Goal: Task Accomplishment & Management: Manage account settings

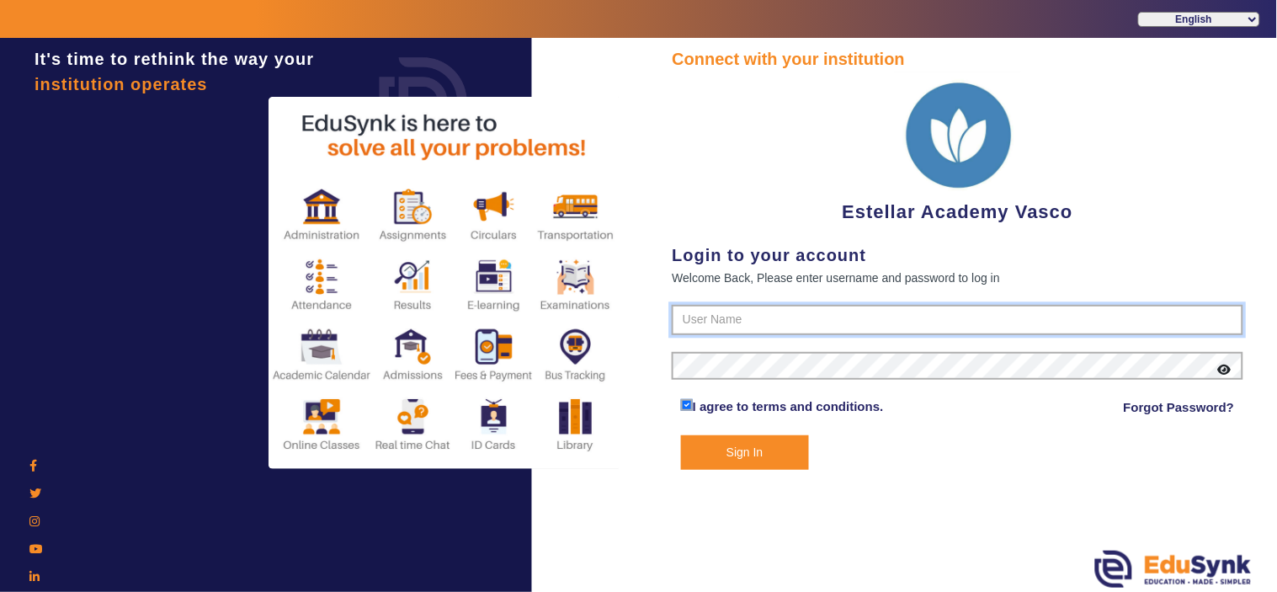
click at [715, 310] on input "text" at bounding box center [956, 320] width 571 height 30
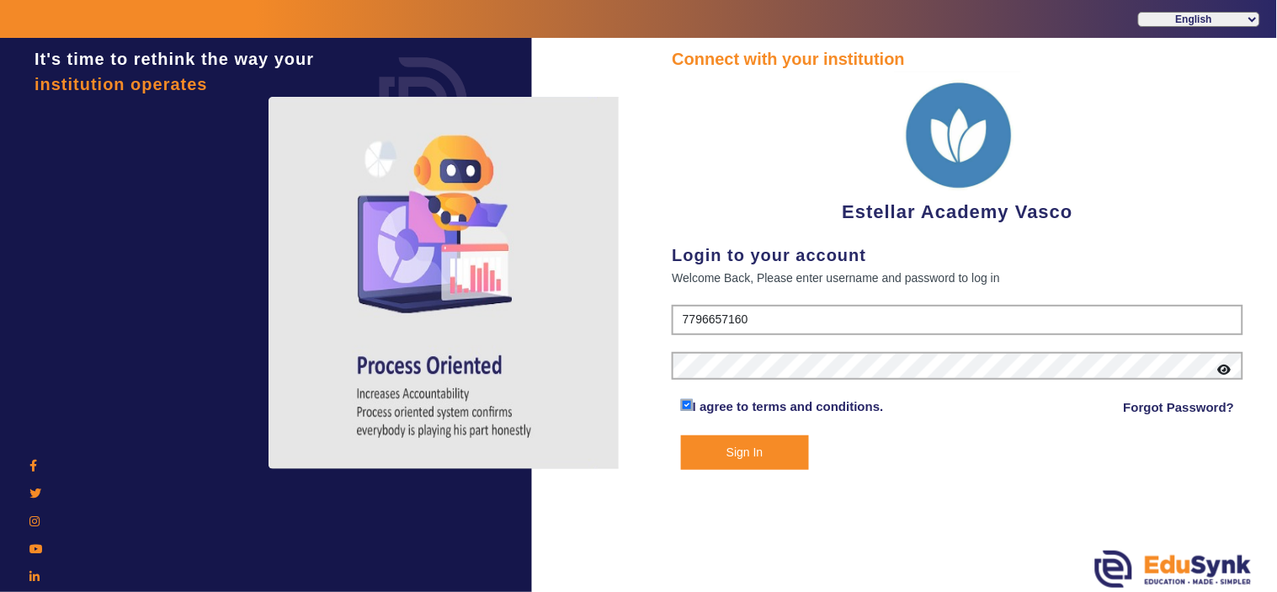
click at [741, 447] on button "Sign In" at bounding box center [745, 452] width 128 height 35
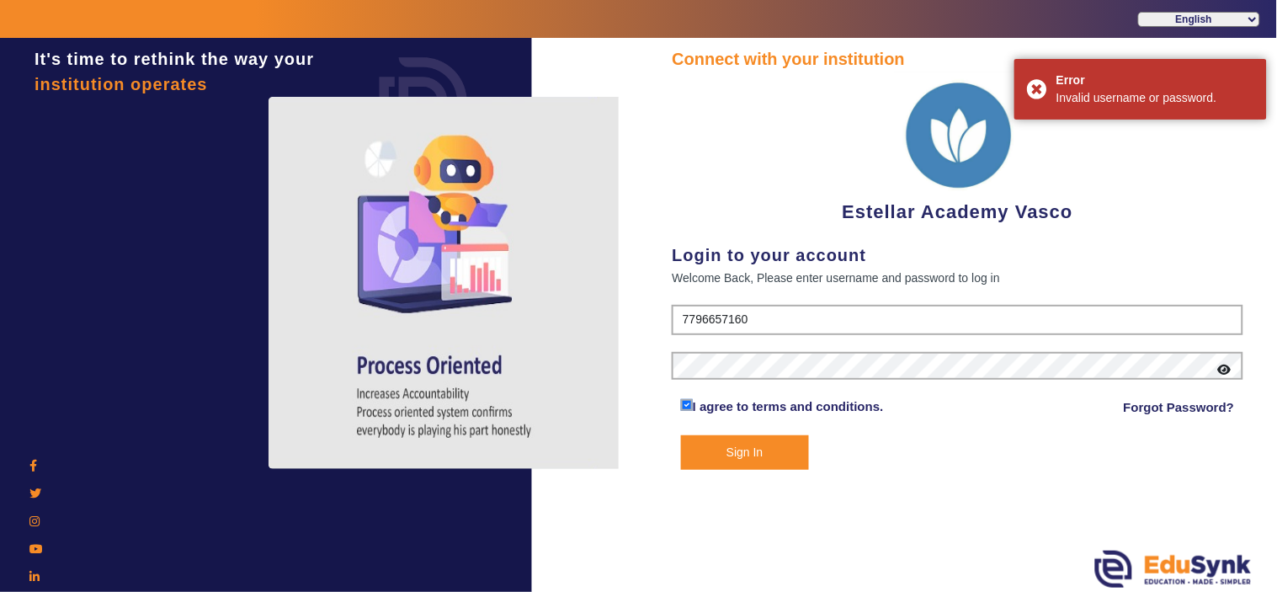
click at [785, 301] on div "Connect with your institution Estellar Academy Vasco Login to your account Welc…" at bounding box center [956, 257] width 571 height 423
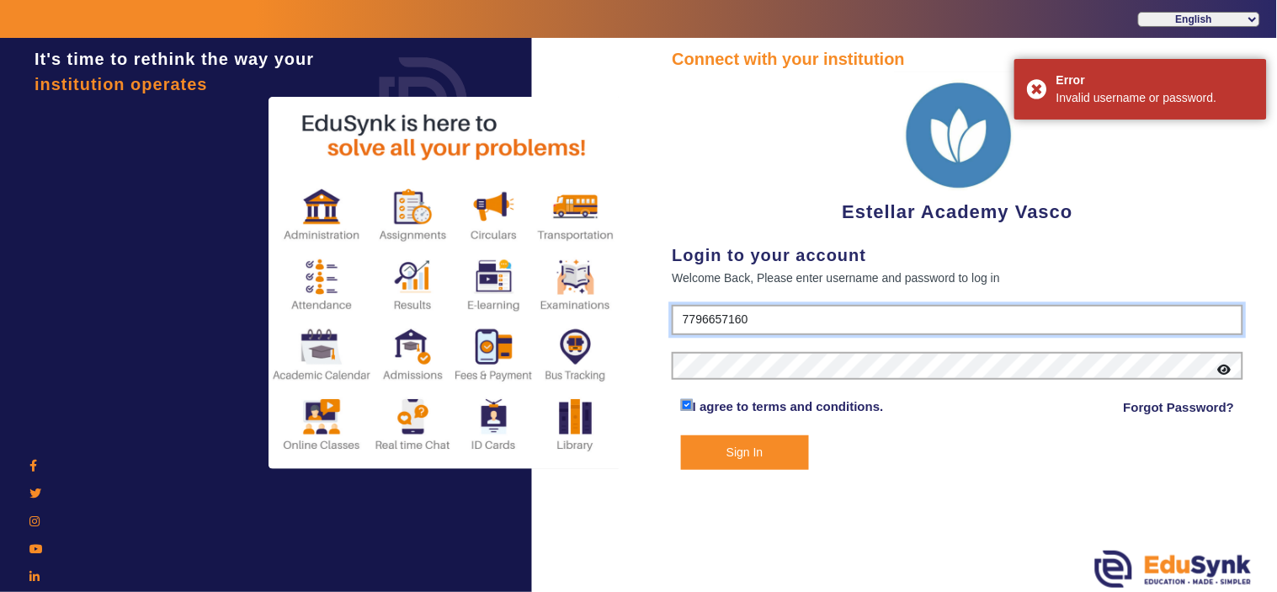
click at [771, 313] on input "7796657160" at bounding box center [956, 320] width 571 height 30
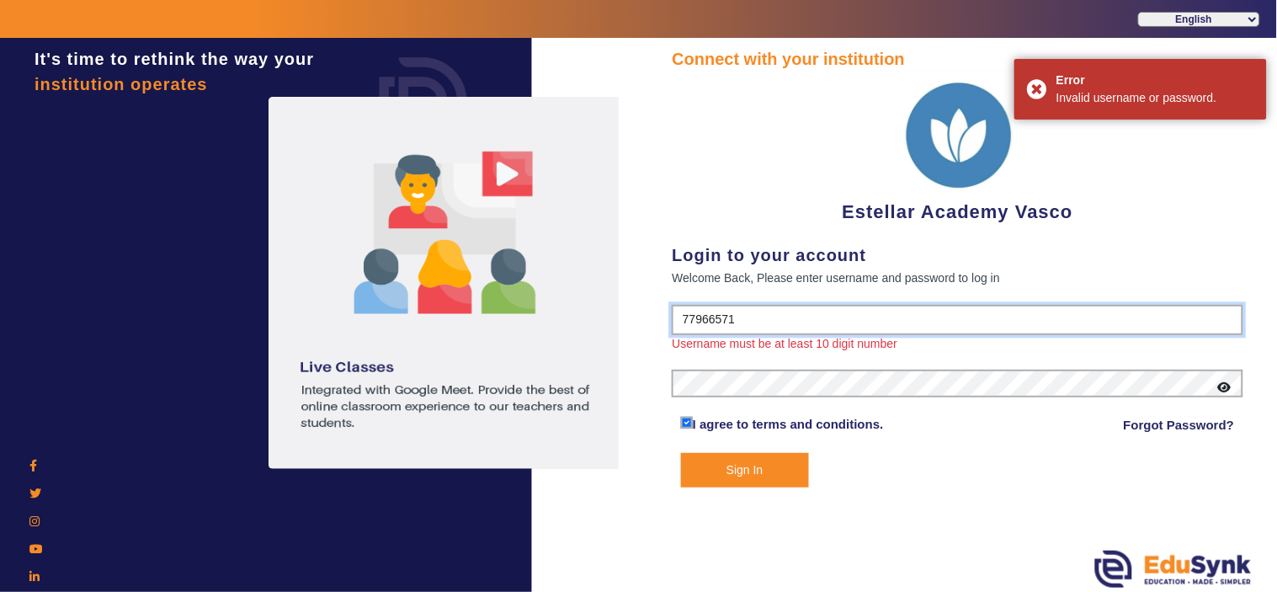
type input "7796657163"
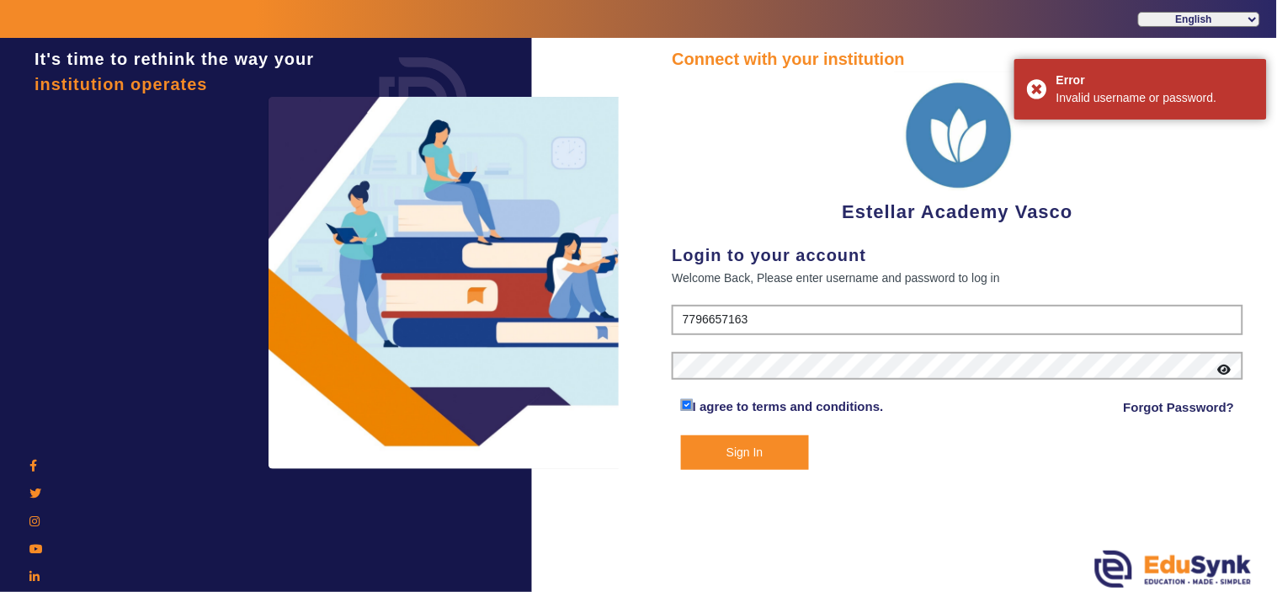
click at [776, 453] on button "Sign In" at bounding box center [745, 452] width 128 height 35
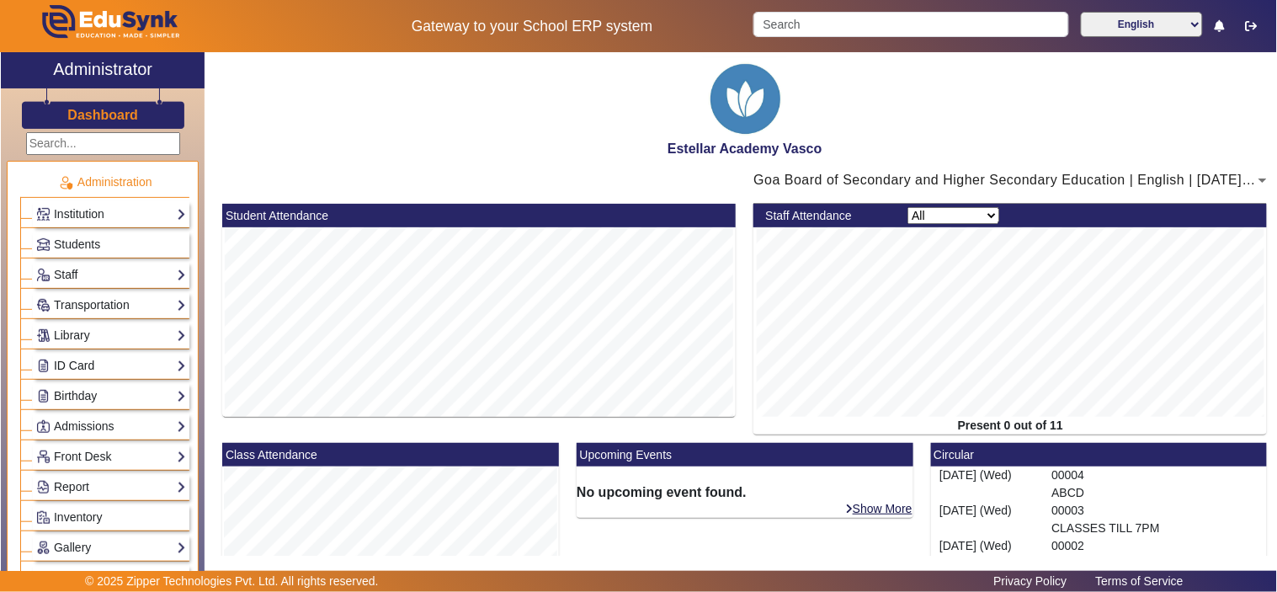
click at [113, 367] on link "ID Card" at bounding box center [111, 365] width 150 height 19
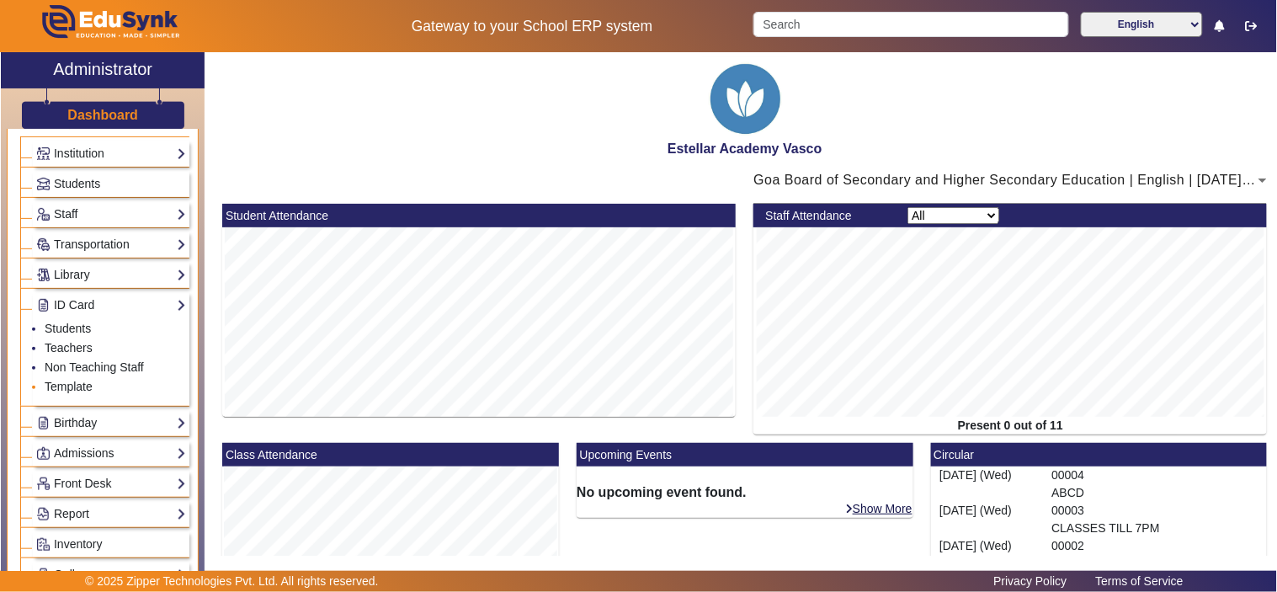
scroll to position [93, 0]
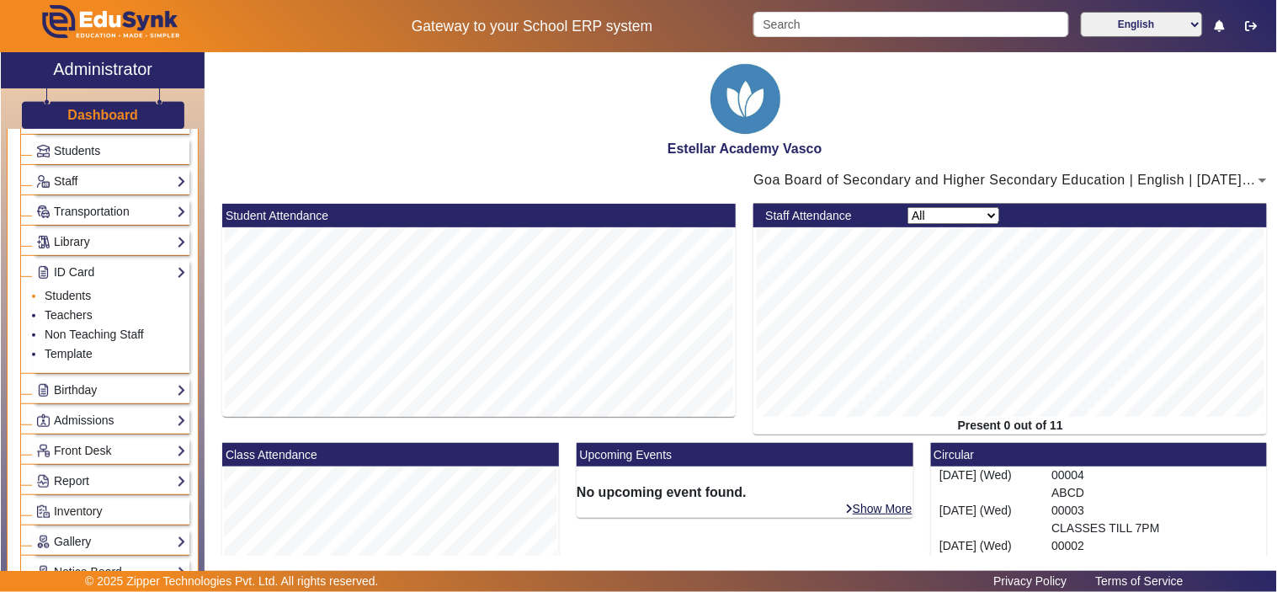
click at [68, 287] on li "Students" at bounding box center [115, 296] width 141 height 19
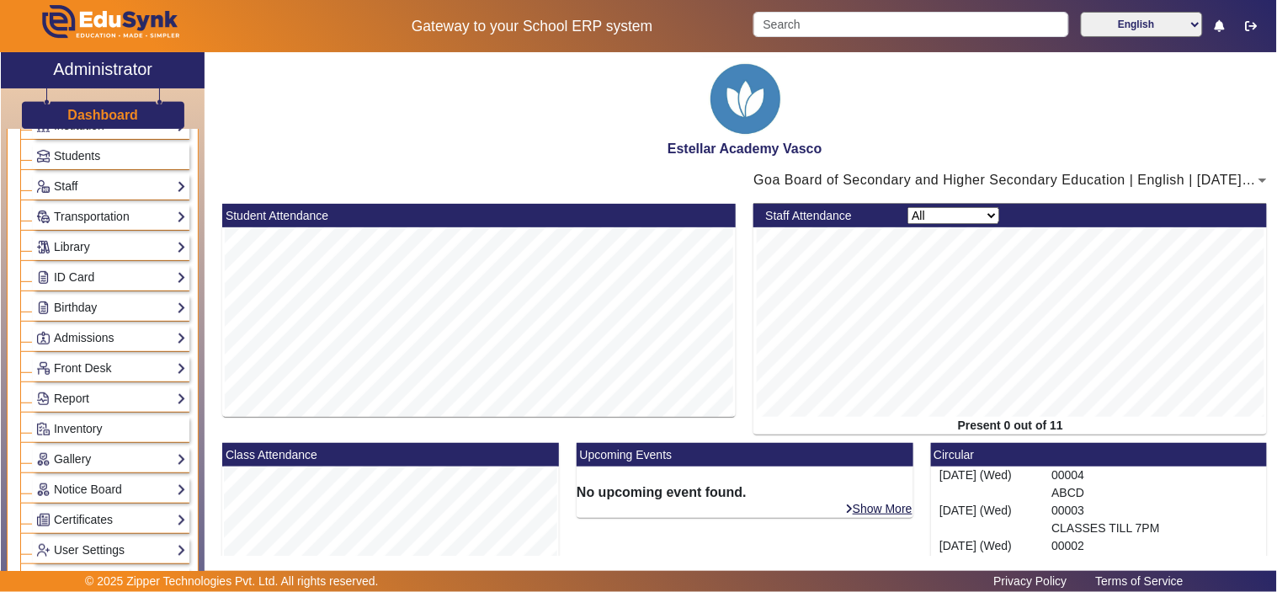
scroll to position [0, 0]
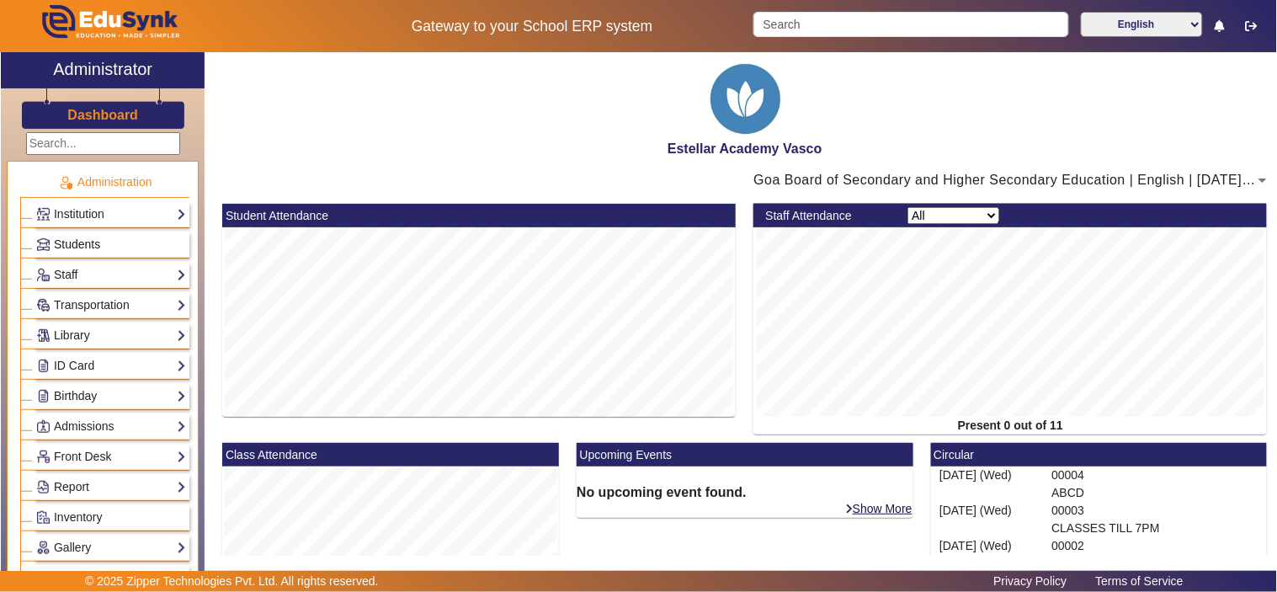
click at [104, 242] on link "Students" at bounding box center [111, 244] width 150 height 19
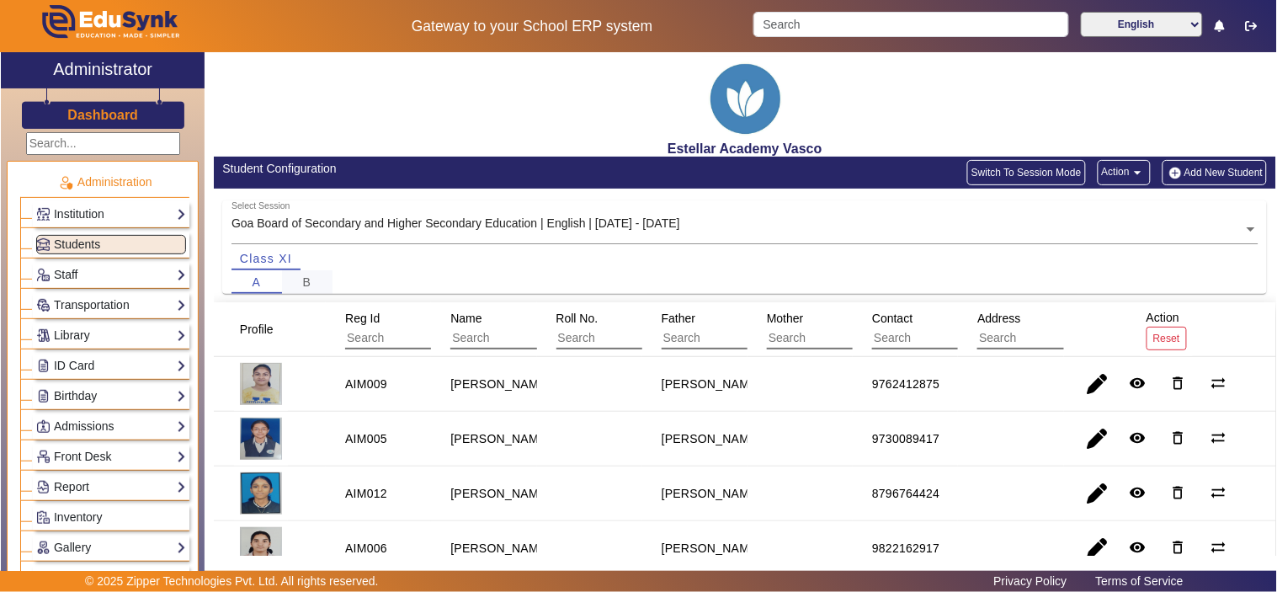
click at [295, 279] on div "B" at bounding box center [307, 282] width 50 height 24
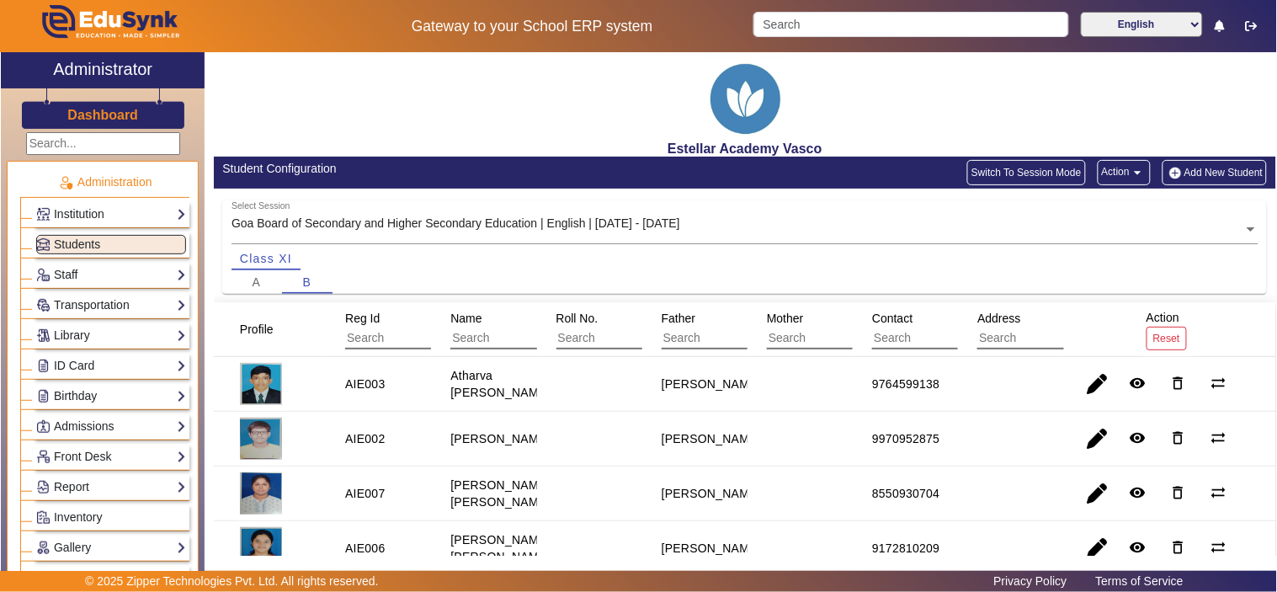
click at [491, 224] on input "text" at bounding box center [744, 230] width 1027 height 18
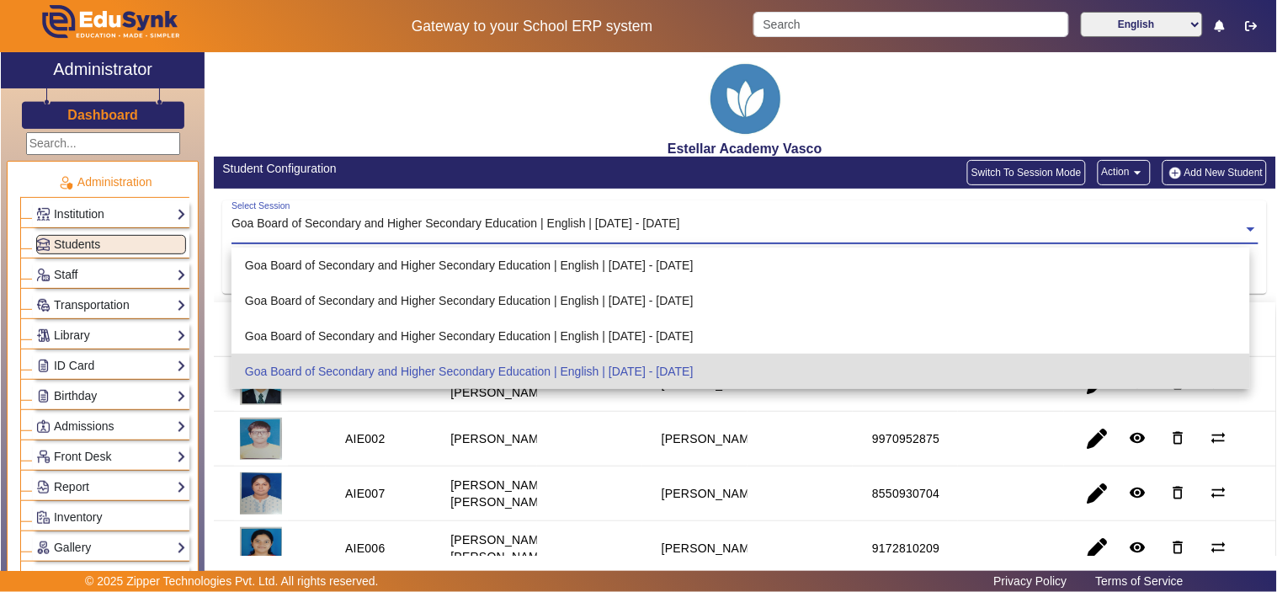
click at [610, 366] on div "Goa Board of Secondary and Higher Secondary Education | English | [DATE] - [DAT…" at bounding box center [740, 370] width 1018 height 35
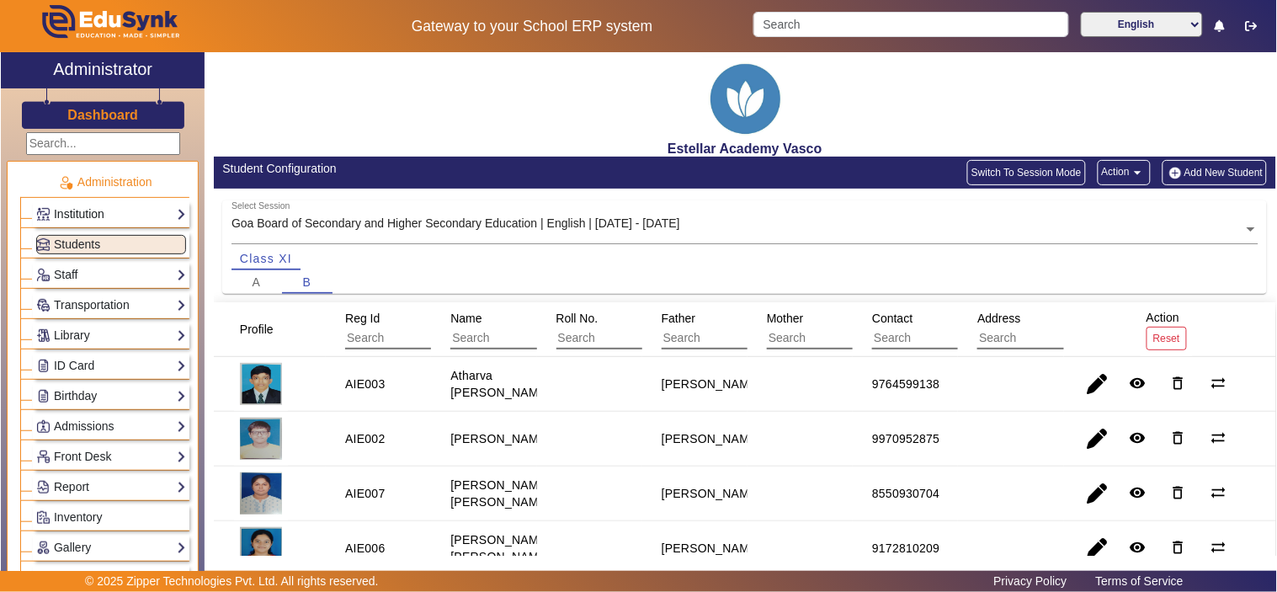
click at [157, 212] on link "Institution" at bounding box center [111, 213] width 150 height 19
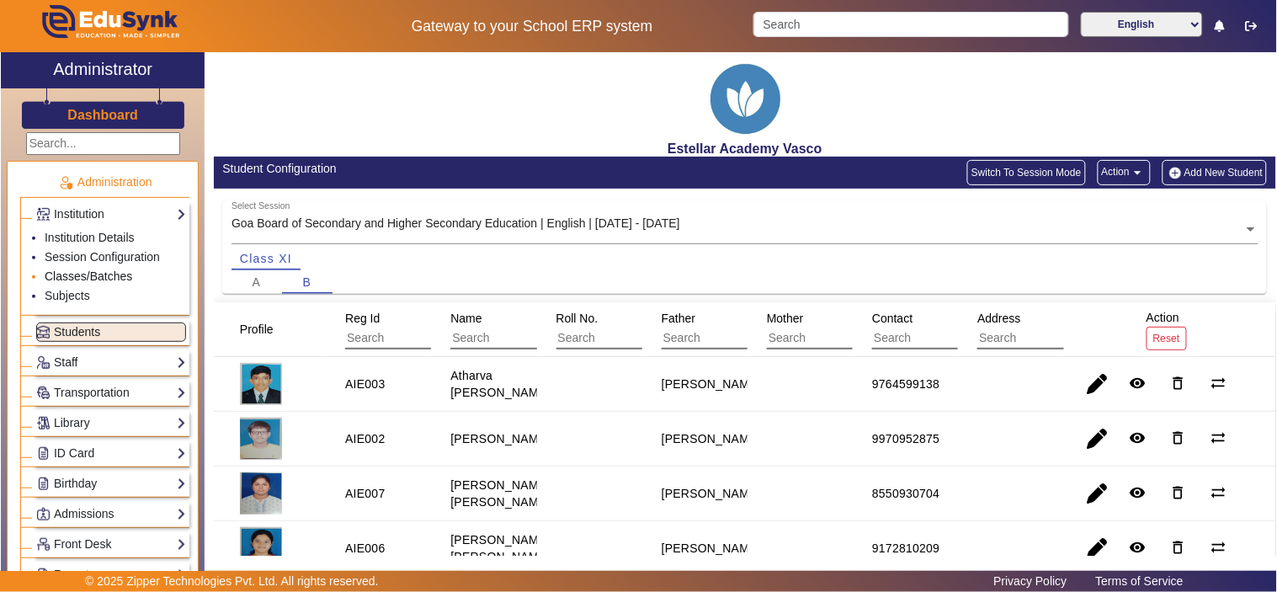
click at [95, 276] on link "Classes/Batches" at bounding box center [89, 275] width 88 height 13
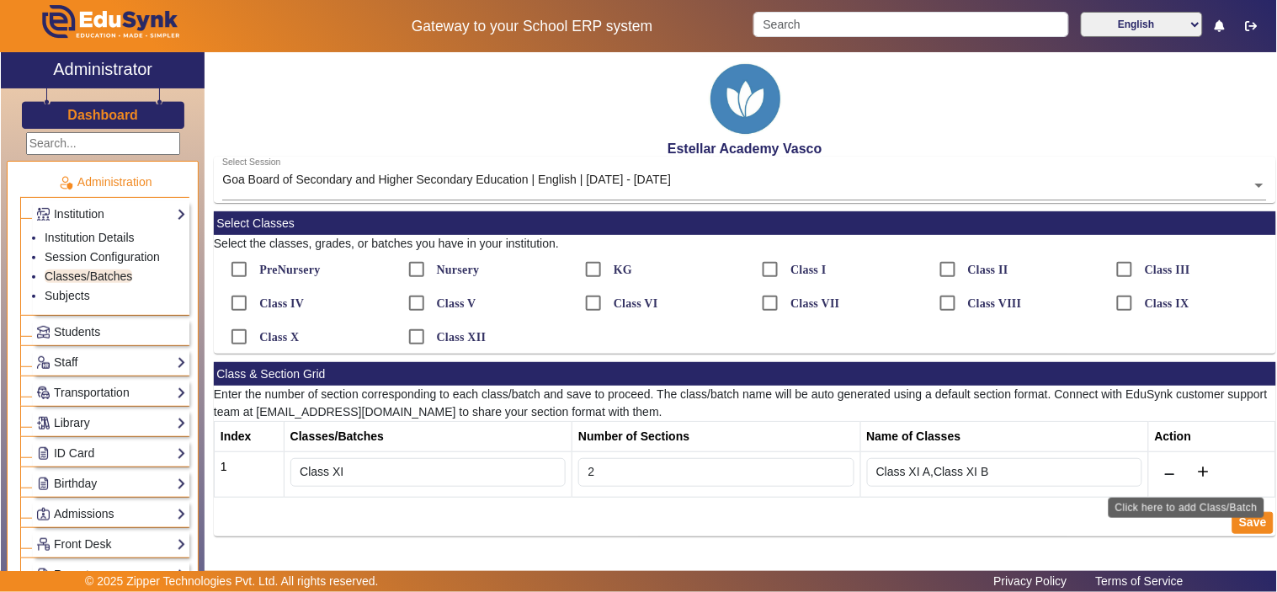
click at [1198, 470] on mat-icon "add" at bounding box center [1202, 471] width 17 height 17
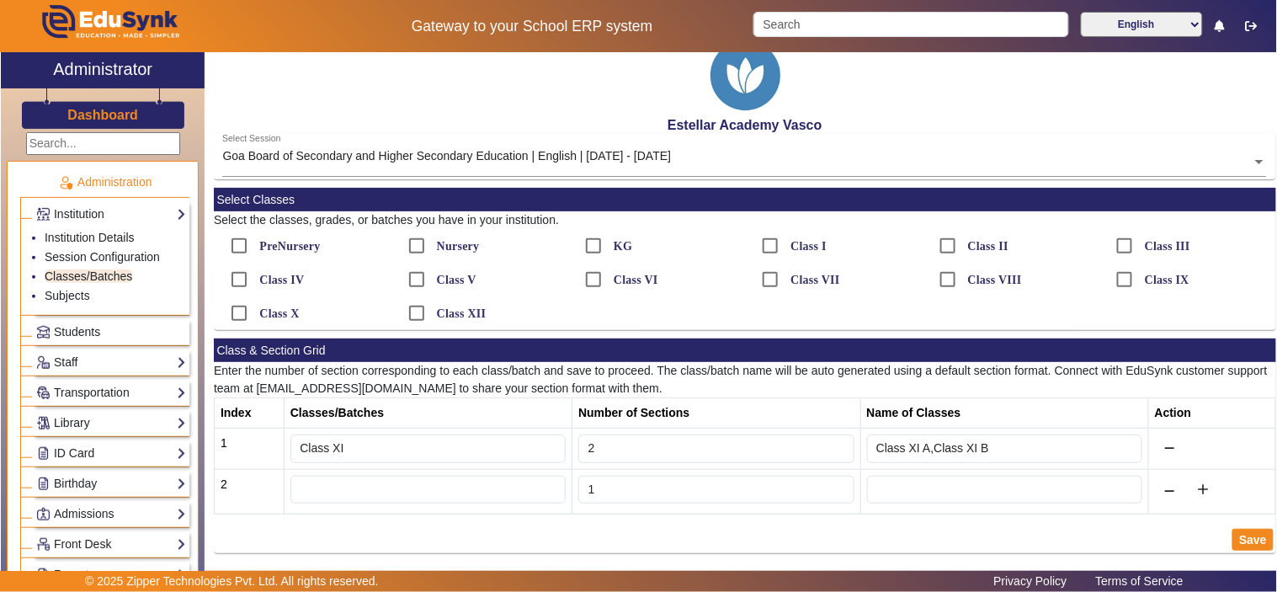
scroll to position [30, 0]
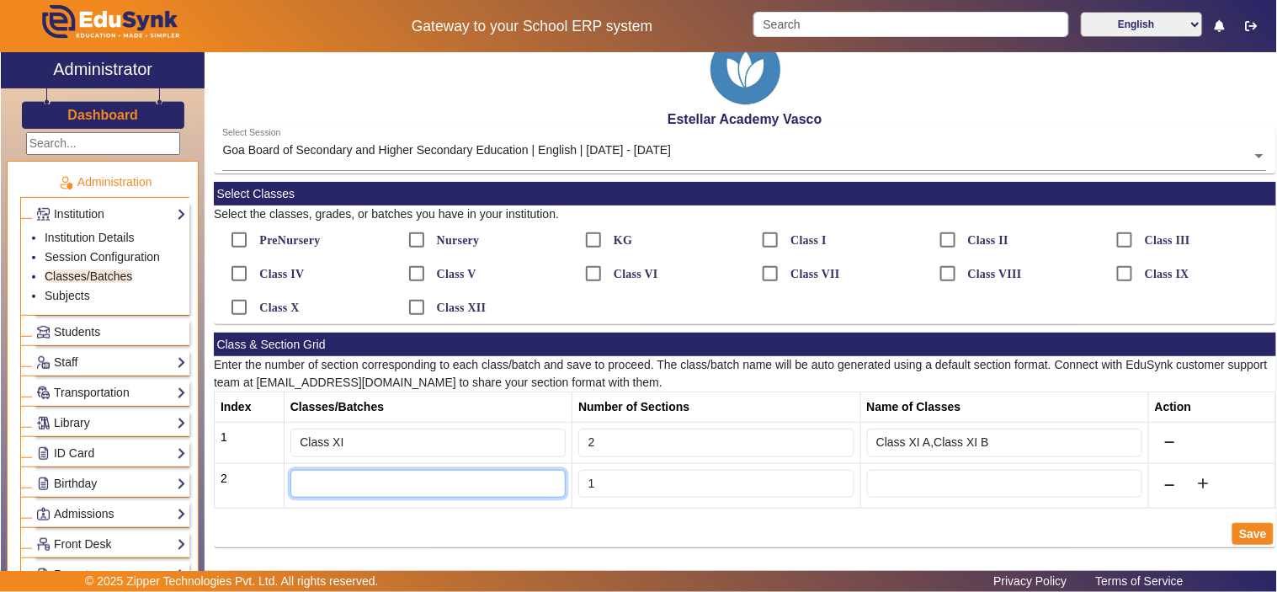
click at [365, 486] on input "text" at bounding box center [427, 484] width 275 height 29
type input "Phoenix"
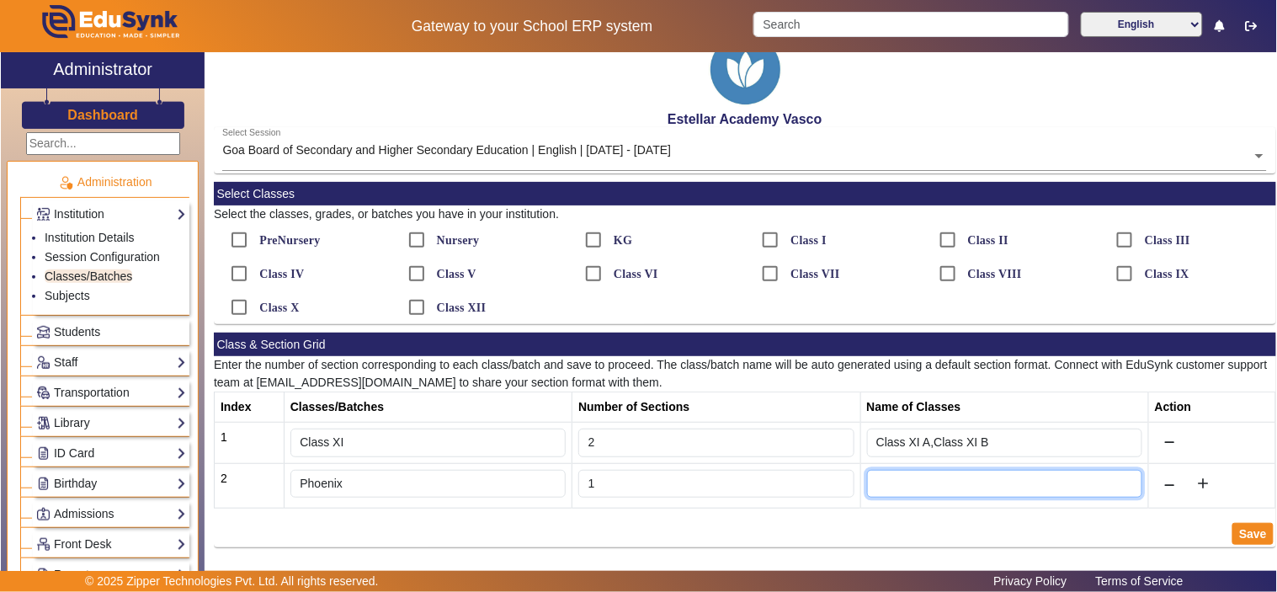
click at [894, 488] on input "text" at bounding box center [1004, 484] width 275 height 29
type input "A"
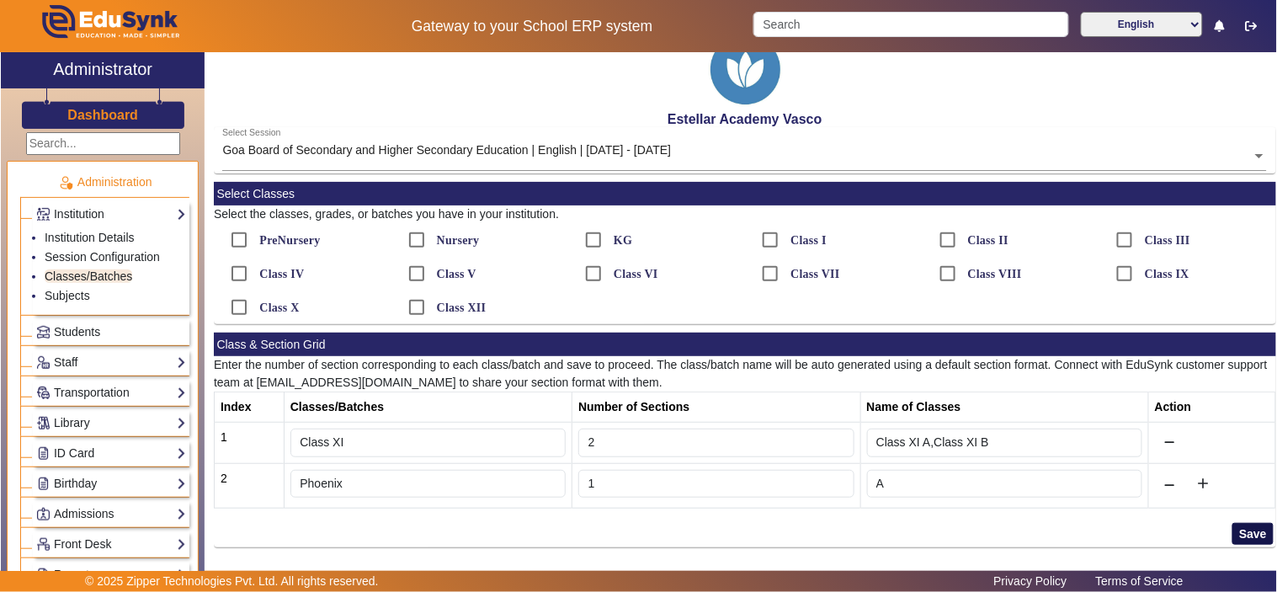
click at [1232, 531] on button "Save" at bounding box center [1252, 534] width 41 height 22
click at [93, 326] on span "Students" at bounding box center [77, 331] width 46 height 13
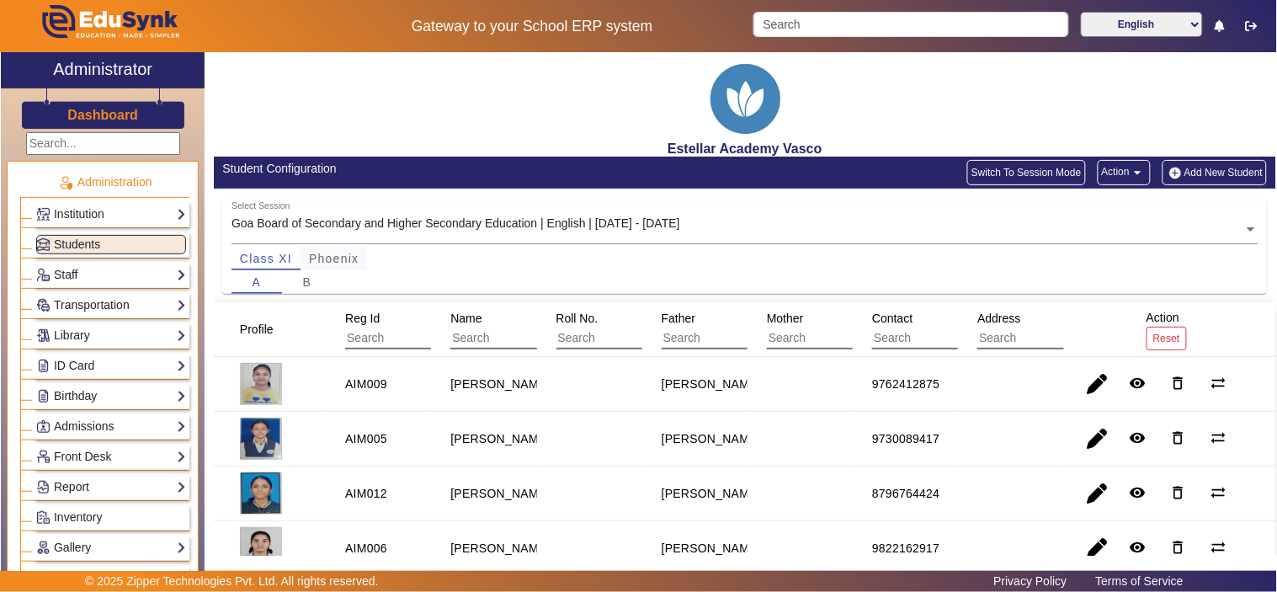
click at [354, 256] on span "Phoenix" at bounding box center [334, 258] width 50 height 12
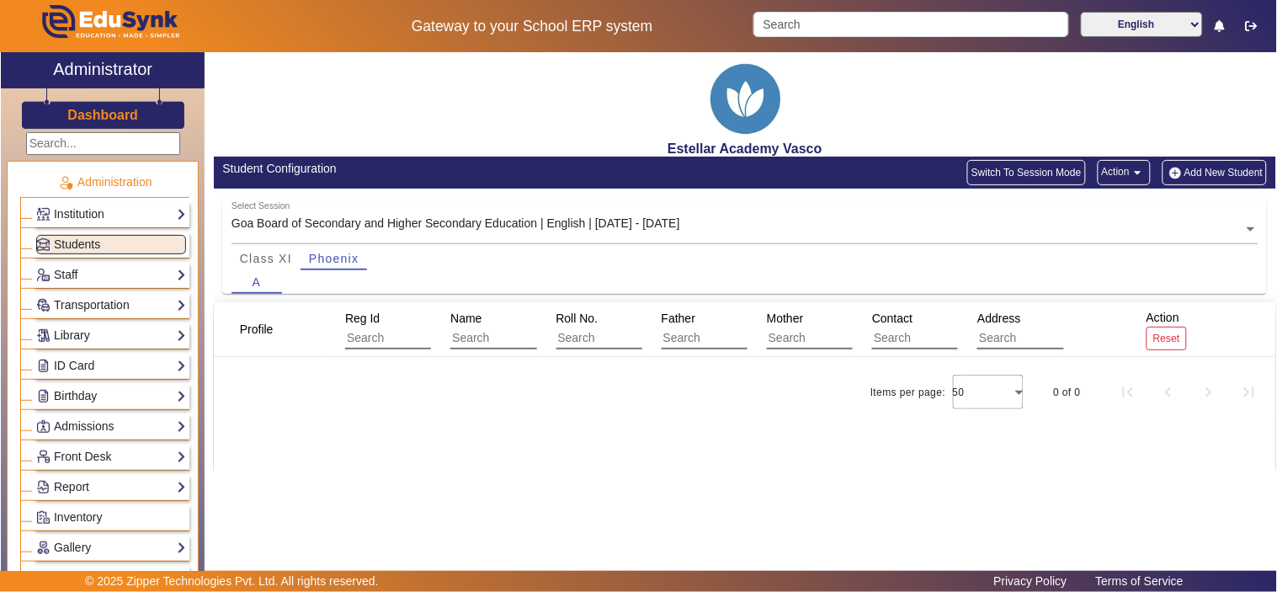
click at [1218, 169] on button "Add New Student" at bounding box center [1214, 172] width 104 height 25
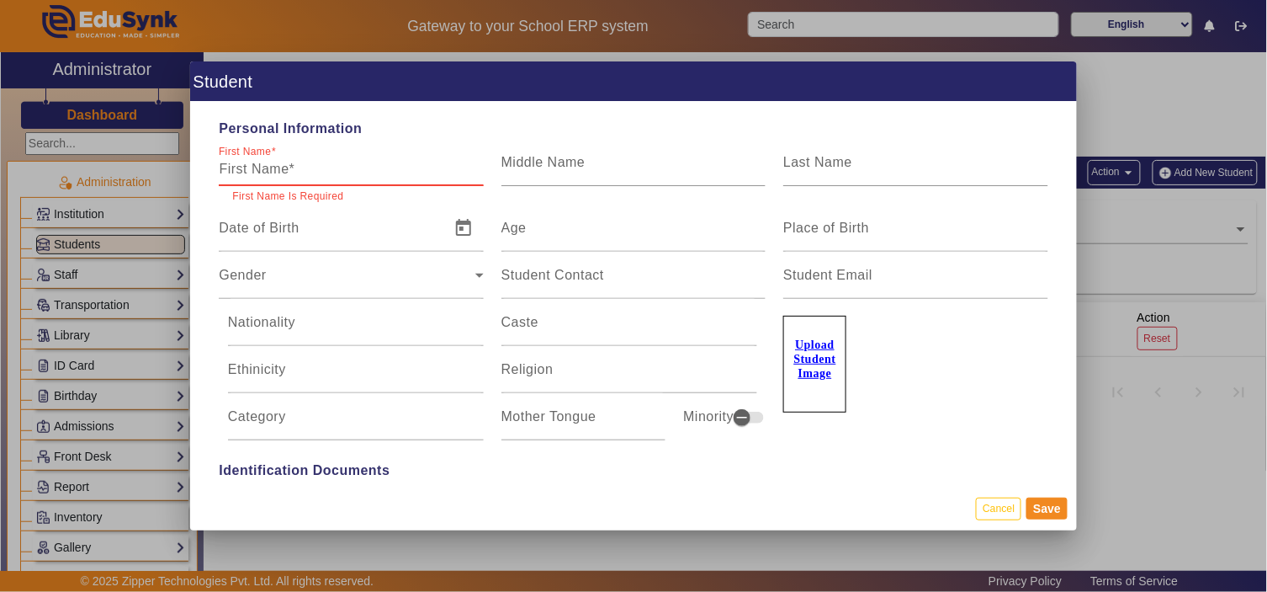
paste input "[PERSON_NAME]"
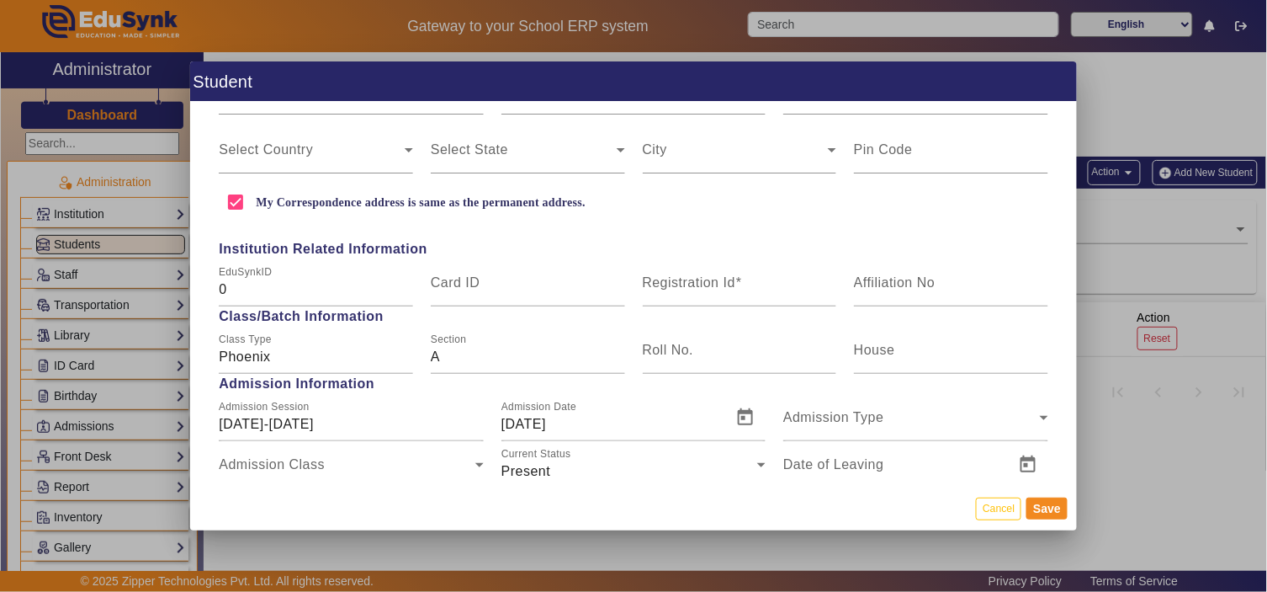
scroll to position [560, 0]
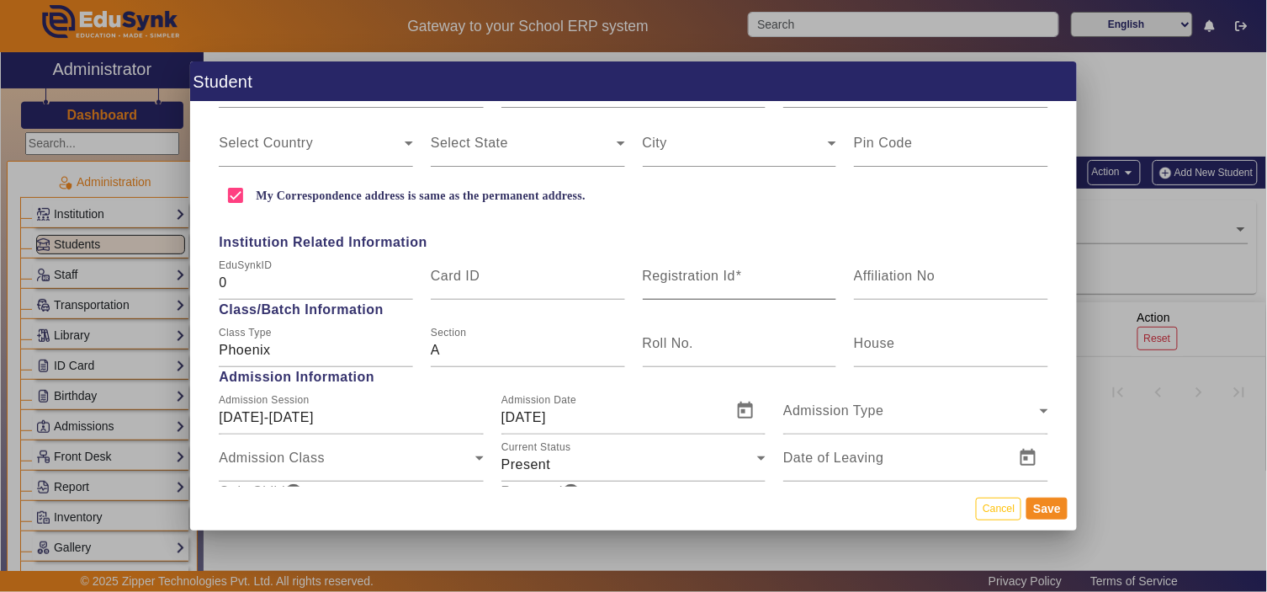
type input "[PERSON_NAME]"
click at [693, 282] on mat-label "Registration Id" at bounding box center [689, 275] width 93 height 14
click at [693, 282] on input "Registration Id" at bounding box center [740, 283] width 194 height 20
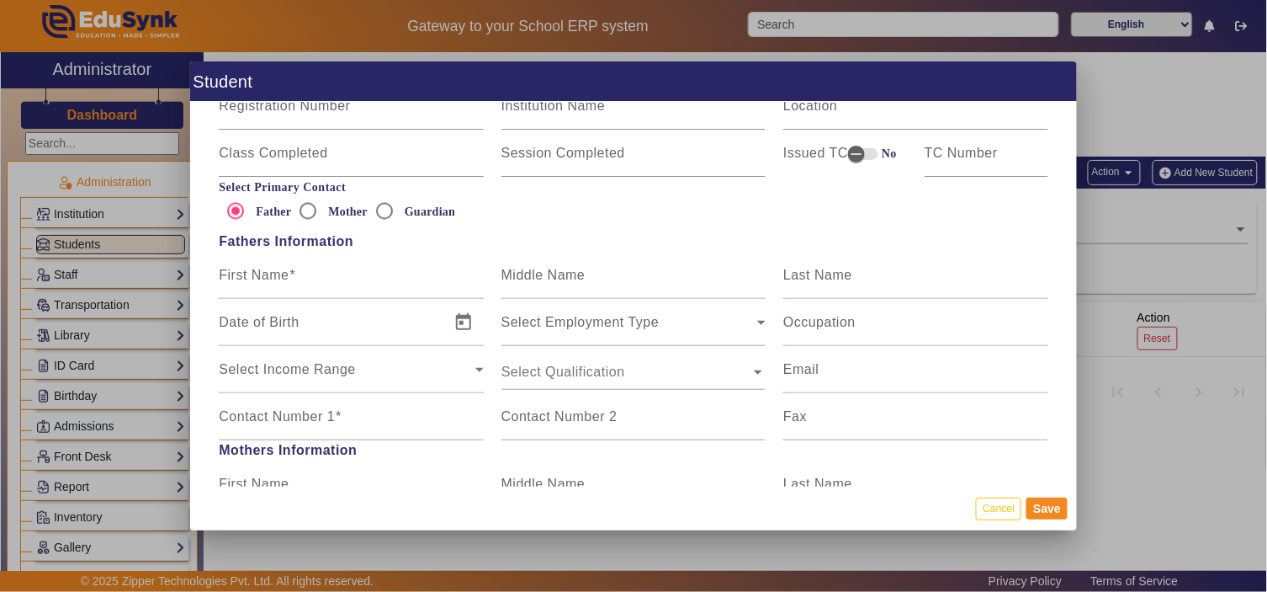
scroll to position [1028, 0]
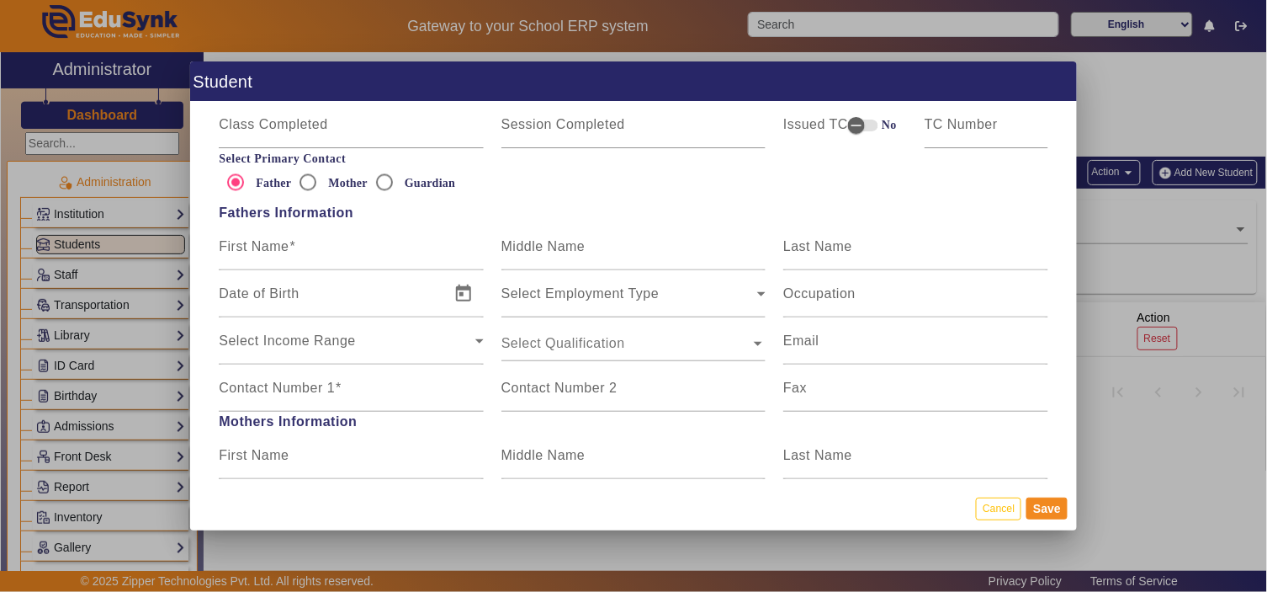
type input "PHNX001"
click at [306, 254] on input "First Name" at bounding box center [351, 253] width 264 height 20
paste input "Prasad Sawant"
type input "Prasad Sawant"
click at [335, 390] on span at bounding box center [338, 387] width 7 height 14
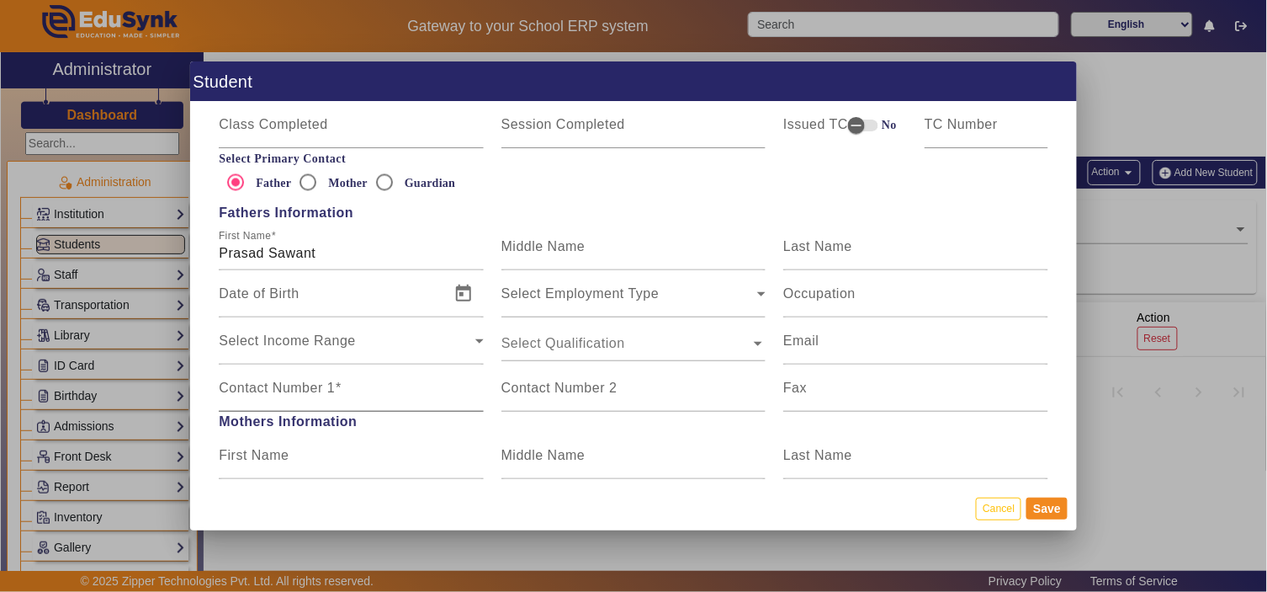
click at [334, 390] on input "Contact Number 1" at bounding box center [351, 395] width 264 height 20
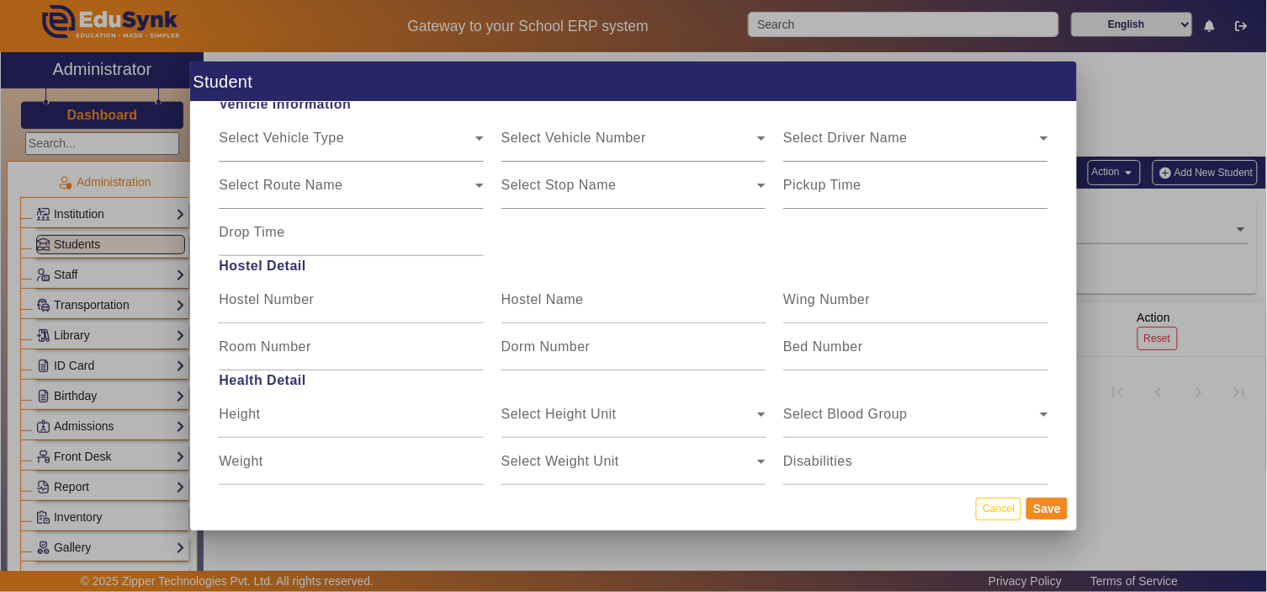
scroll to position [2057, 0]
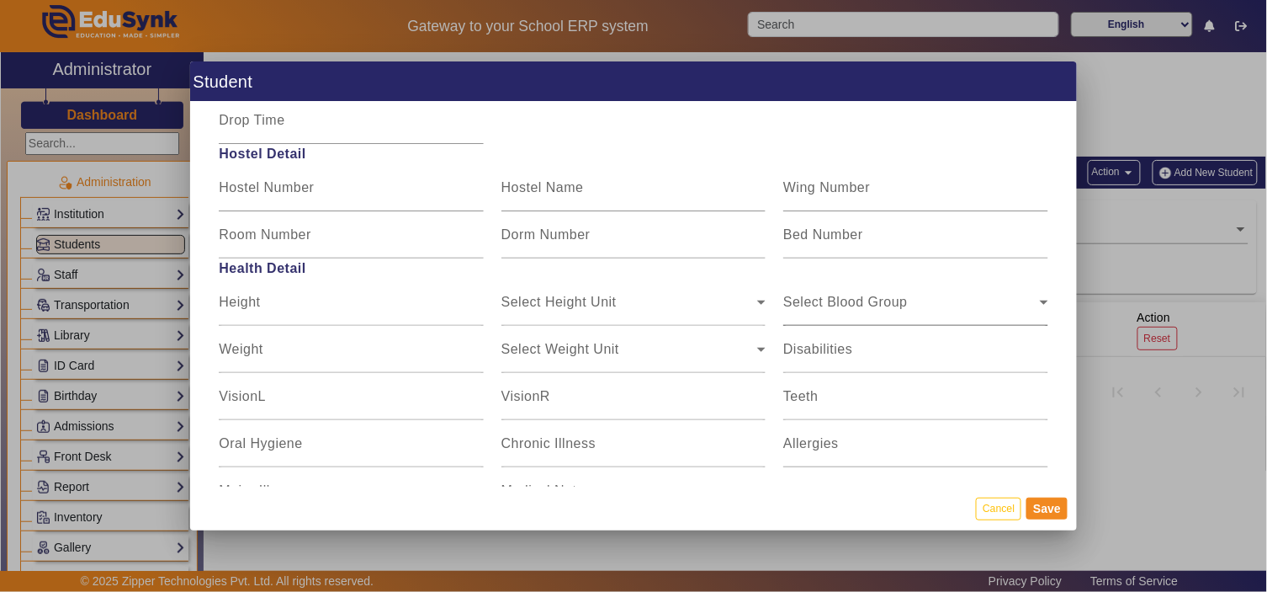
type input "9922233693"
click at [863, 309] on span "Select Blood Group" at bounding box center [845, 308] width 125 height 14
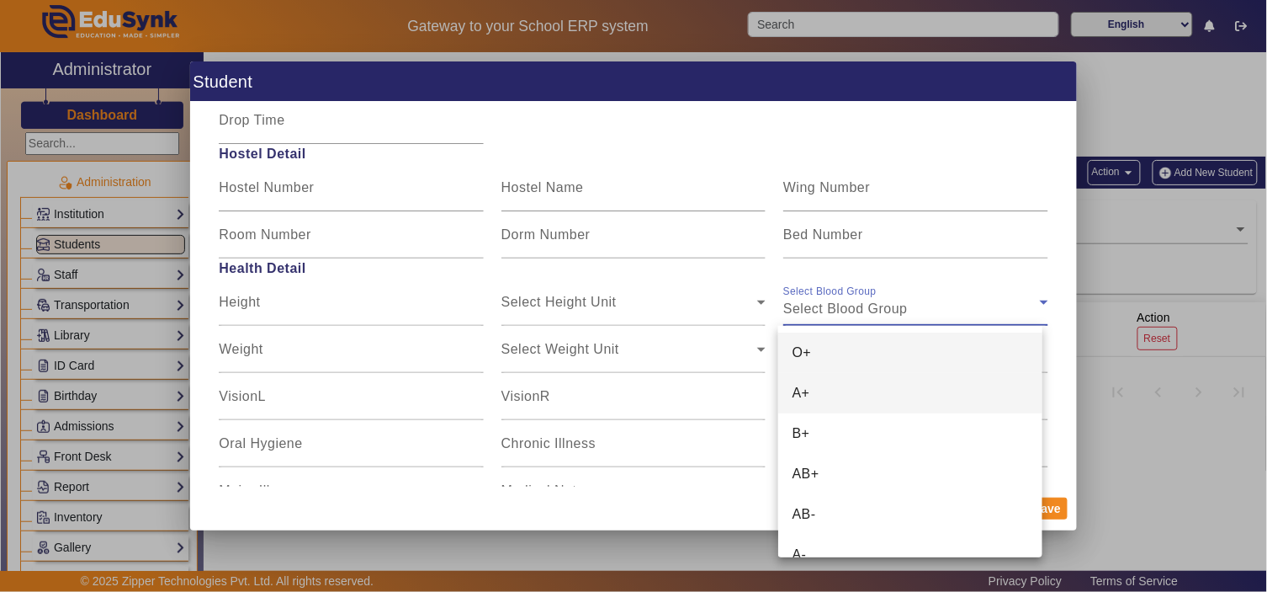
click at [801, 390] on span "A+" at bounding box center [801, 393] width 18 height 20
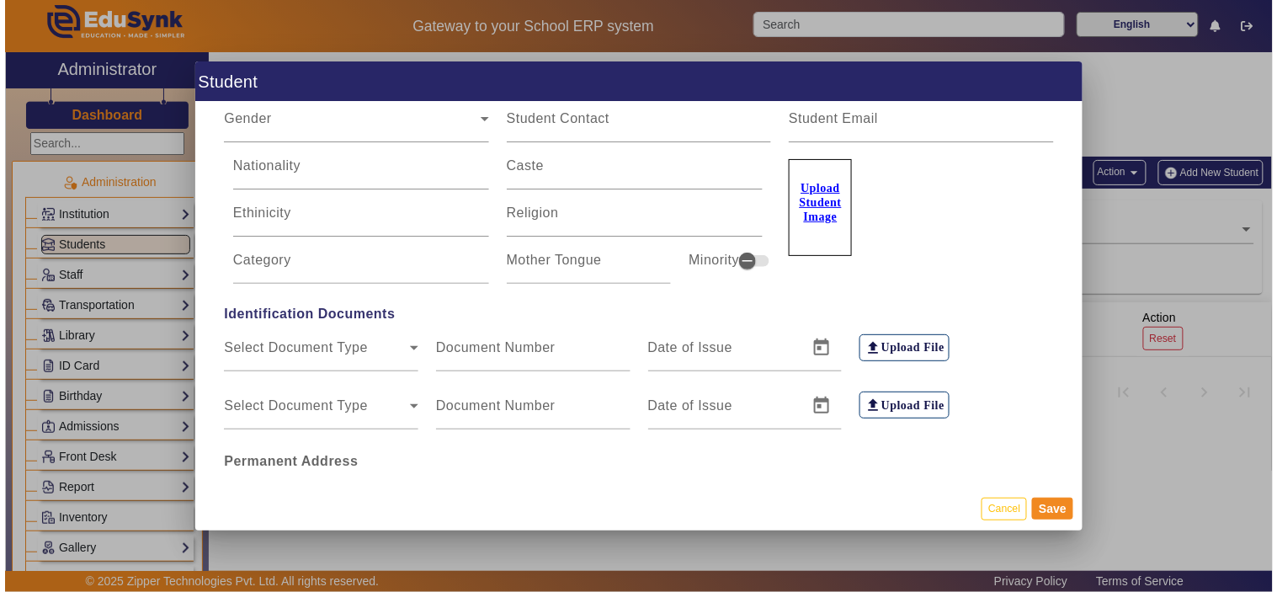
scroll to position [0, 0]
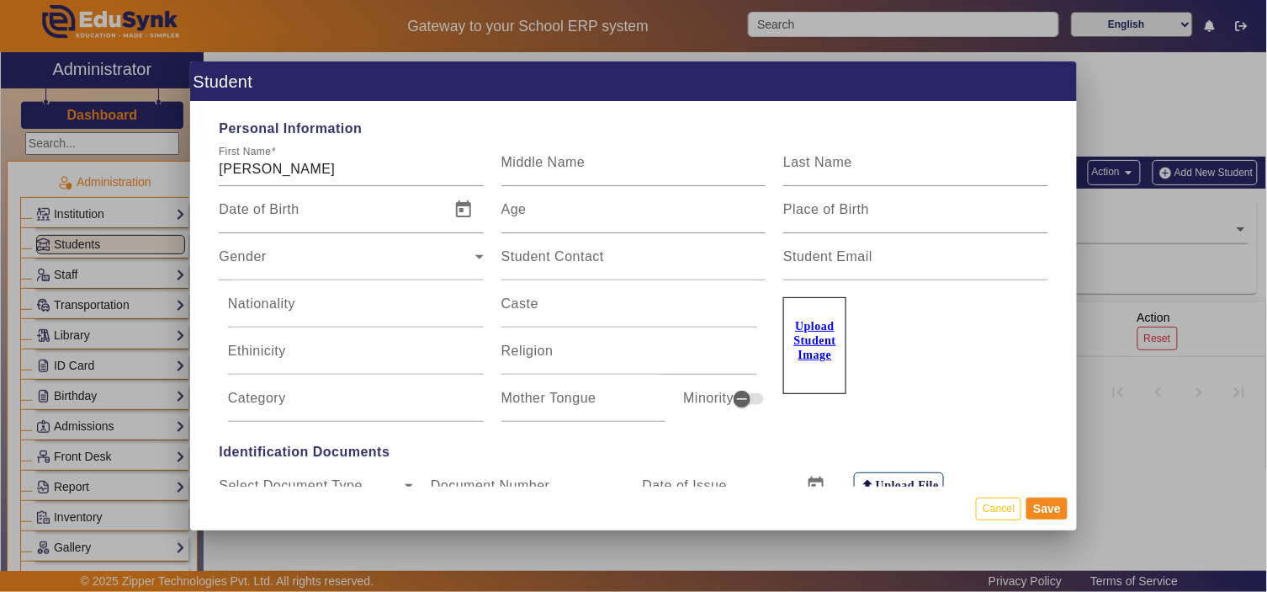
click at [805, 342] on u "Upload Student Image" at bounding box center [815, 340] width 42 height 41
click at [0, 0] on input "Upload Student Image" at bounding box center [0, 0] width 0 height 0
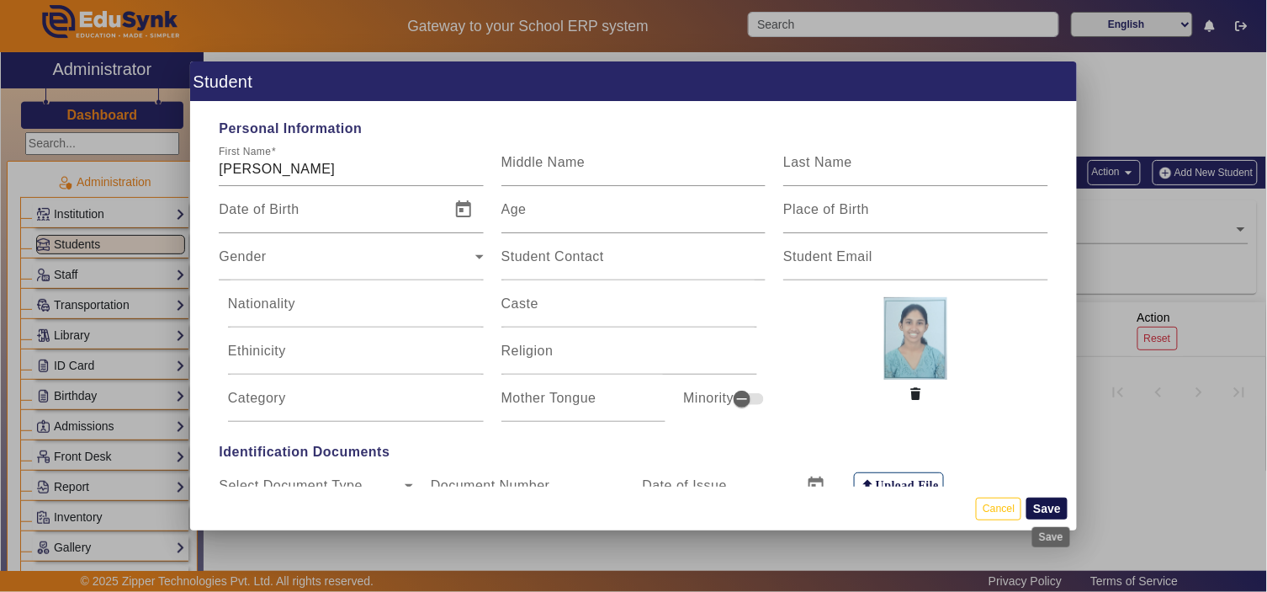
click at [1047, 503] on button "Save" at bounding box center [1047, 508] width 41 height 22
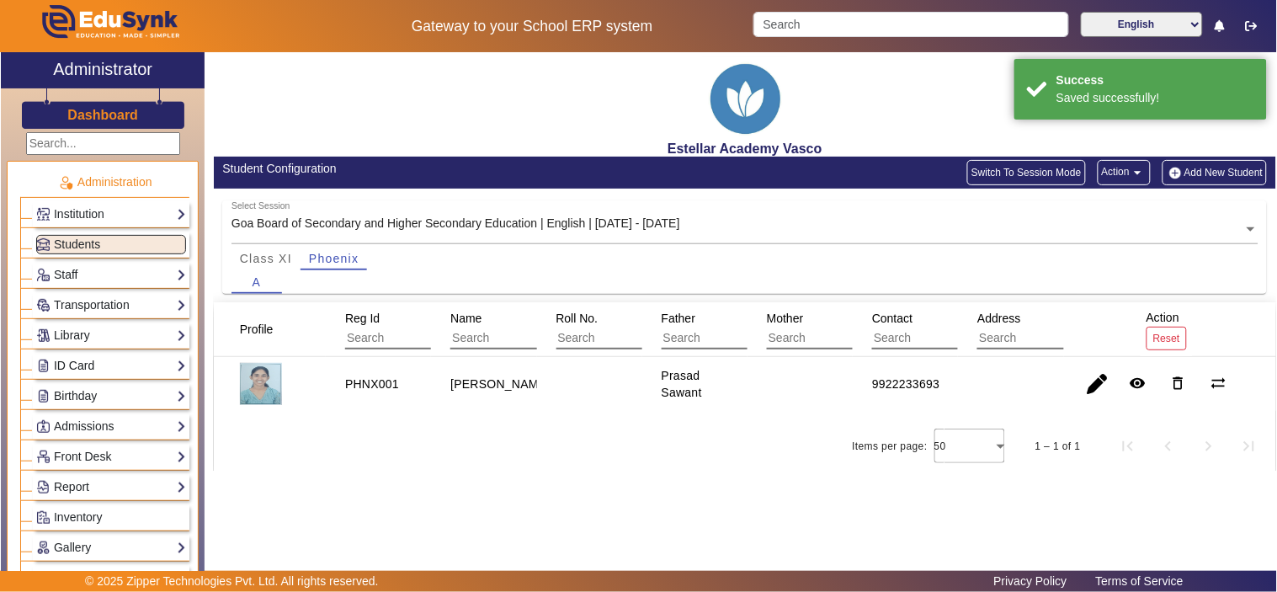
click at [77, 357] on link "ID Card" at bounding box center [111, 365] width 150 height 19
click at [78, 382] on link "Students" at bounding box center [68, 388] width 46 height 13
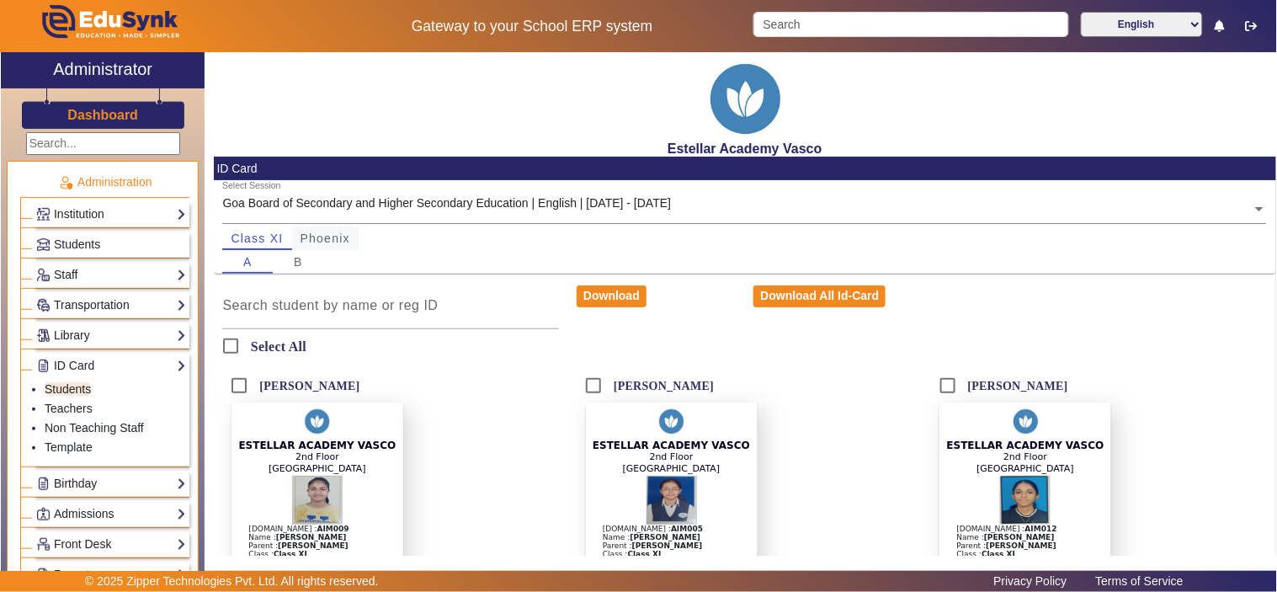
click at [337, 232] on span "Phoenix" at bounding box center [325, 238] width 50 height 12
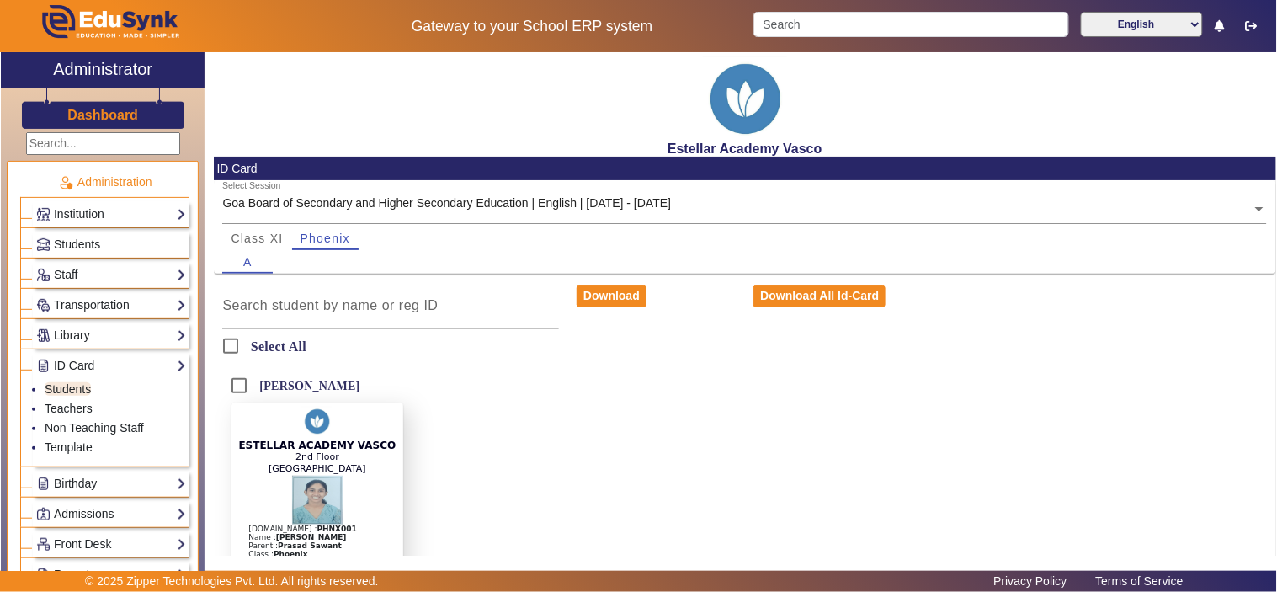
scroll to position [91, 0]
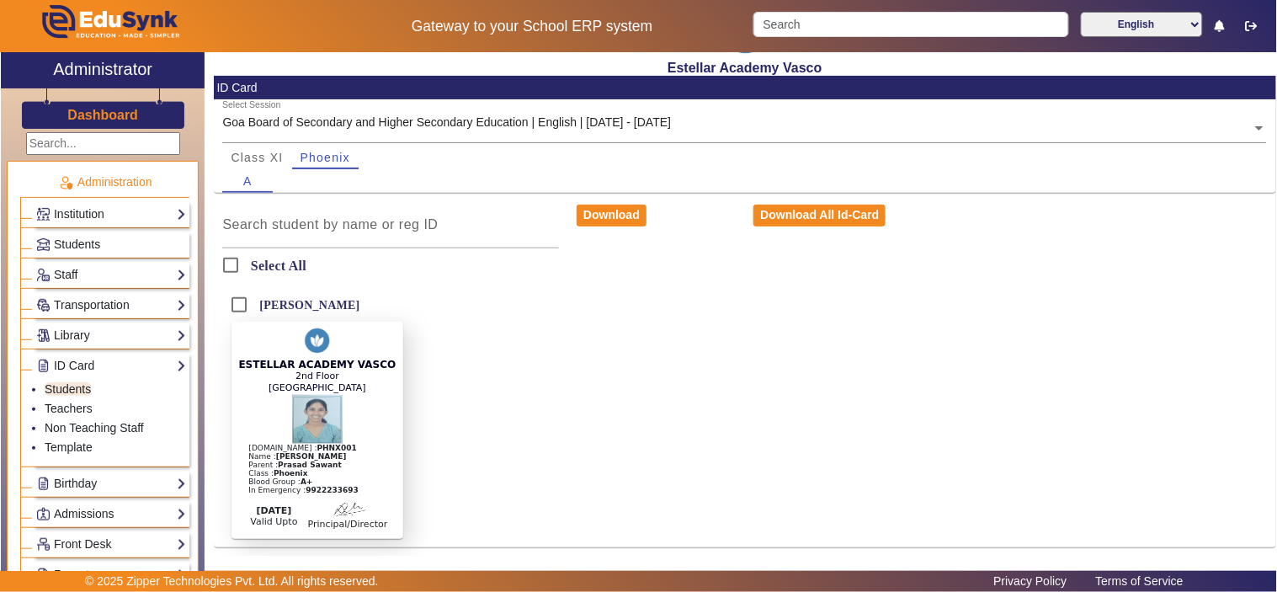
click at [283, 393] on div at bounding box center [316, 418] width 157 height 50
click at [234, 295] on input "[PERSON_NAME]" at bounding box center [239, 305] width 34 height 34
checkbox input "true"
click at [608, 207] on button "Download" at bounding box center [611, 215] width 70 height 22
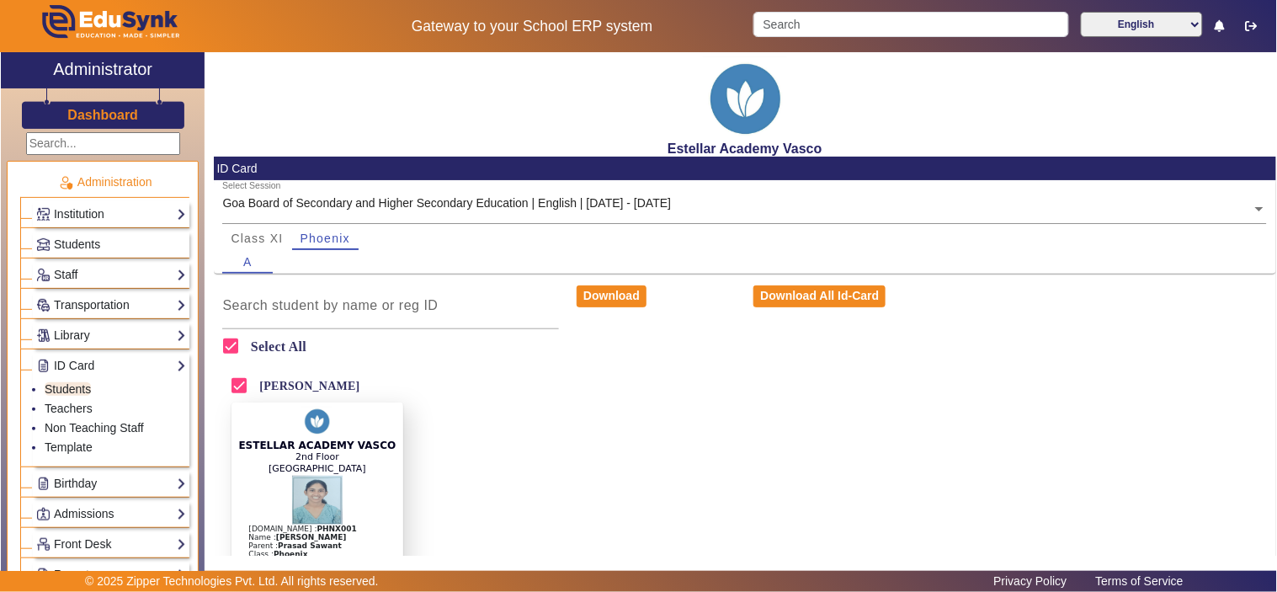
scroll to position [91, 0]
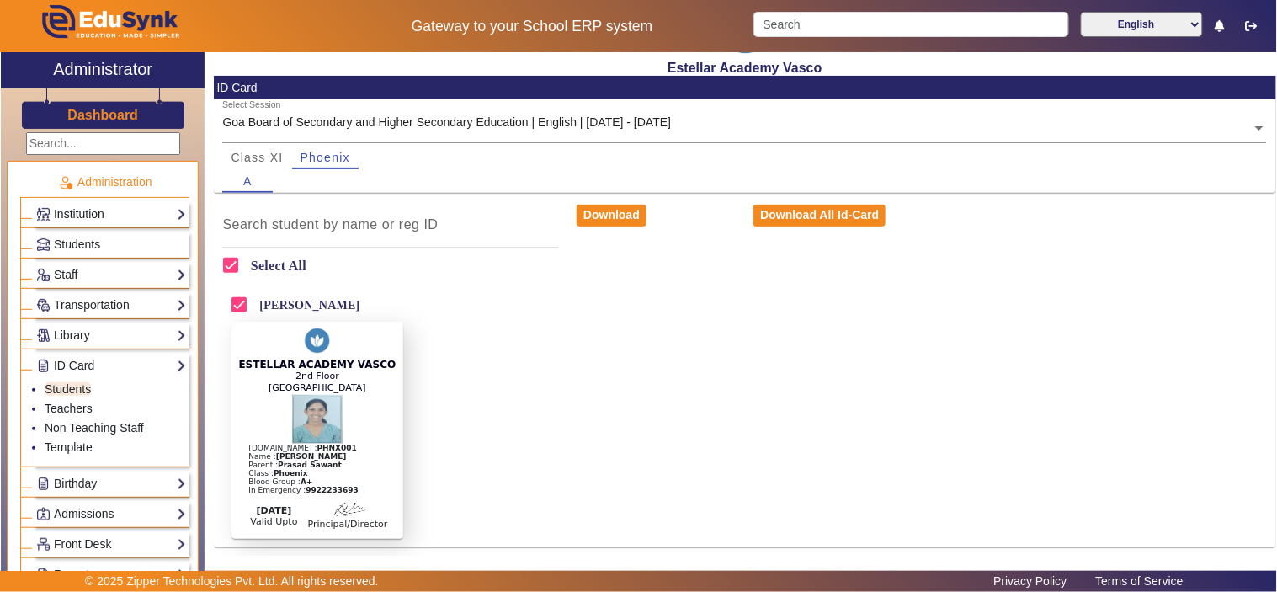
click at [114, 214] on link "Institution" at bounding box center [111, 213] width 150 height 19
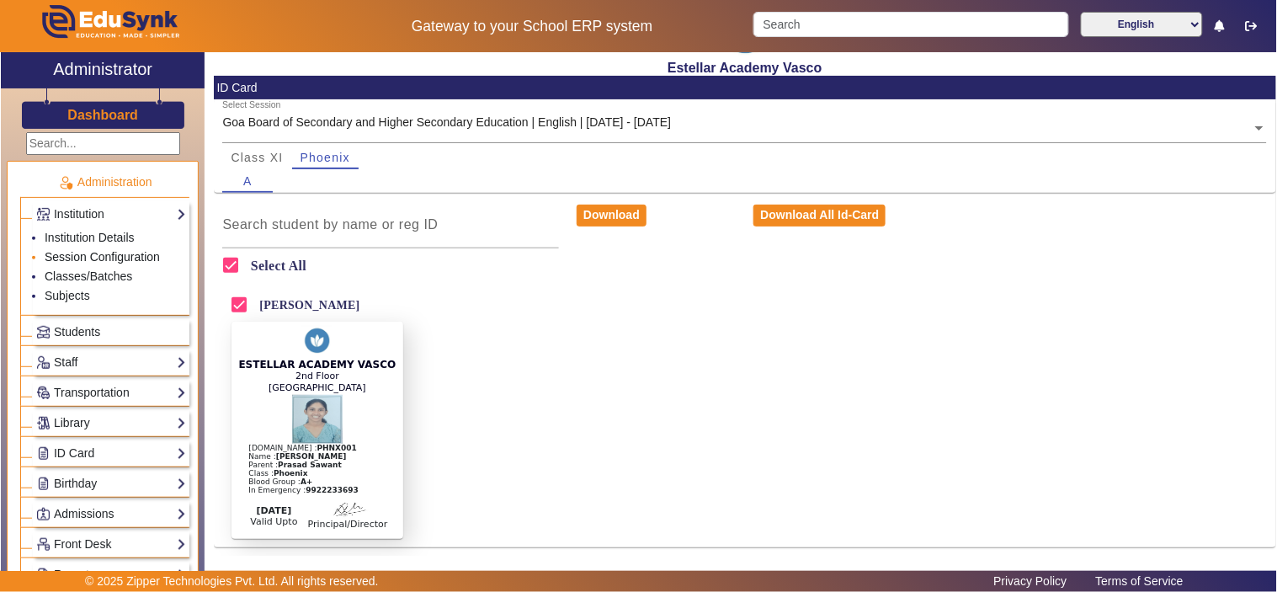
click at [76, 251] on link "Session Configuration" at bounding box center [102, 256] width 115 height 13
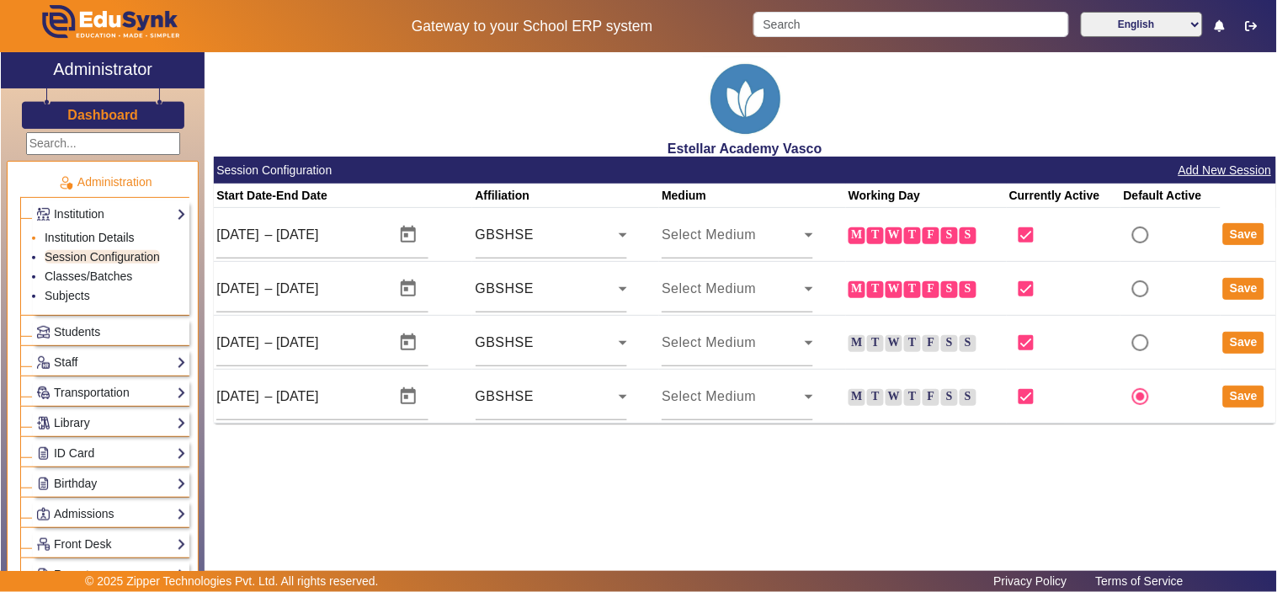
click at [90, 237] on link "Institution Details" at bounding box center [90, 237] width 90 height 13
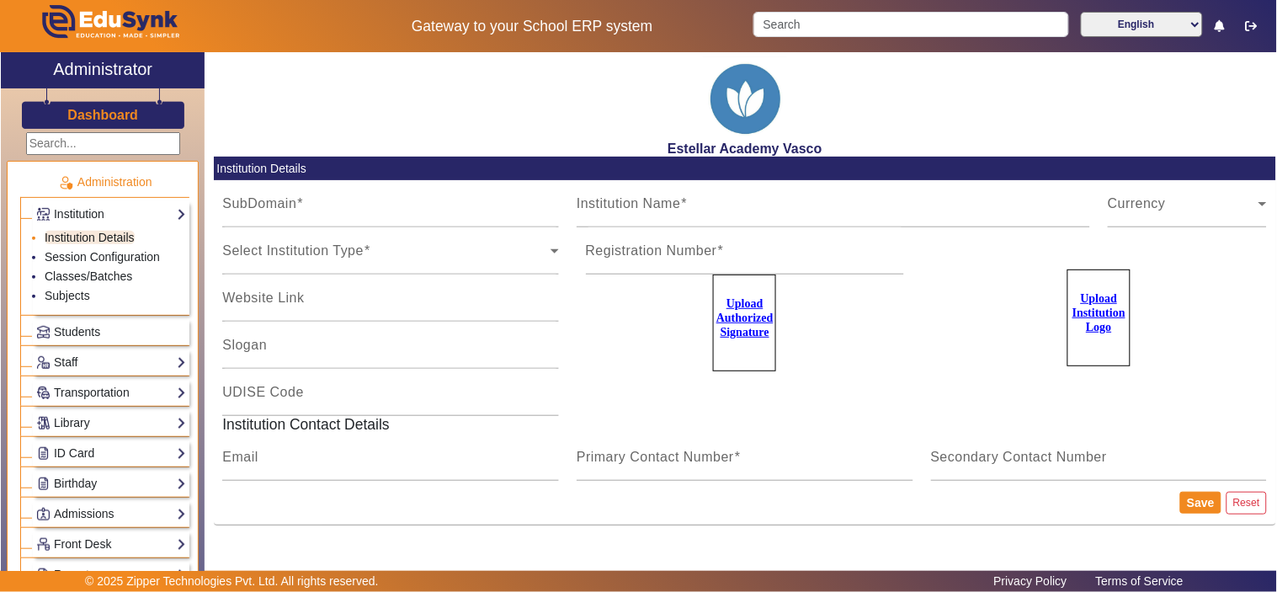
type input "vasco"
type input "Estellar Academy Vasco"
type input "estellaracademy.ac.in"
type input "NA"
type input "finalobo.estellar@gmail.com"
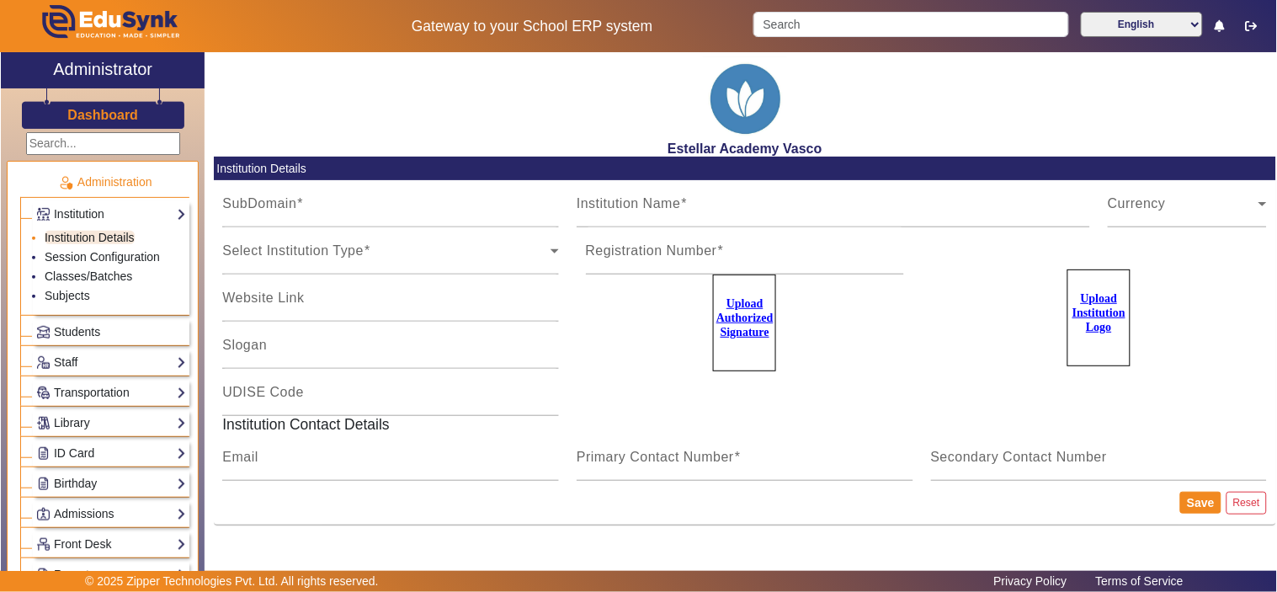
type input "7796657163"
type input "7796657176"
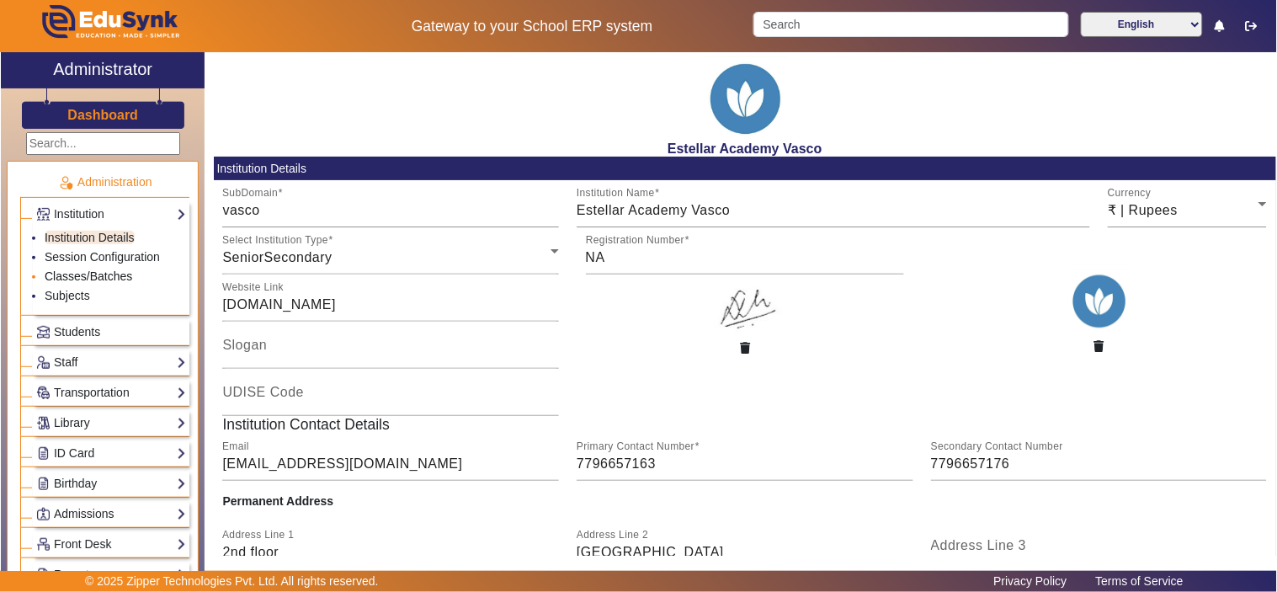
click at [85, 273] on link "Classes/Batches" at bounding box center [89, 275] width 88 height 13
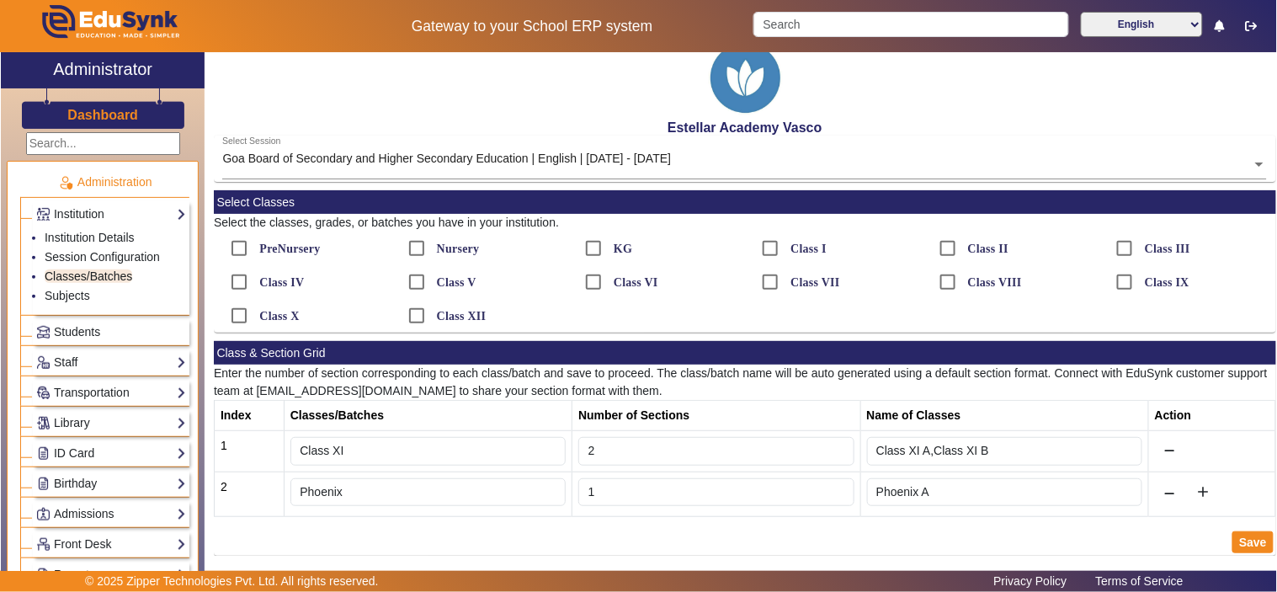
scroll to position [30, 0]
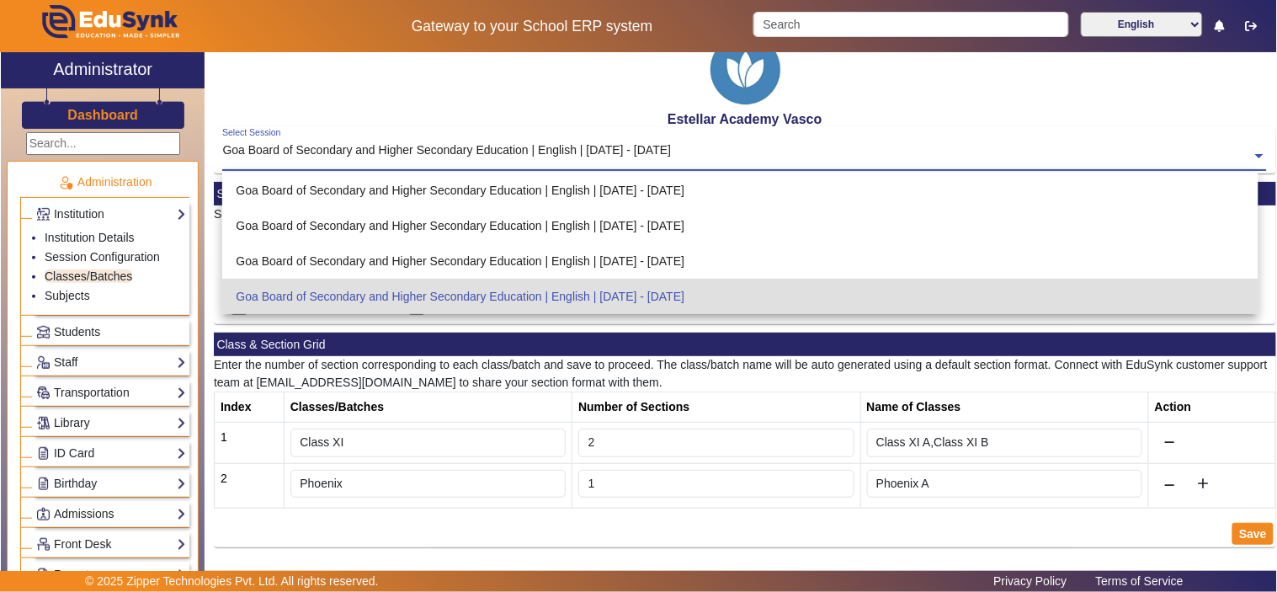
click at [725, 143] on div "Select Session Goa Board of Secondary and Higher Secondary Education | English …" at bounding box center [736, 145] width 1029 height 37
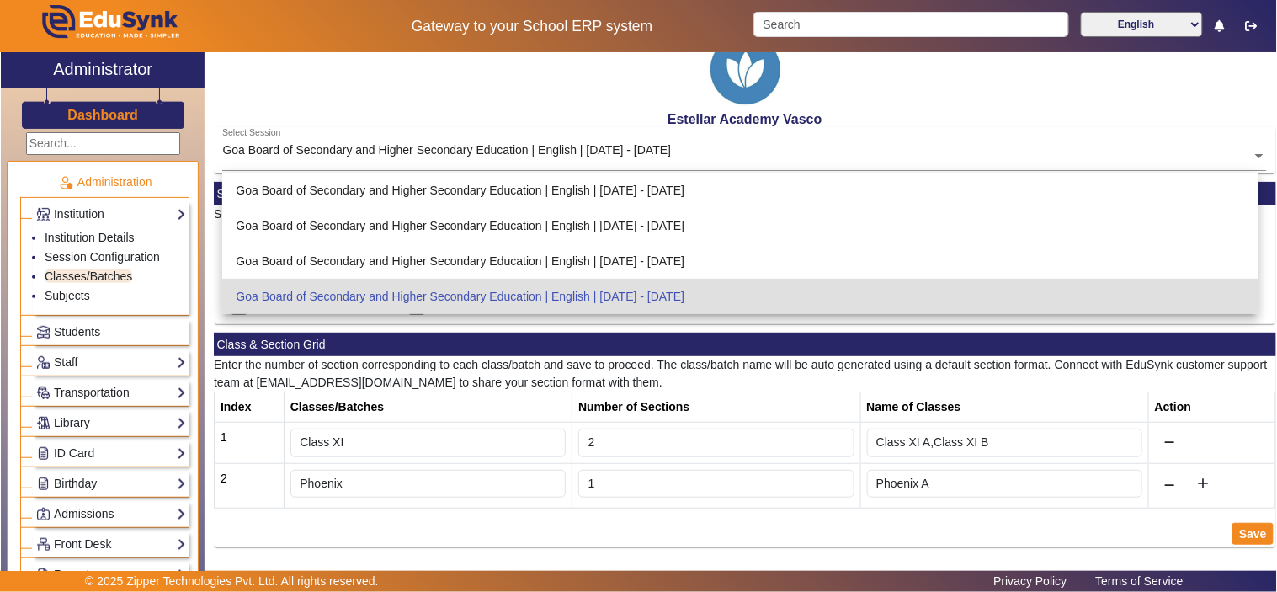
click at [655, 515] on div "Index Classes/Batches Number of Sections Name of Classes Action 1 Class XI 2 Cl…" at bounding box center [745, 469] width 1062 height 156
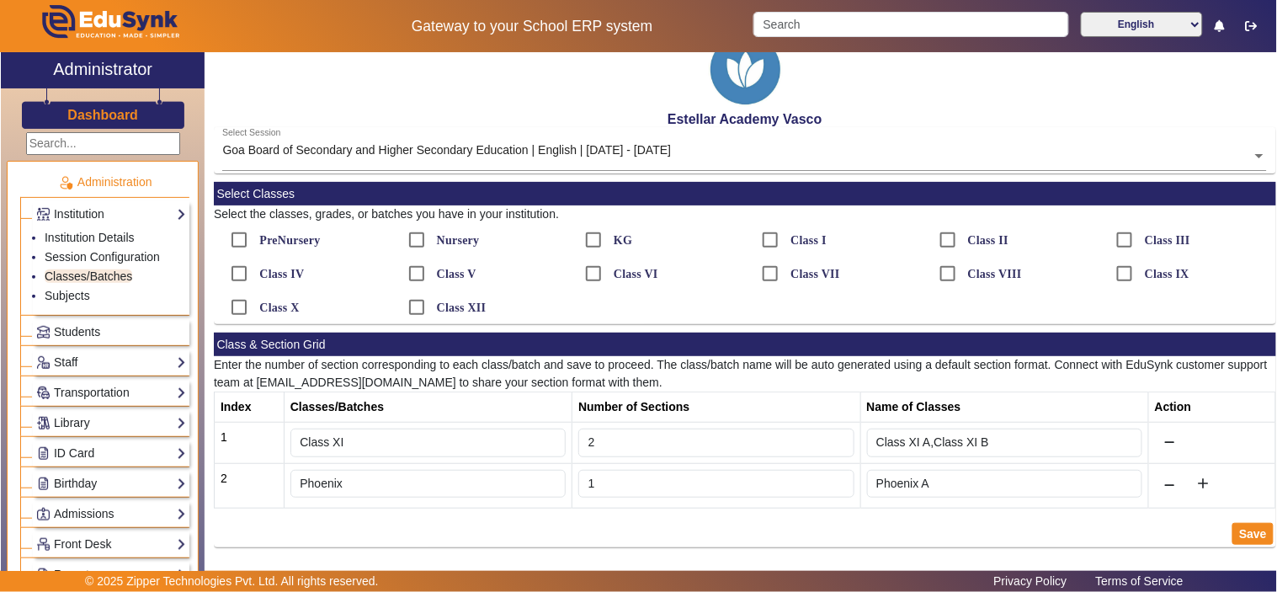
click at [753, 150] on input "text" at bounding box center [744, 157] width 1044 height 18
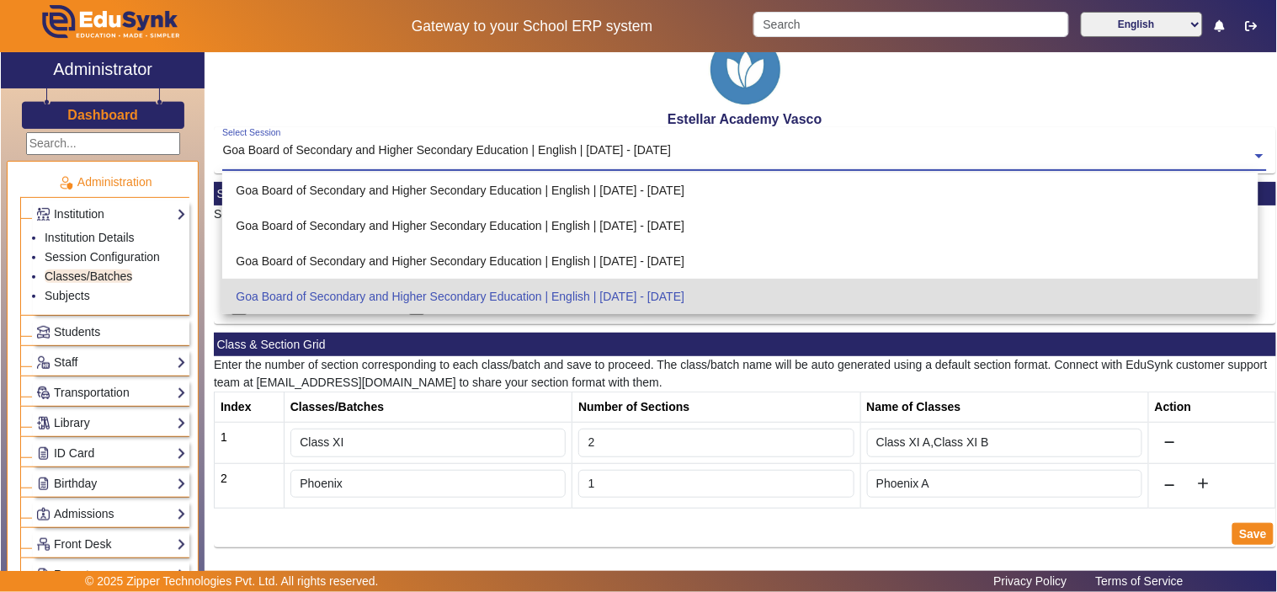
click at [624, 284] on div "Goa Board of Secondary and Higher Secondary Education | English | Jan 2025 - Ja…" at bounding box center [740, 296] width 1036 height 35
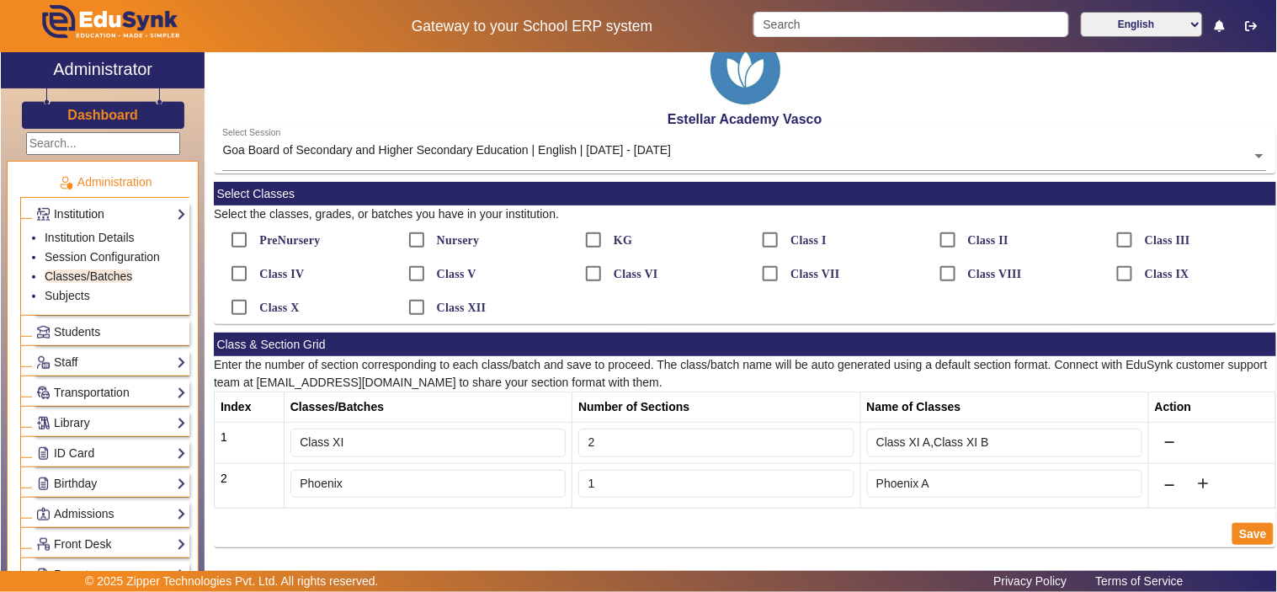
click at [78, 205] on link "Institution" at bounding box center [111, 213] width 150 height 19
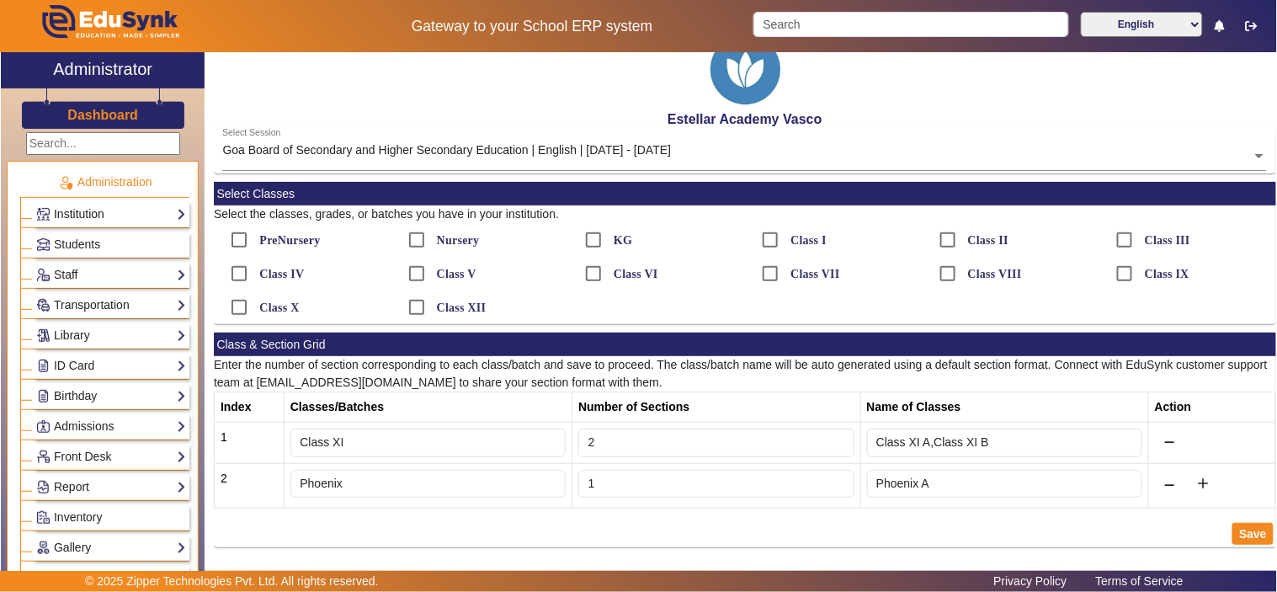
click at [162, 208] on link "Institution" at bounding box center [111, 213] width 150 height 19
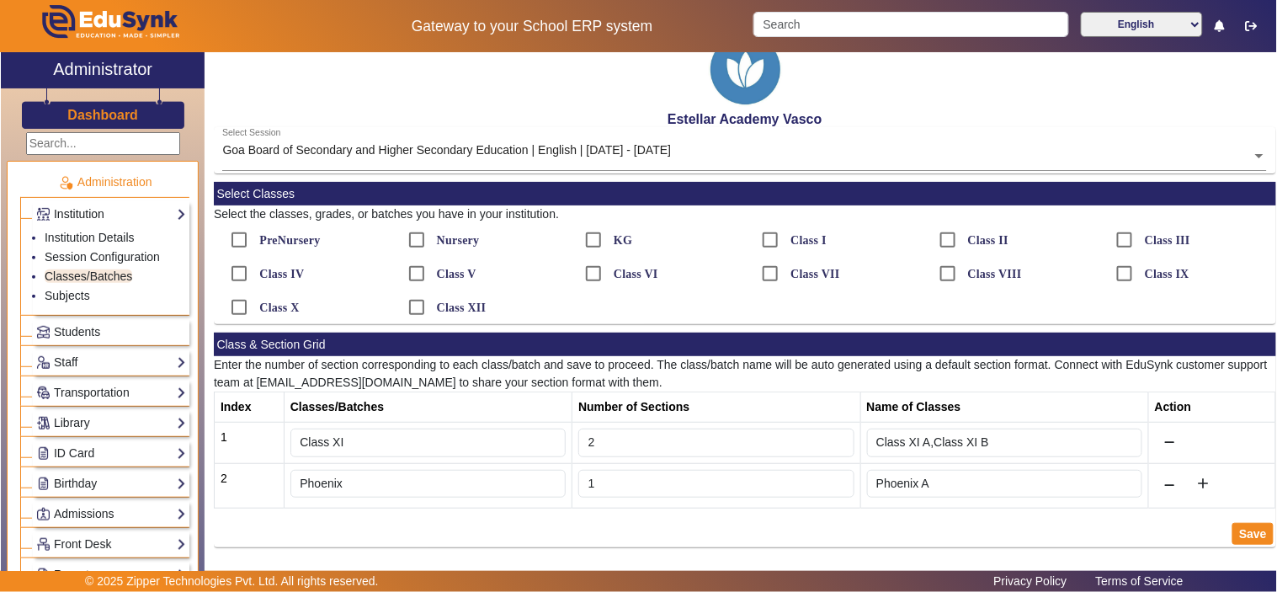
click at [162, 208] on link "Institution" at bounding box center [111, 213] width 150 height 19
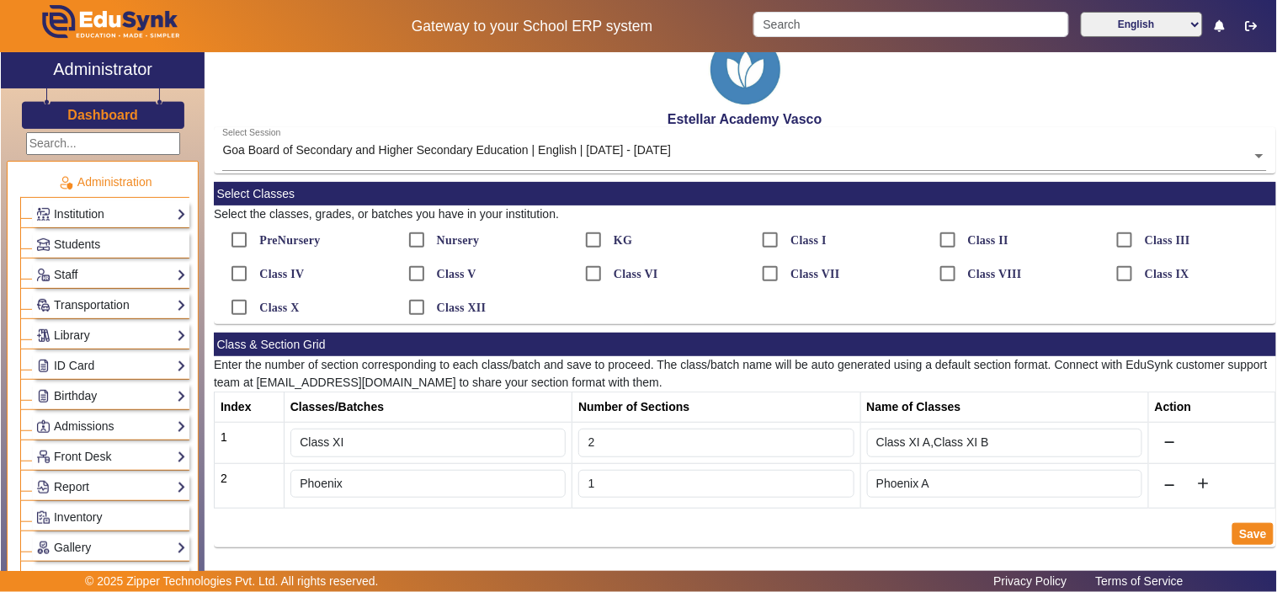
click at [119, 227] on div "Students" at bounding box center [104, 242] width 169 height 30
click at [125, 205] on link "Institution" at bounding box center [111, 213] width 150 height 19
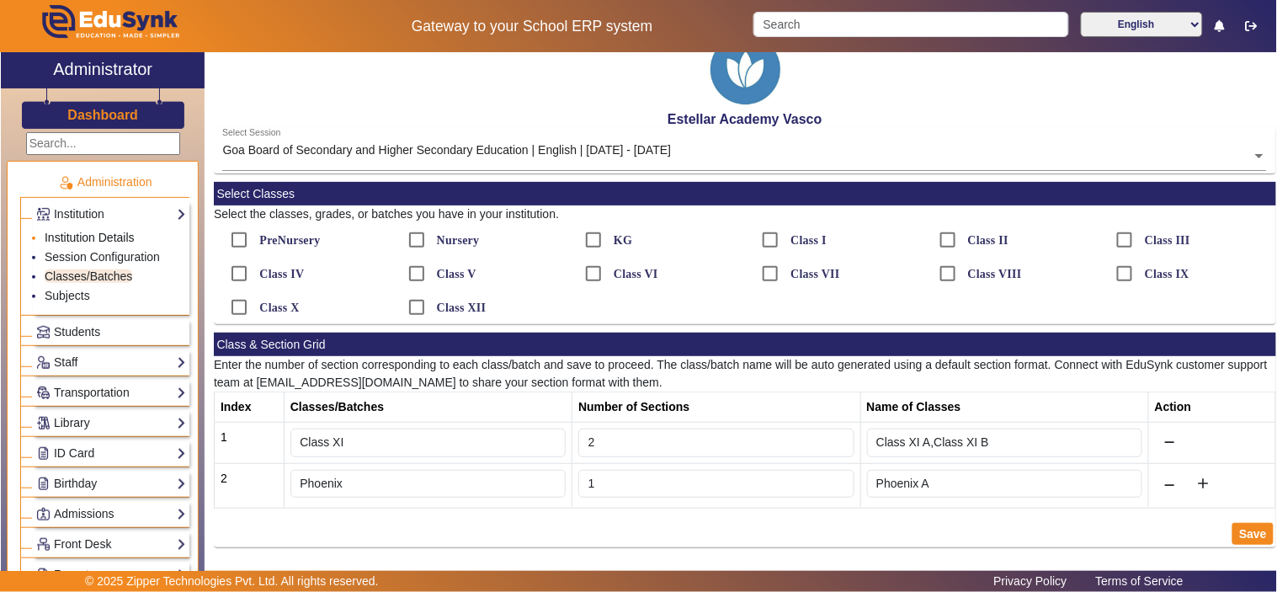
click at [103, 231] on link "Institution Details" at bounding box center [90, 237] width 90 height 13
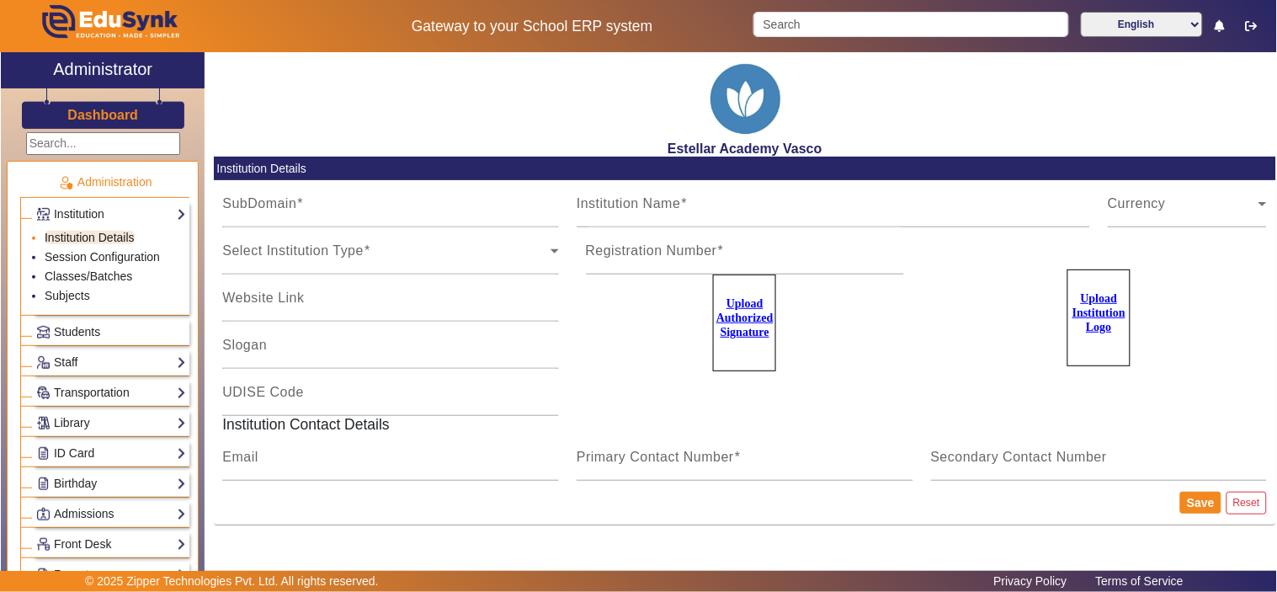
type input "vasco"
type input "Estellar Academy Vasco"
type input "estellaracademy.ac.in"
type input "NA"
type input "[EMAIL_ADDRESS][DOMAIN_NAME]"
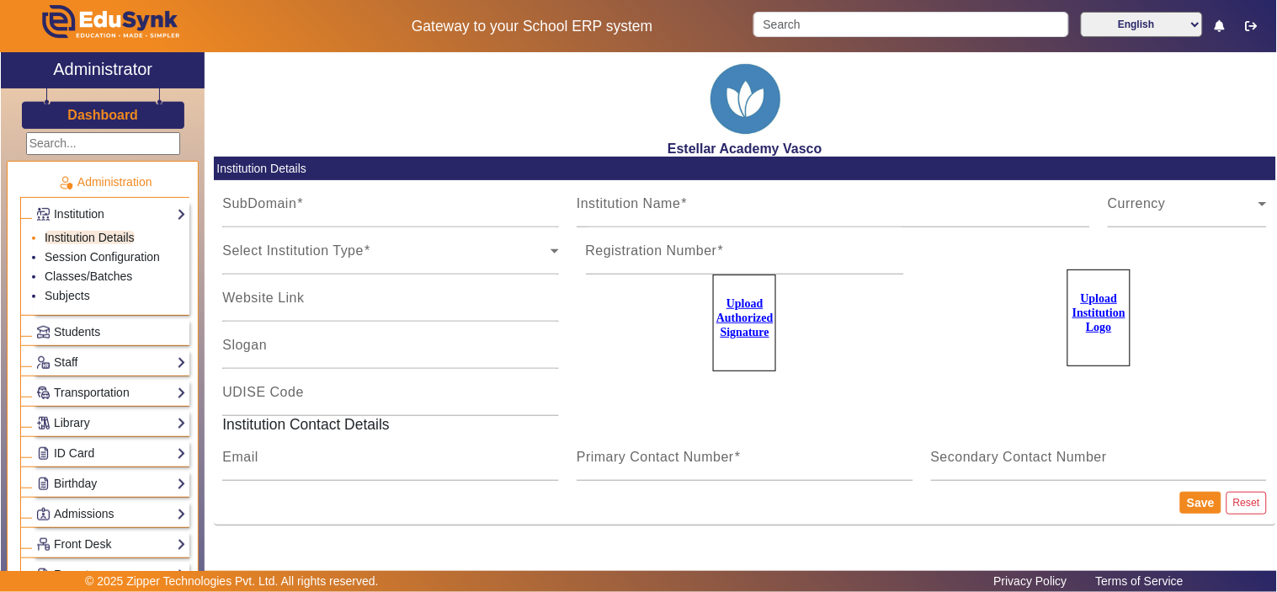
type input "7796657163"
type input "7796657176"
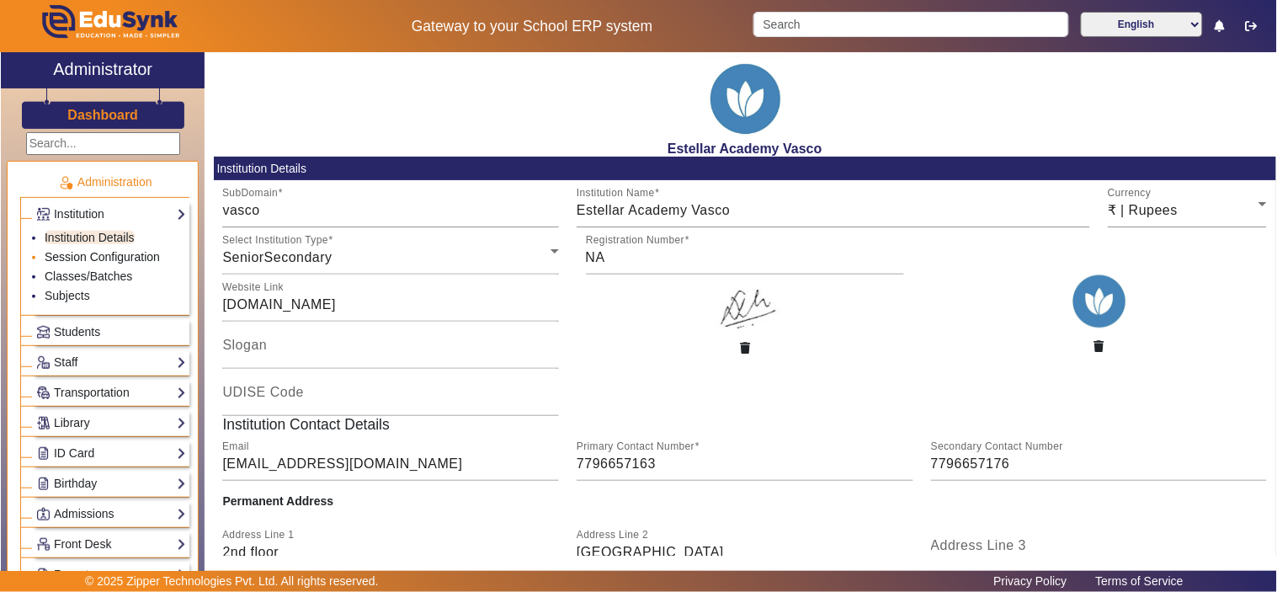
click at [126, 258] on link "Session Configuration" at bounding box center [102, 256] width 115 height 13
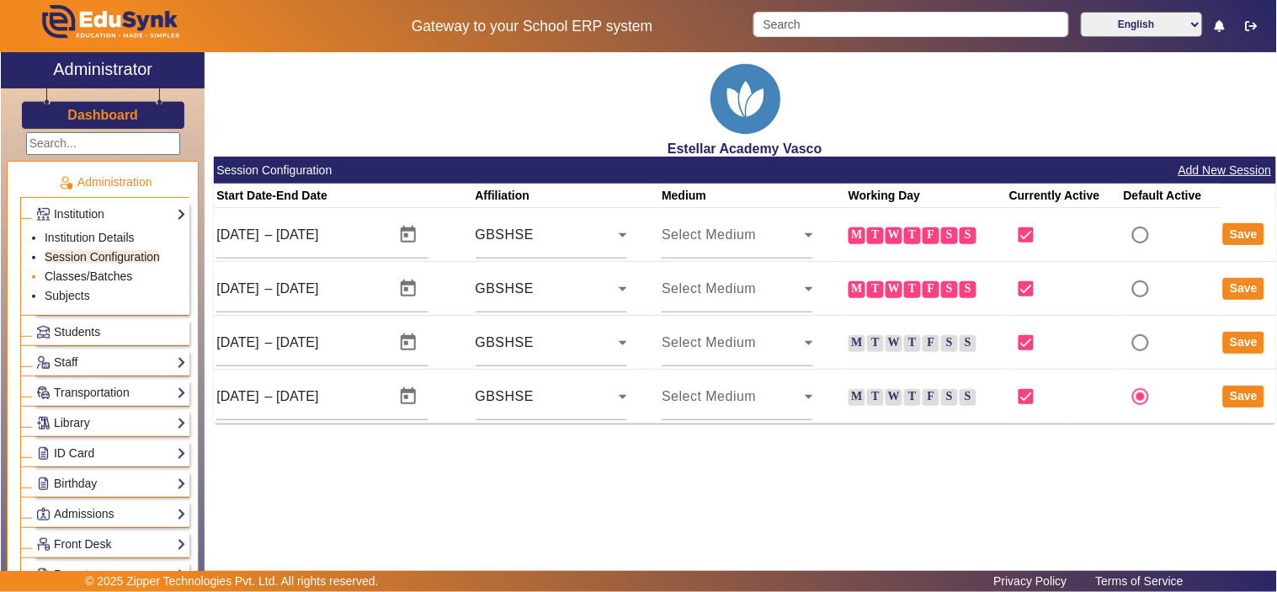
click at [114, 274] on link "Classes/Batches" at bounding box center [89, 275] width 88 height 13
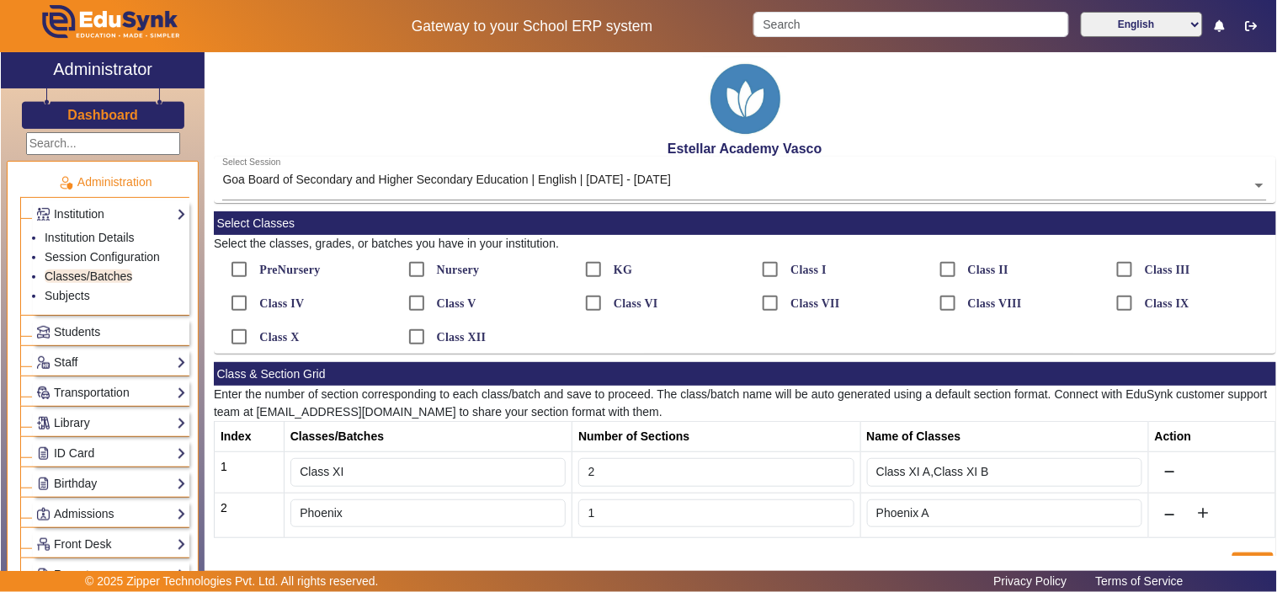
click at [719, 182] on input "text" at bounding box center [744, 187] width 1044 height 18
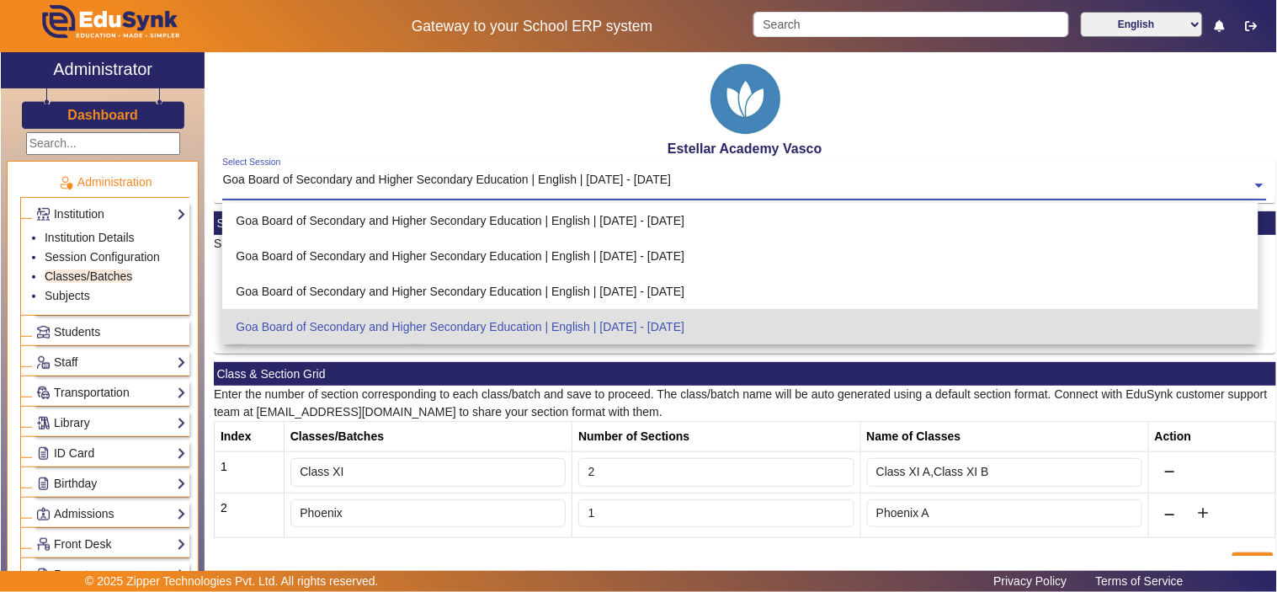
click at [719, 182] on input "text" at bounding box center [744, 187] width 1044 height 18
click at [1218, 179] on input "text" at bounding box center [744, 187] width 1044 height 18
click at [93, 238] on link "Institution Details" at bounding box center [90, 237] width 90 height 13
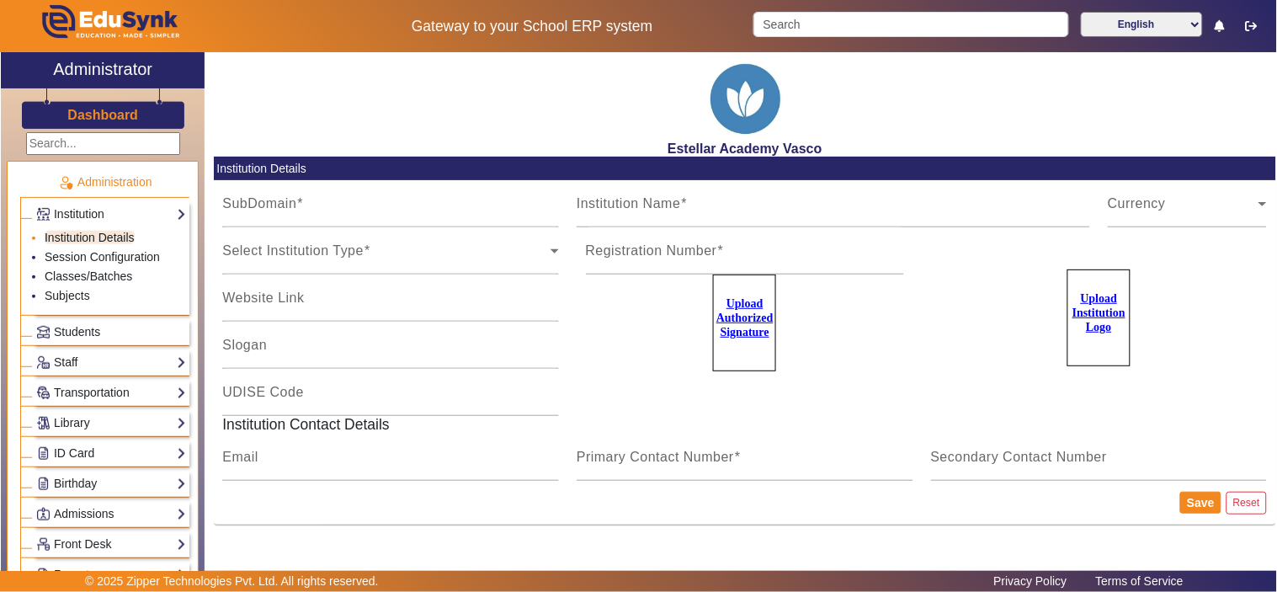
type input "vasco"
type input "Estellar Academy Vasco"
type input "[DOMAIN_NAME]"
type input "NA"
type input "[EMAIL_ADDRESS][DOMAIN_NAME]"
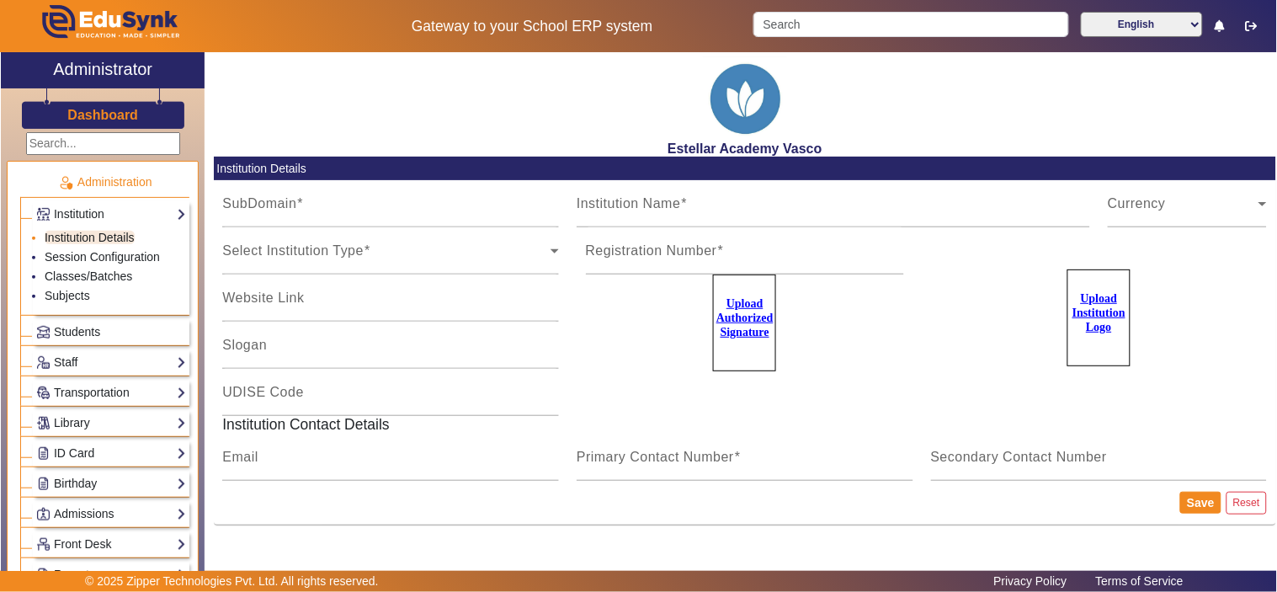
type input "7796657163"
type input "7796657176"
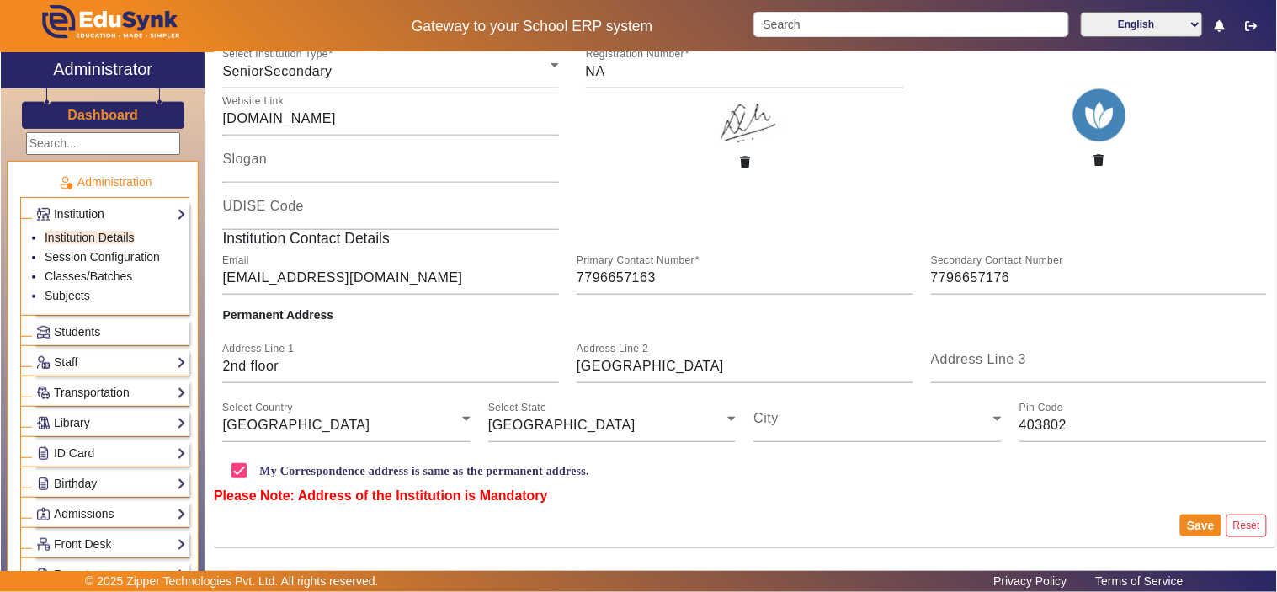
click at [72, 209] on link "Institution" at bounding box center [111, 213] width 150 height 19
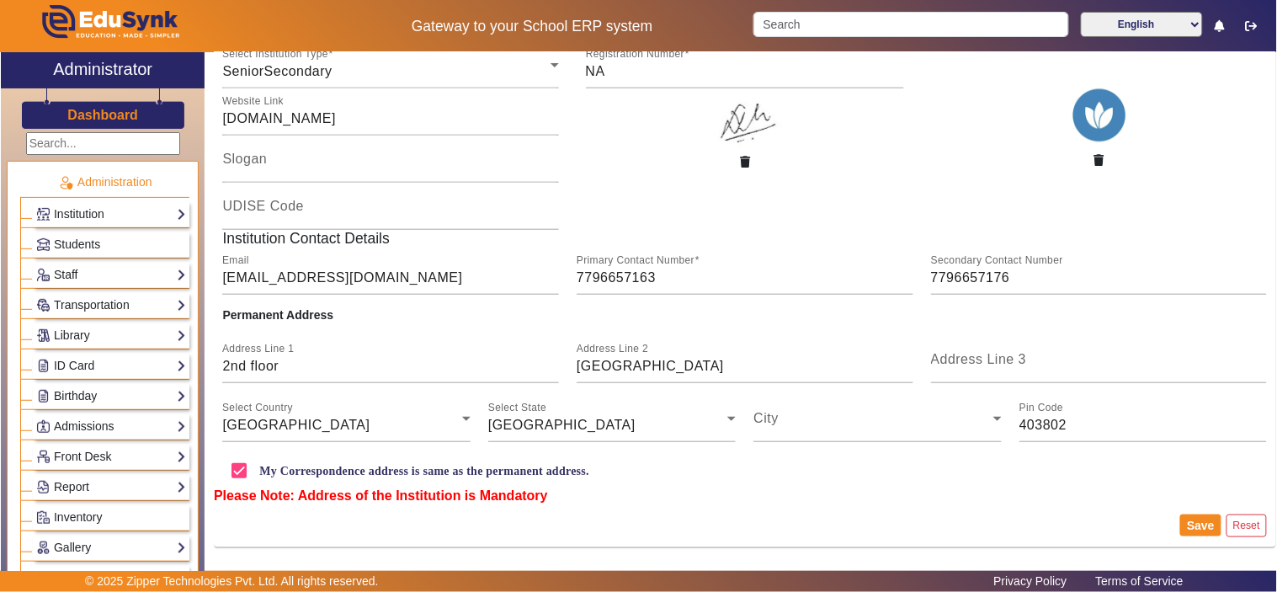
click at [77, 114] on h3 "Dashboard" at bounding box center [102, 115] width 71 height 16
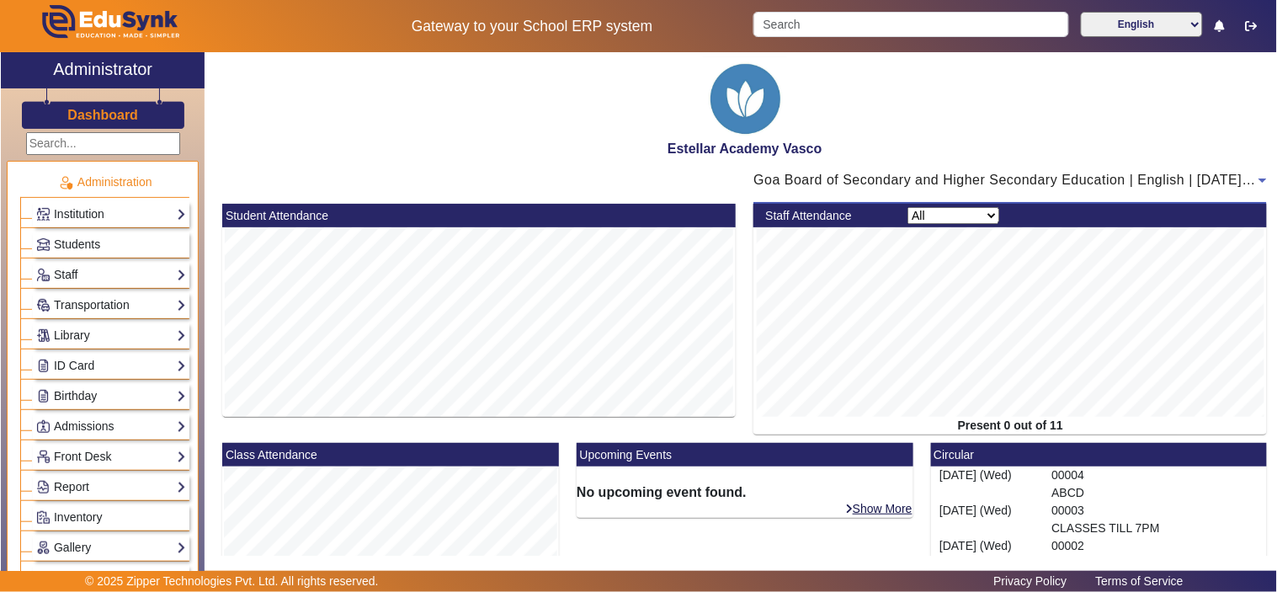
click at [1252, 173] on icon at bounding box center [1262, 180] width 20 height 20
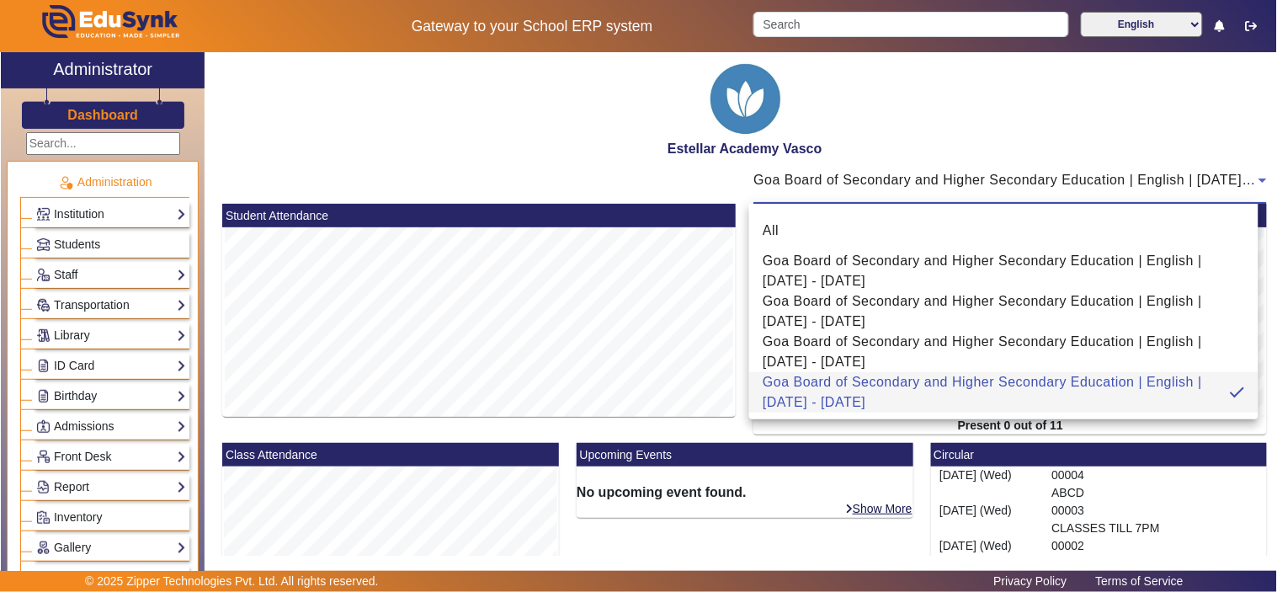
click at [526, 173] on div at bounding box center [638, 296] width 1277 height 592
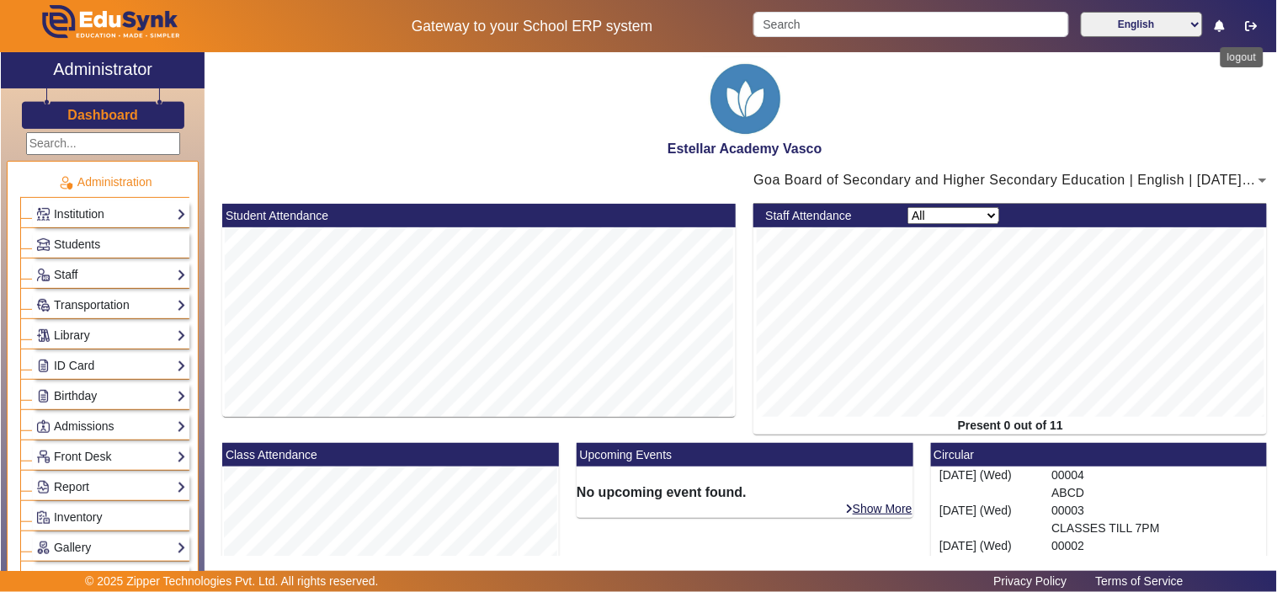
click at [1258, 27] on button "button" at bounding box center [1251, 26] width 31 height 29
click at [969, 212] on select "All Teacher Non-Teaching" at bounding box center [953, 215] width 92 height 17
click at [1252, 181] on icon at bounding box center [1262, 180] width 20 height 20
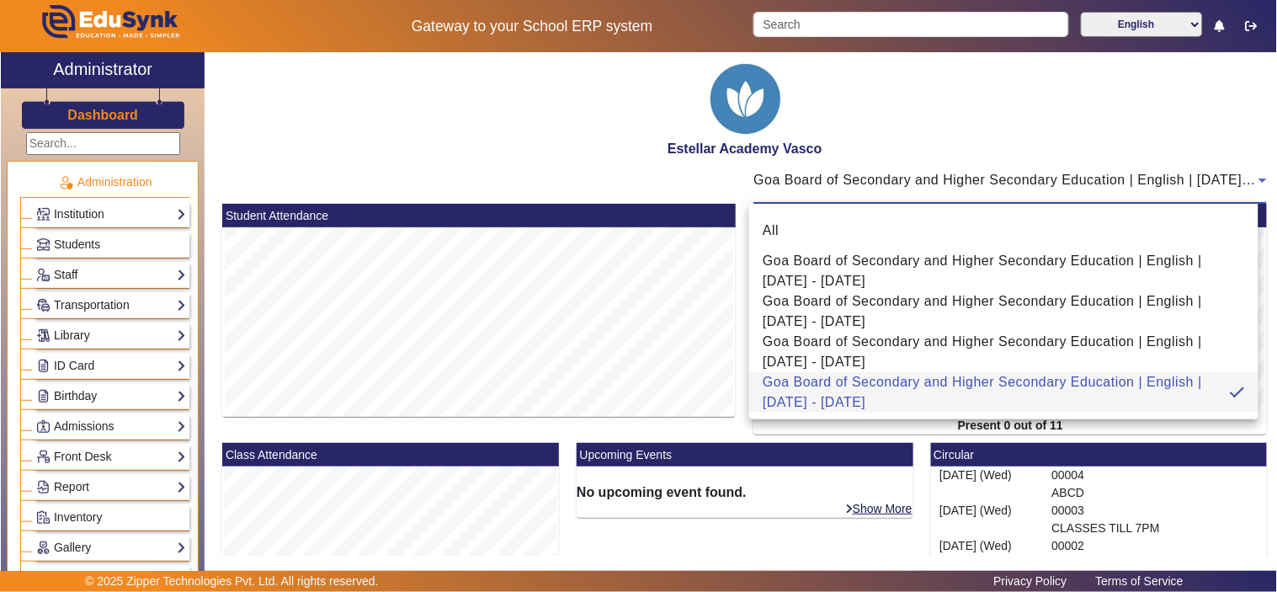
click at [482, 314] on div at bounding box center [638, 296] width 1277 height 592
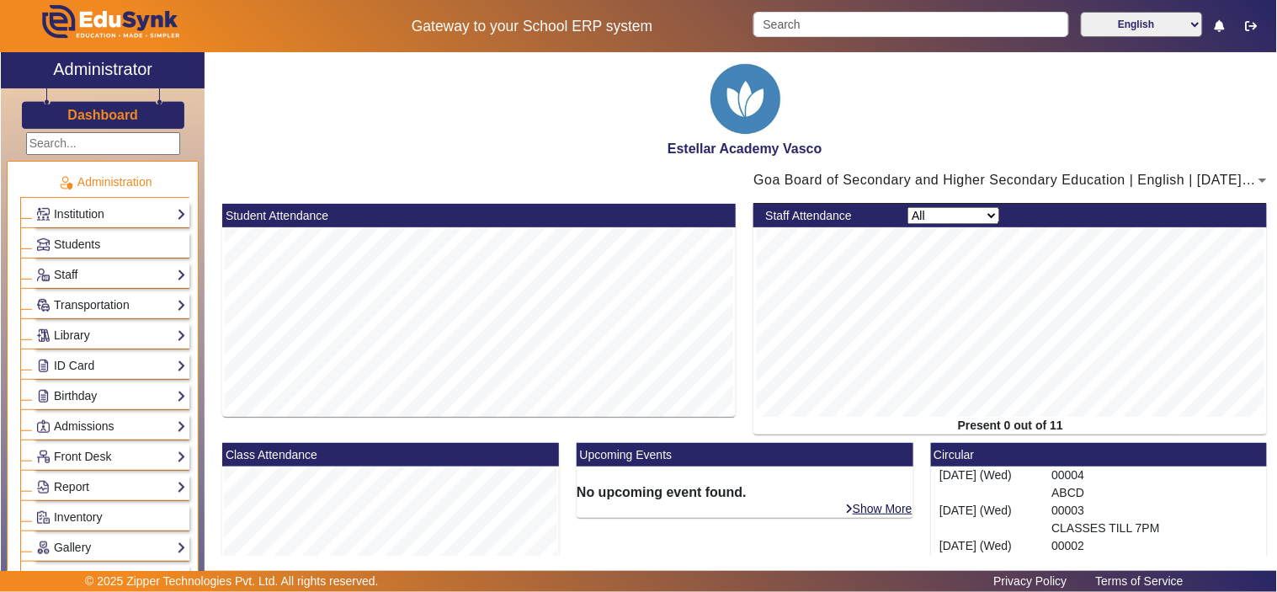
click at [1254, 185] on icon at bounding box center [1262, 180] width 20 height 20
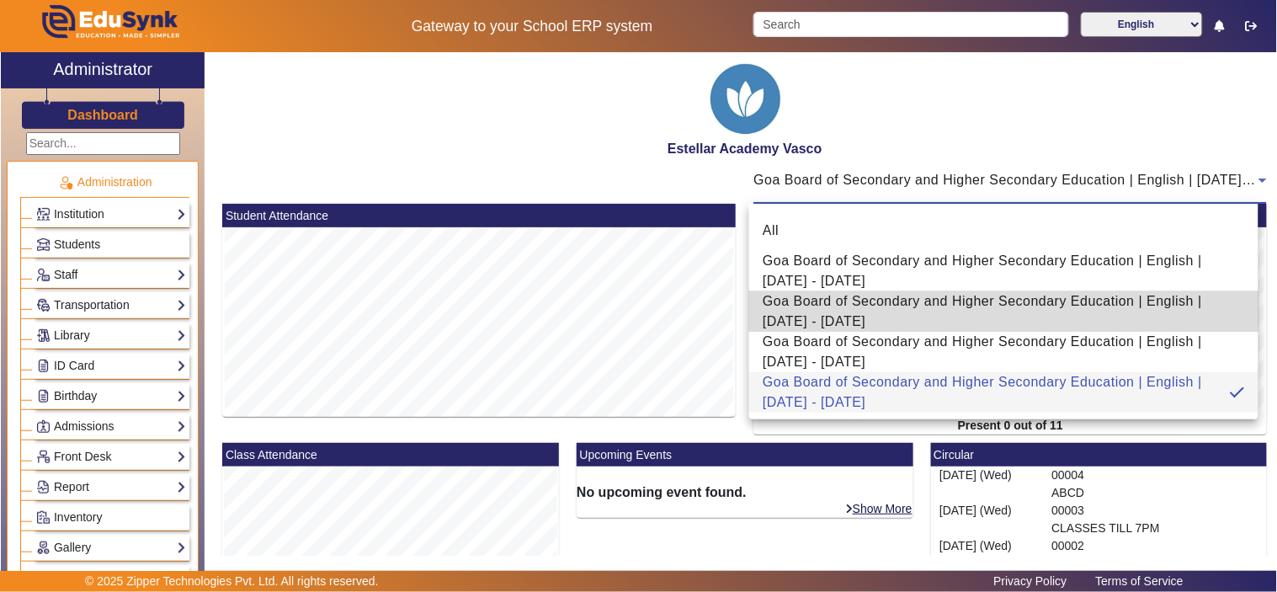
drag, startPoint x: 905, startPoint y: 225, endPoint x: 794, endPoint y: 311, distance: 140.2
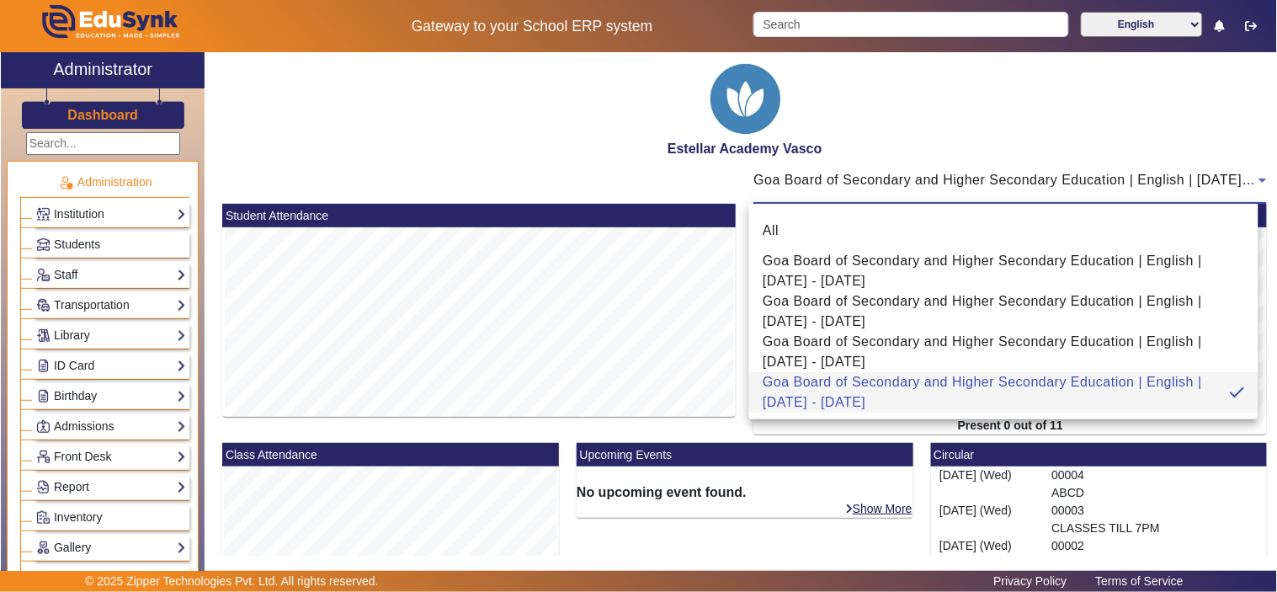
drag, startPoint x: 794, startPoint y: 311, endPoint x: 1185, endPoint y: 397, distance: 399.8
drag, startPoint x: 1185, startPoint y: 397, endPoint x: 900, endPoint y: 435, distance: 286.9
click at [900, 435] on div at bounding box center [638, 296] width 1277 height 592
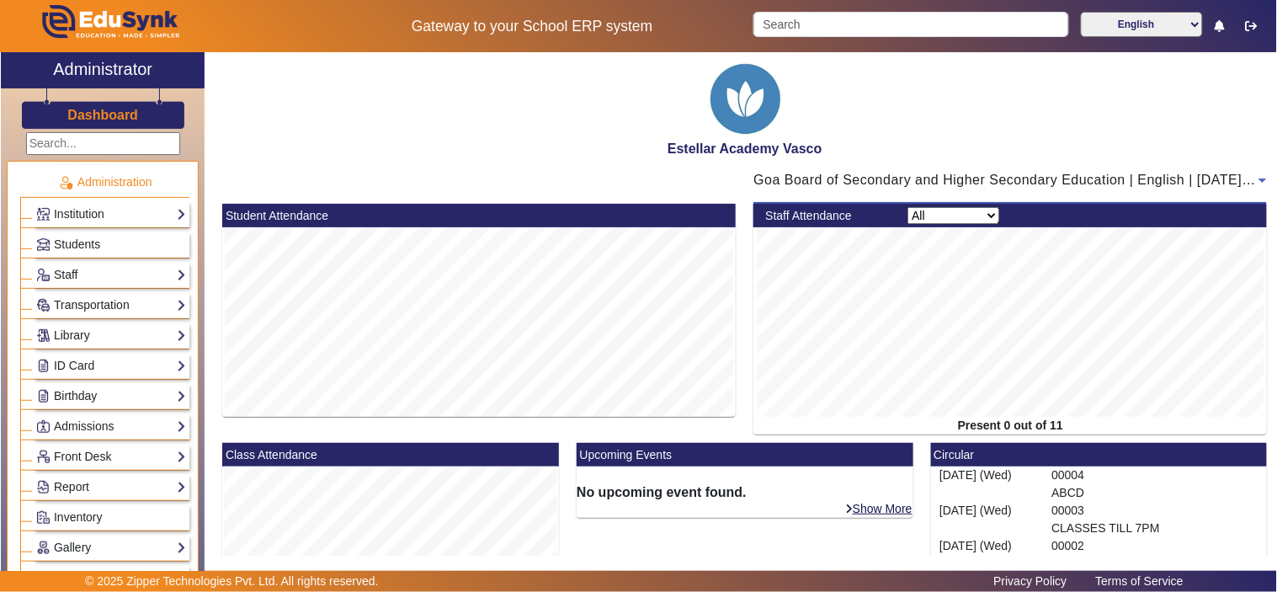
click at [1030, 173] on span "Goa Board of Secondary and Higher Secondary Education | English | [DATE] - [DAT…" at bounding box center [1026, 180] width 546 height 14
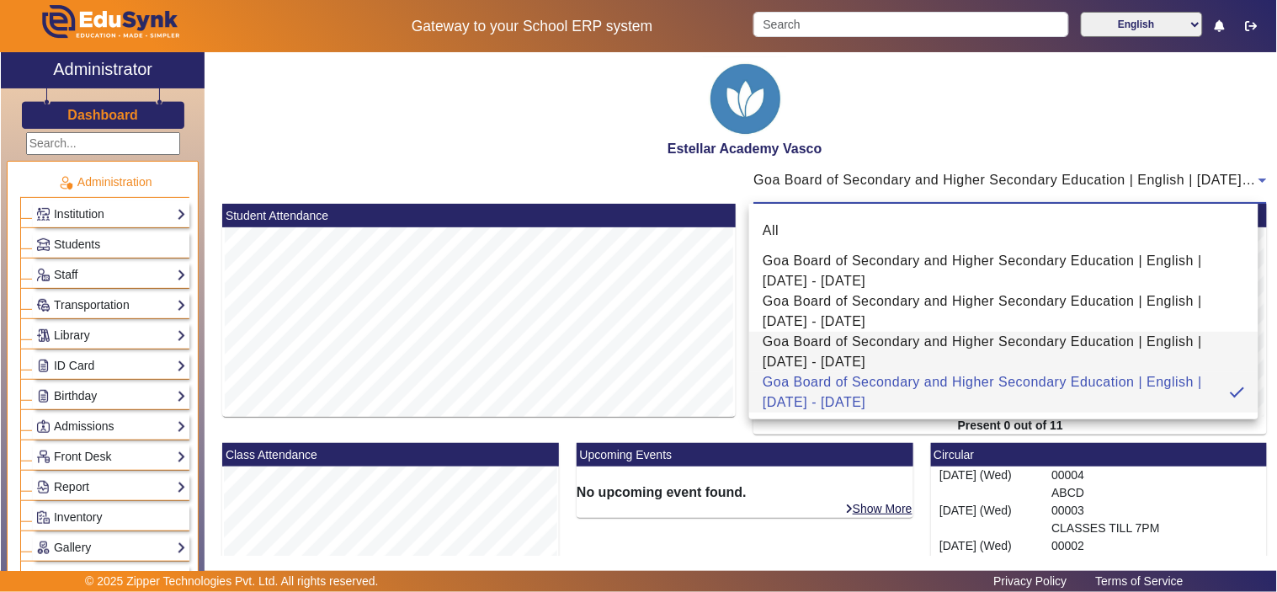
click at [804, 345] on span "Goa Board of Secondary and Higher Secondary Education | English | [DATE] - [DAT…" at bounding box center [1003, 352] width 482 height 40
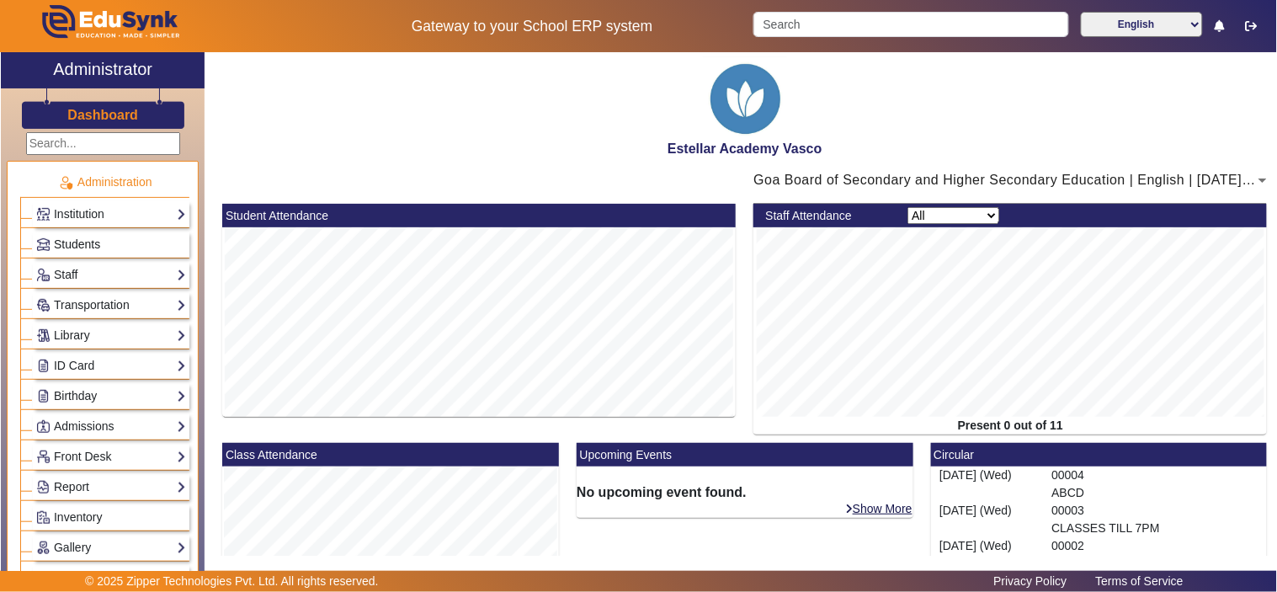
click at [98, 248] on span "Students" at bounding box center [77, 243] width 46 height 13
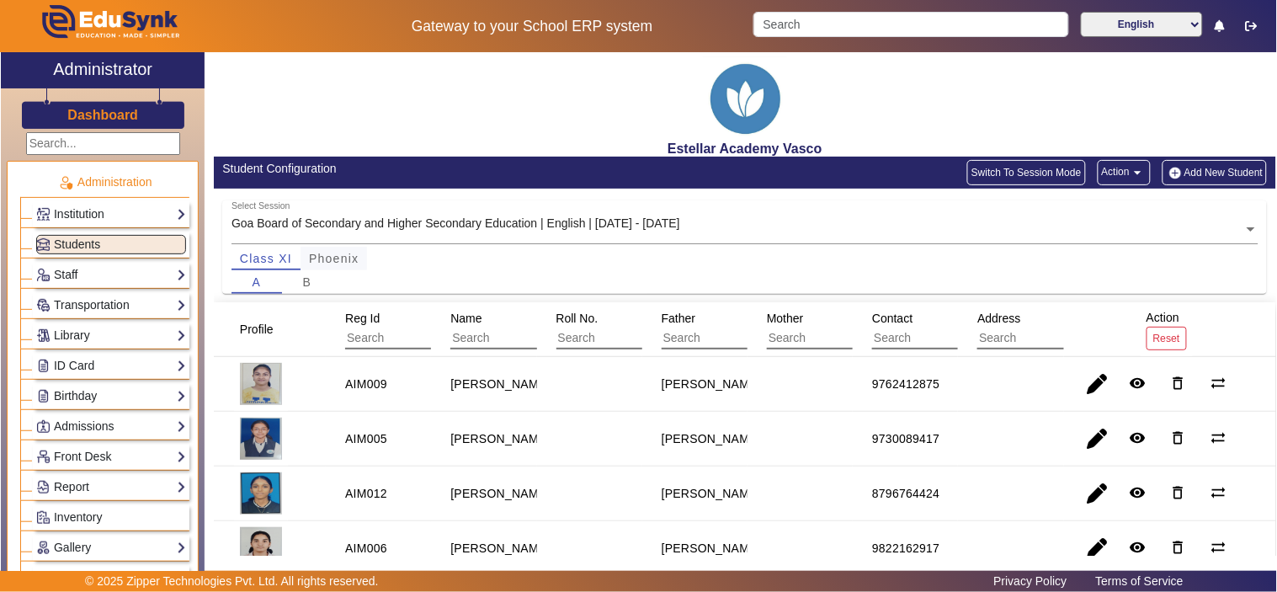
click at [333, 258] on span "Phoenix" at bounding box center [334, 258] width 50 height 12
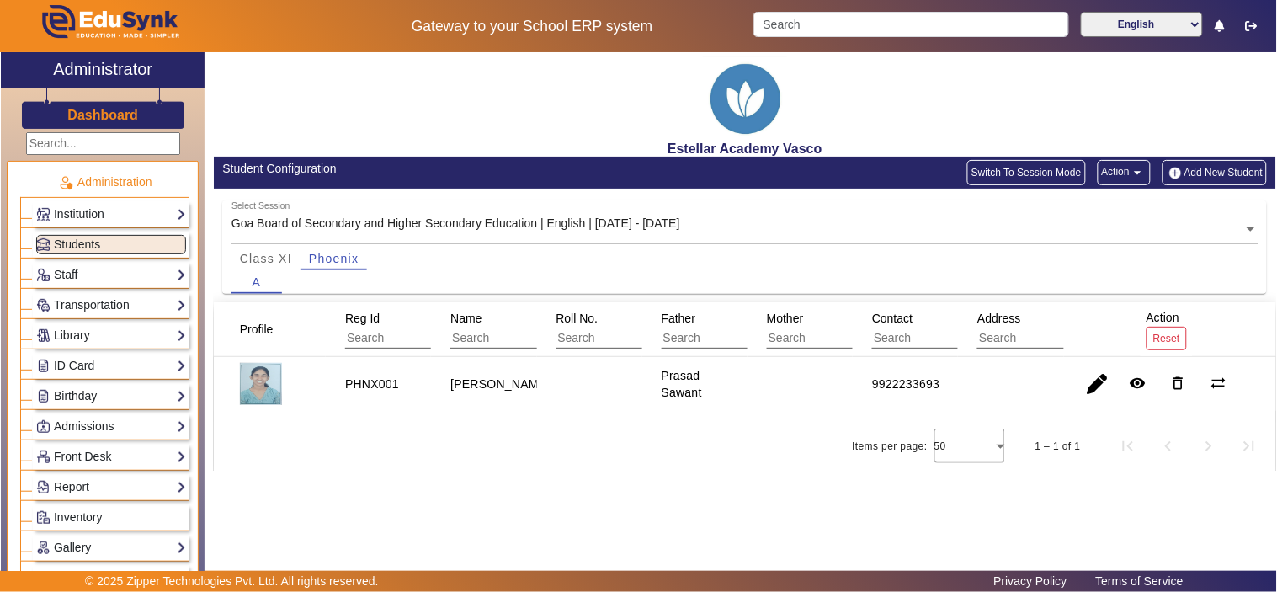
click at [570, 230] on input "text" at bounding box center [744, 230] width 1027 height 18
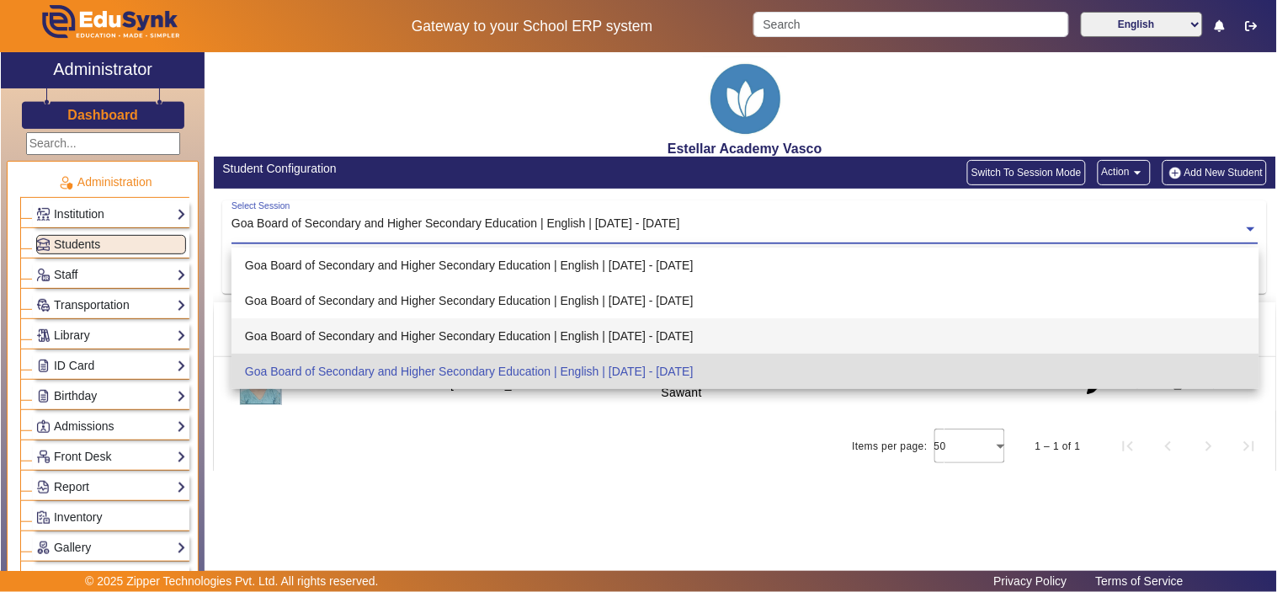
click at [593, 329] on div "Goa Board of Secondary and Higher Secondary Education | English | [DATE] - [DAT…" at bounding box center [744, 335] width 1027 height 35
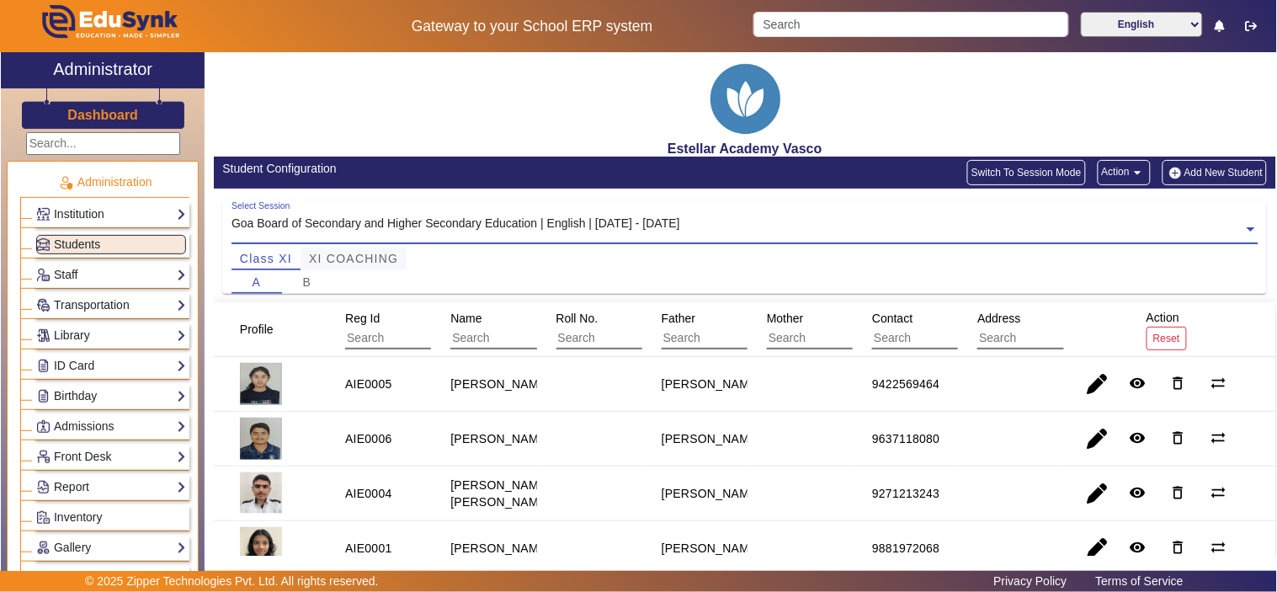
click at [365, 262] on span "XI COACHING" at bounding box center [353, 258] width 89 height 12
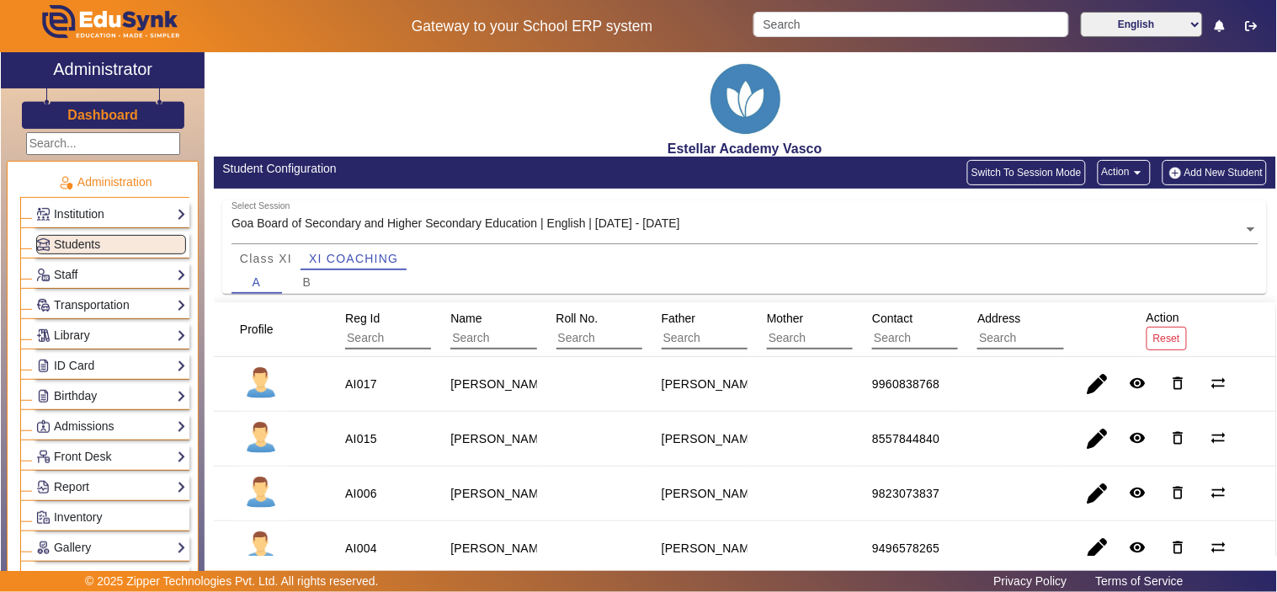
click at [1181, 172] on button "Add New Student" at bounding box center [1214, 172] width 104 height 25
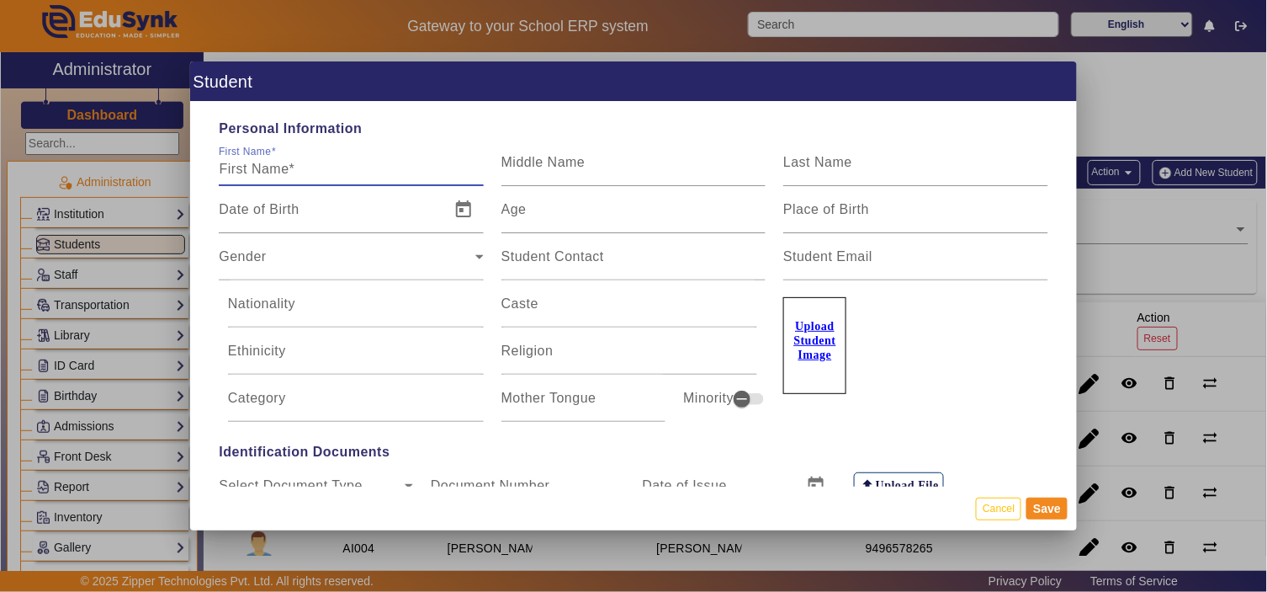
click at [279, 169] on input "First Name" at bounding box center [351, 169] width 264 height 20
type input "[PERSON_NAME]"
click at [815, 348] on u "Upload Student Image" at bounding box center [815, 340] width 42 height 41
click at [0, 0] on input "Upload Student Image" at bounding box center [0, 0] width 0 height 0
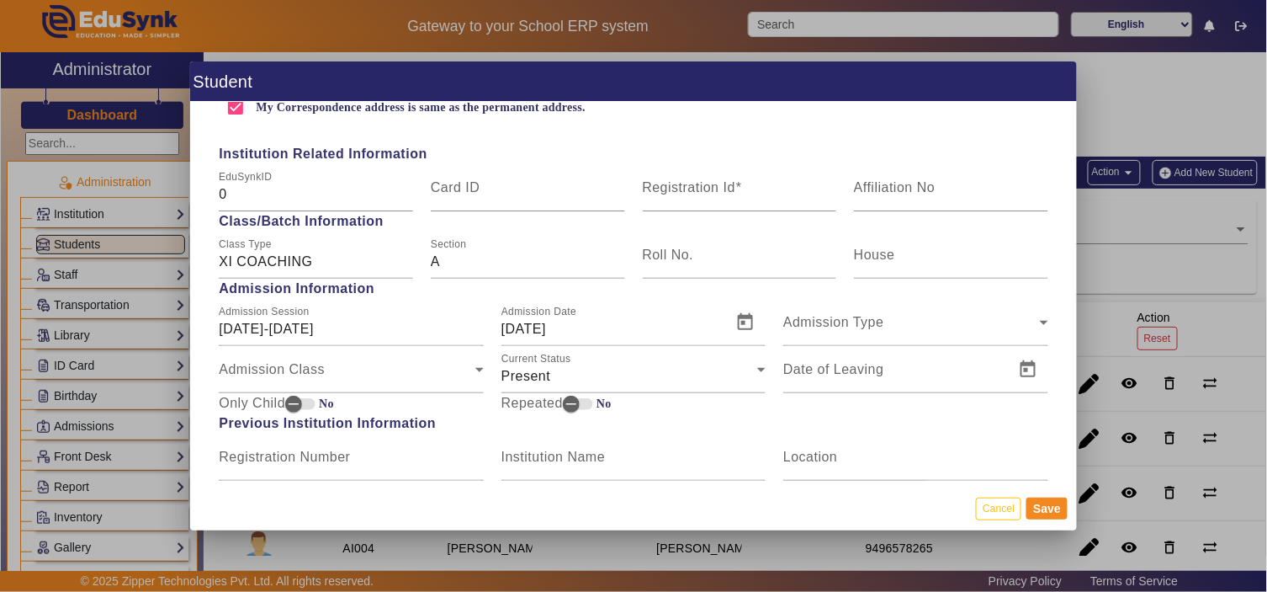
scroll to position [654, 0]
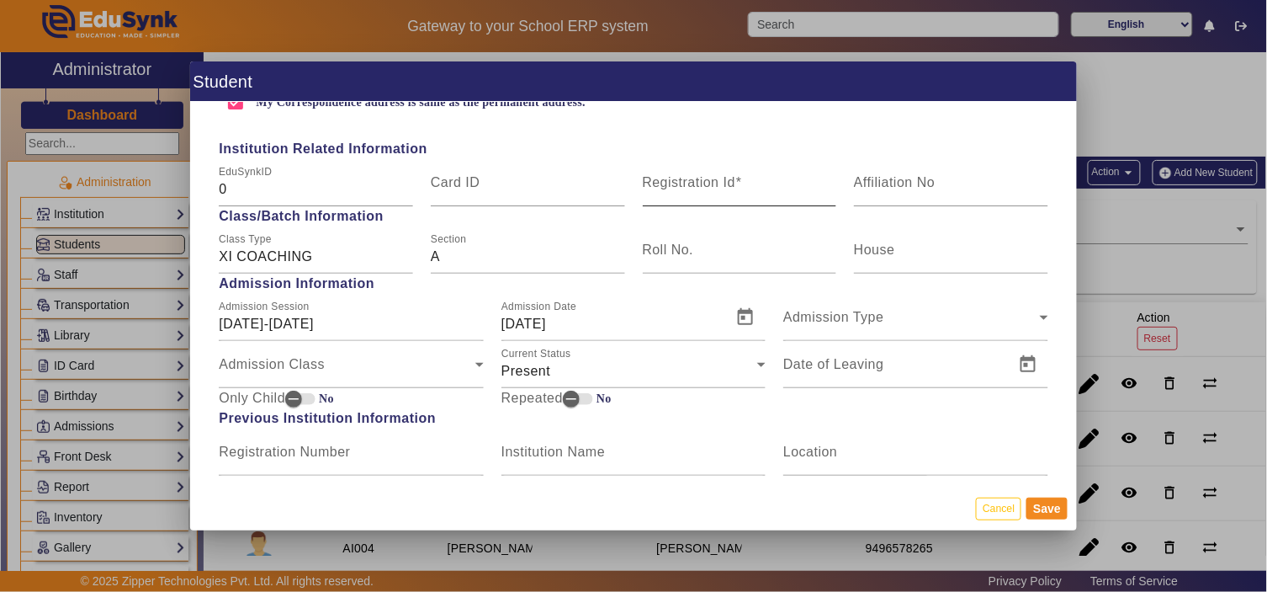
click at [737, 189] on input "Registration Id" at bounding box center [740, 189] width 194 height 20
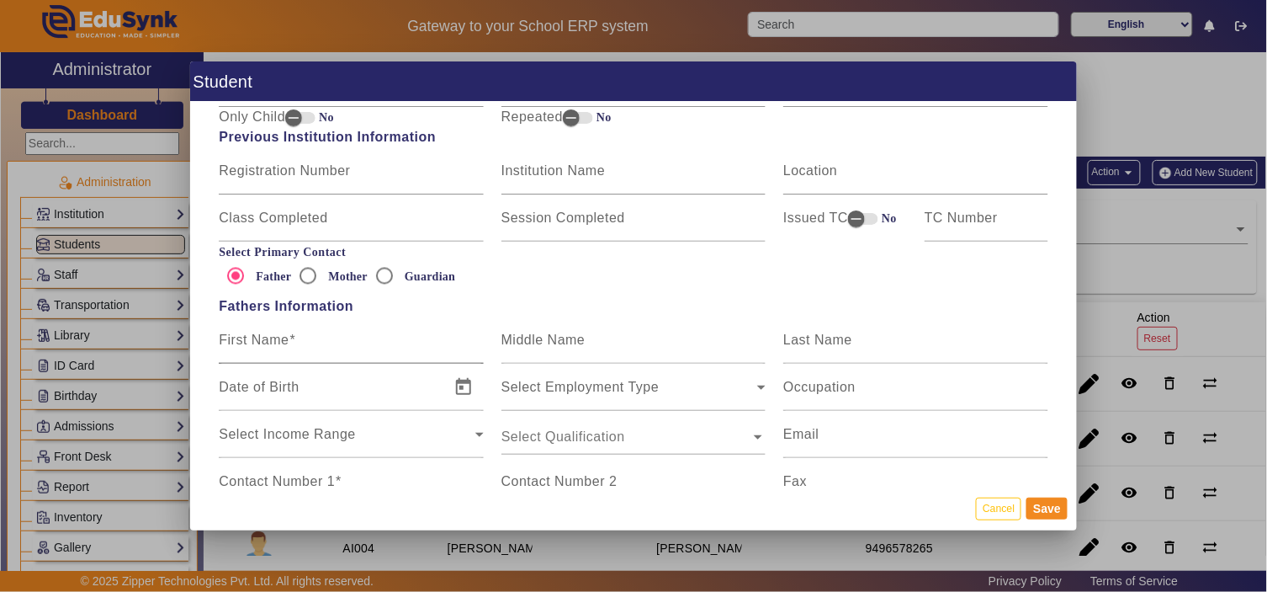
type input "Phnx001"
click at [291, 342] on span at bounding box center [292, 339] width 7 height 14
click at [291, 342] on input "First Name" at bounding box center [351, 347] width 264 height 20
type input "s"
type input "Prasad Sawant"
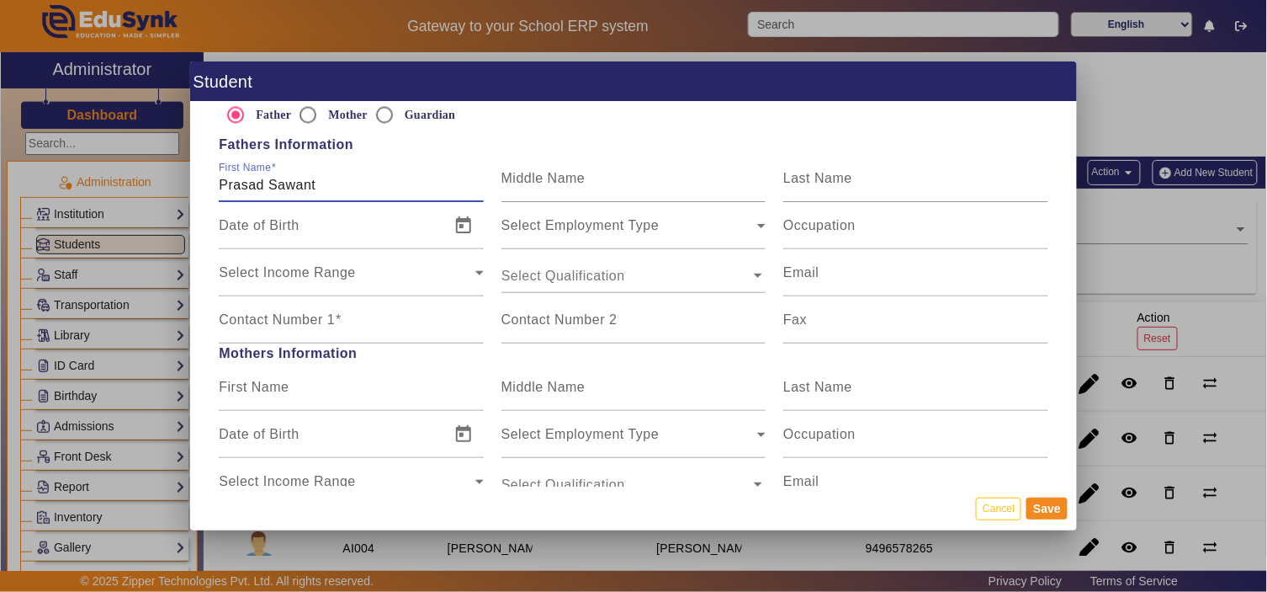
scroll to position [1028, 0]
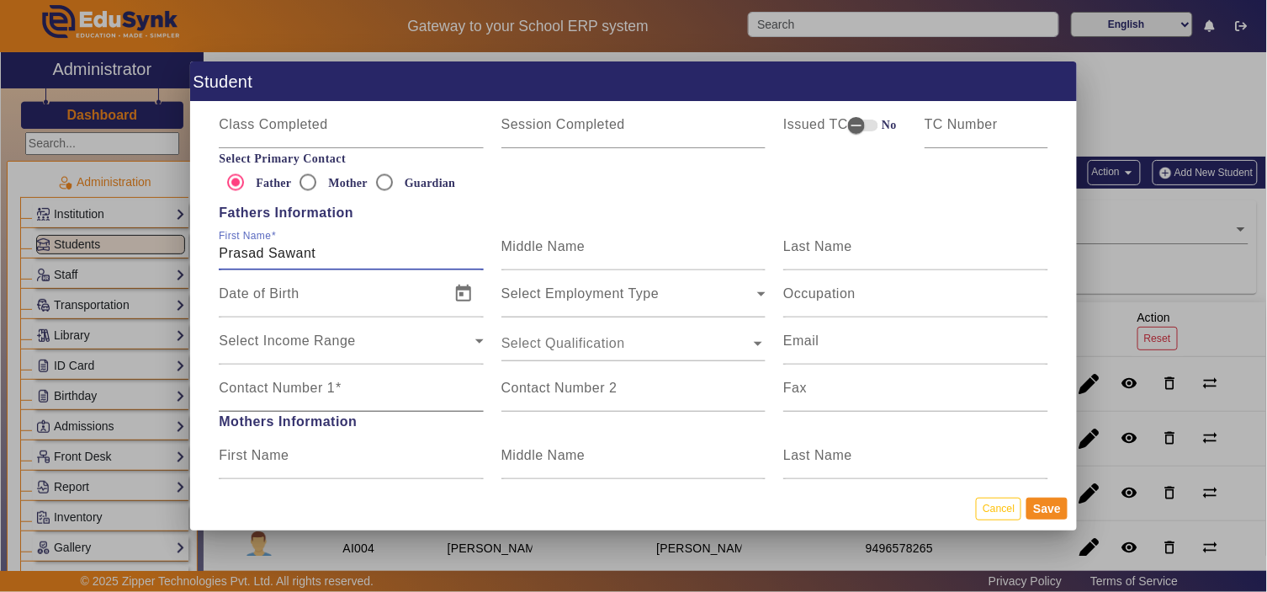
click at [284, 382] on mat-label "Contact Number 1" at bounding box center [277, 387] width 116 height 14
click at [284, 385] on input "Contact Number 1" at bounding box center [351, 395] width 264 height 20
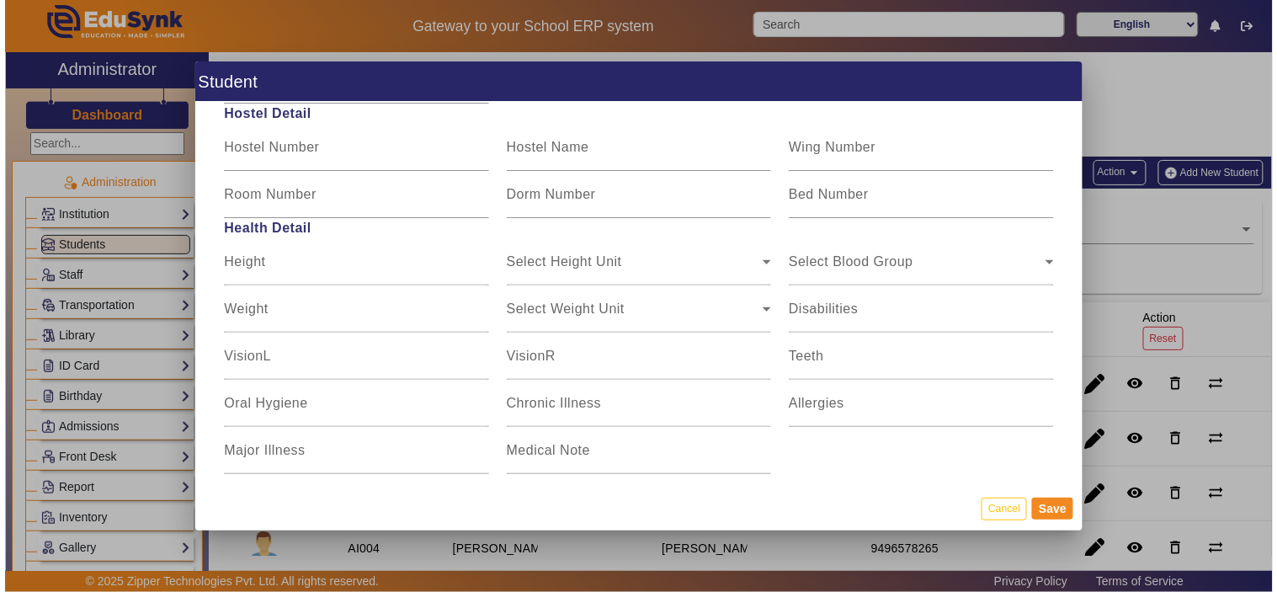
scroll to position [2101, 0]
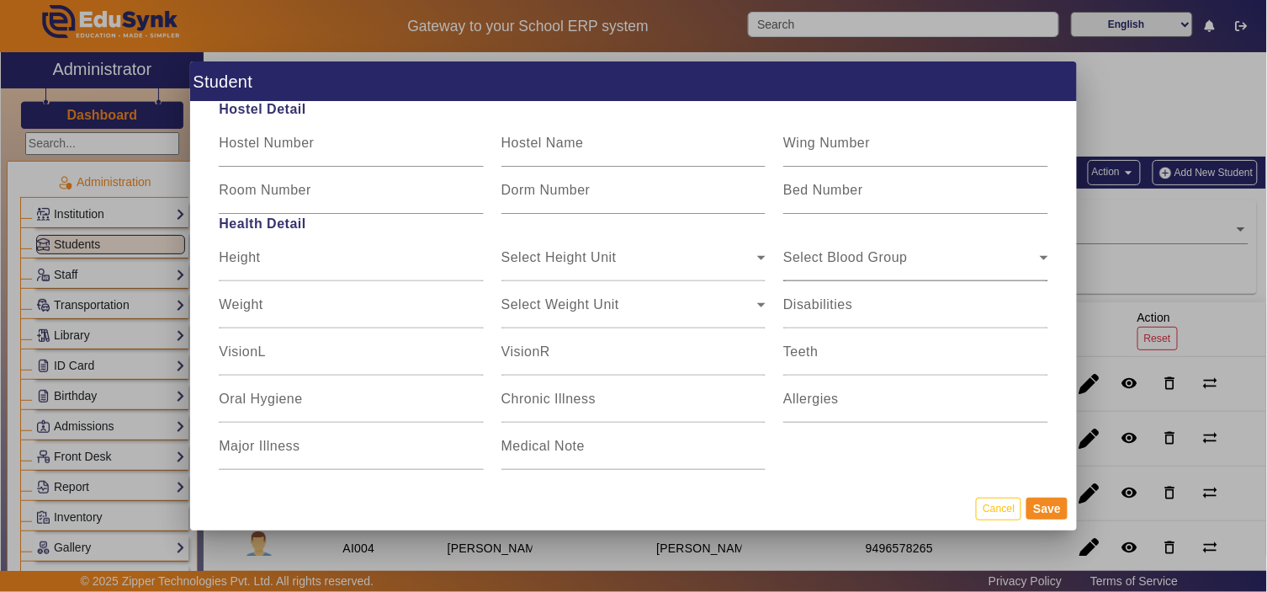
type input "9922233693"
click at [848, 257] on span "Select Blood Group" at bounding box center [845, 264] width 125 height 14
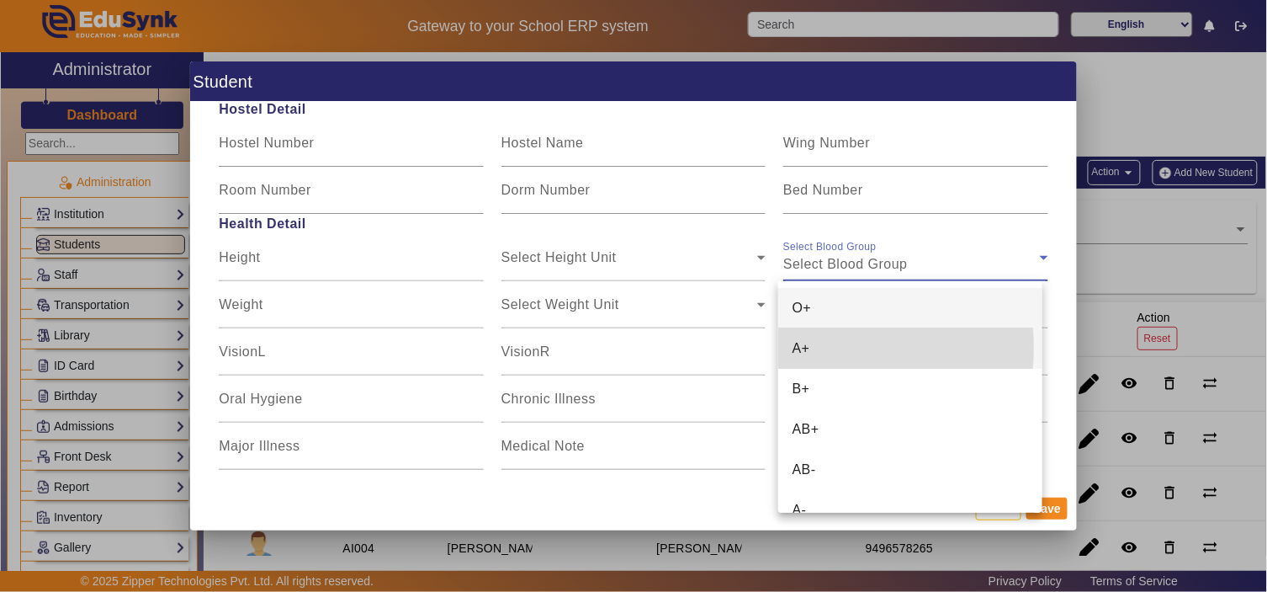
click at [836, 348] on mat-option "A+" at bounding box center [909, 348] width 263 height 40
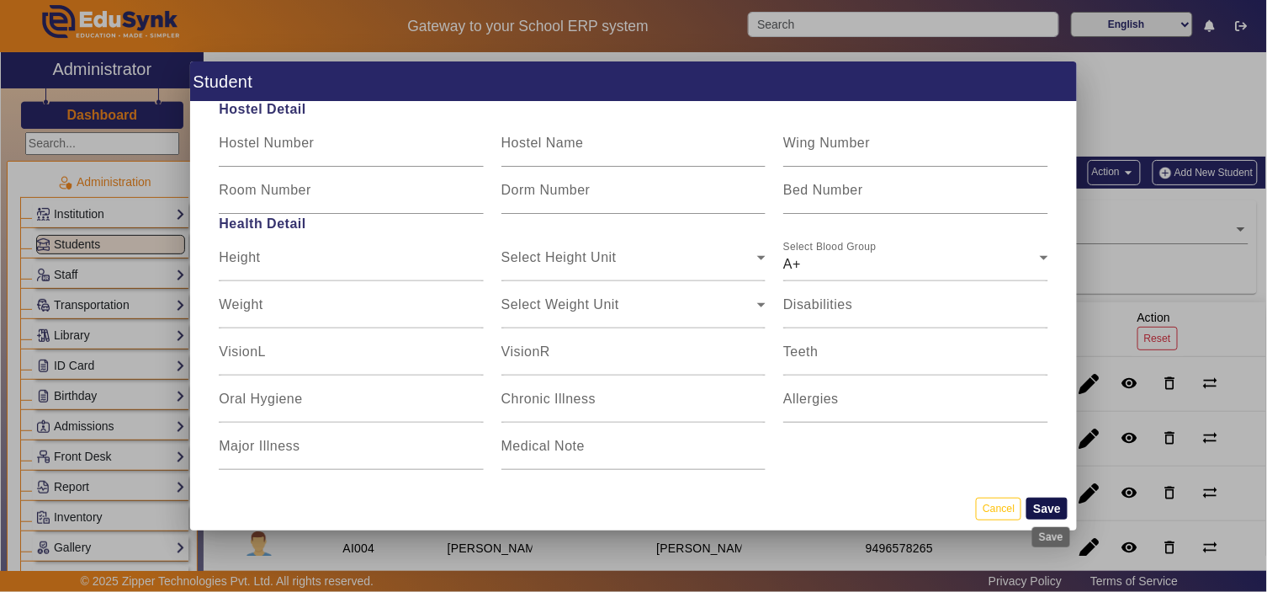
click at [1048, 508] on button "Save" at bounding box center [1047, 508] width 41 height 22
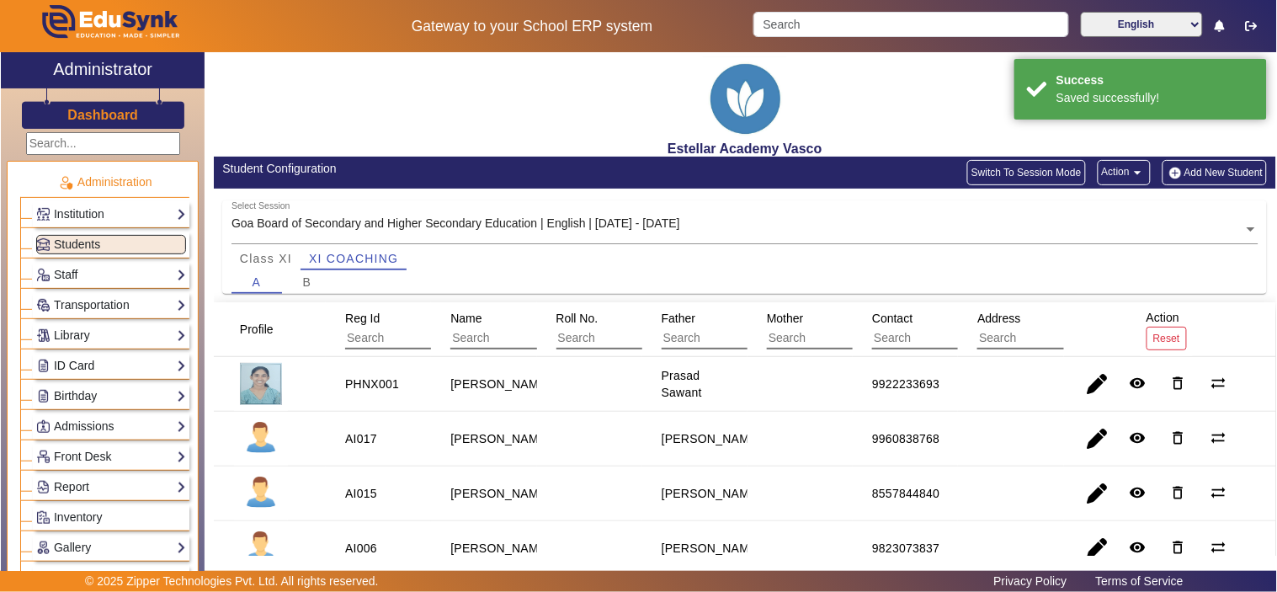
click at [98, 364] on link "ID Card" at bounding box center [111, 365] width 150 height 19
click at [82, 385] on link "Students" at bounding box center [68, 388] width 46 height 13
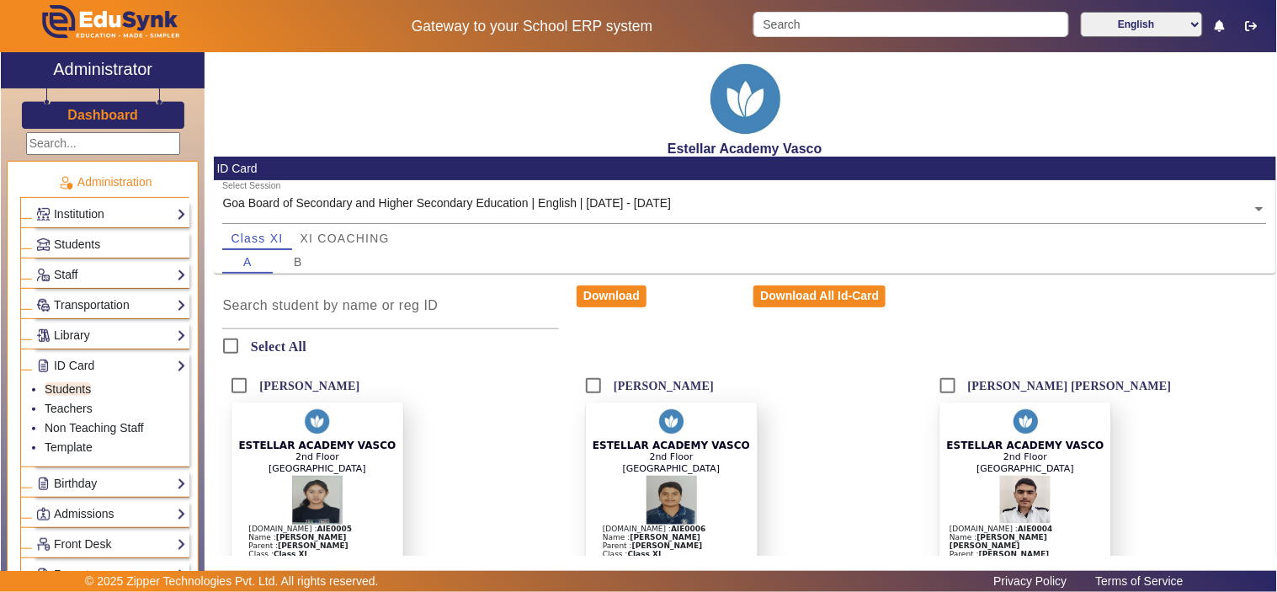
click at [474, 211] on input "text" at bounding box center [744, 210] width 1044 height 18
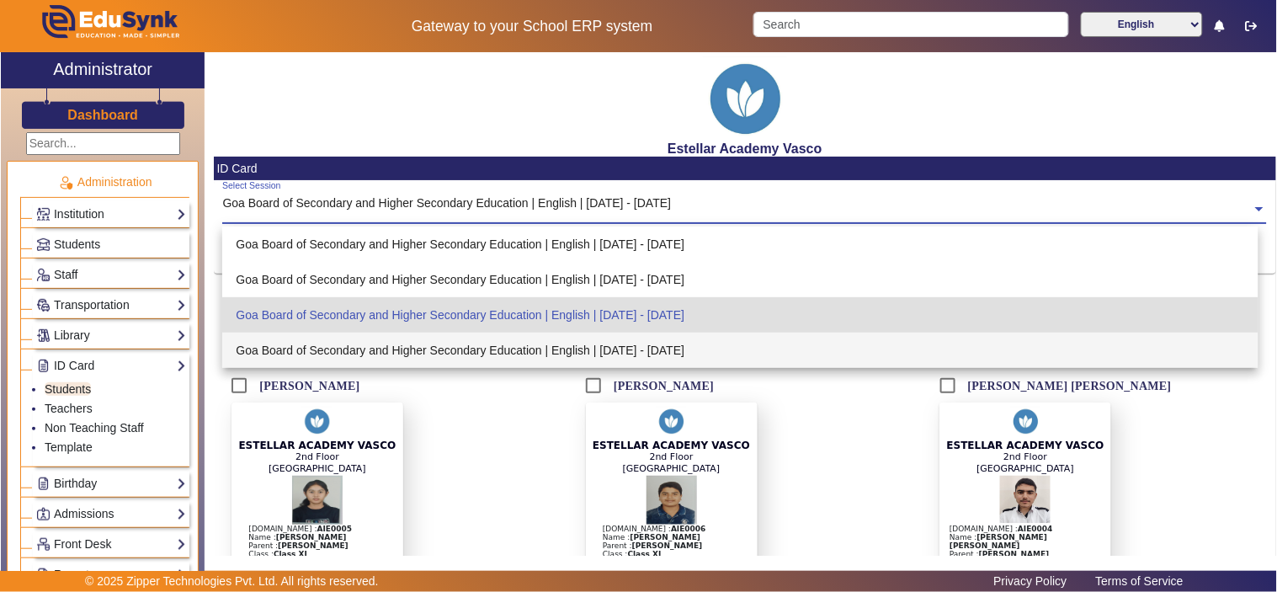
click at [1207, 471] on div "ESTELLAR ACADEMY VASCO 2nd Floor Santa Pelagia Building Reg.Id : AIE0004 Name :…" at bounding box center [1099, 519] width 337 height 235
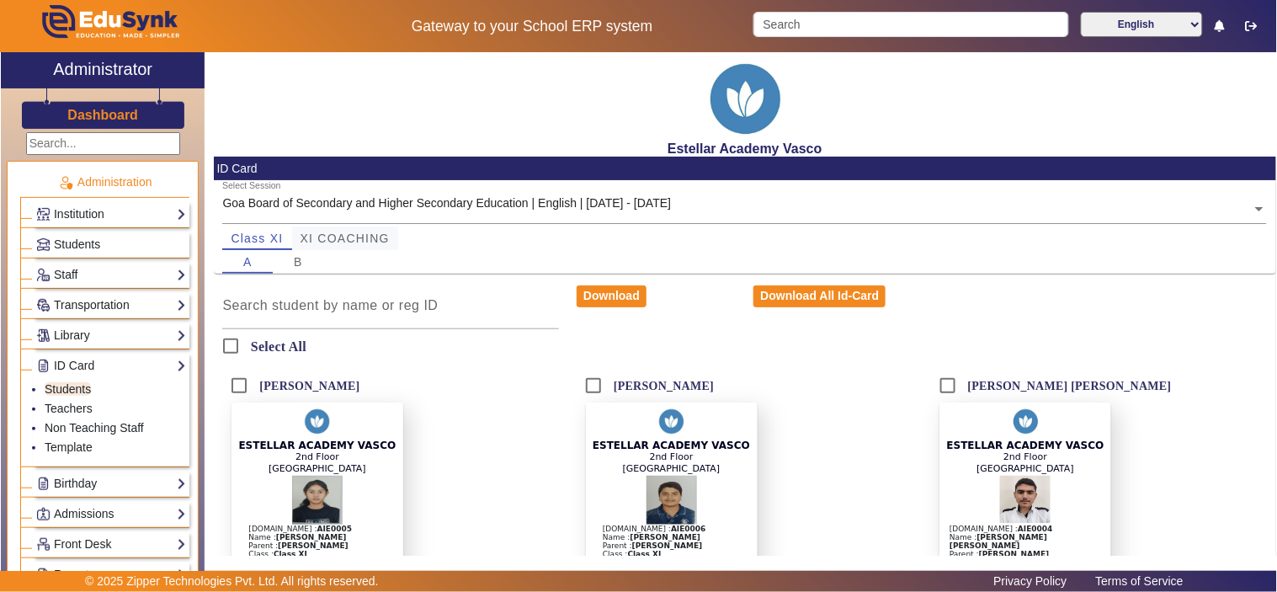
click at [335, 240] on span "XI COACHING" at bounding box center [344, 238] width 89 height 12
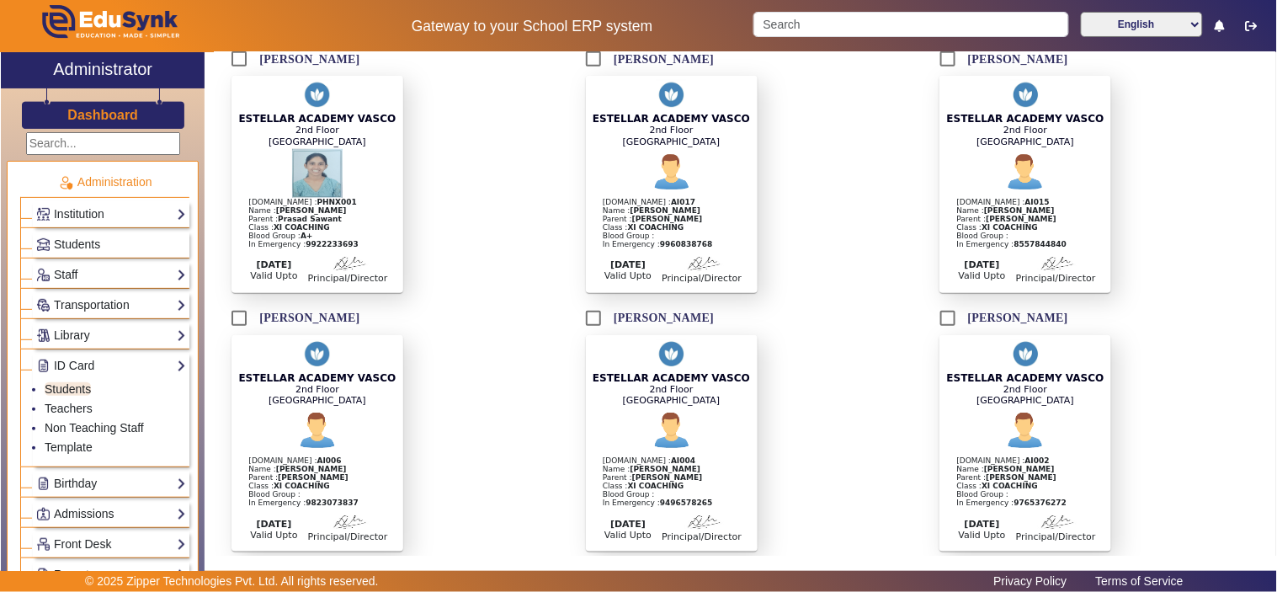
scroll to position [93, 0]
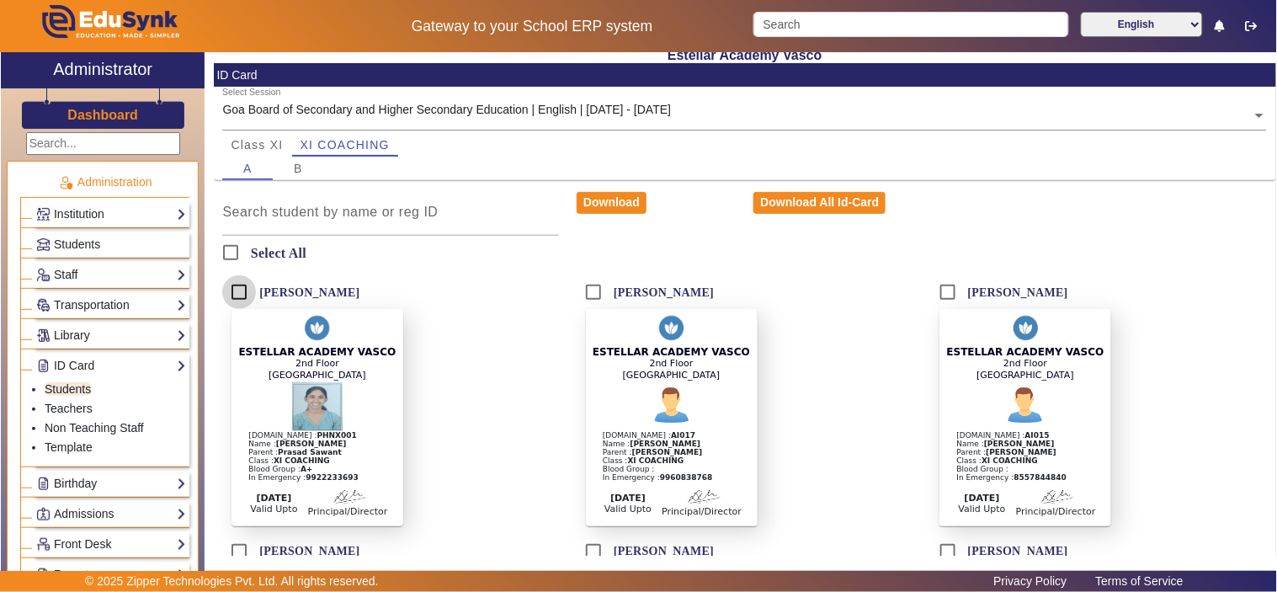
click at [246, 293] on input "[PERSON_NAME]" at bounding box center [239, 292] width 34 height 34
checkbox input "true"
click at [608, 200] on button "Download" at bounding box center [611, 203] width 70 height 22
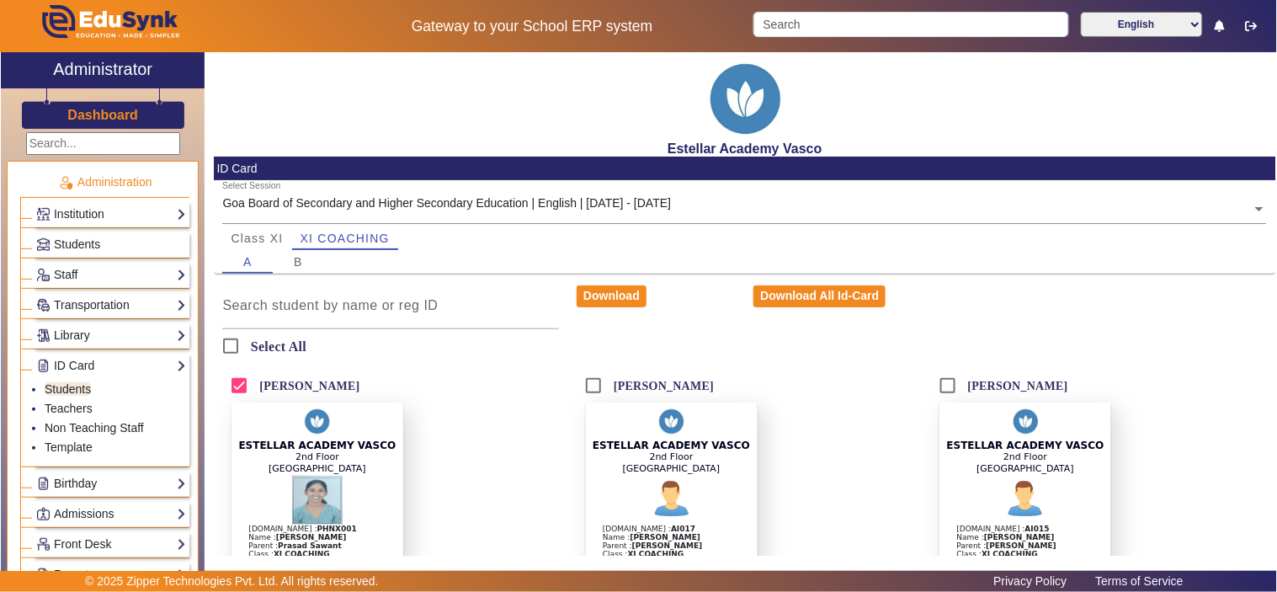
scroll to position [93, 0]
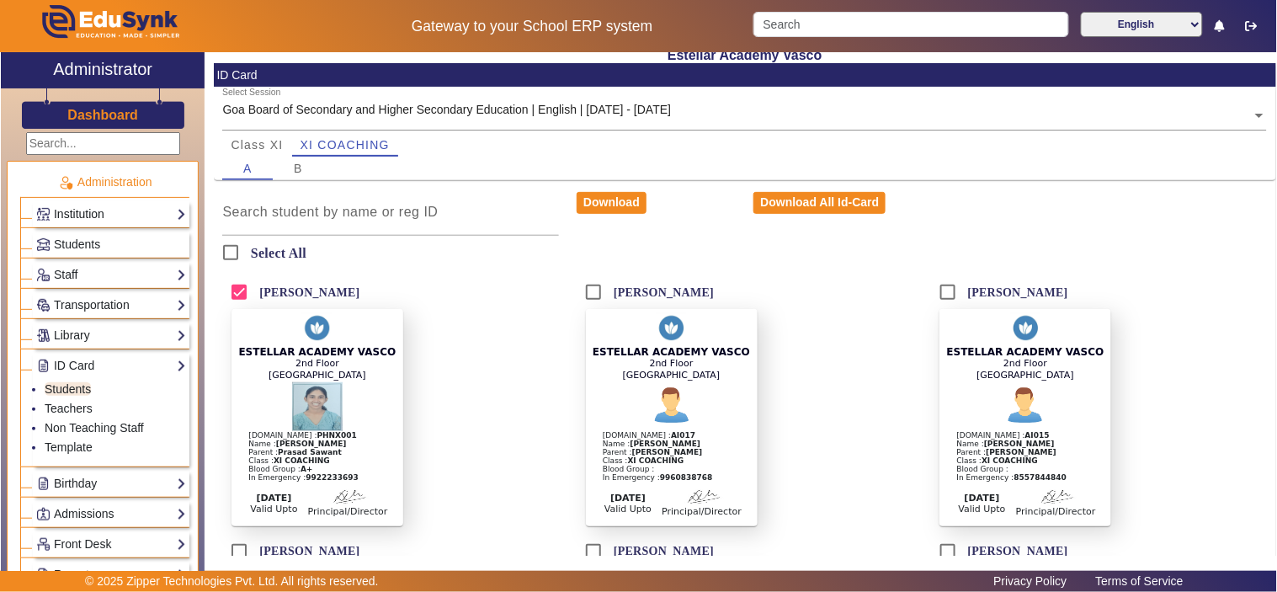
click at [69, 214] on link "Institution" at bounding box center [111, 213] width 150 height 19
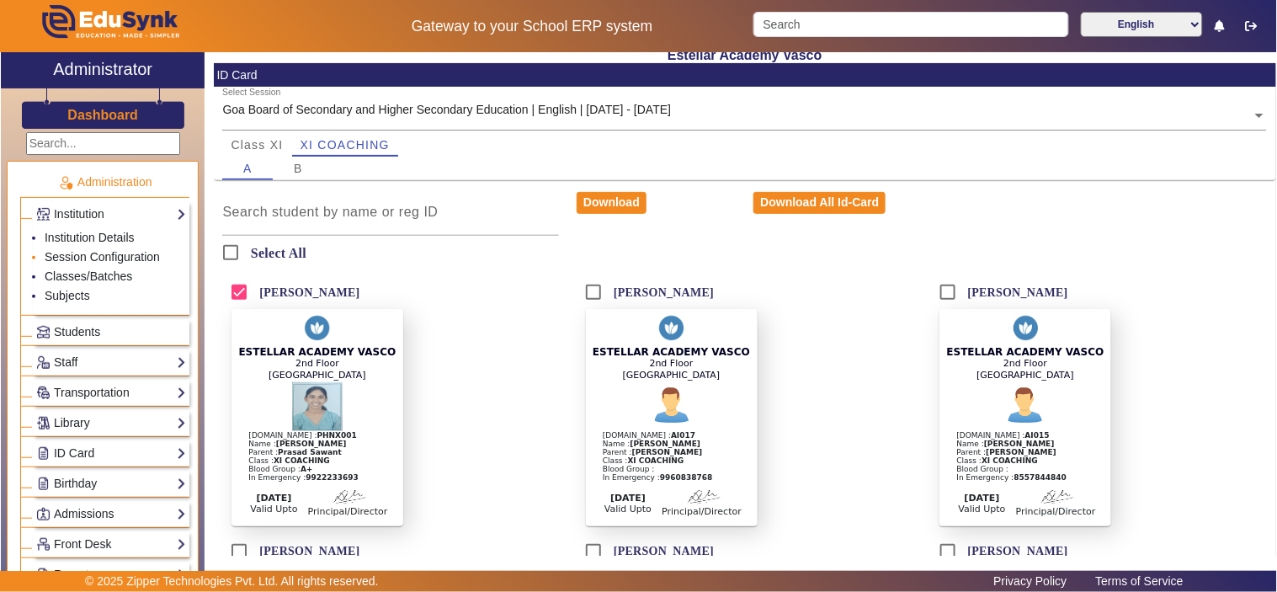
click at [65, 248] on li "Session Configuration" at bounding box center [115, 257] width 141 height 19
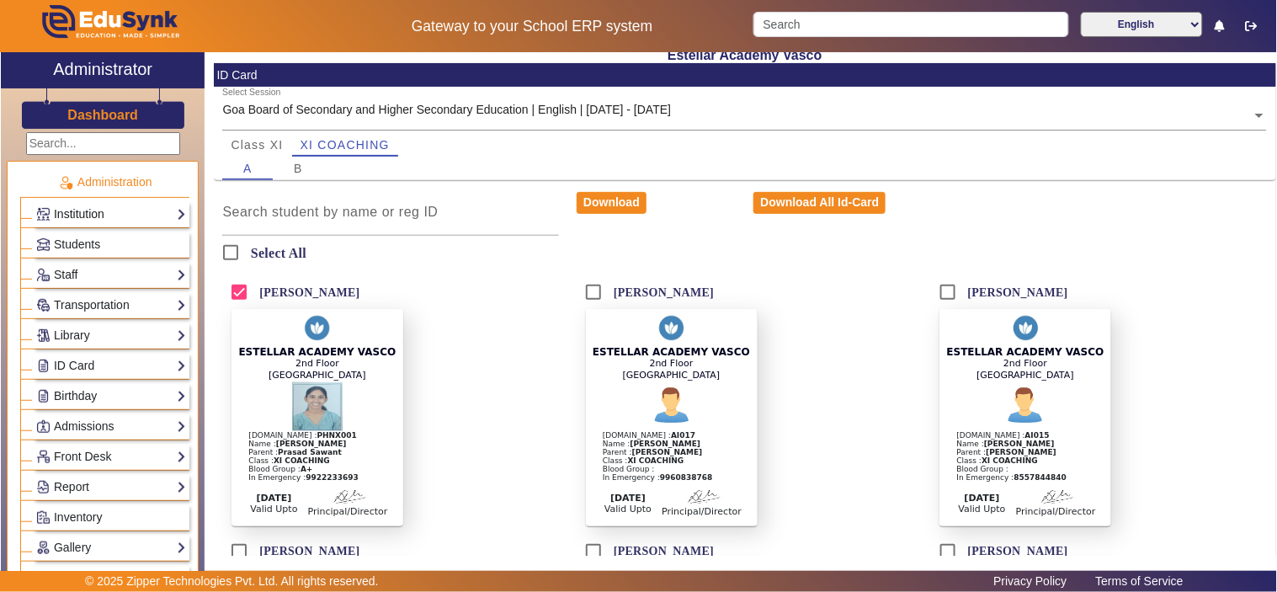
click at [67, 215] on link "Institution" at bounding box center [111, 213] width 150 height 19
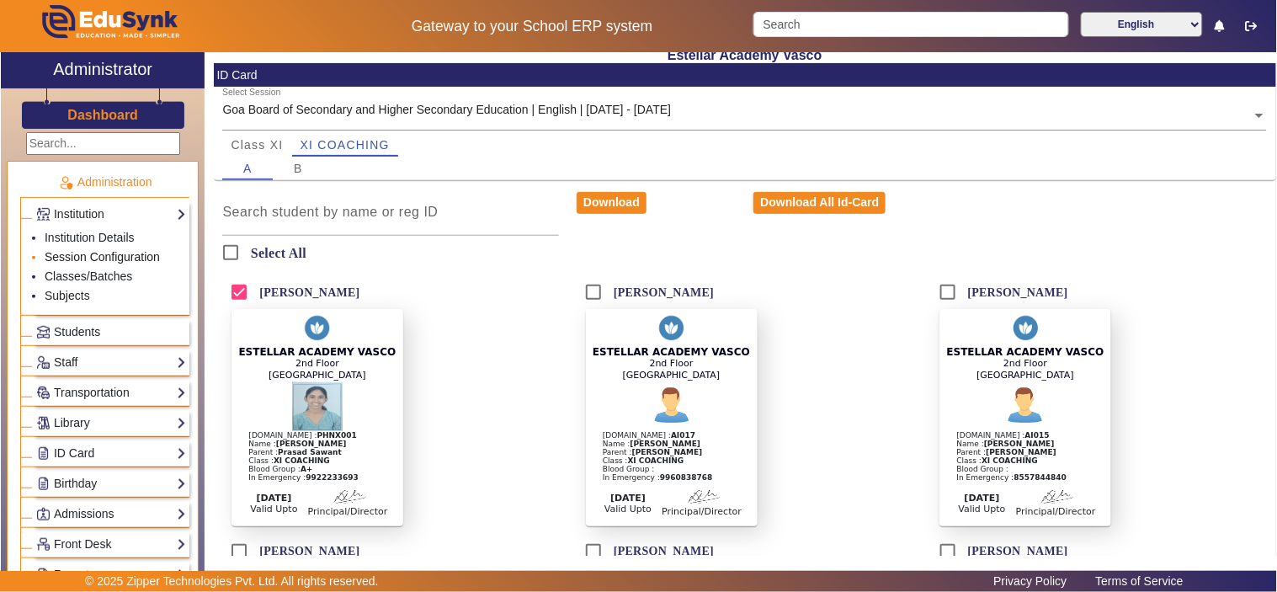
click at [73, 255] on link "Session Configuration" at bounding box center [102, 256] width 115 height 13
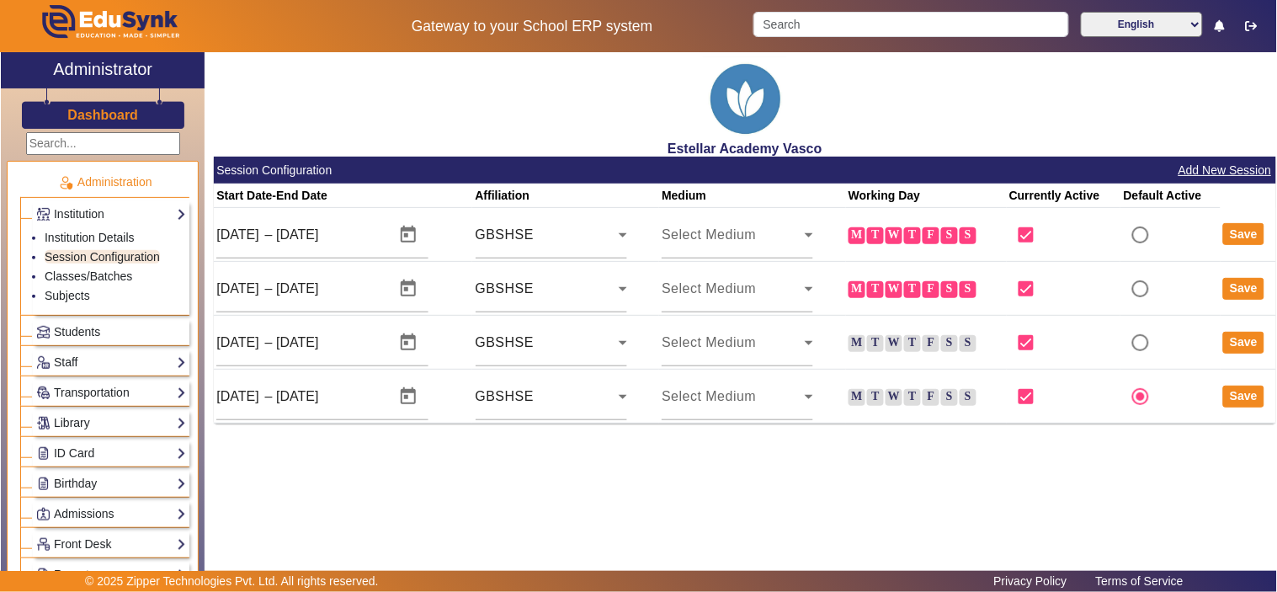
click at [1213, 171] on button "Add New Session" at bounding box center [1224, 170] width 97 height 21
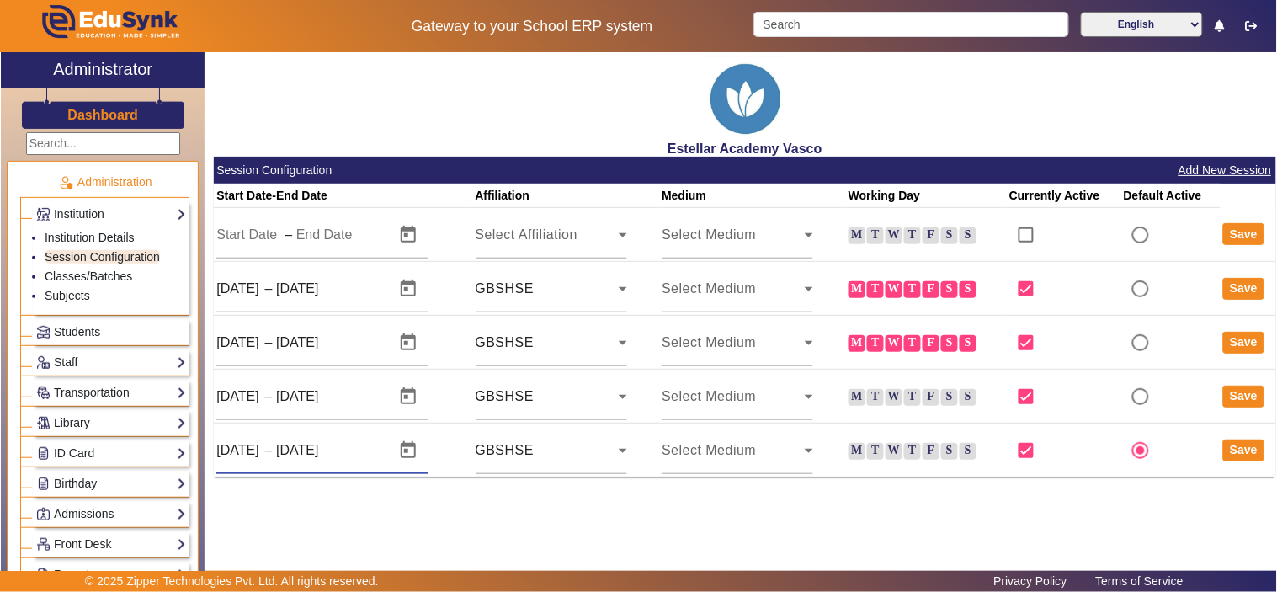
click at [335, 449] on input "[DATE]" at bounding box center [316, 450] width 81 height 20
click at [334, 447] on input "[DATE]" at bounding box center [316, 450] width 81 height 20
click at [357, 452] on input "[DATE]" at bounding box center [316, 450] width 81 height 20
type input "[DATE]"
drag, startPoint x: 392, startPoint y: 503, endPoint x: 392, endPoint y: 493, distance: 10.1
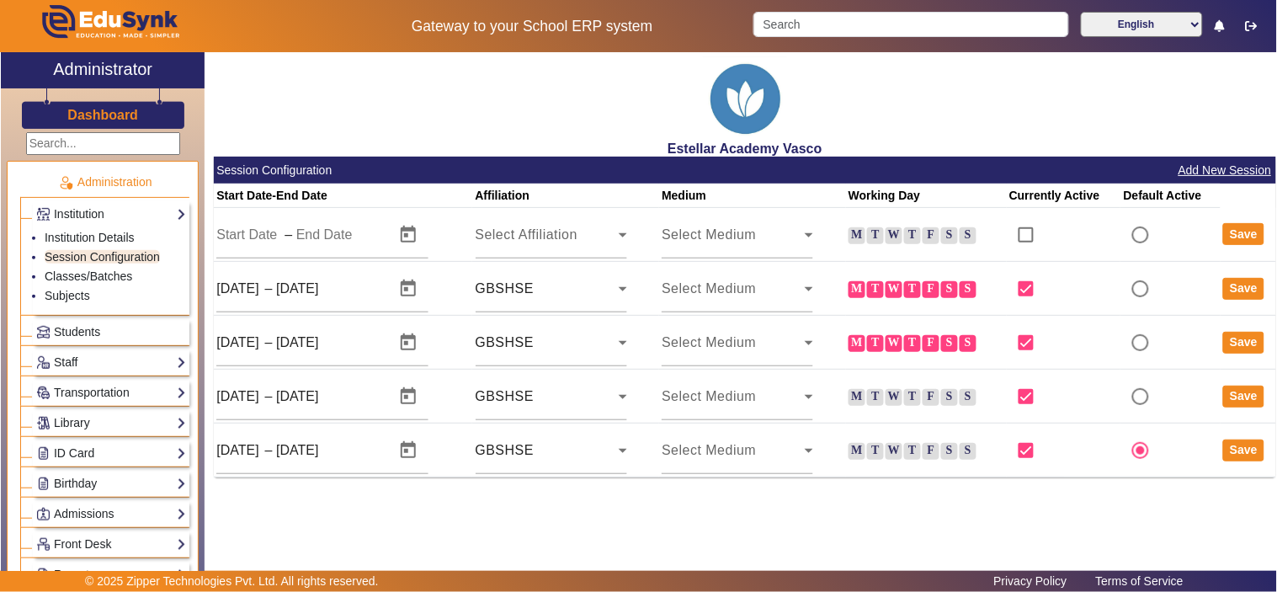
click at [392, 500] on div "Estellar Academy Vasco Session Configuration Add New Session Start Date-End Dat…" at bounding box center [739, 309] width 1071 height 514
click at [232, 450] on input "[DATE]" at bounding box center [238, 450] width 45 height 20
click at [248, 451] on input "[DATE]" at bounding box center [238, 450] width 45 height 20
click at [244, 446] on input "[DATE]" at bounding box center [238, 450] width 45 height 20
type input "[DATE]"
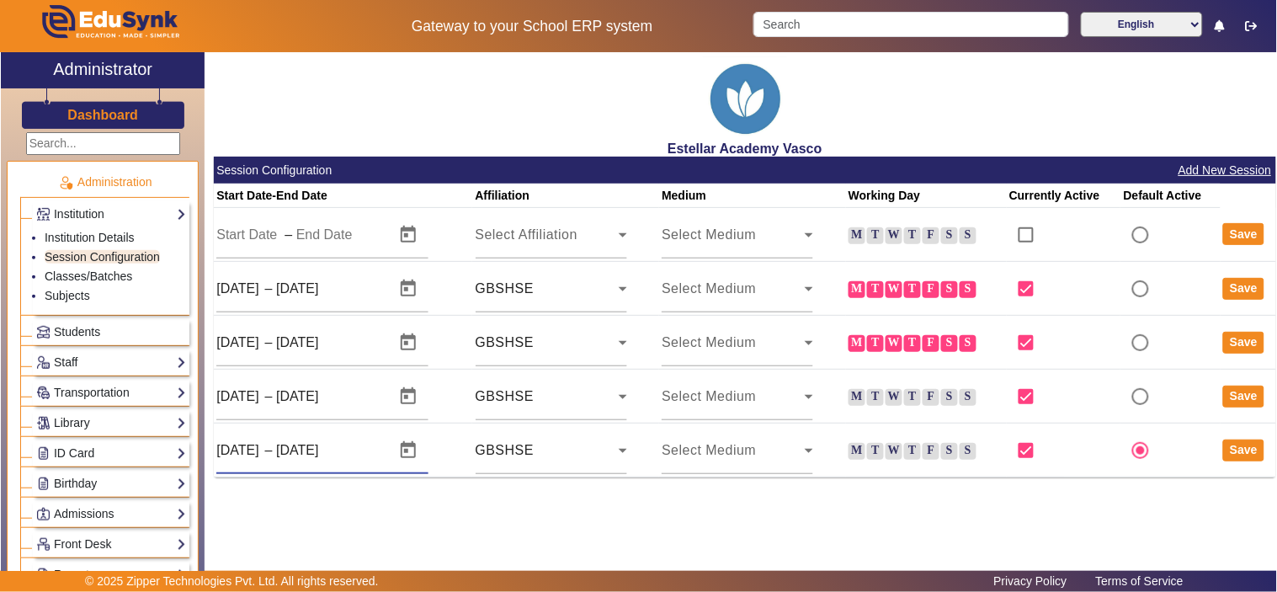
click at [257, 496] on div "Estellar Academy Vasco Session Configuration Add New Session Start Date-End Dat…" at bounding box center [739, 309] width 1071 height 514
click at [1239, 447] on button "Save" at bounding box center [1243, 450] width 41 height 22
click at [1143, 398] on input "radio" at bounding box center [1140, 397] width 34 height 34
radio input "true"
radio input "false"
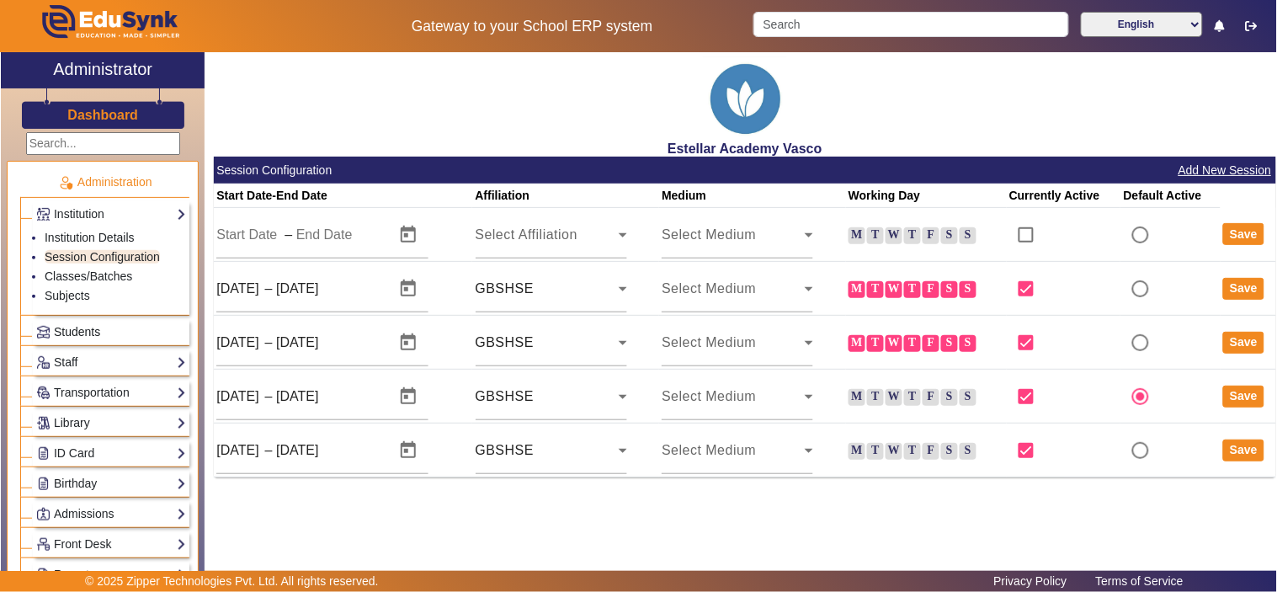
click at [82, 335] on span "Students" at bounding box center [77, 331] width 46 height 13
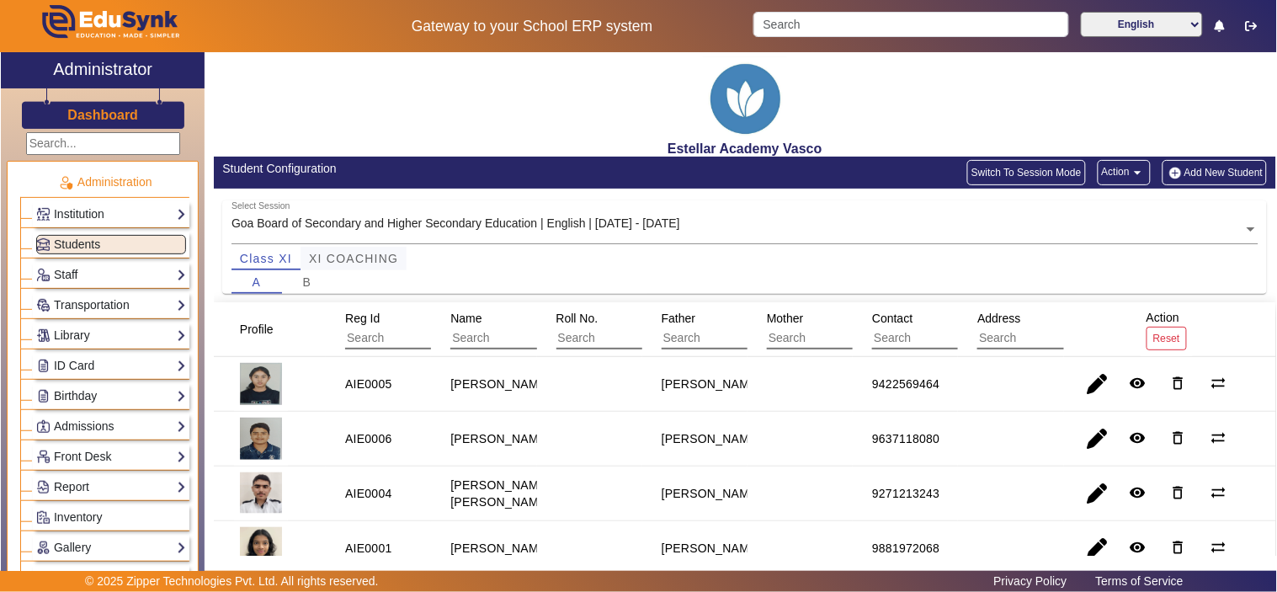
click at [374, 263] on span "XI COACHING" at bounding box center [353, 258] width 89 height 12
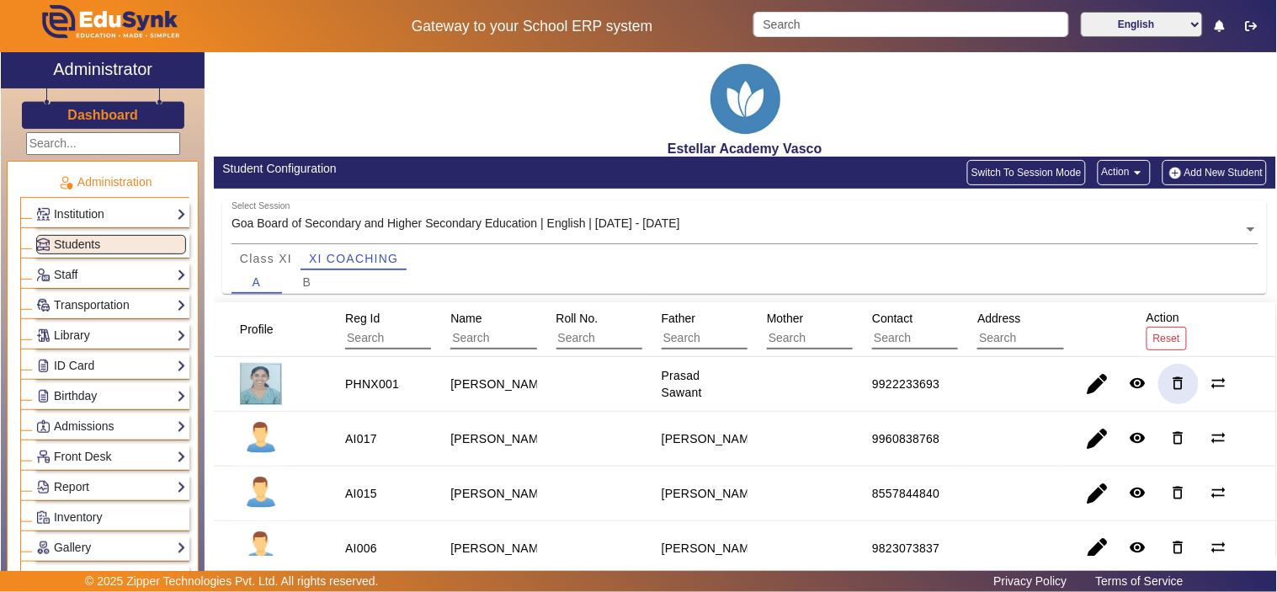
click at [1170, 376] on mat-icon "delete_outline" at bounding box center [1178, 382] width 17 height 17
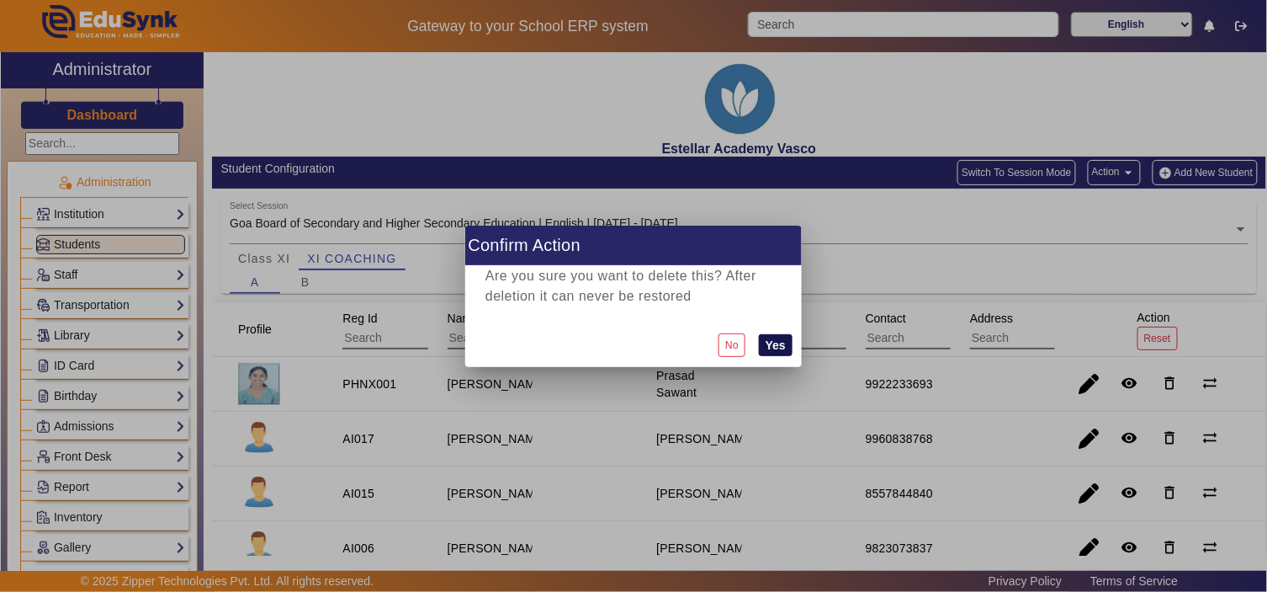
click at [767, 346] on button "Yes" at bounding box center [776, 345] width 34 height 22
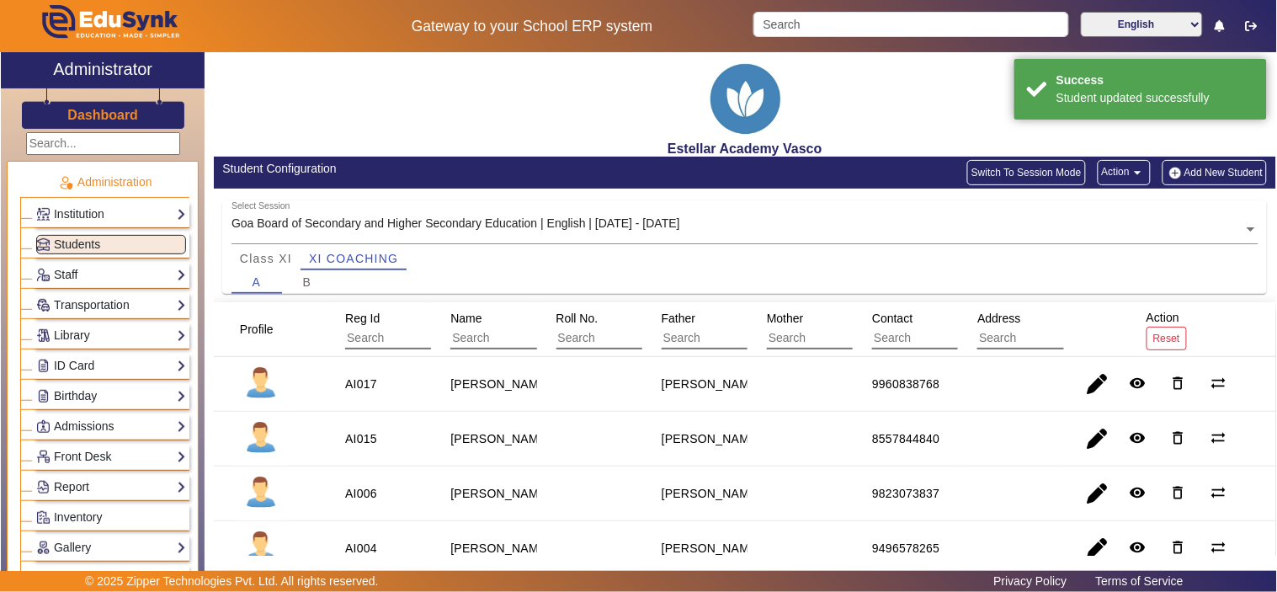
click at [655, 221] on input "text" at bounding box center [744, 230] width 1027 height 18
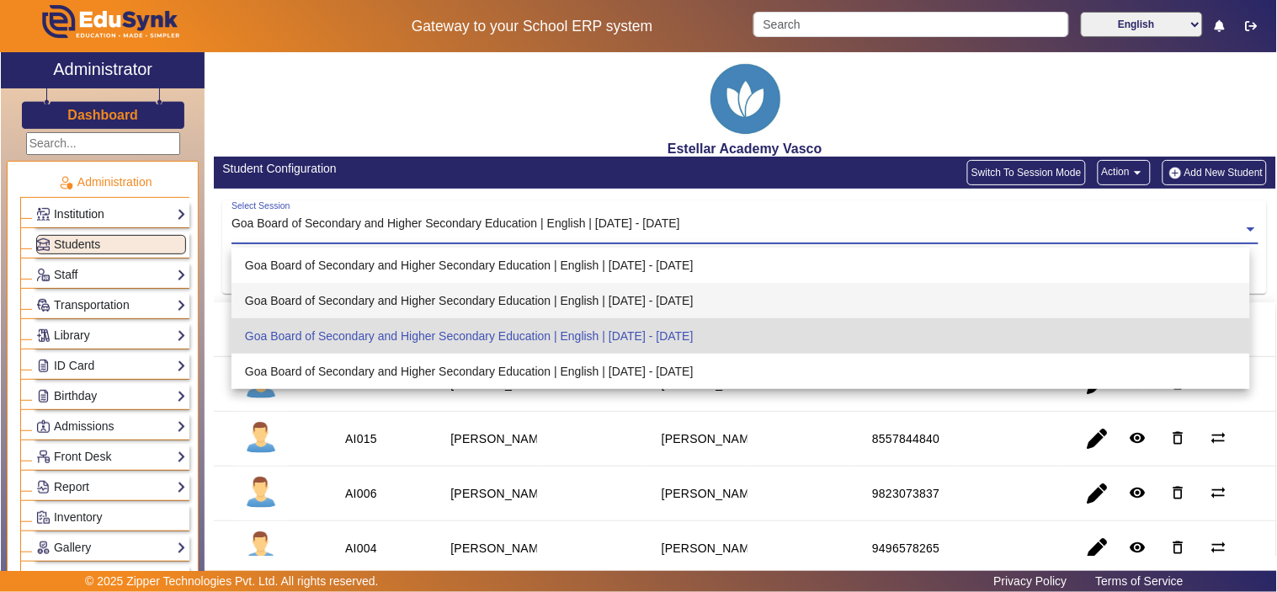
click at [128, 213] on link "Institution" at bounding box center [111, 213] width 150 height 19
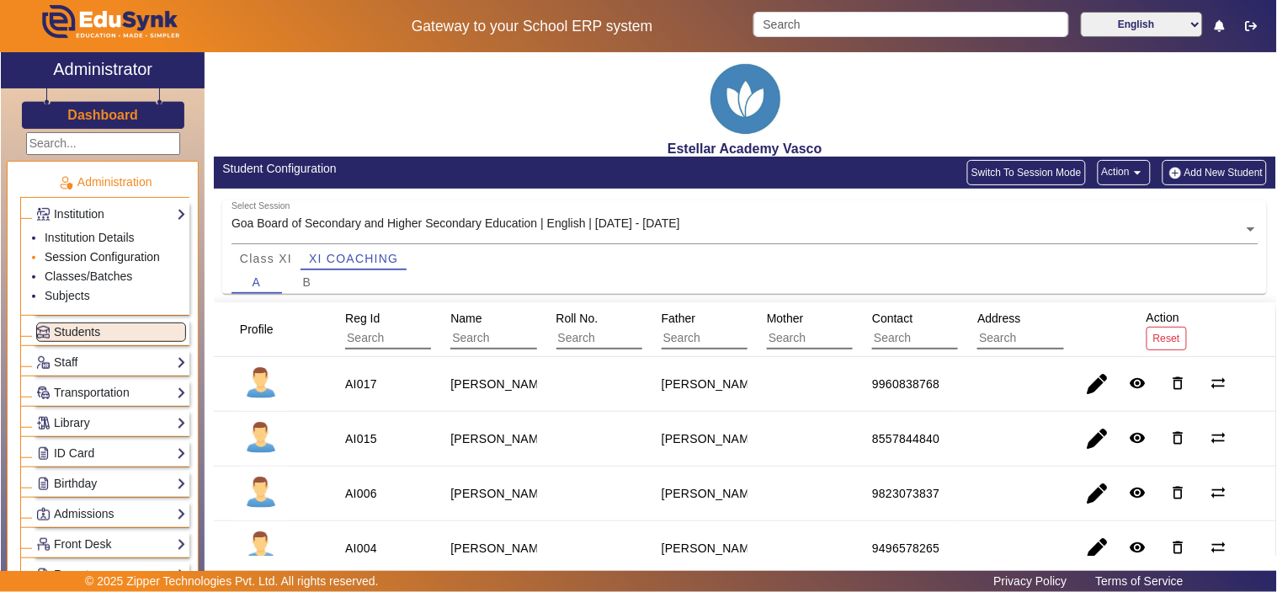
click at [86, 259] on link "Session Configuration" at bounding box center [102, 256] width 115 height 13
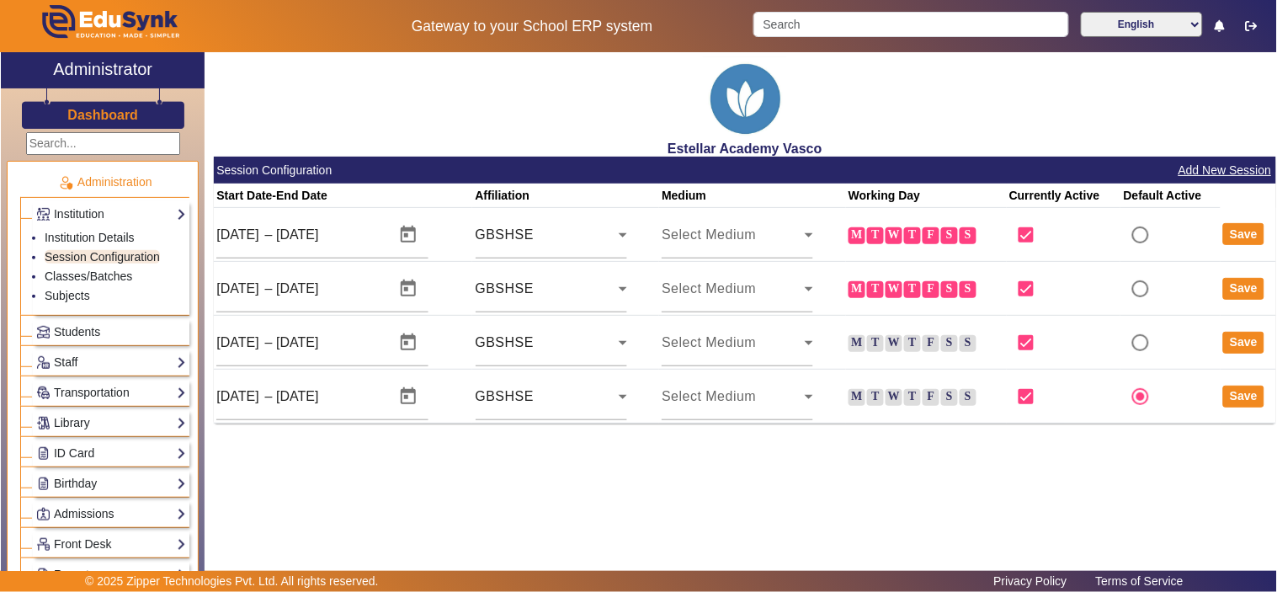
click at [1244, 166] on button "Add New Session" at bounding box center [1224, 170] width 97 height 21
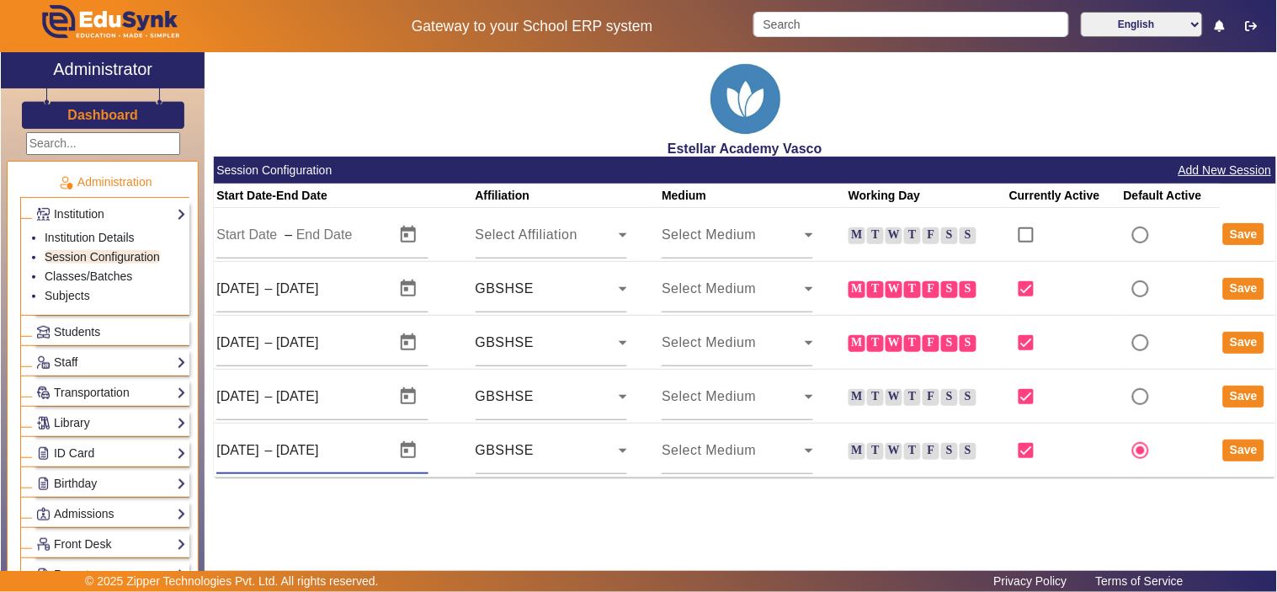
click at [332, 446] on input "[DATE]" at bounding box center [316, 450] width 81 height 20
click at [333, 452] on input "[DATE]" at bounding box center [316, 450] width 81 height 20
click at [312, 493] on div "Estellar Academy Vasco Session Configuration Add New Session Start Date-End Dat…" at bounding box center [739, 309] width 1071 height 514
click at [249, 453] on input "[DATE]" at bounding box center [238, 450] width 45 height 20
click at [315, 443] on input "[DATE]" at bounding box center [316, 450] width 81 height 20
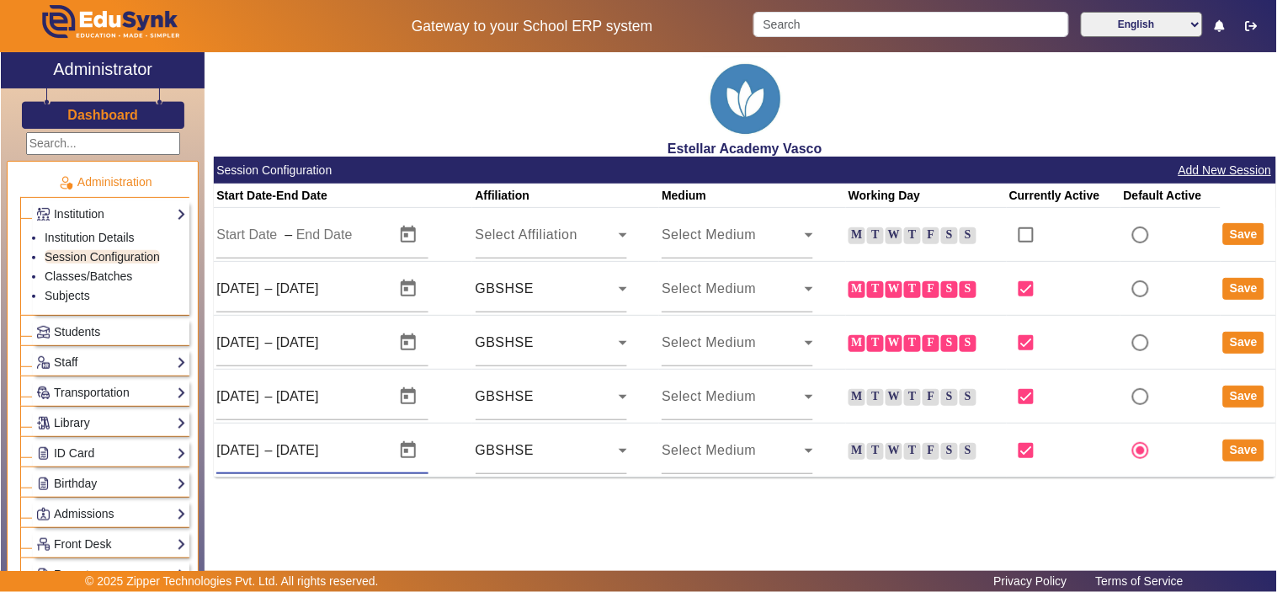
click at [318, 449] on input "[DATE]" at bounding box center [316, 450] width 81 height 20
click at [334, 444] on input "[DATE]" at bounding box center [316, 450] width 81 height 20
click at [316, 451] on input "[DATE]" at bounding box center [316, 450] width 81 height 20
type input "[DATE]"
click at [247, 450] on input "[DATE]" at bounding box center [238, 450] width 45 height 20
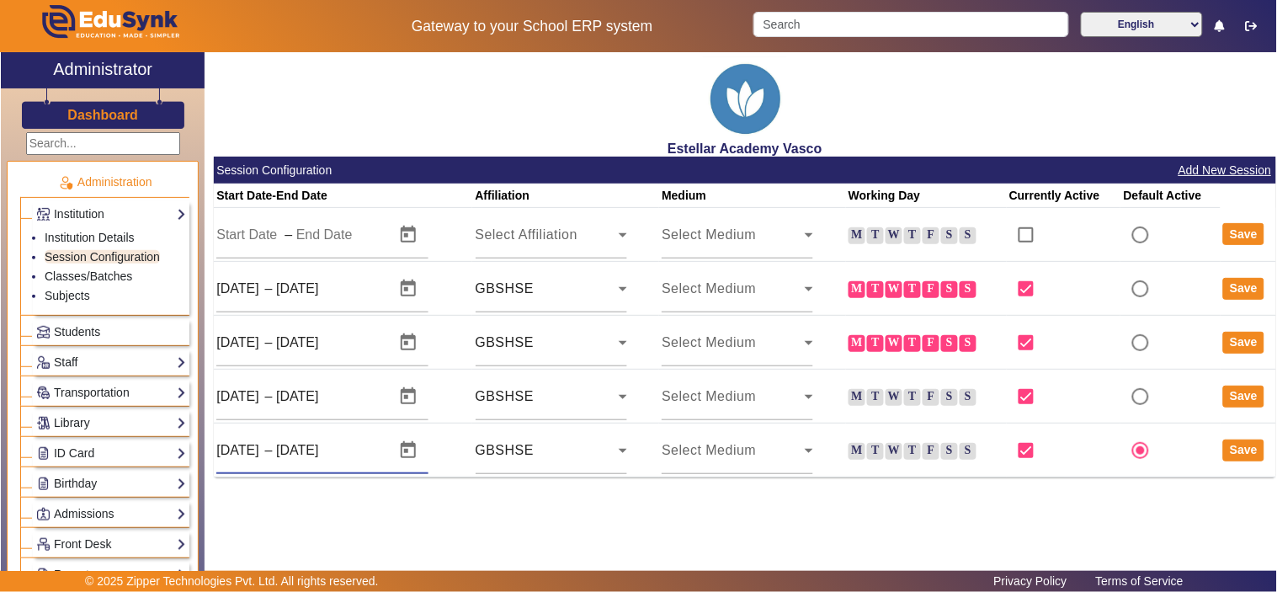
click at [248, 443] on input "[DATE]" at bounding box center [238, 450] width 45 height 20
click at [232, 450] on input "[DATE]" at bounding box center [238, 450] width 45 height 20
click at [247, 451] on input "[DATE]" at bounding box center [238, 450] width 45 height 20
click at [232, 450] on input "[DATE]" at bounding box center [238, 450] width 45 height 20
click at [247, 443] on input "[DATE]" at bounding box center [238, 450] width 45 height 20
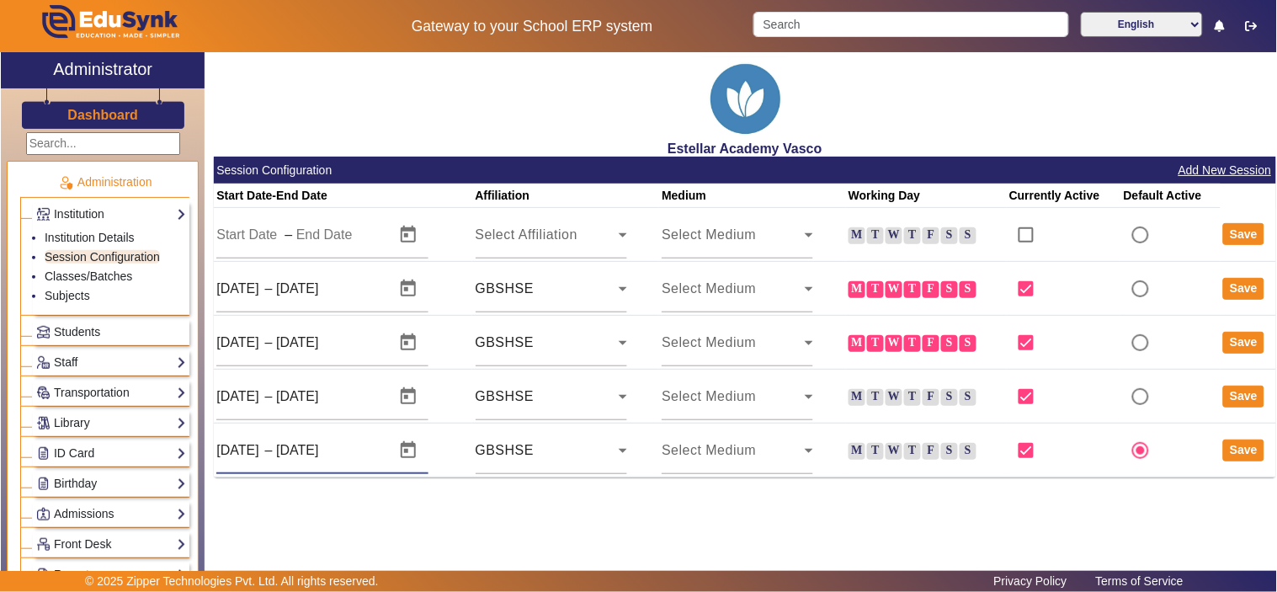
click at [253, 448] on input "[DATE]" at bounding box center [238, 450] width 45 height 20
type input "[DATE]"
click at [357, 351] on input "[DATE]" at bounding box center [316, 342] width 81 height 20
click at [1237, 450] on button "Save" at bounding box center [1243, 450] width 41 height 22
click at [1237, 443] on button "Save" at bounding box center [1243, 450] width 41 height 22
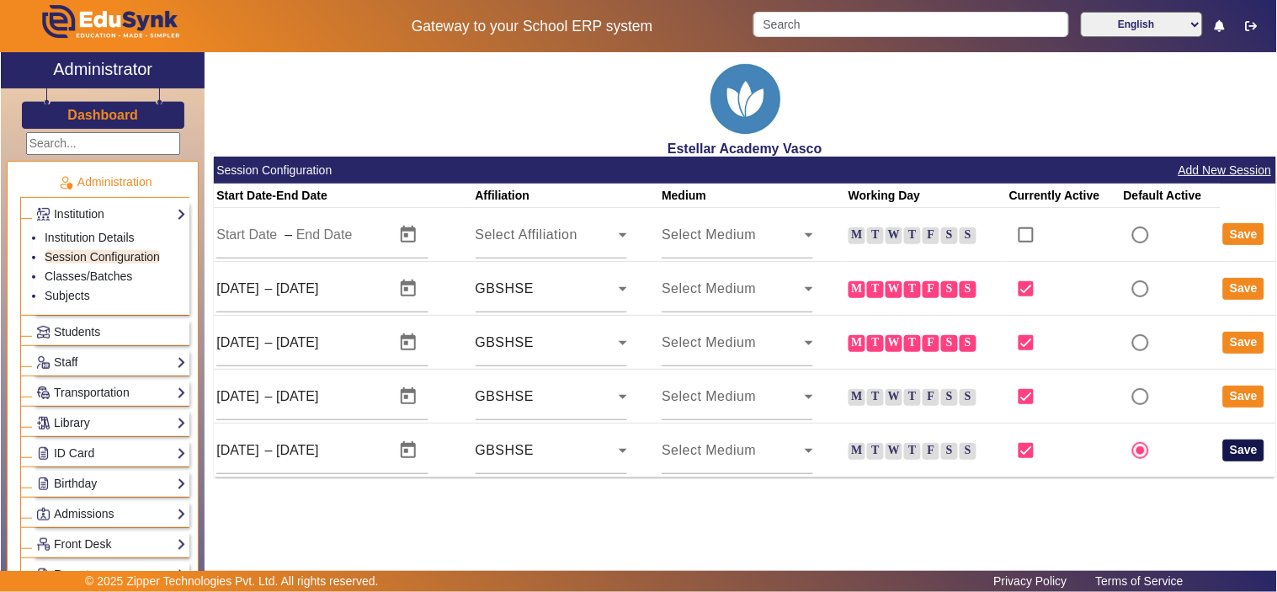
click at [1237, 443] on button "Save" at bounding box center [1243, 450] width 41 height 22
click at [1036, 289] on input "checkbox" at bounding box center [1026, 289] width 34 height 34
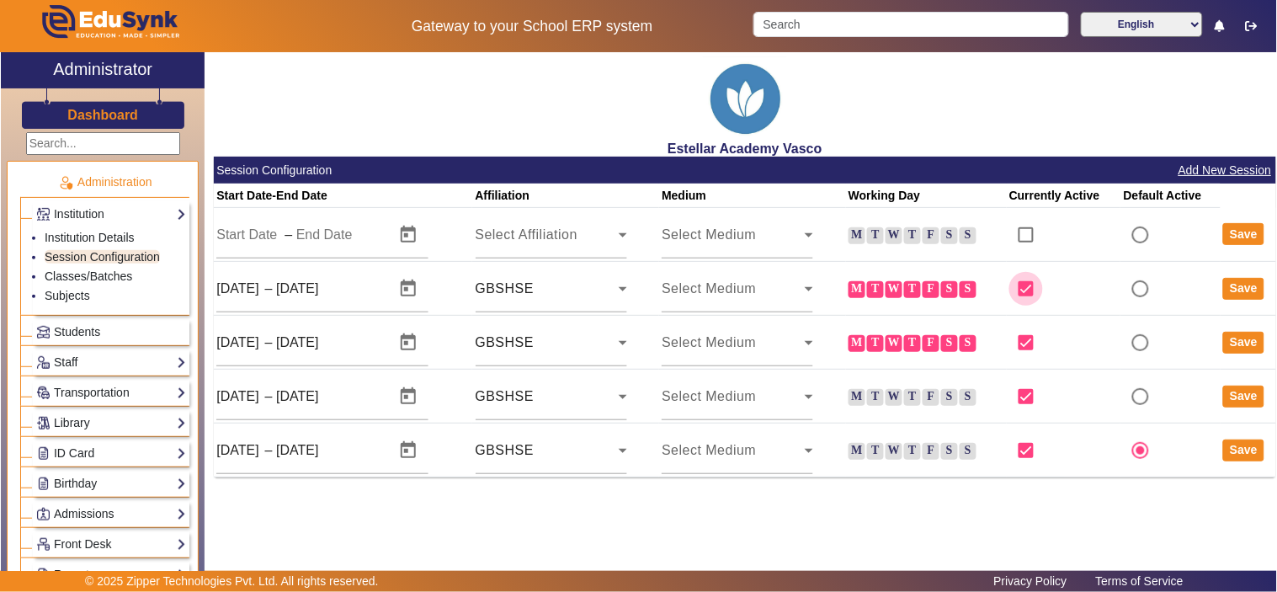
checkbox input "false"
click at [1245, 450] on button "Save" at bounding box center [1243, 450] width 41 height 22
click at [1250, 238] on button "Save" at bounding box center [1243, 234] width 41 height 22
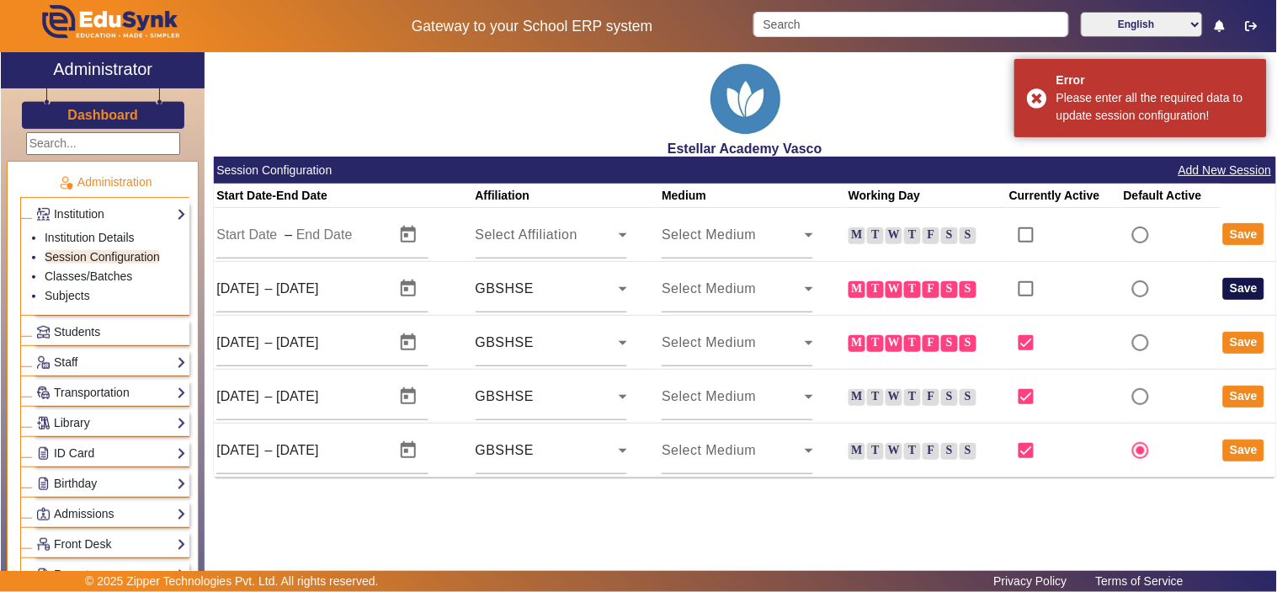
click at [1242, 286] on button "Save" at bounding box center [1243, 289] width 41 height 22
click at [1242, 348] on button "Save" at bounding box center [1243, 343] width 41 height 22
click at [1244, 404] on button "Save" at bounding box center [1243, 396] width 41 height 22
click at [1239, 457] on button "Save" at bounding box center [1243, 450] width 41 height 22
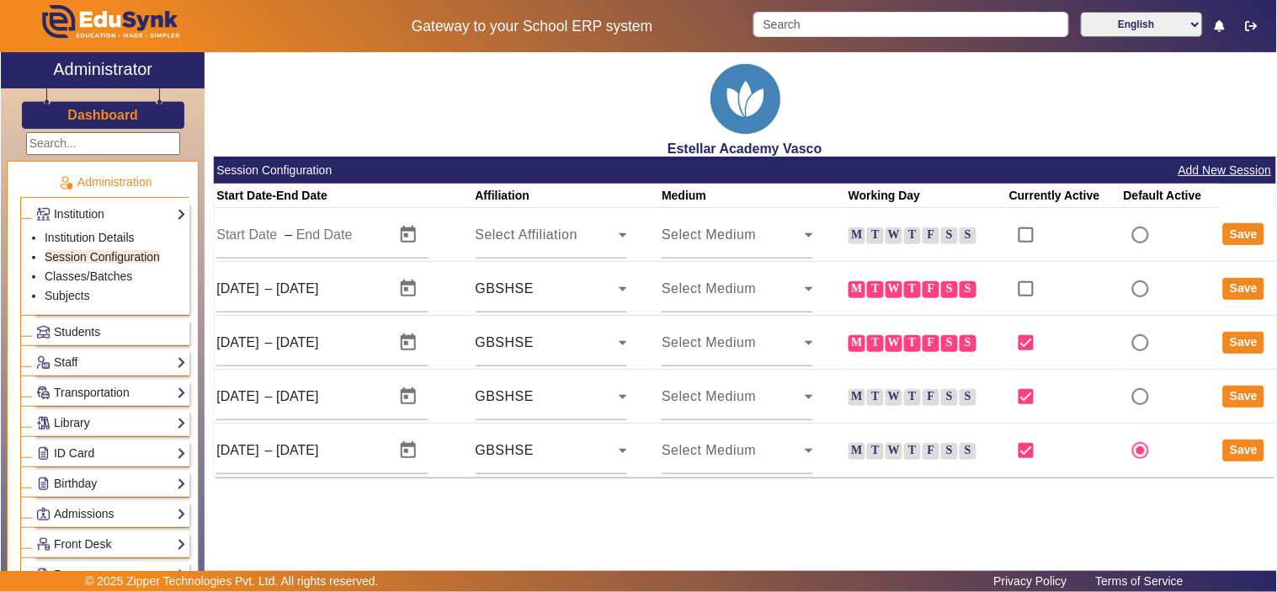
click at [862, 443] on label "M" at bounding box center [856, 451] width 17 height 17
click at [0, 0] on input "M" at bounding box center [0, 0] width 0 height 0
click at [873, 449] on label "T" at bounding box center [875, 451] width 17 height 17
click at [0, 0] on input "T" at bounding box center [0, 0] width 0 height 0
click at [896, 450] on label "W" at bounding box center [893, 451] width 17 height 17
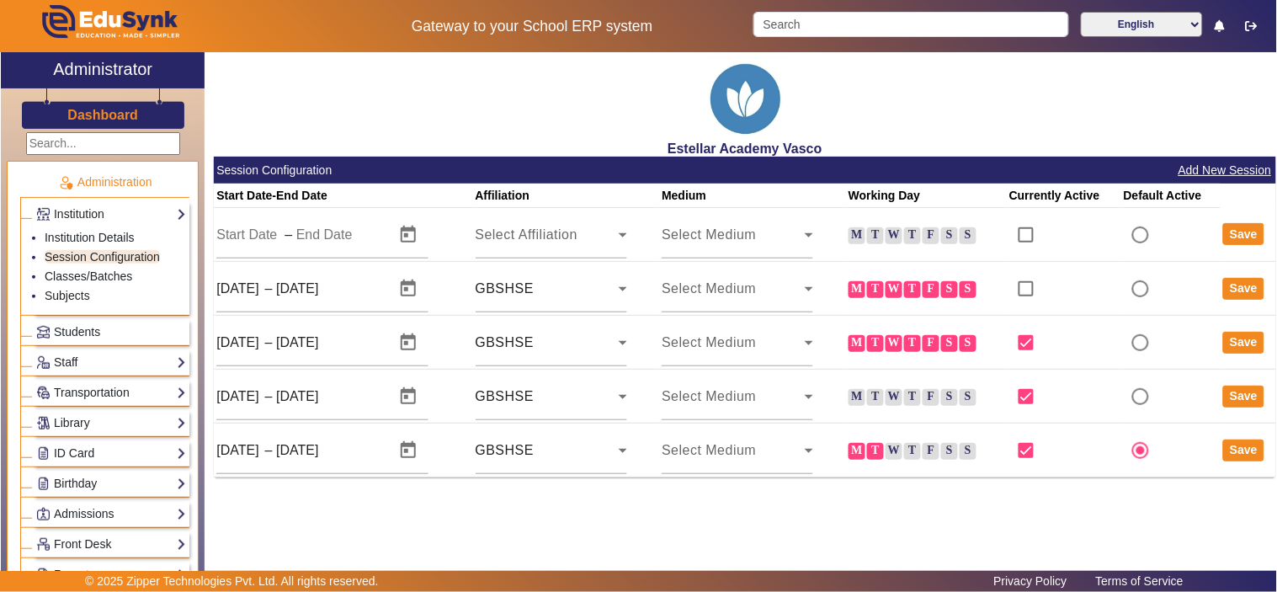
click at [0, 0] on input "W" at bounding box center [0, 0] width 0 height 0
click at [913, 450] on label "T" at bounding box center [912, 451] width 17 height 17
click at [0, 0] on input "T" at bounding box center [0, 0] width 0 height 0
click at [932, 449] on label "F" at bounding box center [930, 451] width 17 height 17
click at [0, 0] on input "F" at bounding box center [0, 0] width 0 height 0
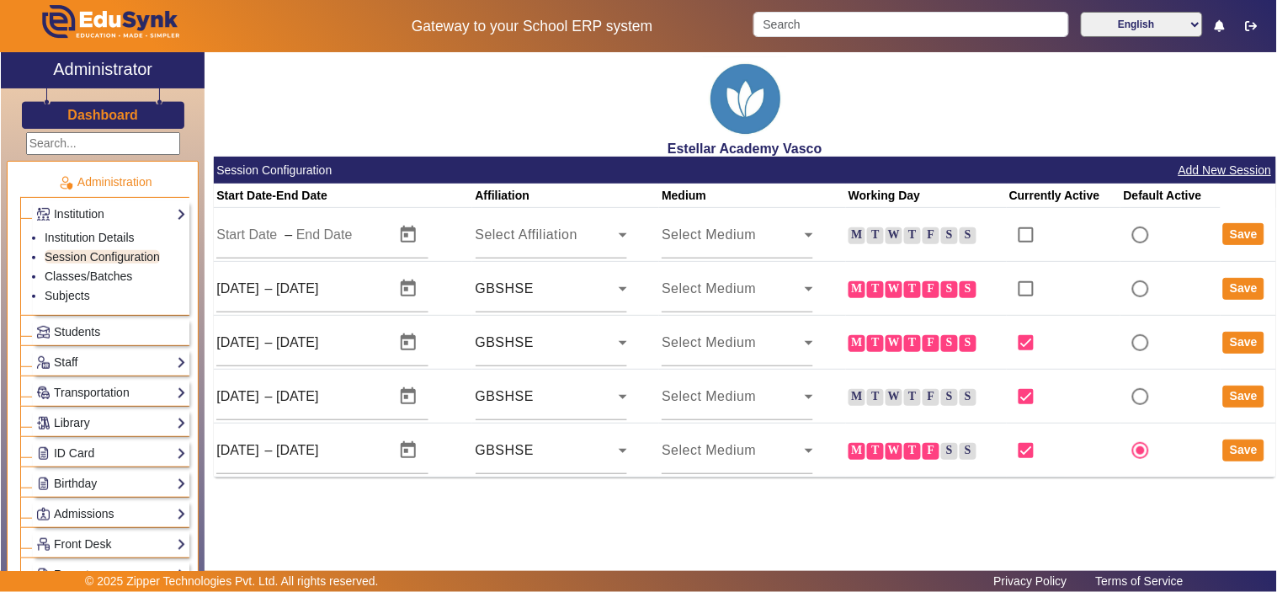
click at [945, 449] on label "S" at bounding box center [949, 451] width 17 height 17
click at [0, 0] on input "S" at bounding box center [0, 0] width 0 height 0
click at [1251, 452] on button "Save" at bounding box center [1243, 450] width 41 height 22
click at [1234, 450] on button "Save" at bounding box center [1243, 450] width 41 height 22
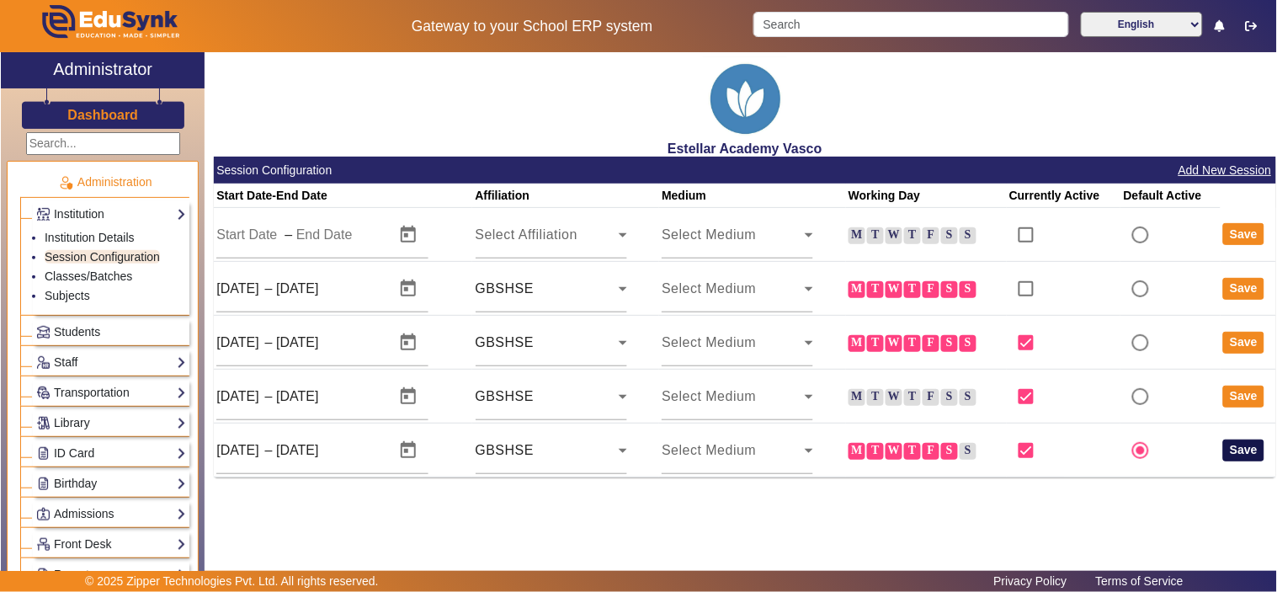
click at [1234, 450] on button "Save" at bounding box center [1243, 450] width 41 height 22
click at [1256, 444] on button "Save" at bounding box center [1243, 450] width 41 height 22
click at [460, 172] on mat-card-header "Session Configuration Add New Session" at bounding box center [745, 170] width 1062 height 27
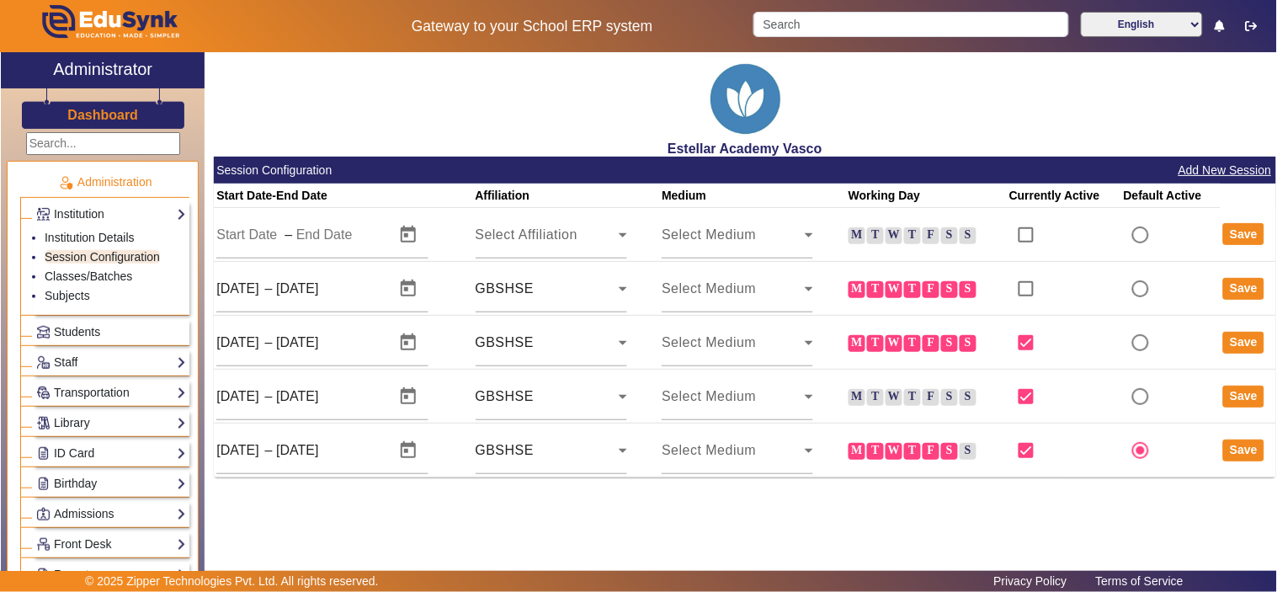
click at [1213, 165] on button "Add New Session" at bounding box center [1224, 170] width 97 height 21
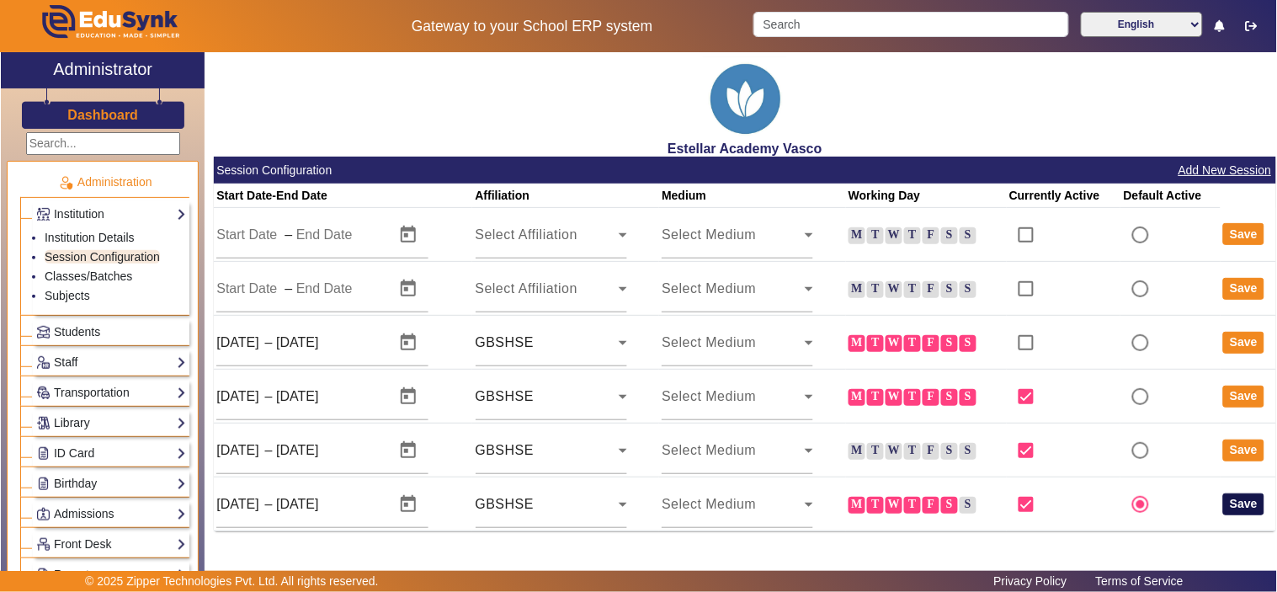
click at [1223, 503] on button "Save" at bounding box center [1243, 504] width 41 height 22
click at [272, 221] on div "Start Date – End Date" at bounding box center [300, 234] width 168 height 47
drag, startPoint x: 1025, startPoint y: 233, endPoint x: 1091, endPoint y: 236, distance: 65.7
click at [1091, 236] on td at bounding box center [1063, 235] width 114 height 54
click at [412, 232] on span "Open calendar" at bounding box center [408, 235] width 40 height 40
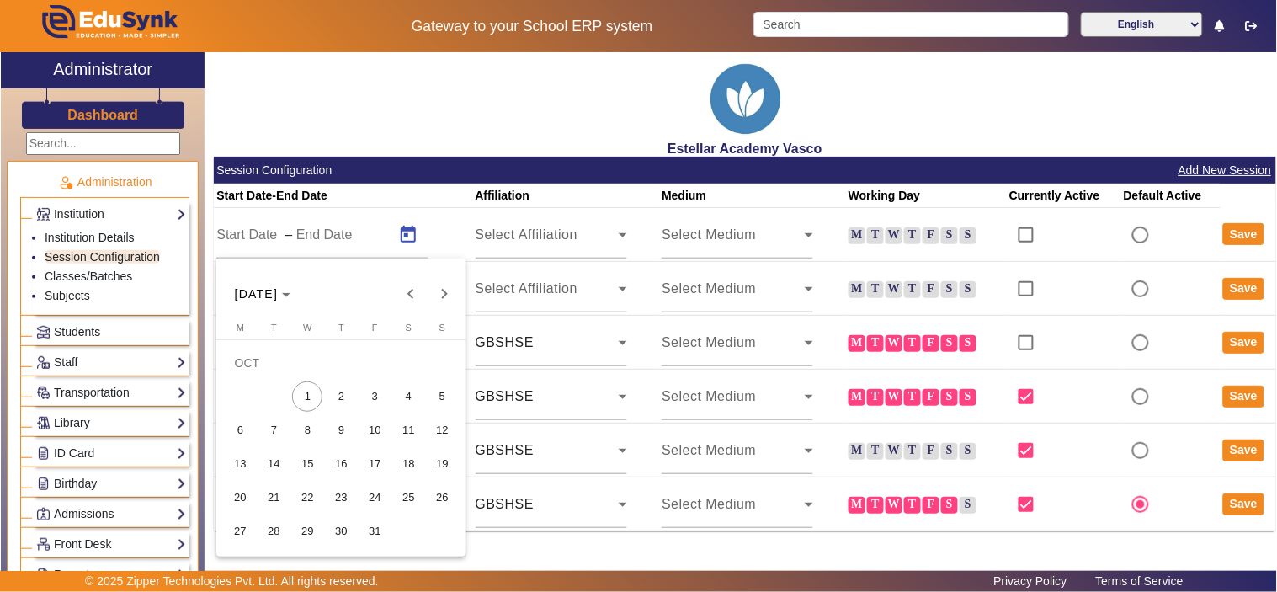
click at [368, 207] on div at bounding box center [638, 296] width 1277 height 592
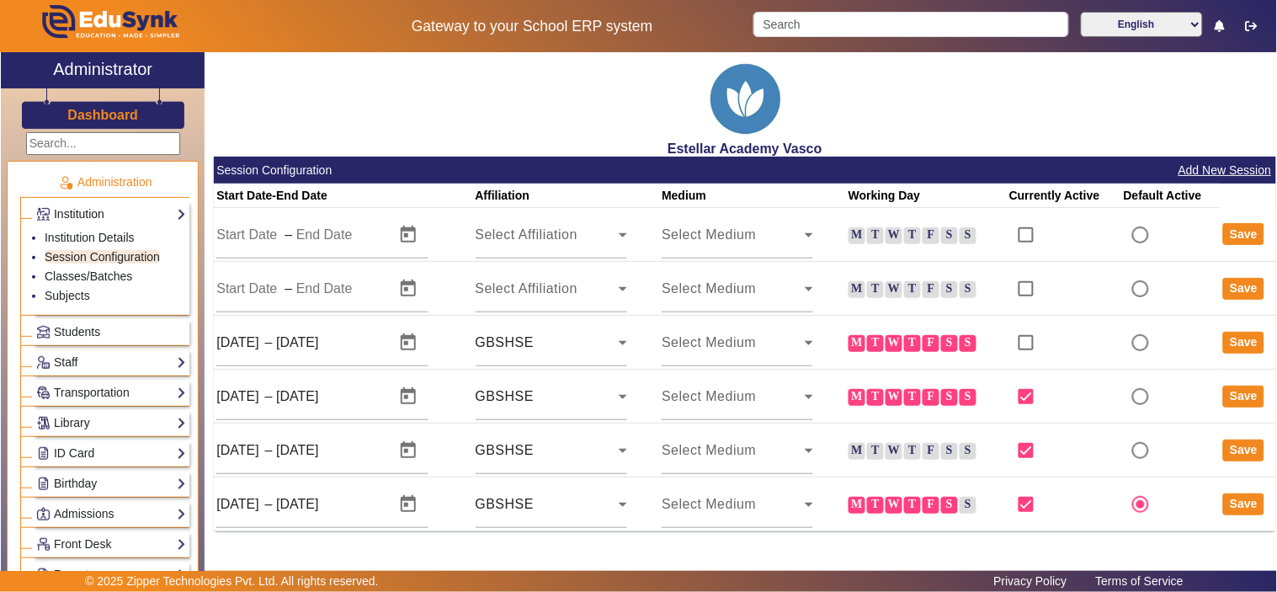
click at [146, 213] on link "Institution" at bounding box center [111, 213] width 150 height 19
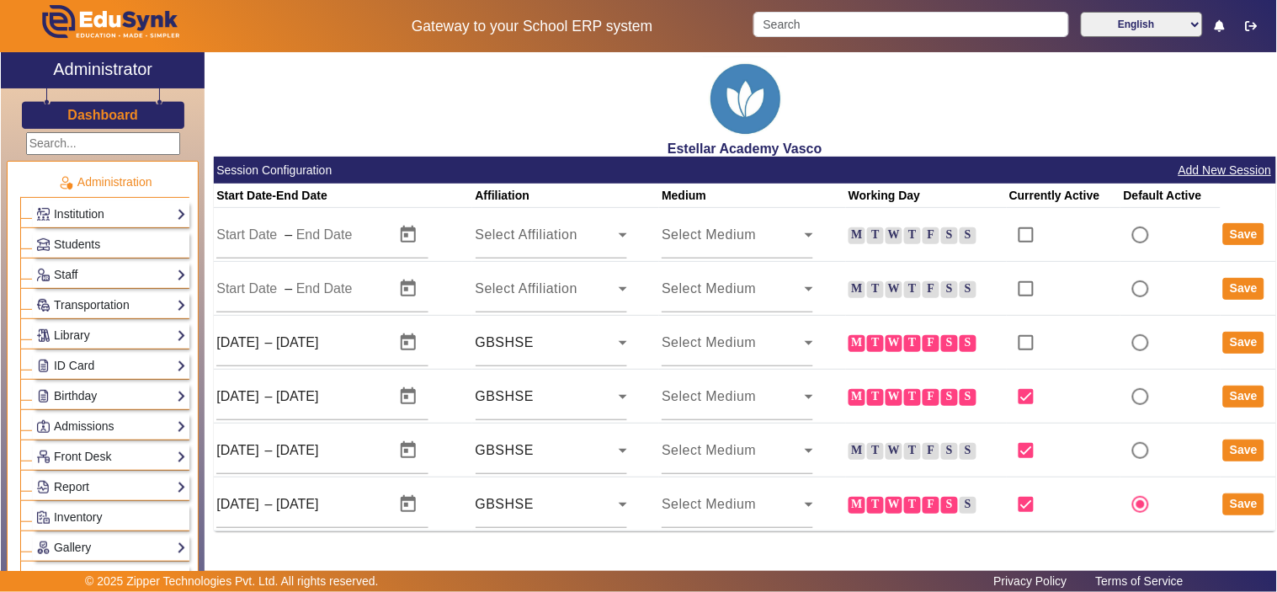
click at [135, 231] on div "Students" at bounding box center [111, 244] width 157 height 26
click at [130, 236] on link "Students" at bounding box center [111, 244] width 150 height 19
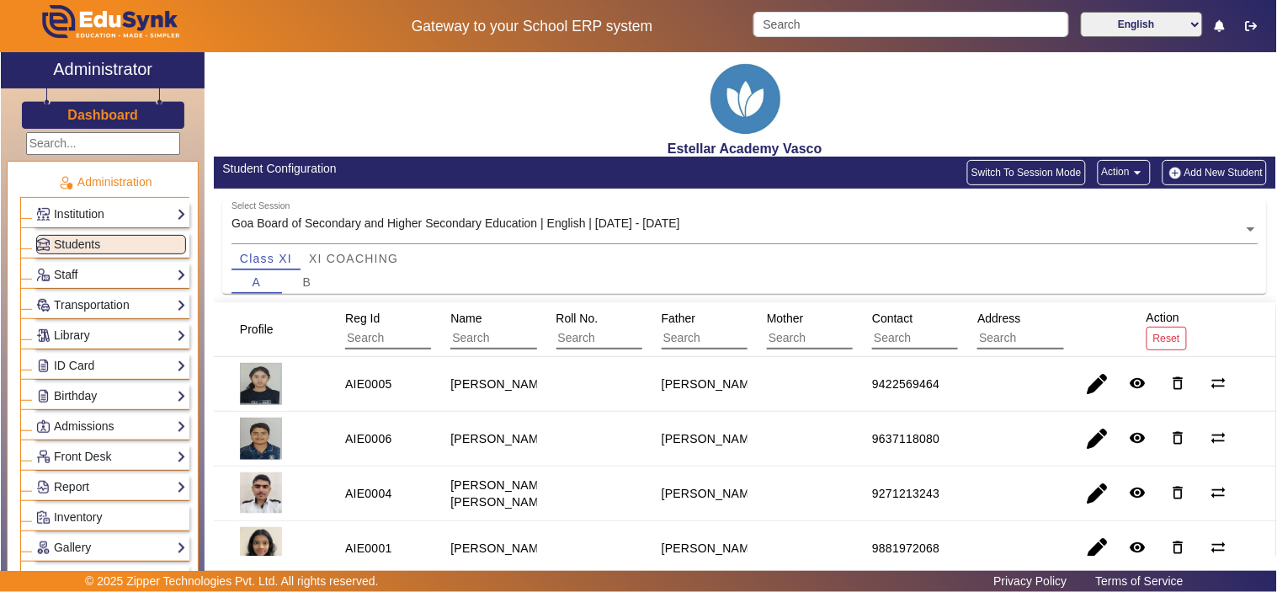
click at [608, 222] on input "text" at bounding box center [744, 230] width 1027 height 18
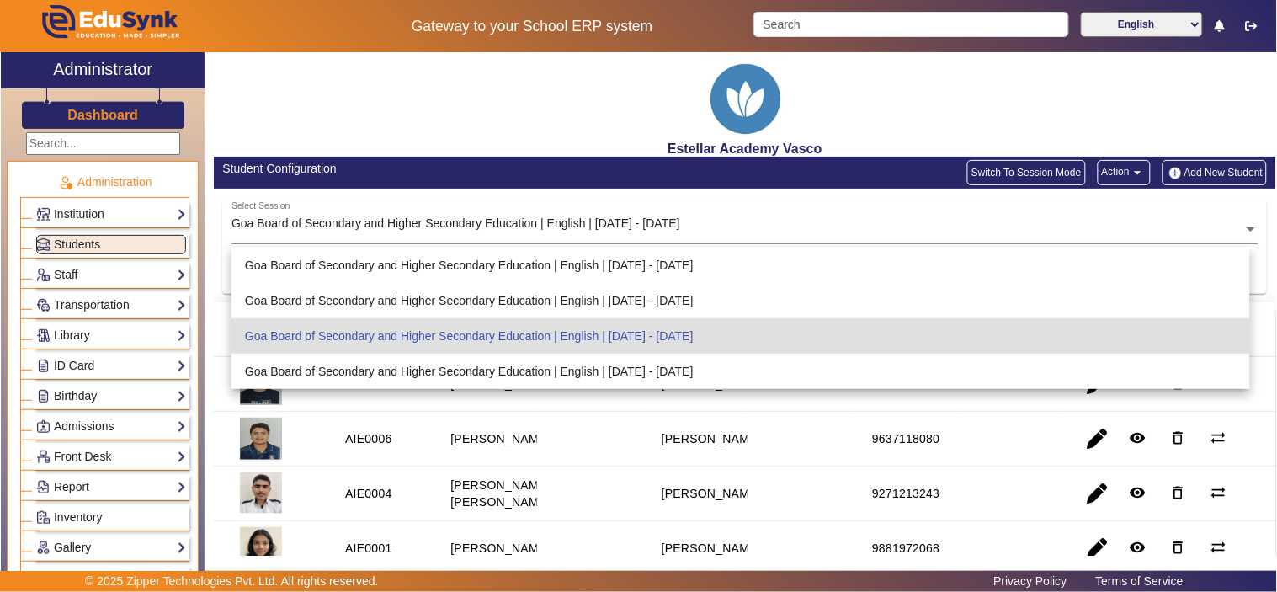
click at [481, 95] on div "Estellar Academy Vasco" at bounding box center [745, 104] width 1062 height 104
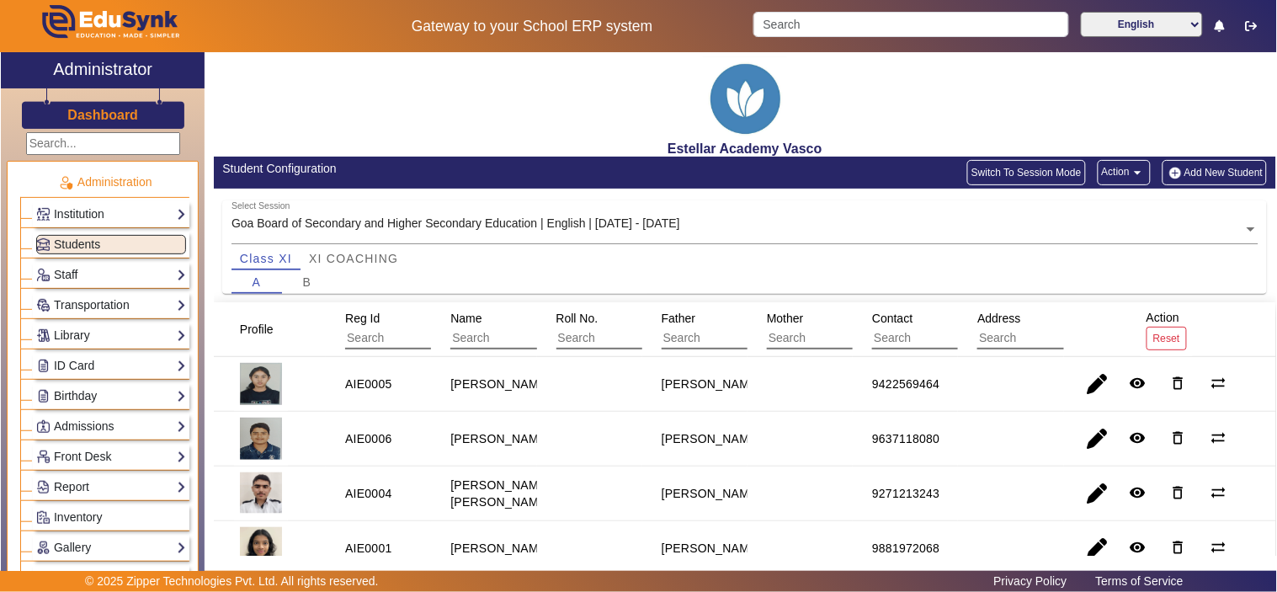
click at [1025, 165] on button "Switch To Session Mode" at bounding box center [1026, 172] width 119 height 25
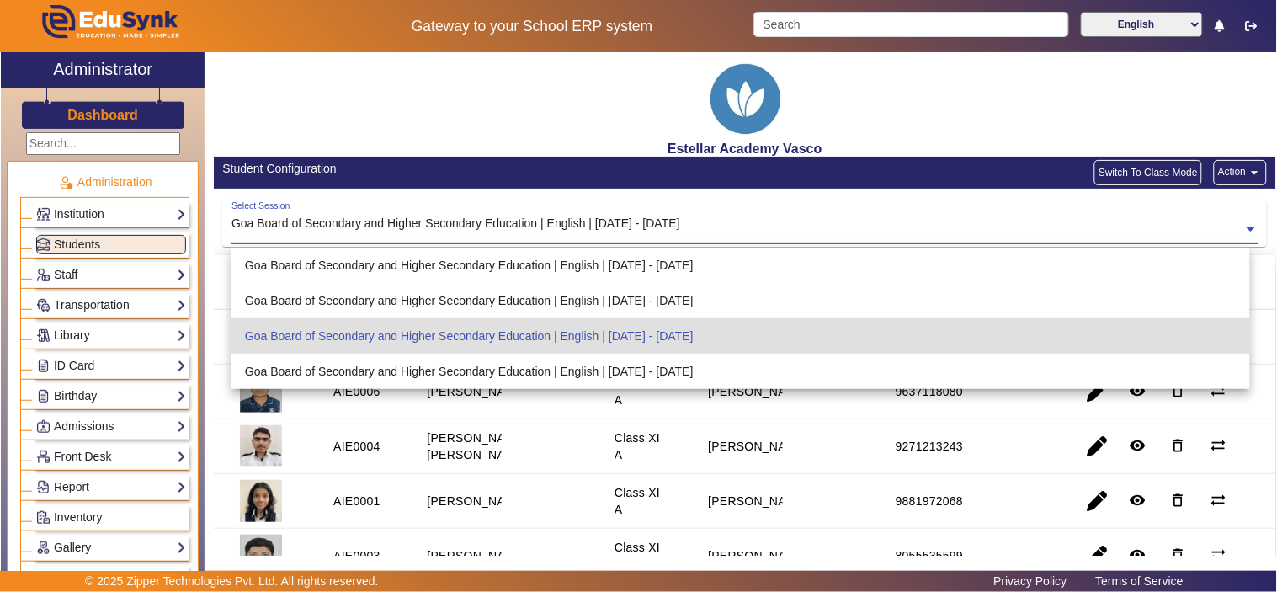
click at [811, 227] on input "text" at bounding box center [744, 230] width 1027 height 18
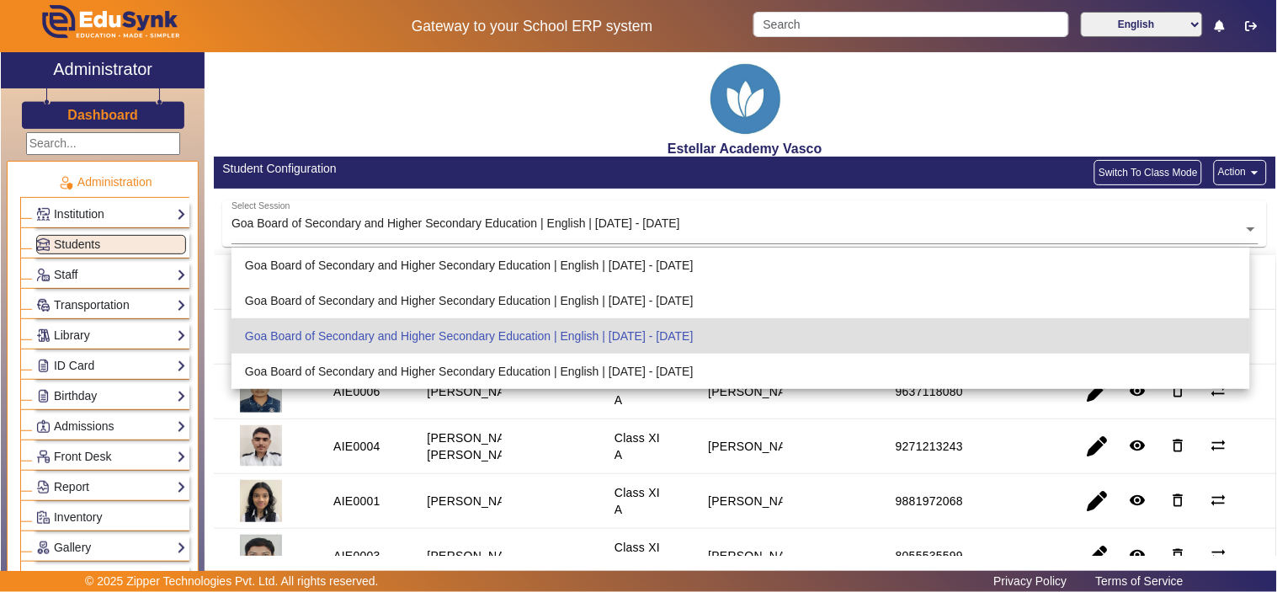
click at [1161, 169] on button "Switch To Class Mode" at bounding box center [1148, 172] width 108 height 25
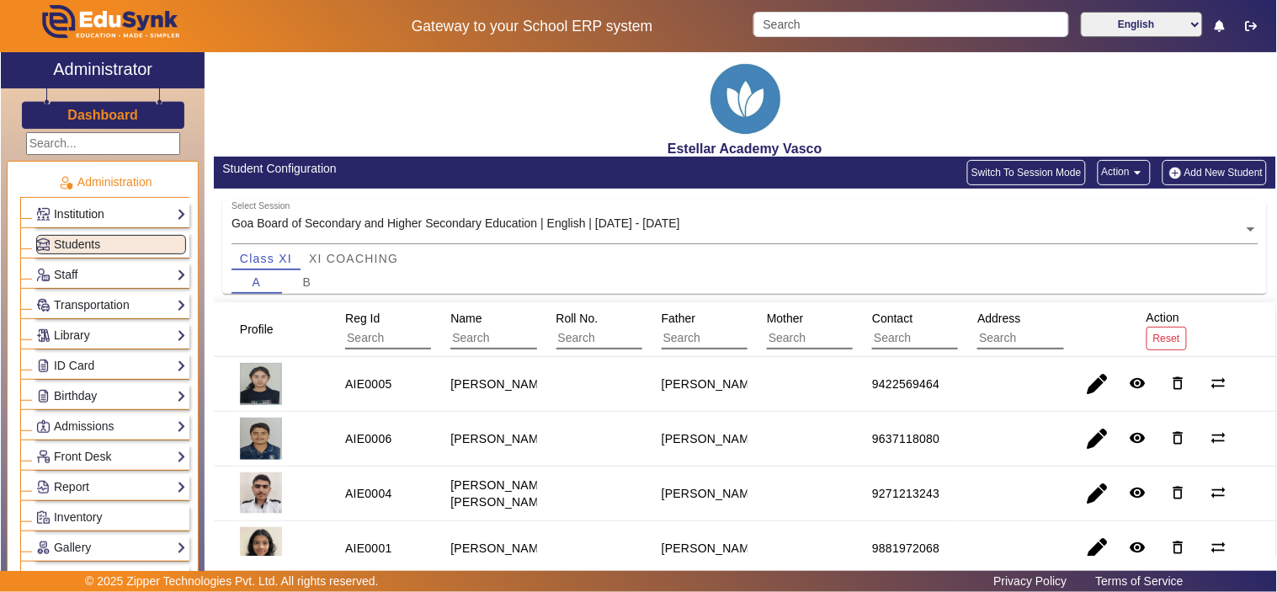
click at [96, 214] on link "Institution" at bounding box center [111, 213] width 150 height 19
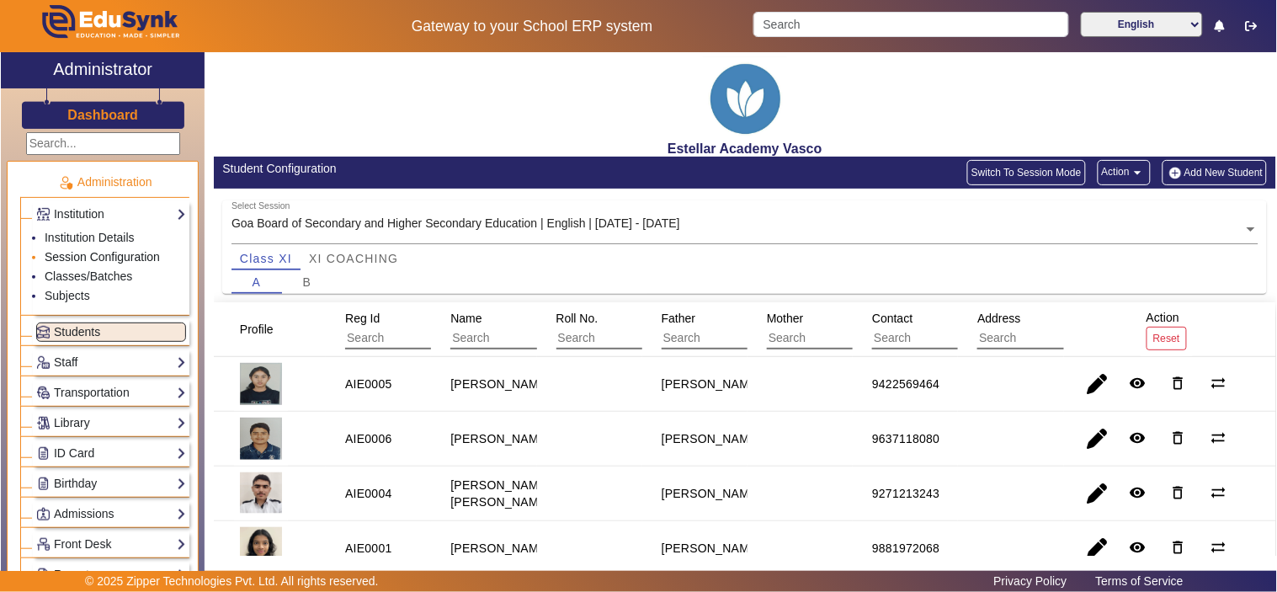
click at [105, 253] on link "Session Configuration" at bounding box center [102, 256] width 115 height 13
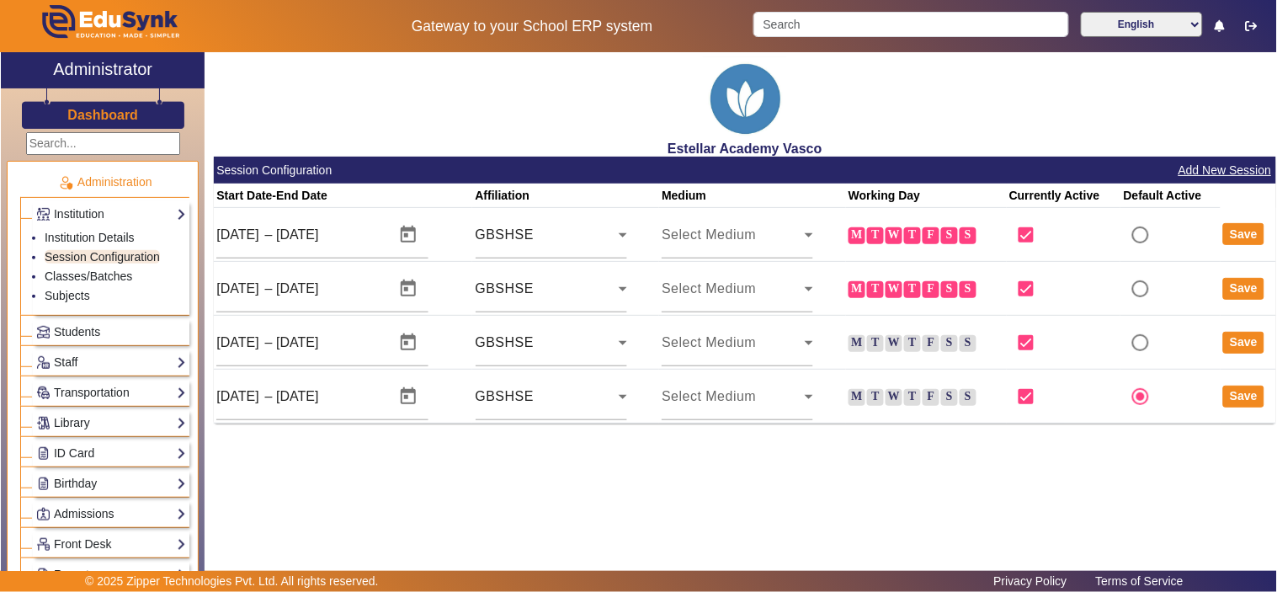
click at [1245, 171] on button "Add New Session" at bounding box center [1224, 170] width 97 height 21
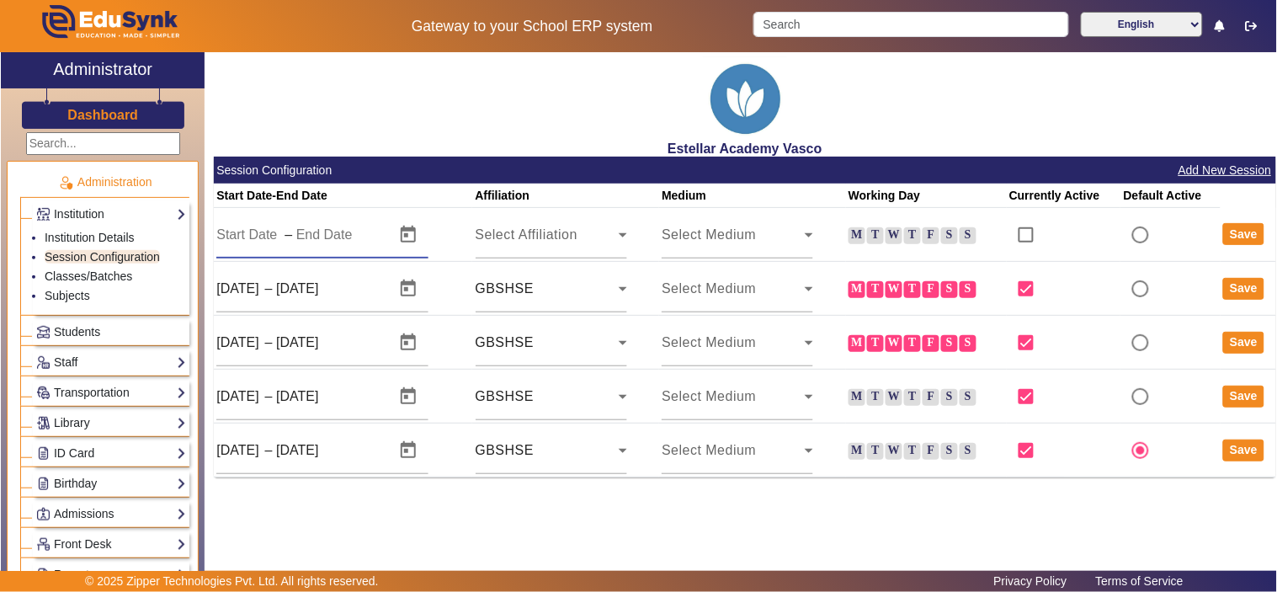
click at [313, 232] on input "text" at bounding box center [336, 235] width 81 height 20
click at [415, 240] on span "Open calendar" at bounding box center [408, 235] width 40 height 40
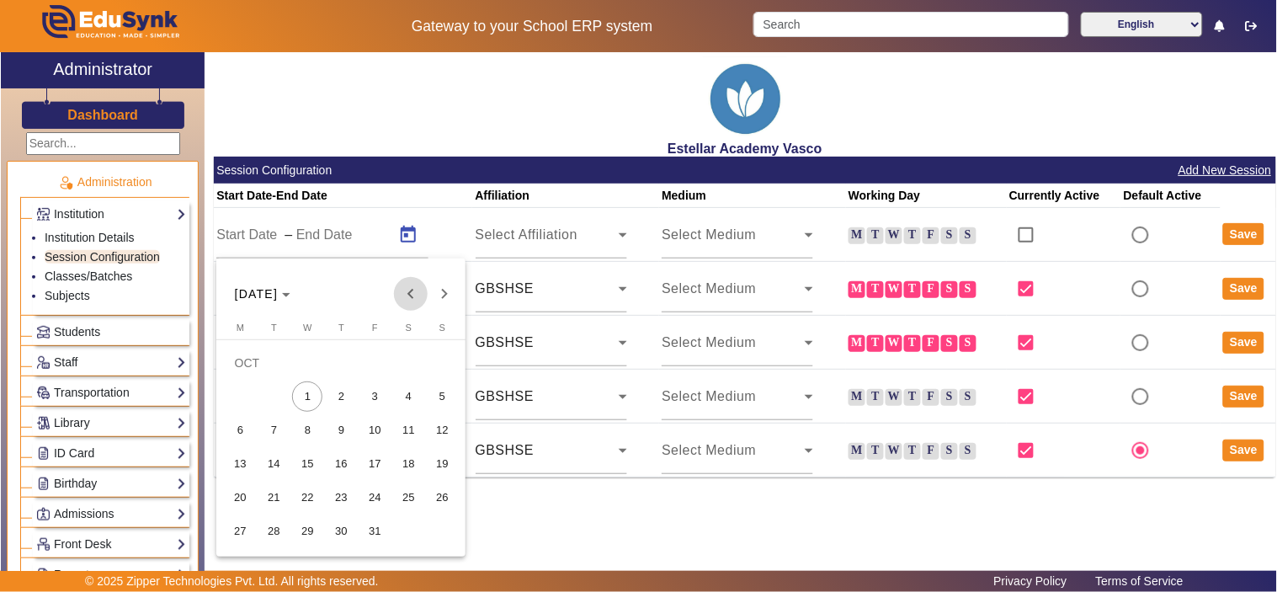
click at [414, 299] on span "Previous month" at bounding box center [411, 294] width 34 height 34
click at [270, 398] on span "1" at bounding box center [273, 396] width 30 height 30
type input "[DATE]"
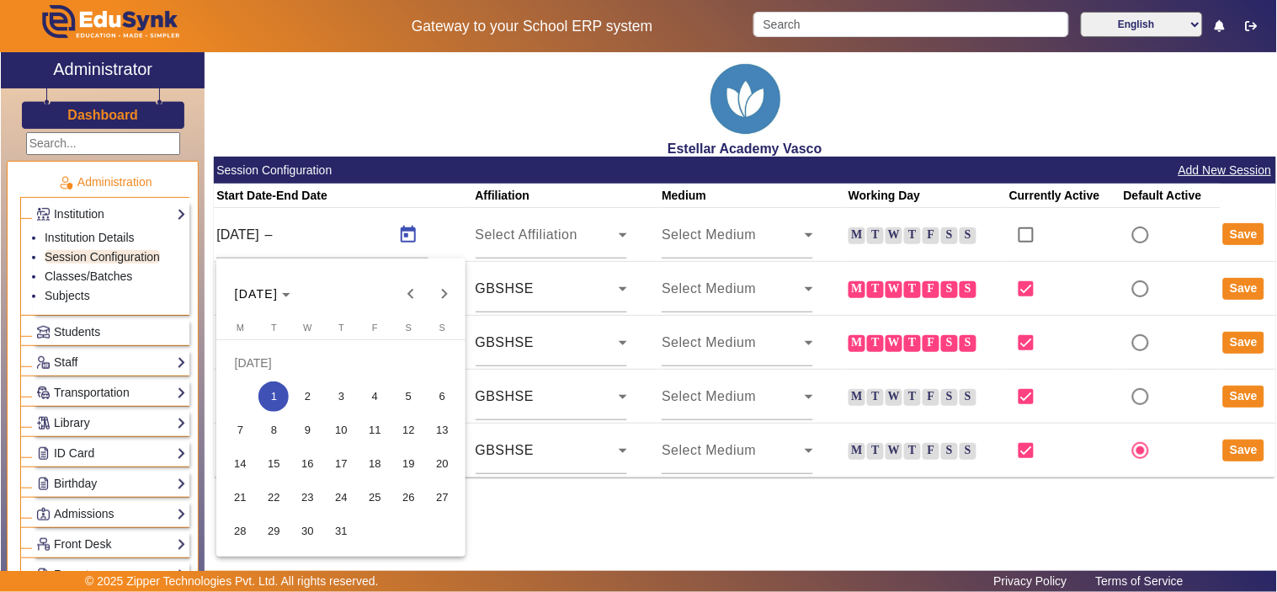
click at [501, 231] on div at bounding box center [638, 296] width 1277 height 592
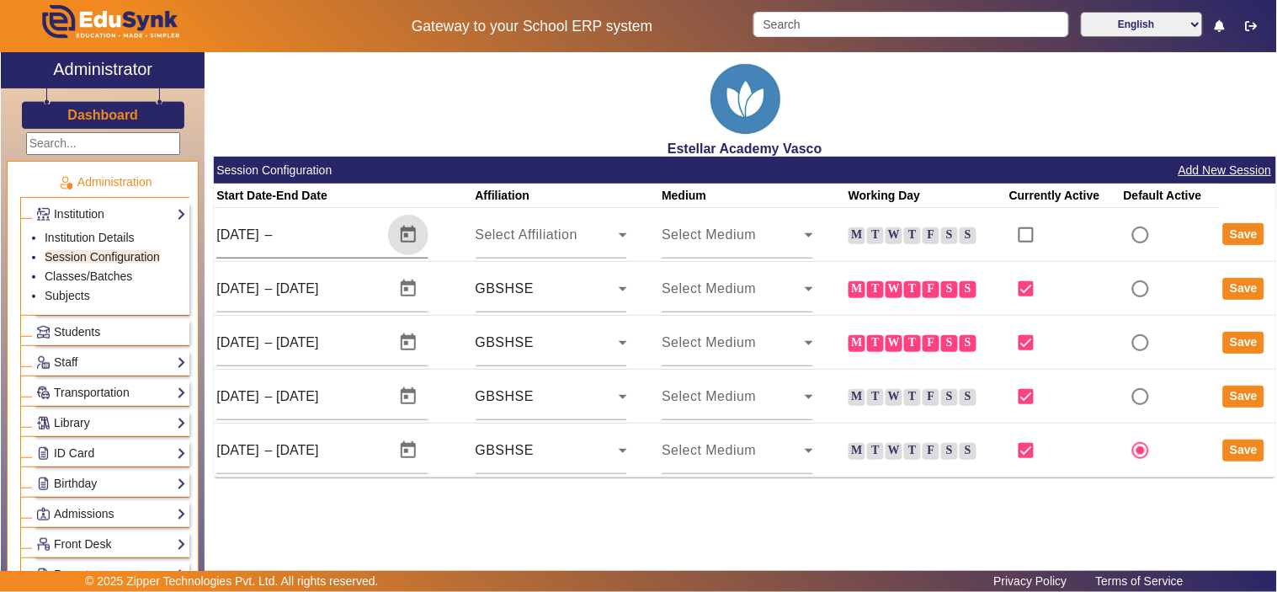
click at [348, 236] on input "text" at bounding box center [316, 235] width 81 height 20
click at [405, 233] on span "Open calendar" at bounding box center [408, 235] width 40 height 40
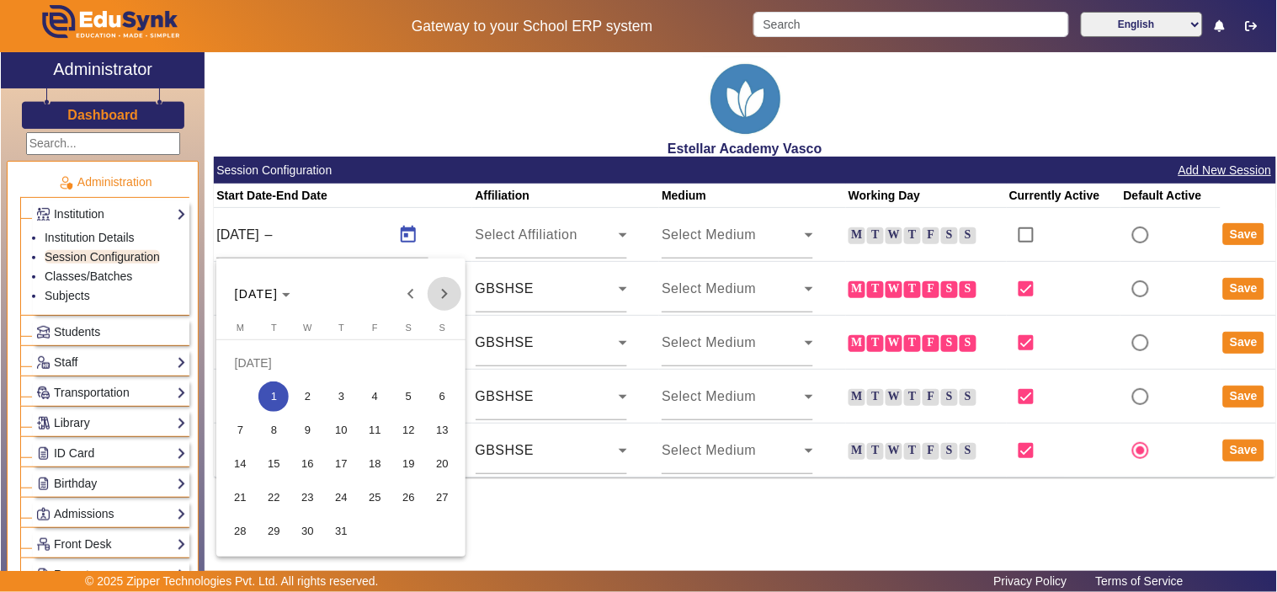
click at [450, 296] on span "Next month" at bounding box center [444, 294] width 34 height 34
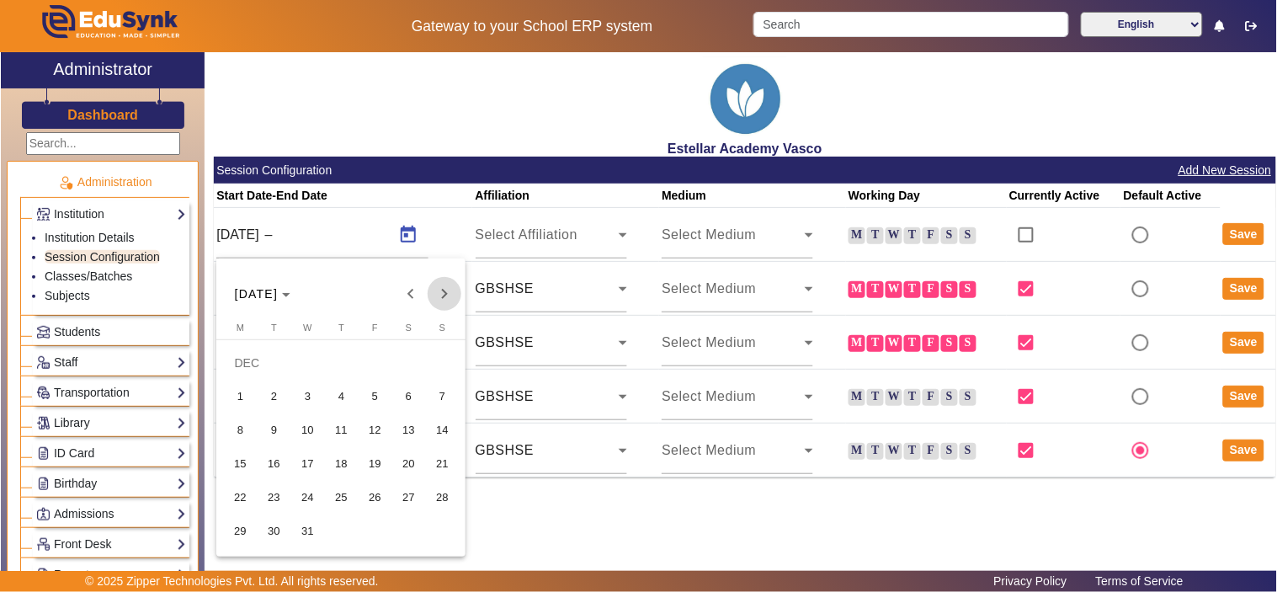
click at [450, 296] on span "Next month" at bounding box center [444, 294] width 34 height 34
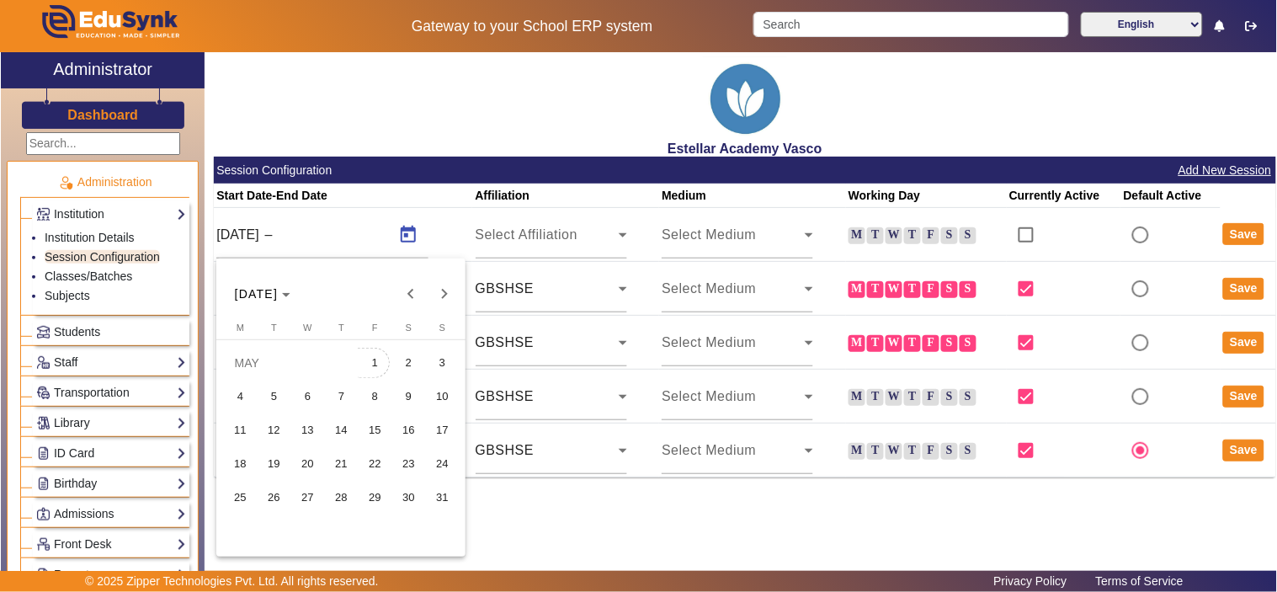
click at [371, 363] on span "1" at bounding box center [374, 363] width 30 height 30
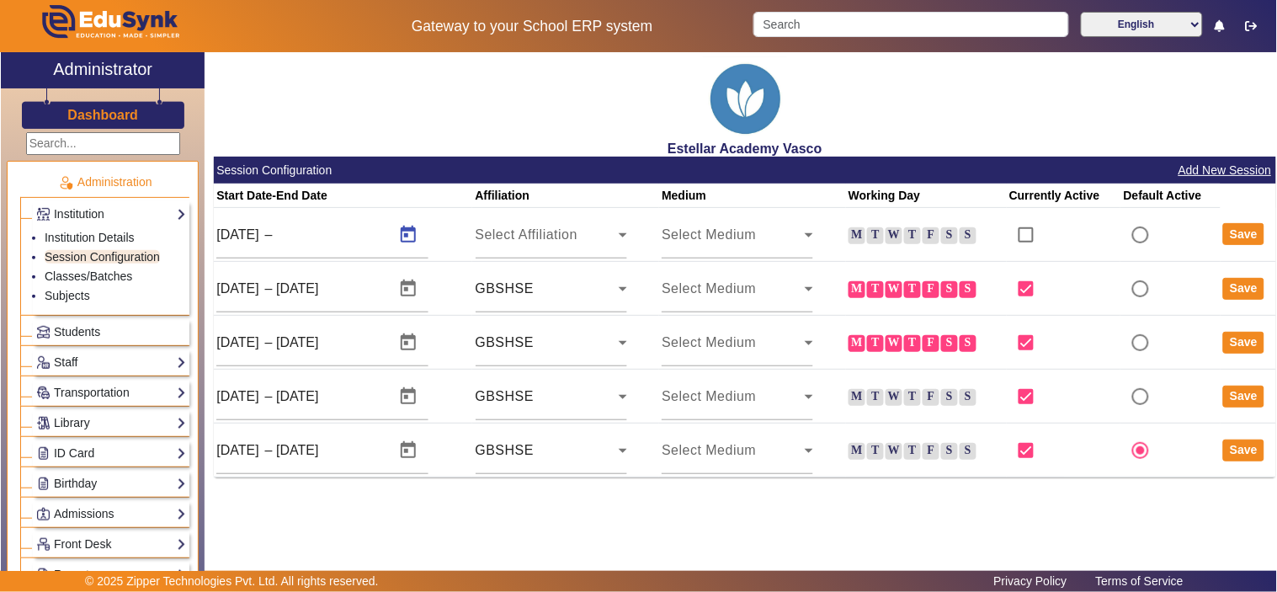
type input "[DATE]"
click at [853, 236] on label "M" at bounding box center [856, 235] width 17 height 17
click at [0, 0] on input "M" at bounding box center [0, 0] width 0 height 0
click at [876, 231] on label "T" at bounding box center [875, 235] width 17 height 17
click at [0, 0] on input "T" at bounding box center [0, 0] width 0 height 0
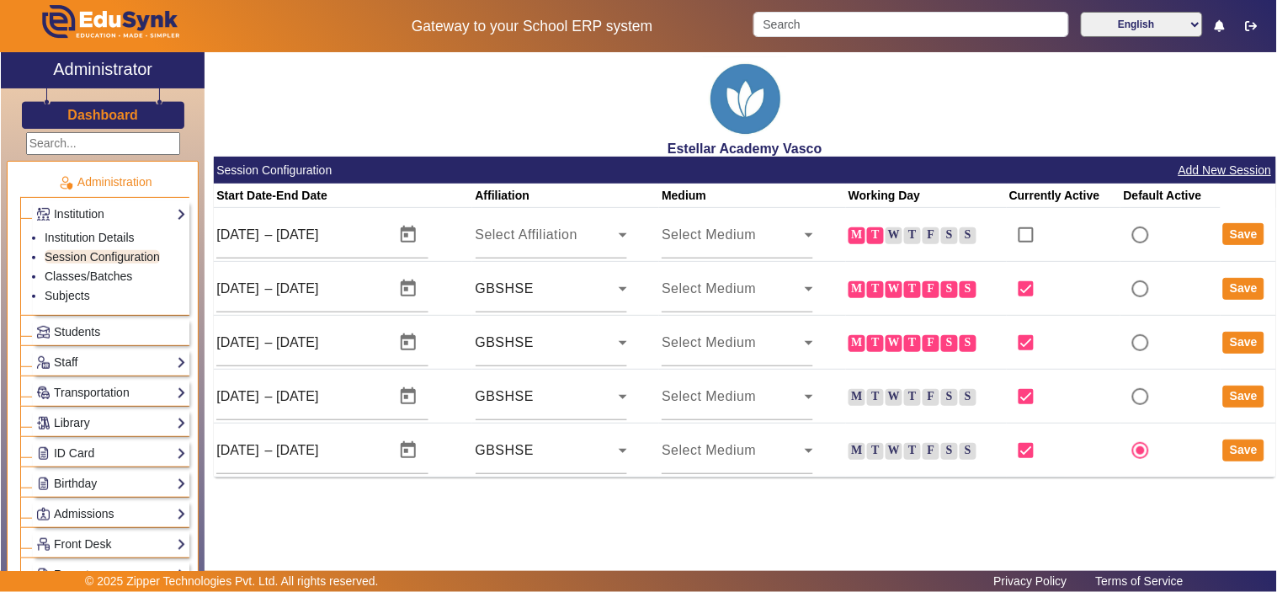
click at [896, 240] on label "W" at bounding box center [893, 235] width 17 height 17
click at [0, 0] on input "W" at bounding box center [0, 0] width 0 height 0
click at [907, 236] on label "T" at bounding box center [912, 235] width 17 height 17
click at [0, 0] on input "T" at bounding box center [0, 0] width 0 height 0
click at [928, 245] on td "M T W T F S S" at bounding box center [926, 235] width 161 height 54
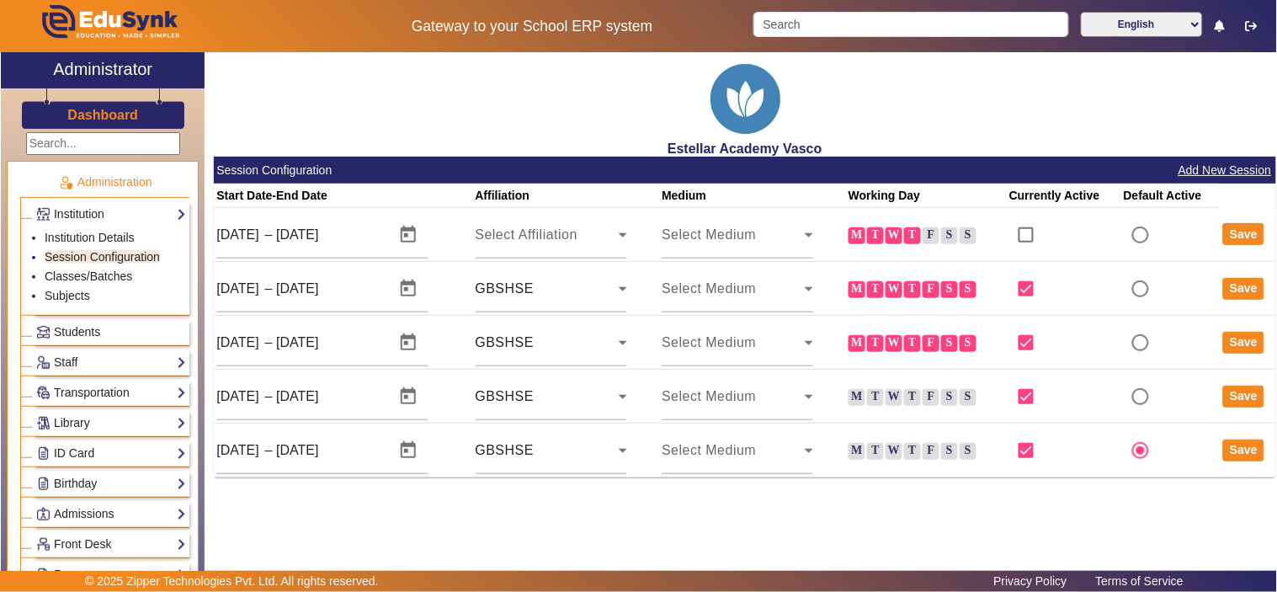
click at [931, 241] on label "F" at bounding box center [930, 235] width 17 height 17
click at [0, 0] on input "F" at bounding box center [0, 0] width 0 height 0
click at [942, 236] on label "S" at bounding box center [949, 235] width 17 height 17
click at [0, 0] on input "S" at bounding box center [0, 0] width 0 height 0
click at [549, 236] on span "Select Affiliation" at bounding box center [526, 234] width 103 height 14
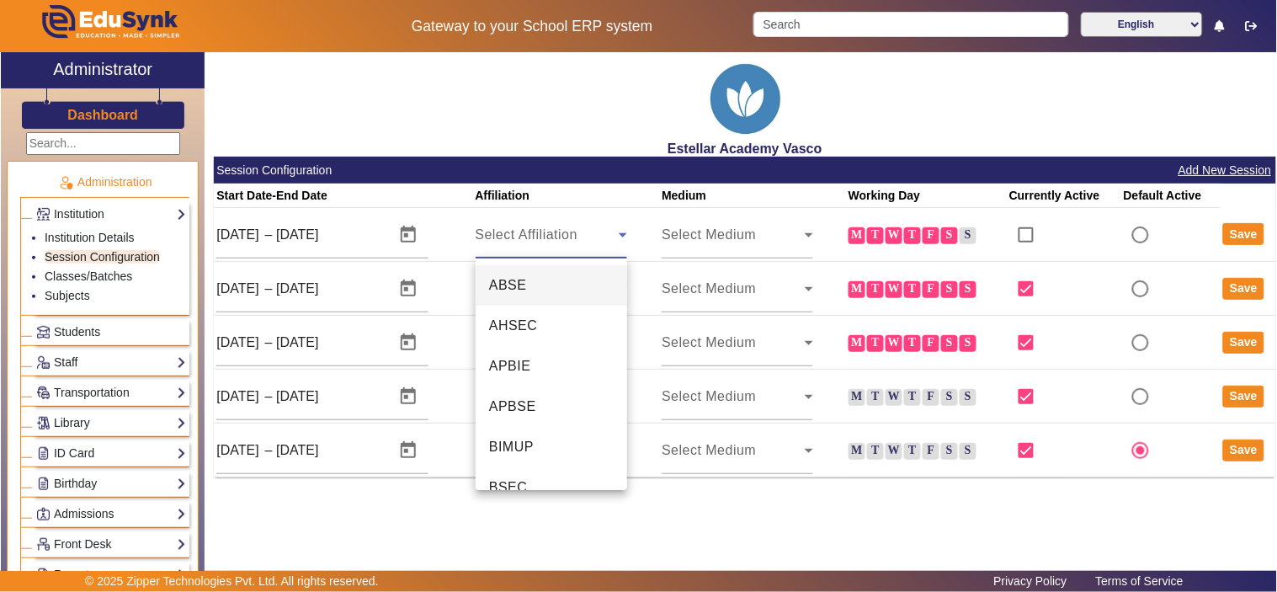
click at [540, 224] on div at bounding box center [638, 296] width 1277 height 592
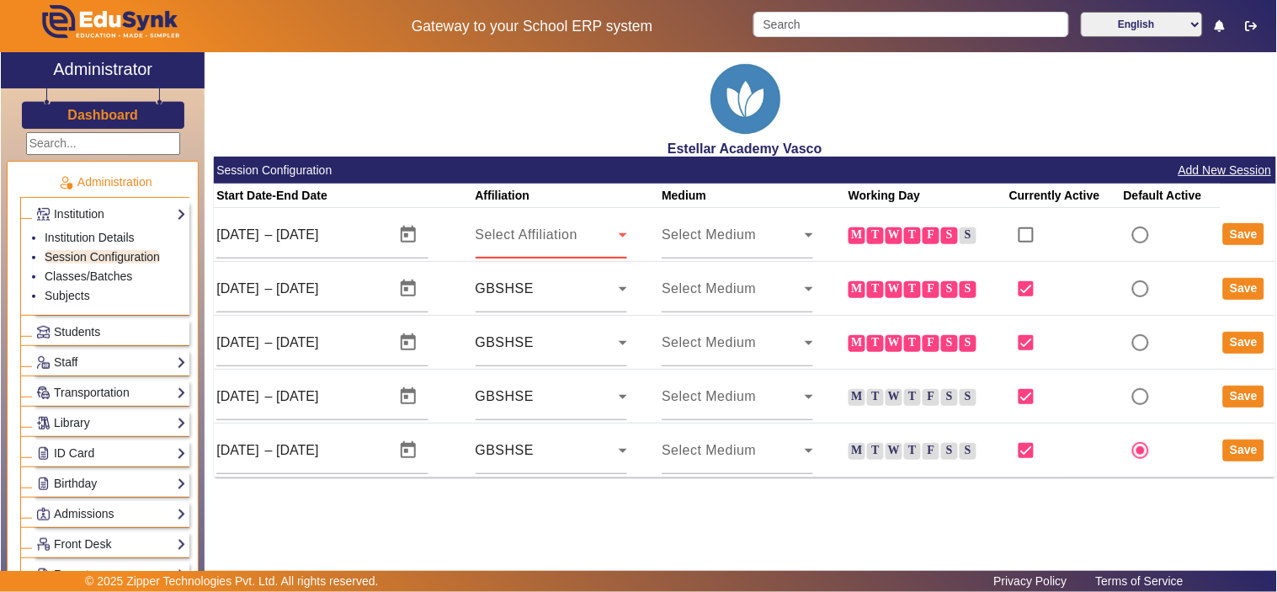
click at [530, 233] on span "Select Affiliation" at bounding box center [526, 234] width 103 height 14
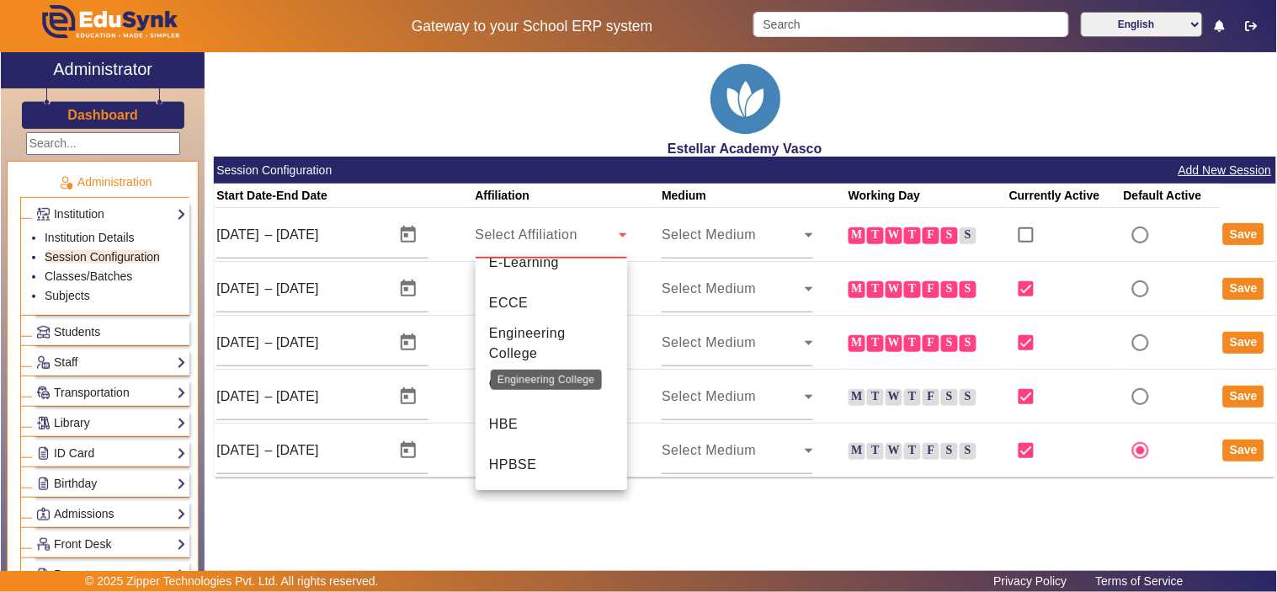
scroll to position [560, 0]
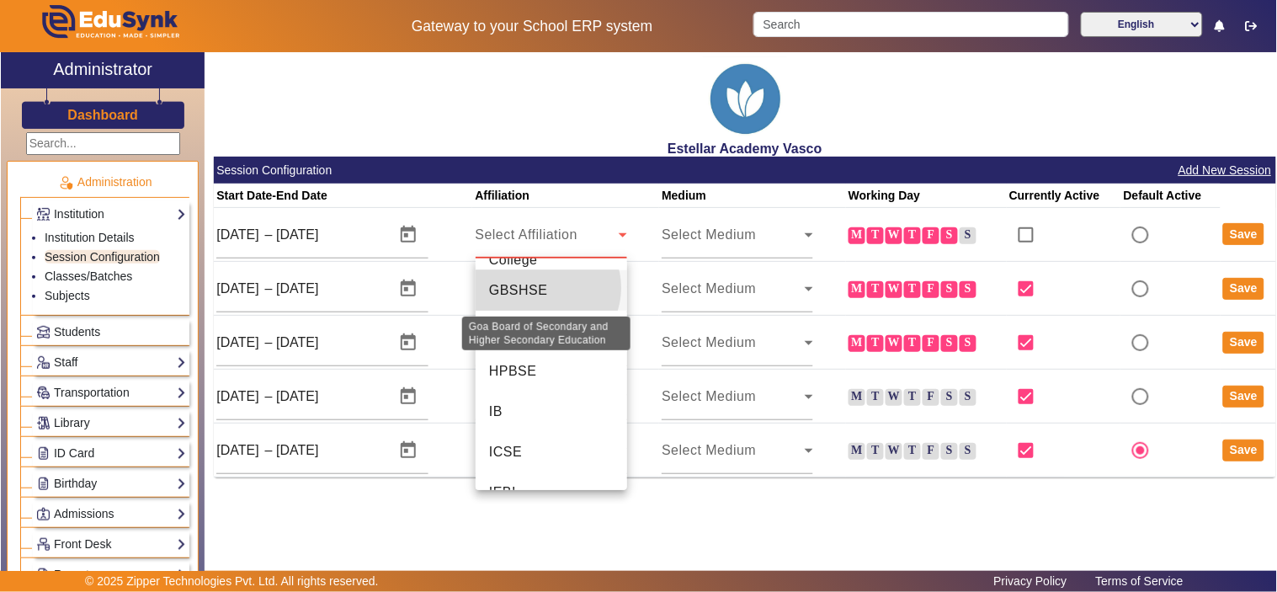
click at [545, 287] on span "GBSHSE" at bounding box center [518, 290] width 59 height 20
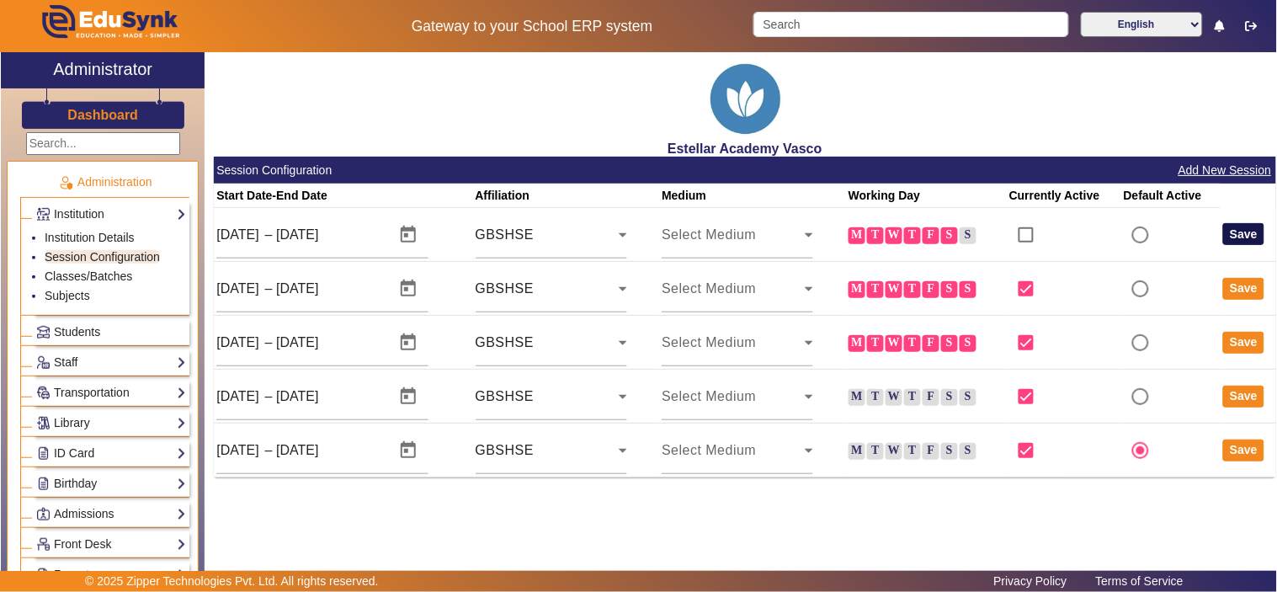
click at [1242, 236] on button "Save" at bounding box center [1243, 234] width 41 height 22
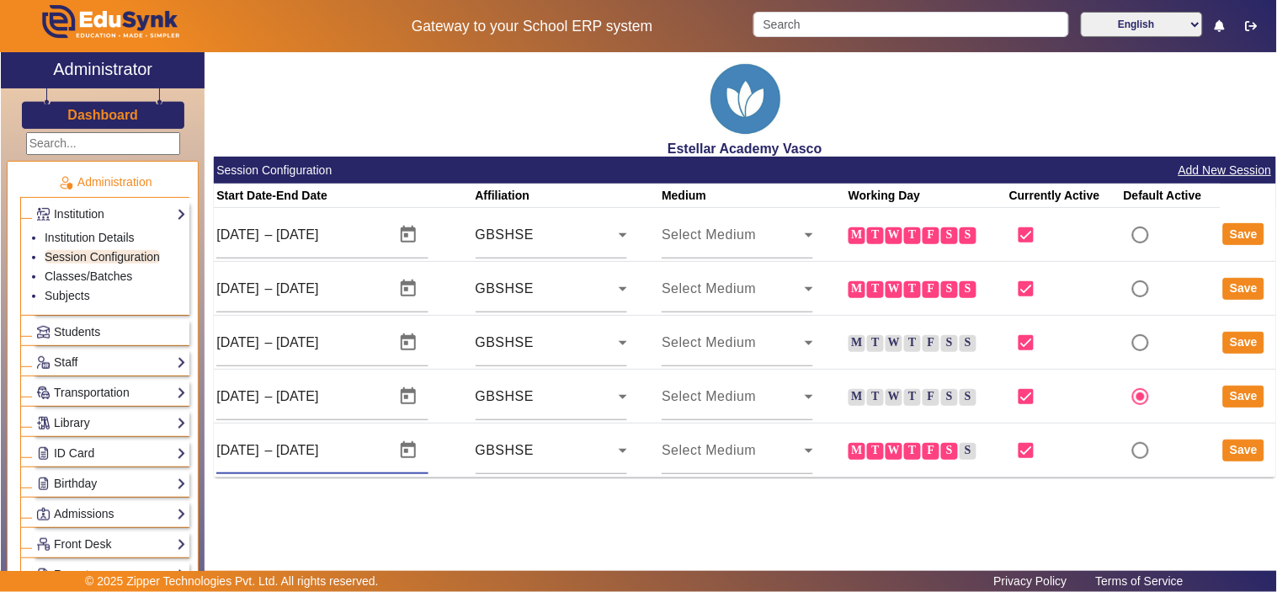
click at [357, 451] on input "[DATE]" at bounding box center [316, 450] width 81 height 20
click at [374, 523] on div "Estellar Academy Vasco Session Configuration Add New Session Start Date-End Dat…" at bounding box center [739, 309] width 1071 height 514
click at [73, 330] on span "Students" at bounding box center [77, 331] width 46 height 13
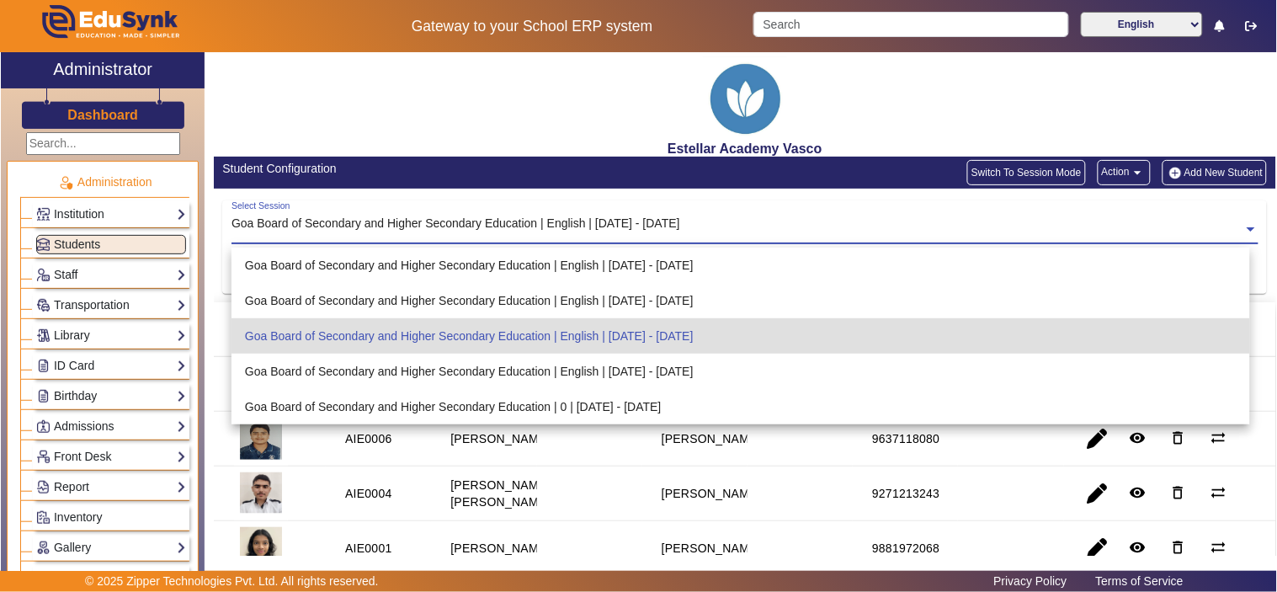
click at [528, 226] on input "text" at bounding box center [744, 230] width 1027 height 18
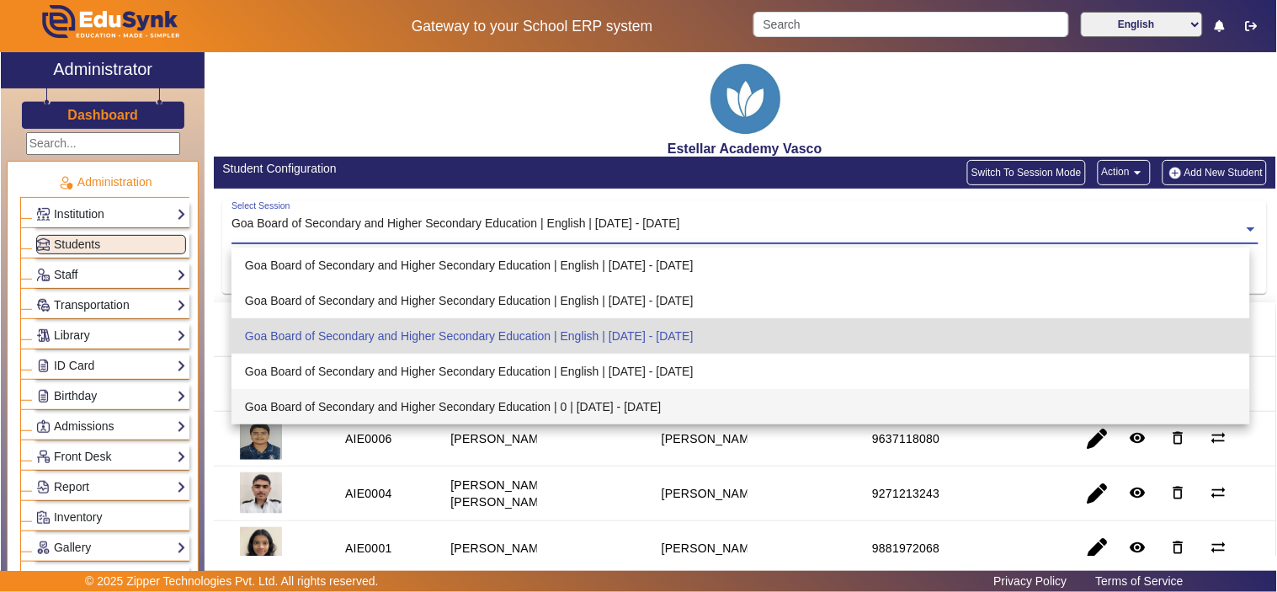
click at [542, 397] on div "Goa Board of Secondary and Higher Secondary Education | 0 | [DATE] - [DATE]" at bounding box center [740, 406] width 1018 height 35
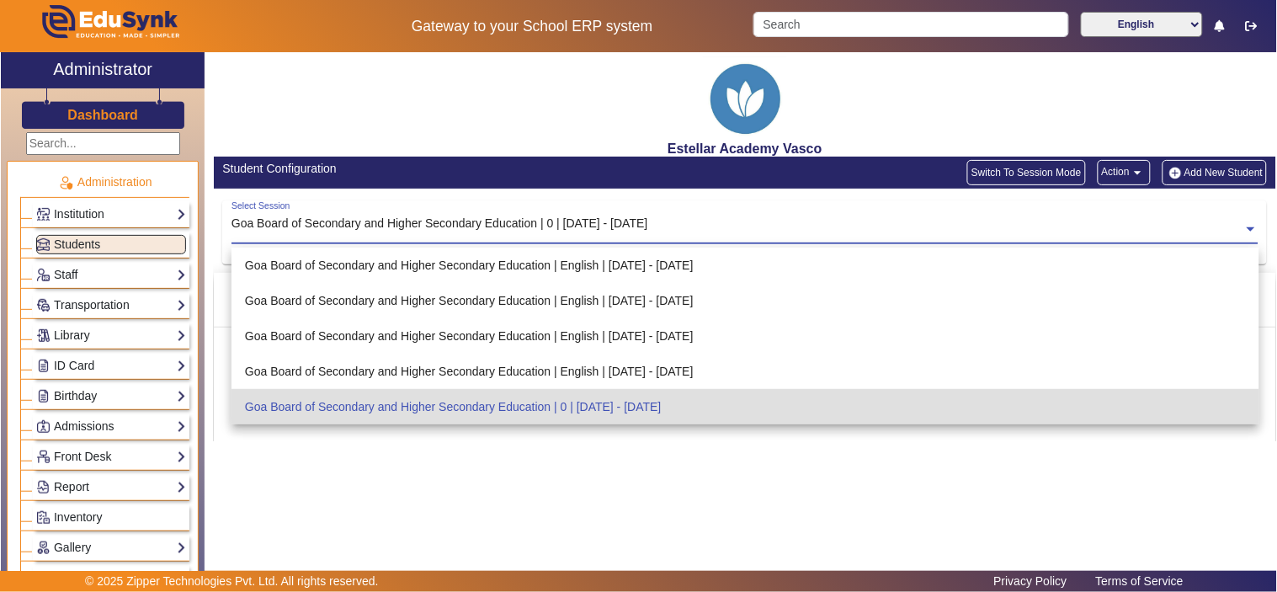
click at [584, 219] on div "Goa Board of Secondary and Higher Secondary Education | 0 | [DATE] - [DATE]" at bounding box center [439, 224] width 417 height 18
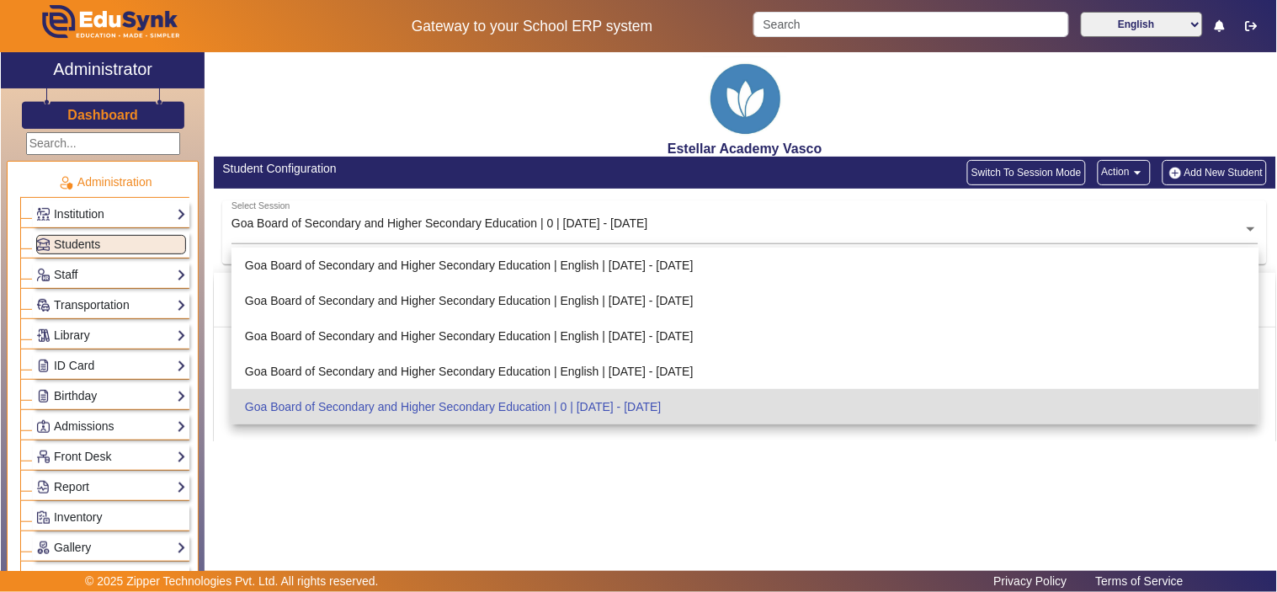
click at [573, 434] on div "Profile Reg Id Name Roll No. Father Mother Contact Address Action Reset Items p…" at bounding box center [745, 357] width 1062 height 168
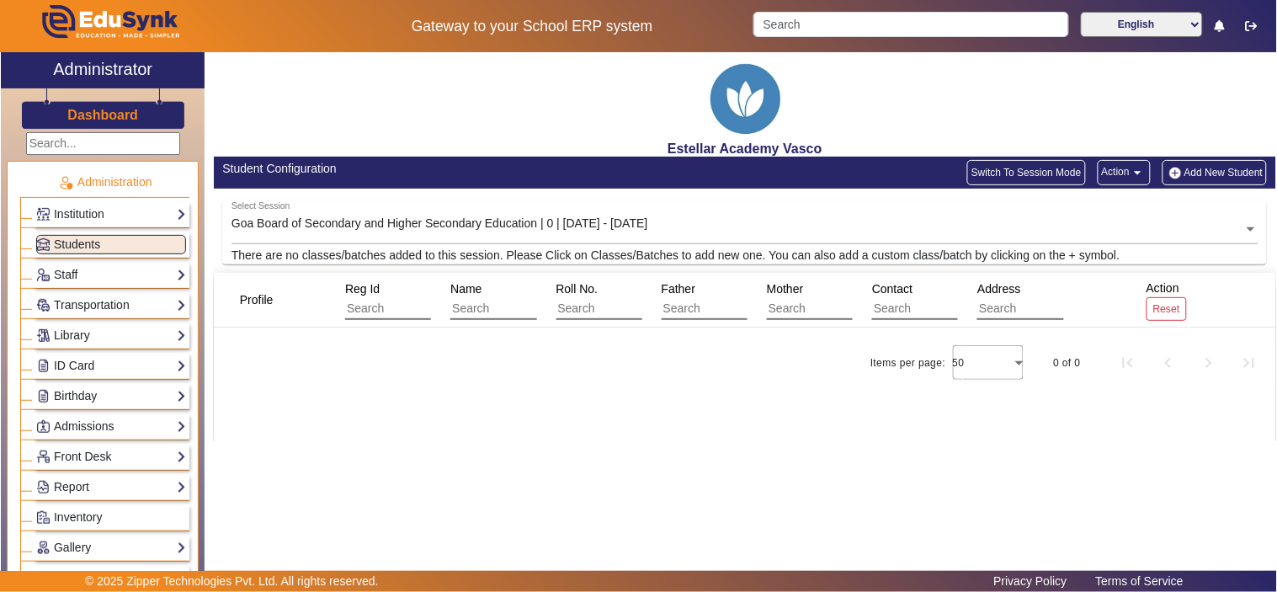
click at [734, 263] on div "There are no classes/batches added to this session. Please Click on Classes/Bat…" at bounding box center [744, 256] width 1044 height 18
click at [120, 216] on link "Institution" at bounding box center [111, 213] width 150 height 19
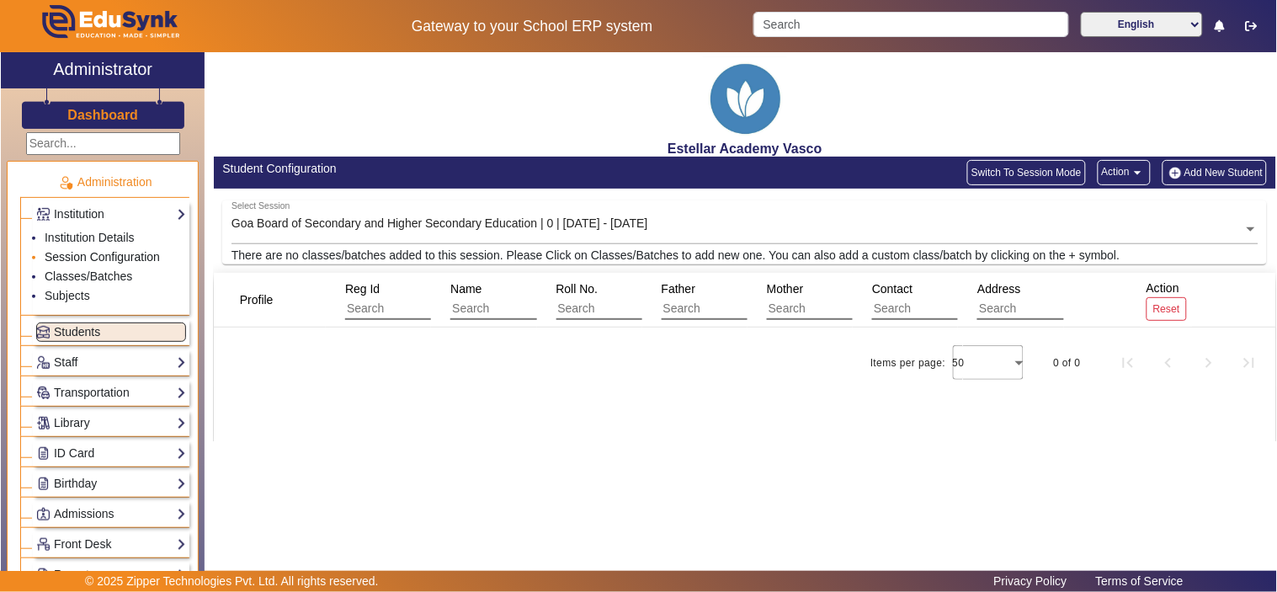
click at [105, 254] on link "Session Configuration" at bounding box center [102, 256] width 115 height 13
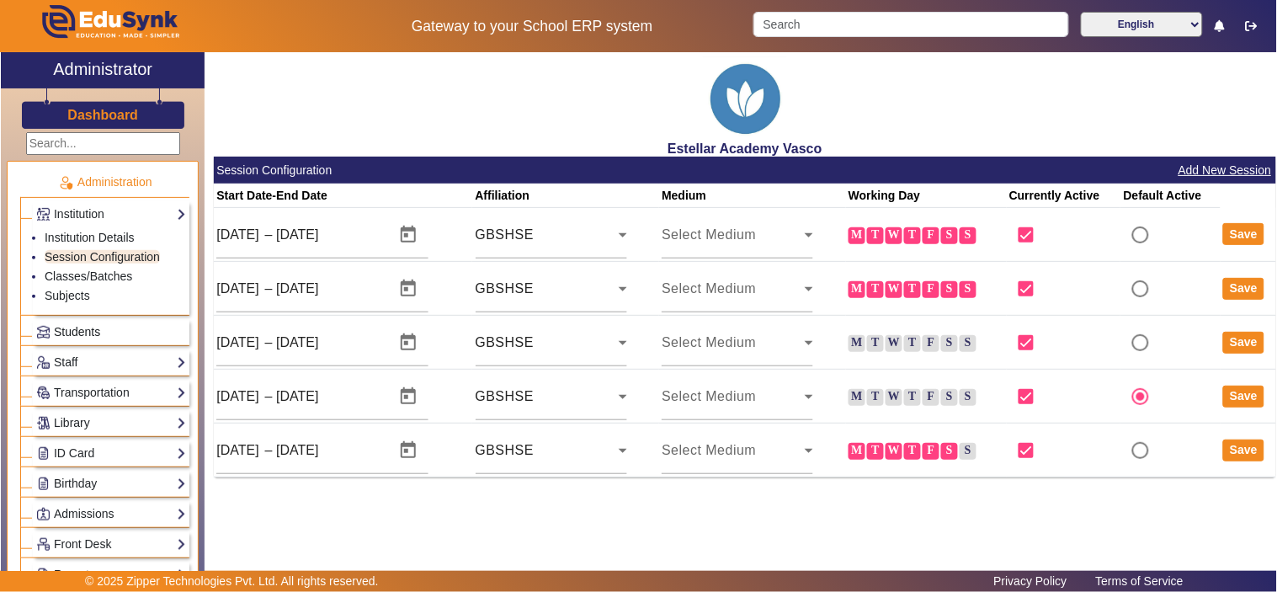
click at [95, 326] on span "Students" at bounding box center [77, 331] width 46 height 13
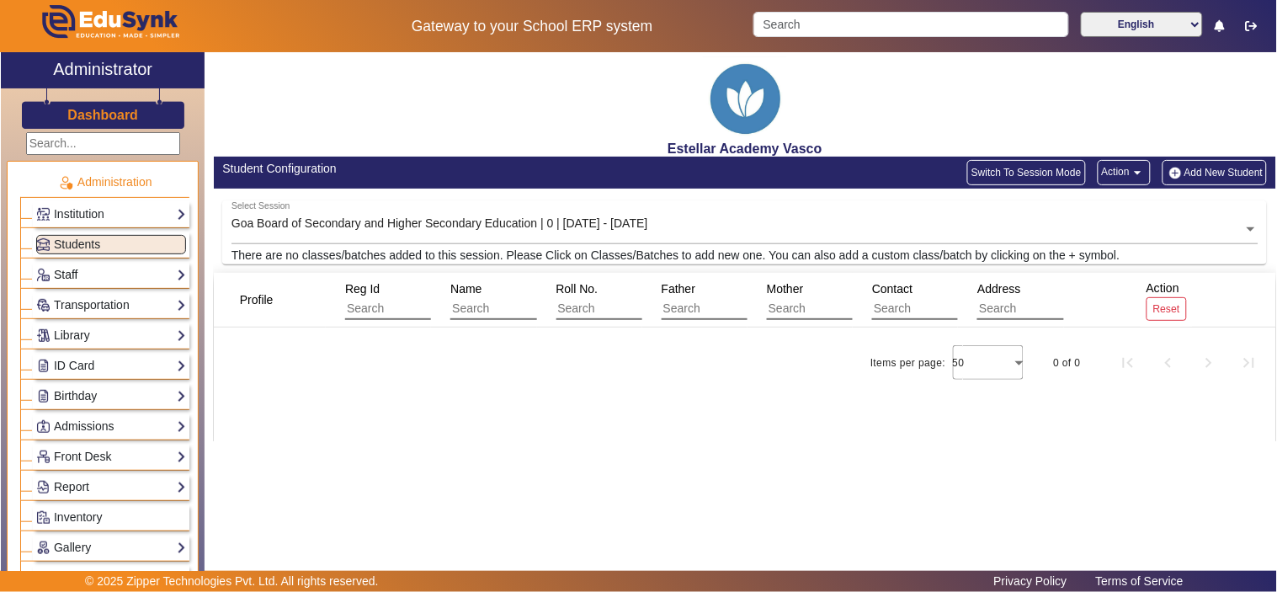
click at [108, 275] on link "Staff" at bounding box center [111, 274] width 150 height 19
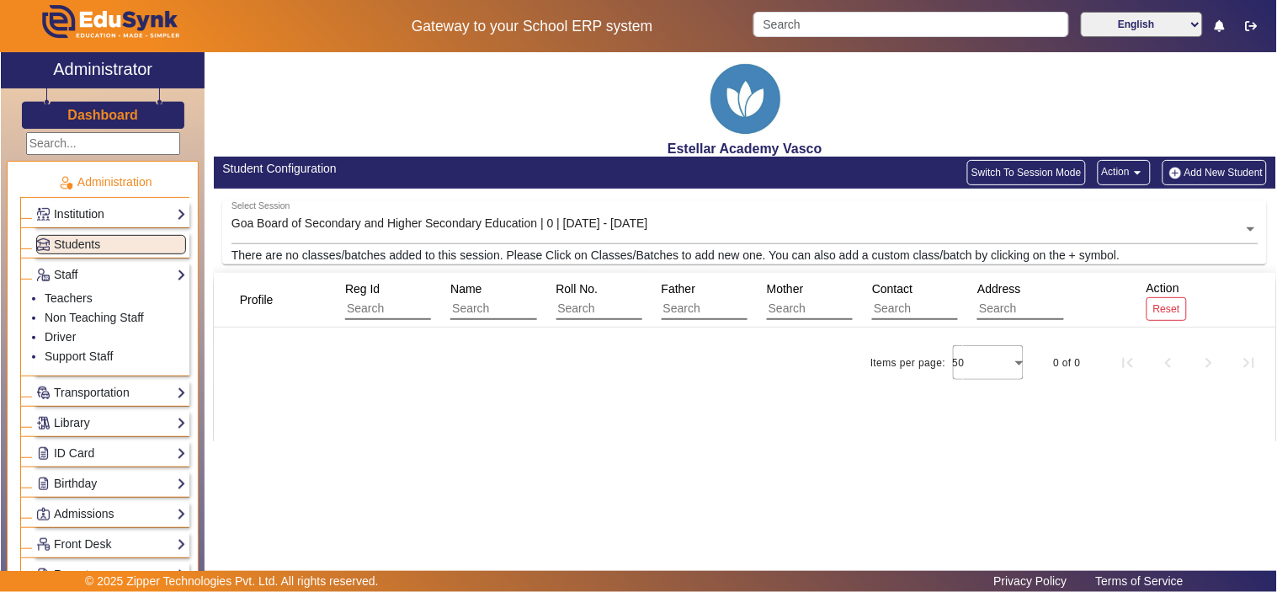
click at [128, 215] on link "Institution" at bounding box center [111, 213] width 150 height 19
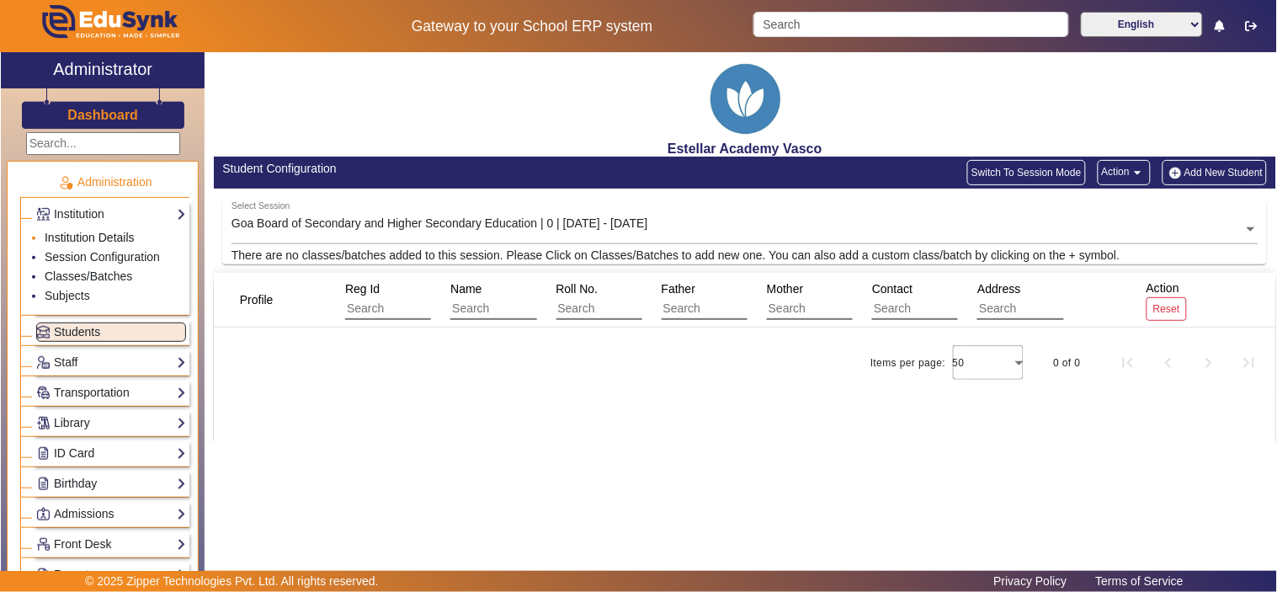
click at [98, 234] on link "Institution Details" at bounding box center [90, 237] width 90 height 13
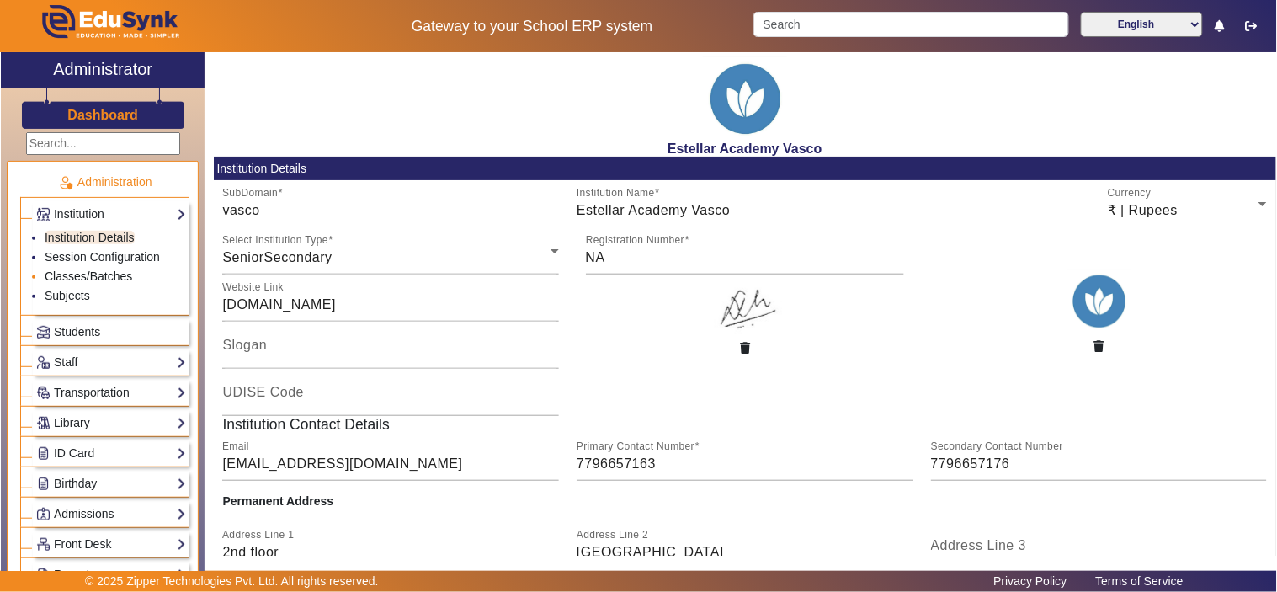
click at [79, 271] on link "Classes/Batches" at bounding box center [89, 275] width 88 height 13
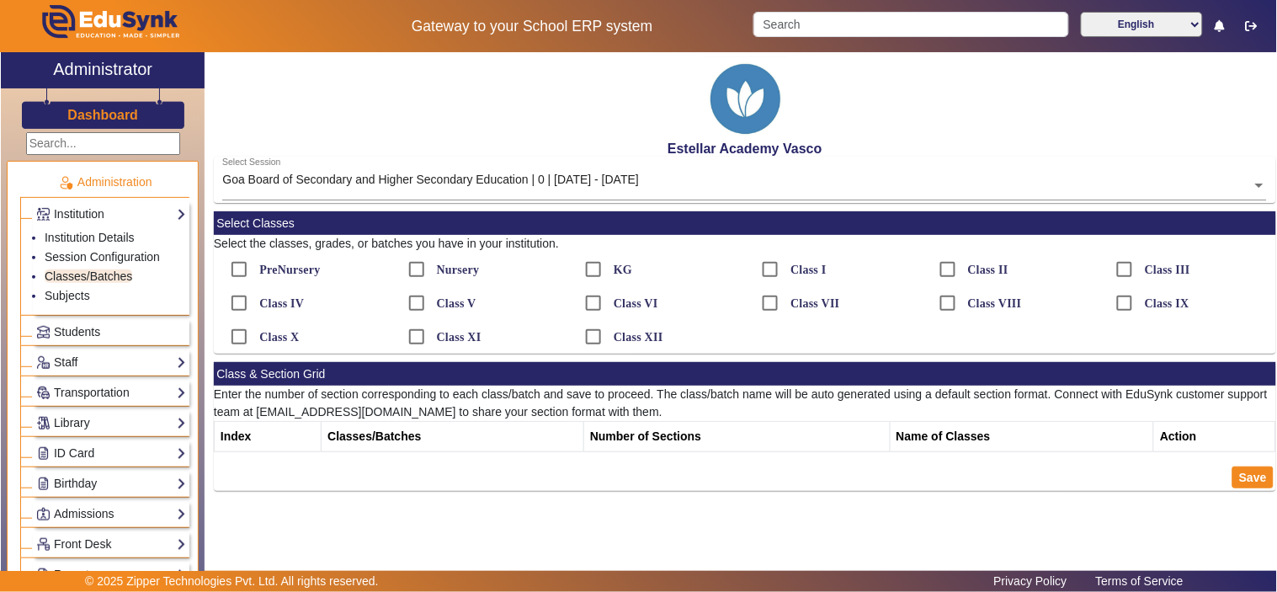
click at [240, 436] on th "Index" at bounding box center [267, 437] width 107 height 30
click at [443, 342] on label "Class XI" at bounding box center [457, 337] width 48 height 14
click at [433, 342] on input "Class XI" at bounding box center [417, 337] width 34 height 34
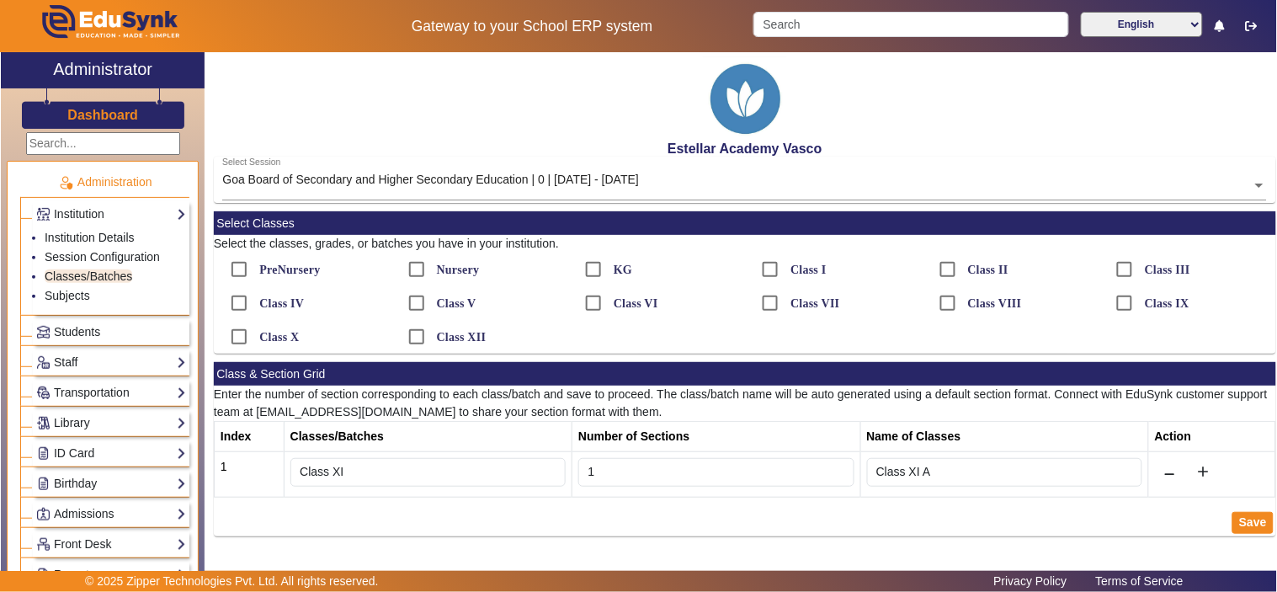
drag, startPoint x: 366, startPoint y: 466, endPoint x: 480, endPoint y: 483, distance: 115.7
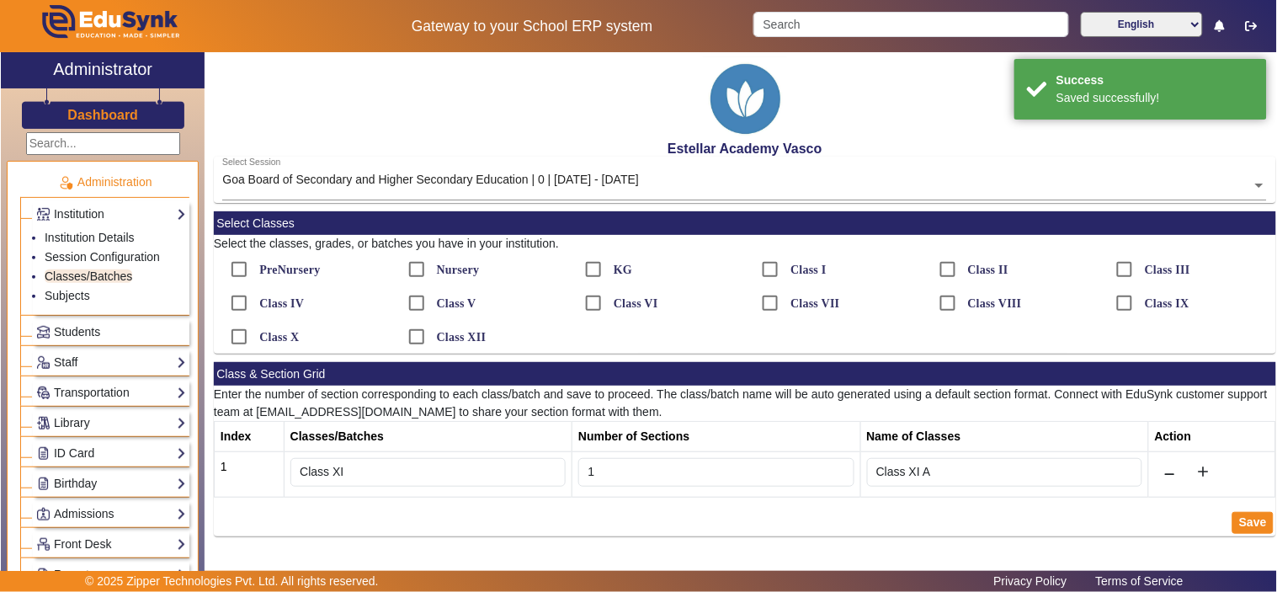
click at [338, 472] on input "Class XI" at bounding box center [427, 472] width 275 height 29
click at [356, 464] on input "Class XI" at bounding box center [427, 472] width 275 height 29
drag, startPoint x: 365, startPoint y: 473, endPoint x: 255, endPoint y: 470, distance: 110.3
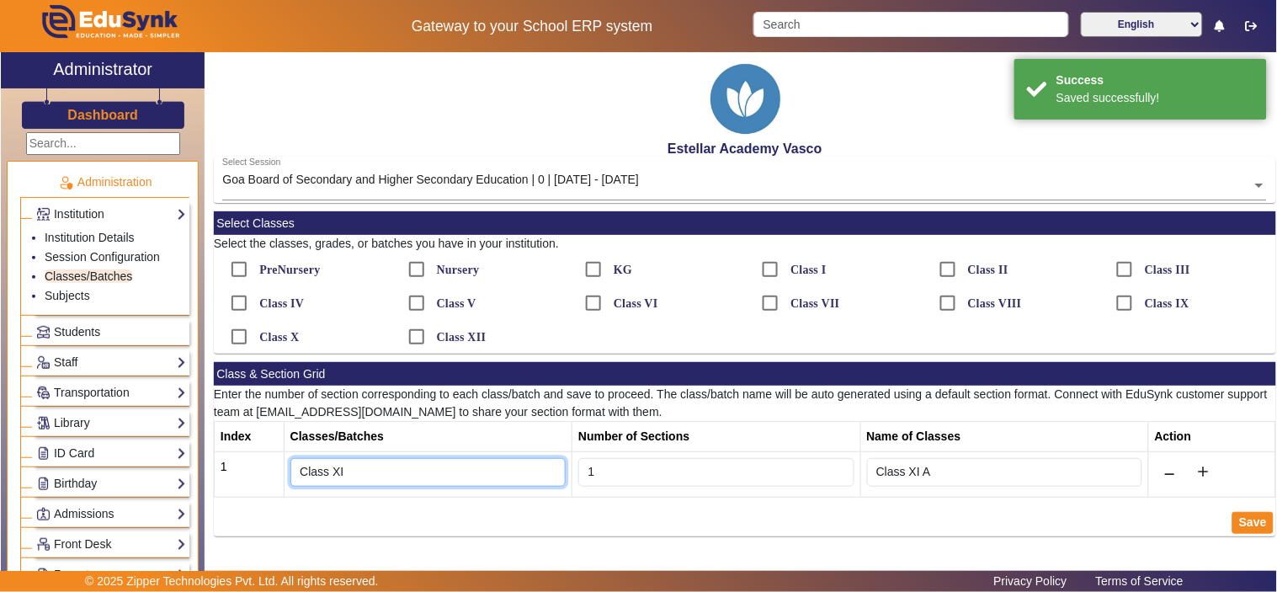
click at [357, 470] on input "Class XI" at bounding box center [427, 472] width 275 height 29
type input "C"
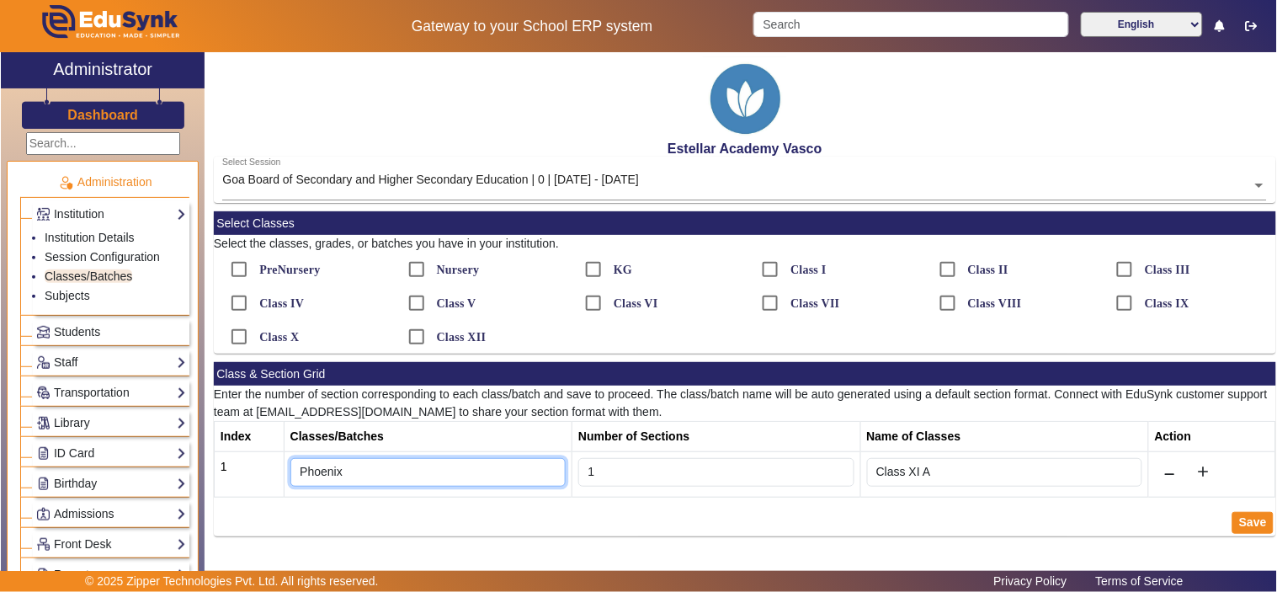
type input "Phoenix"
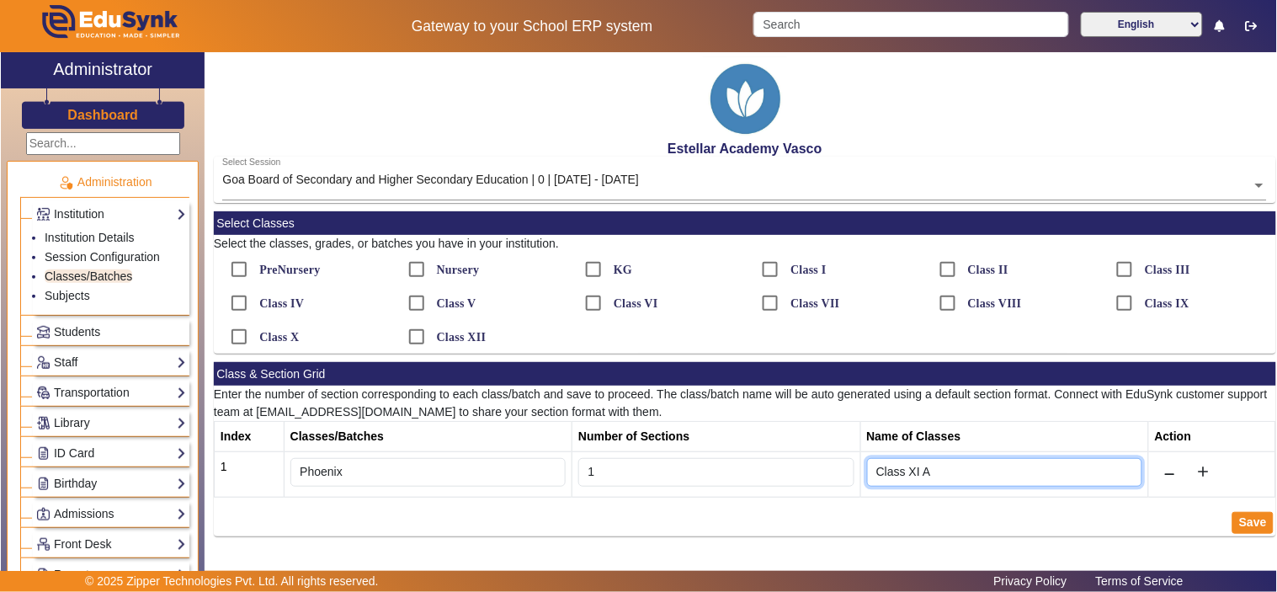
click at [901, 471] on input "Class XI A" at bounding box center [1004, 472] width 275 height 29
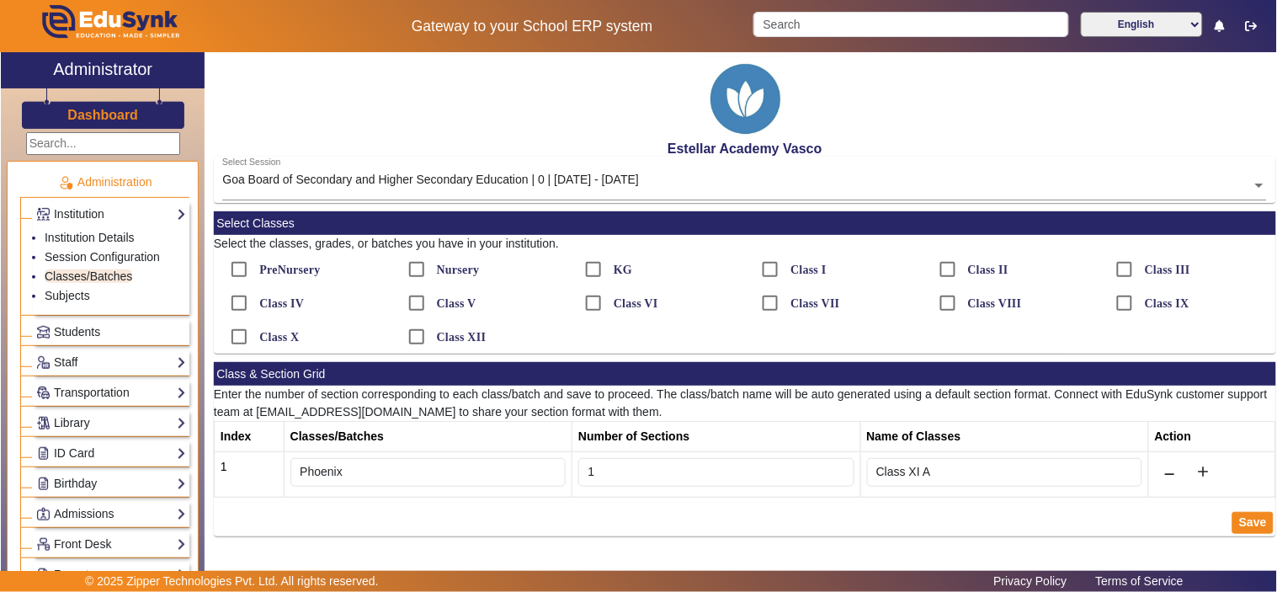
drag, startPoint x: 940, startPoint y: 471, endPoint x: 882, endPoint y: 471, distance: 58.1
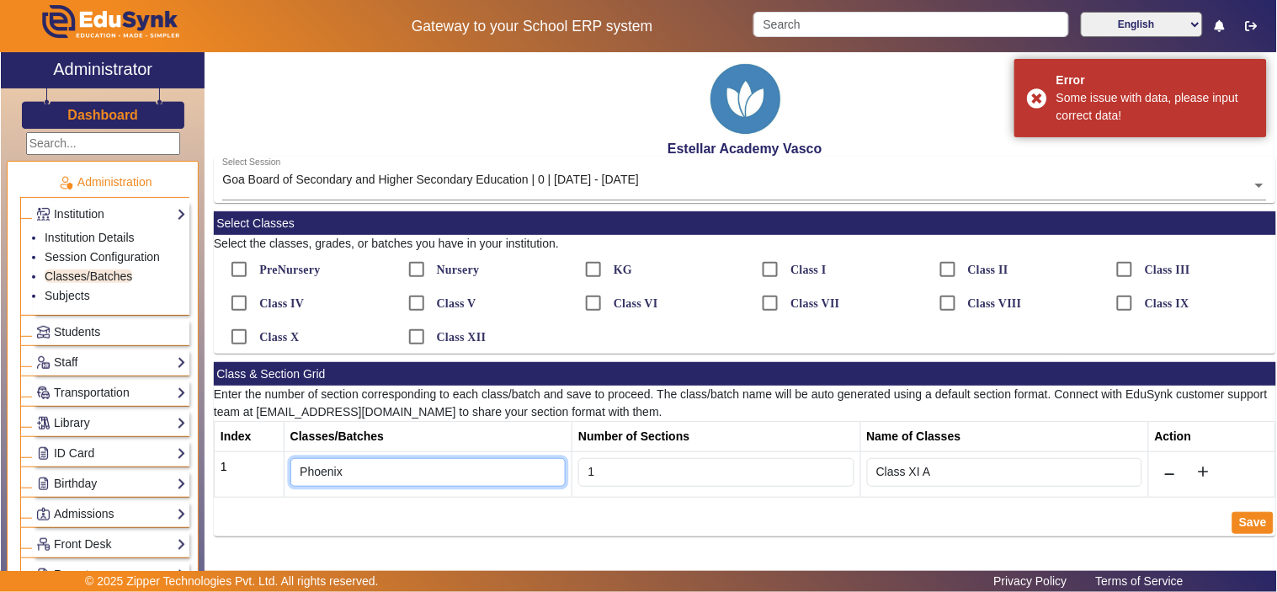
click at [300, 469] on input "Phoenix" at bounding box center [427, 472] width 275 height 29
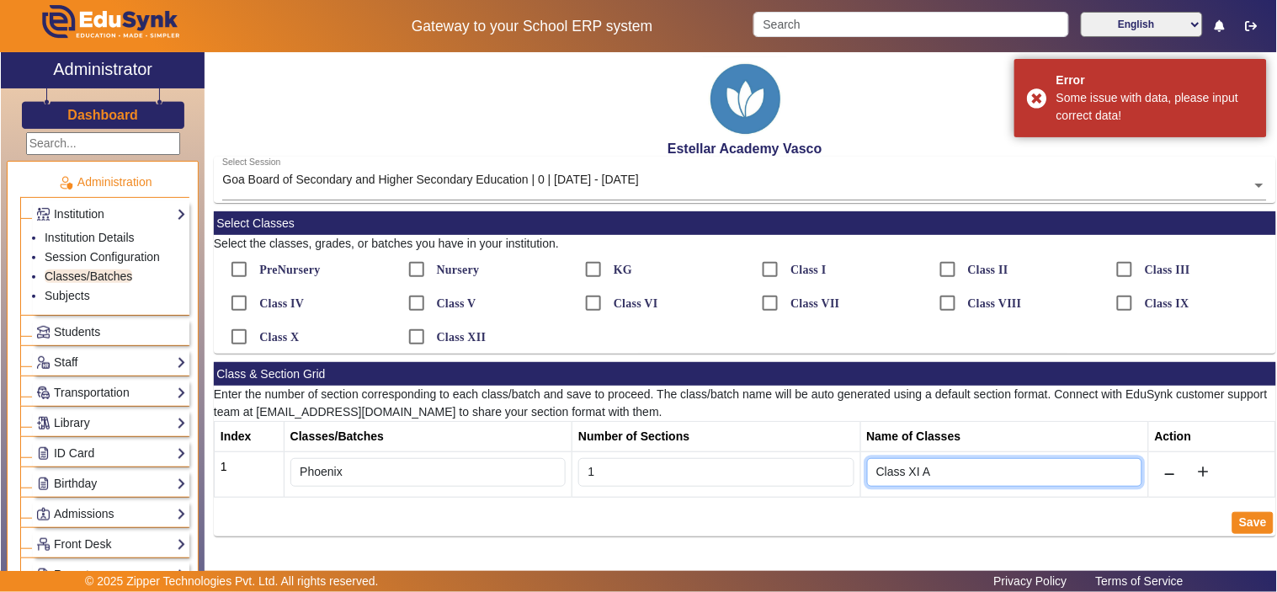
click at [934, 473] on input "Class XI A" at bounding box center [1004, 472] width 275 height 29
type input "C"
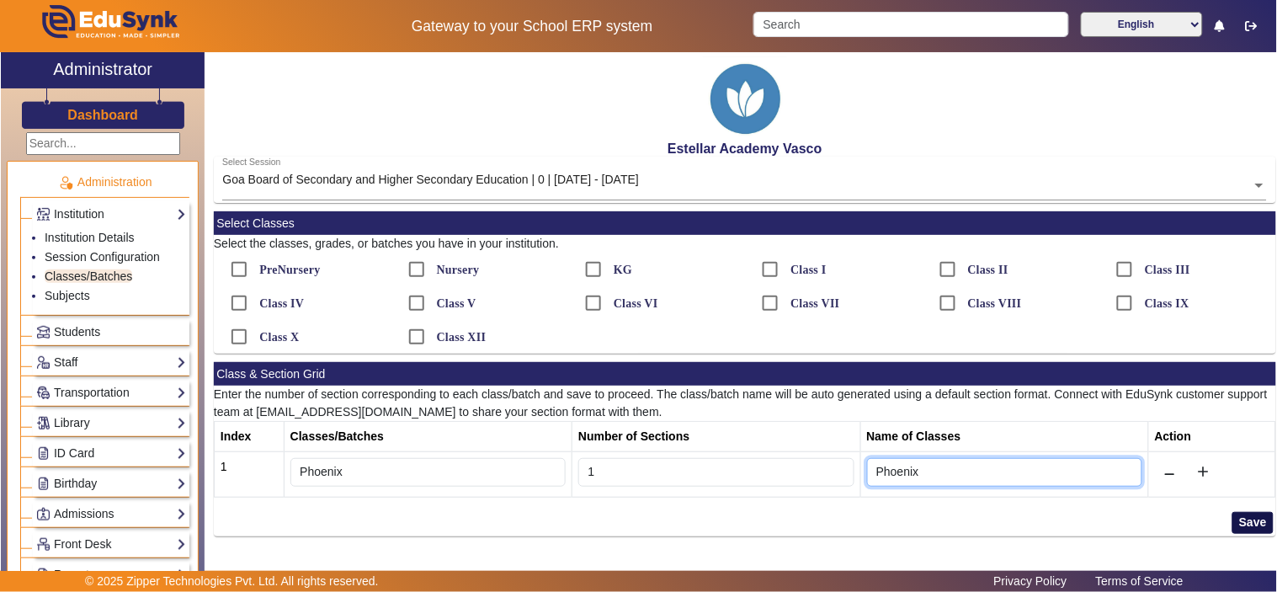
type input "Phoenix"
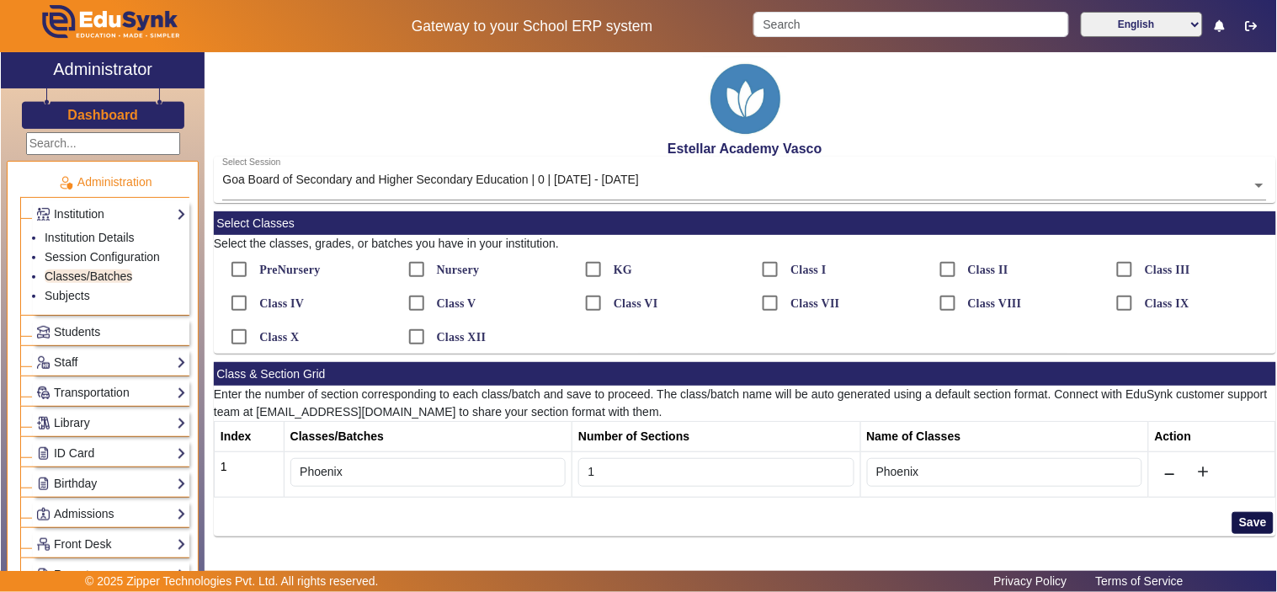
click at [1249, 525] on button "Save" at bounding box center [1252, 523] width 41 height 22
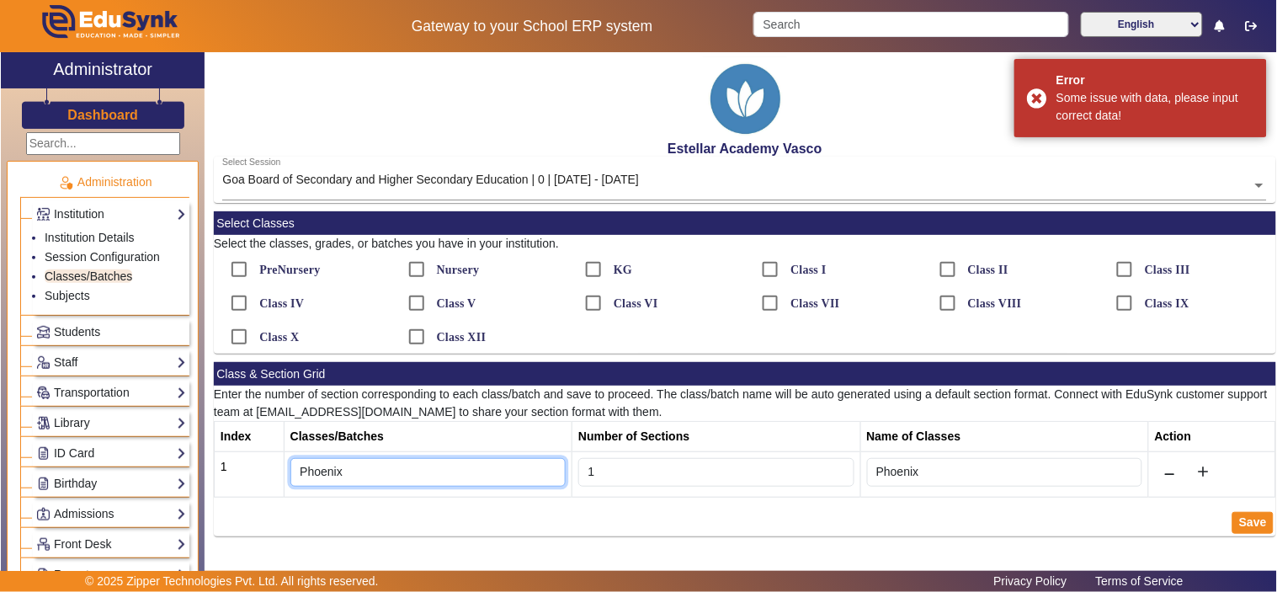
click at [321, 467] on input "Phoenix" at bounding box center [427, 472] width 275 height 29
click at [323, 474] on input "Phoenix" at bounding box center [427, 472] width 275 height 29
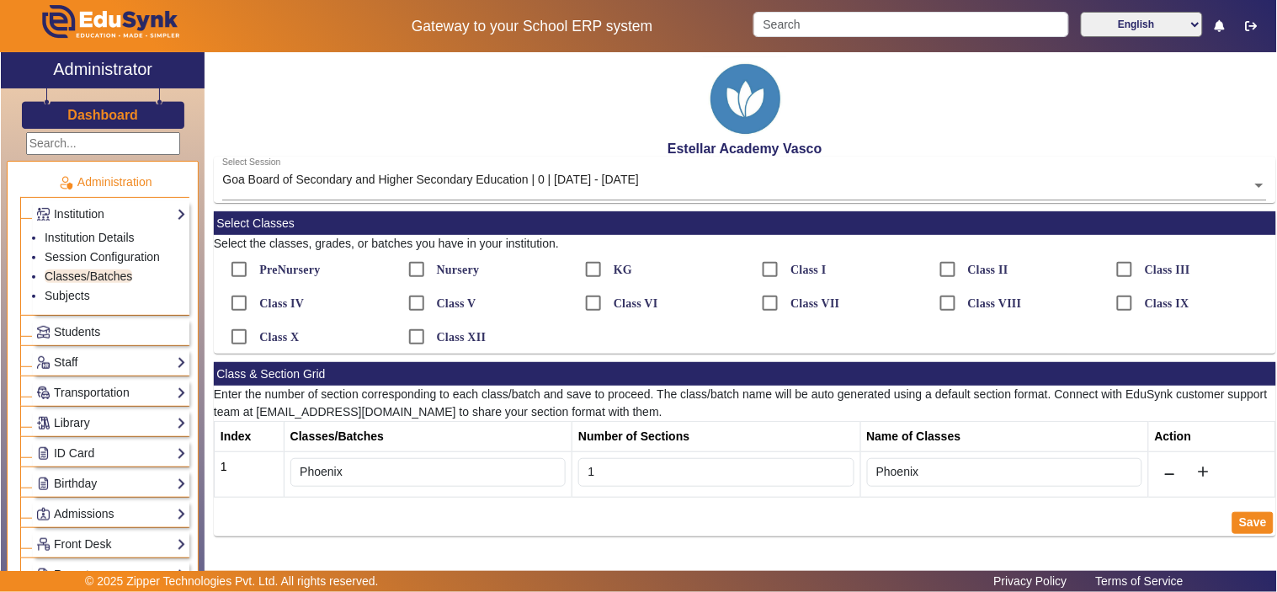
click at [468, 334] on label "Class XII" at bounding box center [459, 337] width 53 height 14
click at [433, 334] on input "Class XII" at bounding box center [417, 337] width 34 height 34
click at [468, 334] on div at bounding box center [478, 337] width 177 height 34
click at [427, 332] on div at bounding box center [478, 337] width 177 height 34
click at [414, 335] on div at bounding box center [478, 337] width 177 height 34
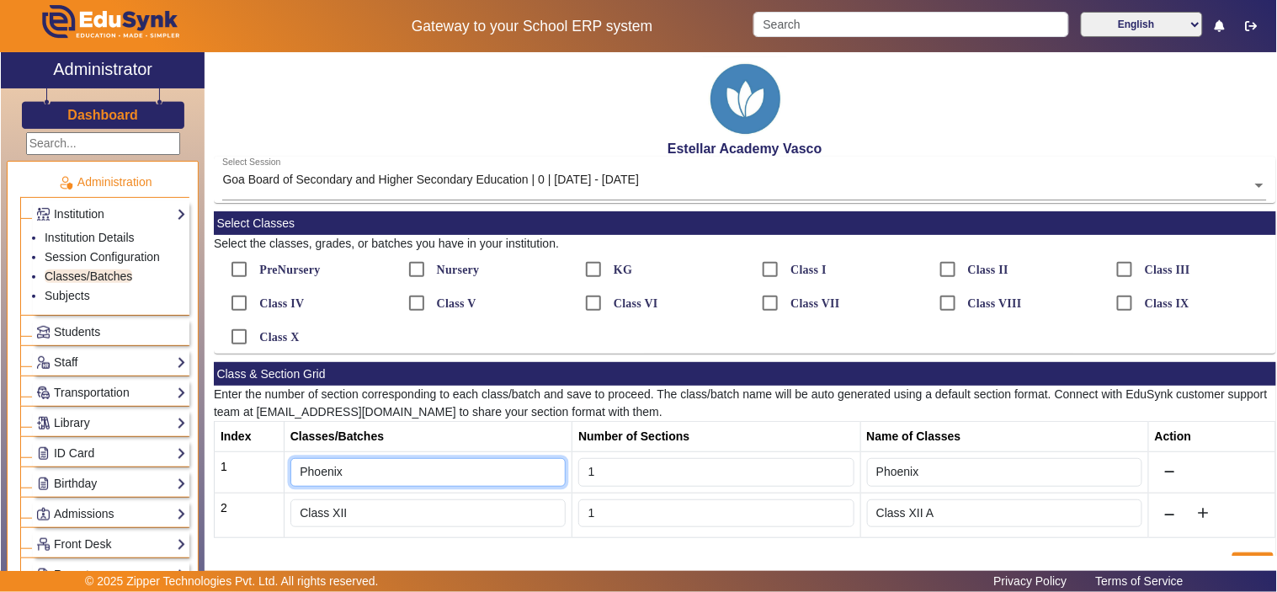
click at [324, 468] on input "Phoenix" at bounding box center [427, 472] width 275 height 29
click at [332, 471] on input "Phoenix" at bounding box center [427, 472] width 275 height 29
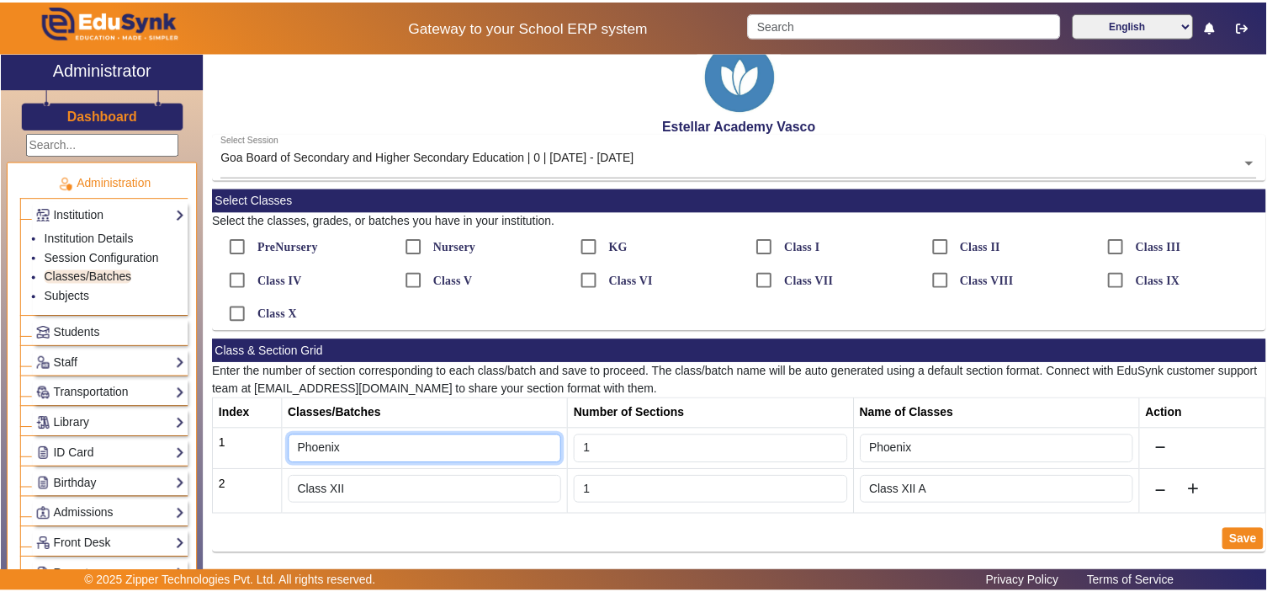
scroll to position [30, 0]
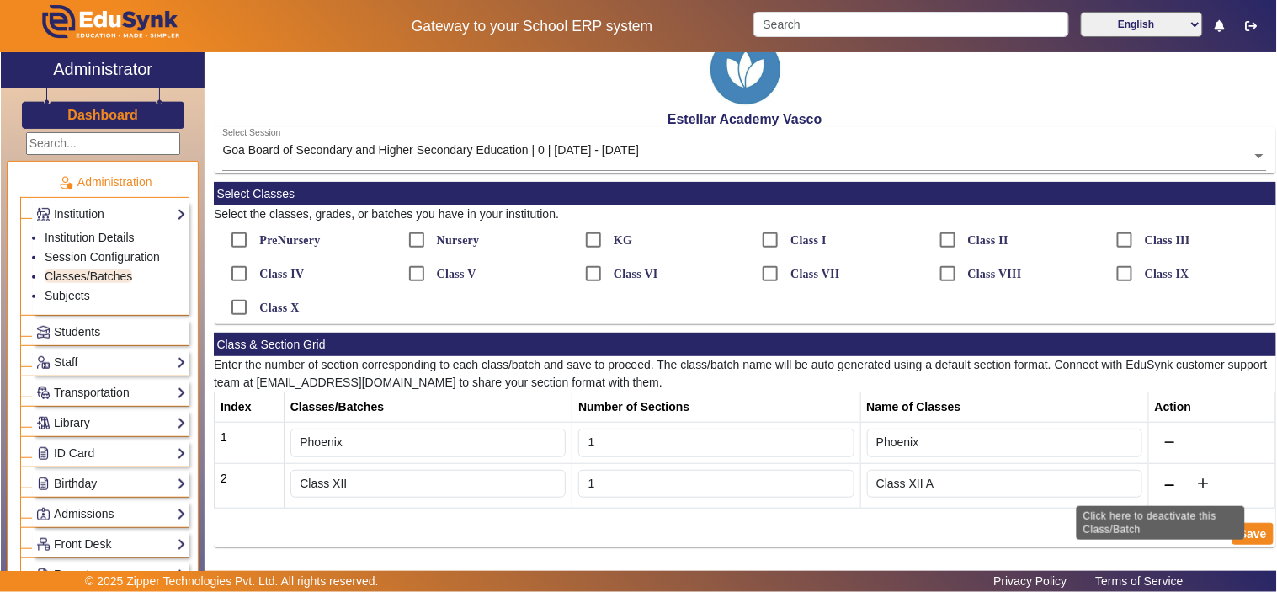
click at [1164, 484] on icon at bounding box center [1169, 485] width 11 height 12
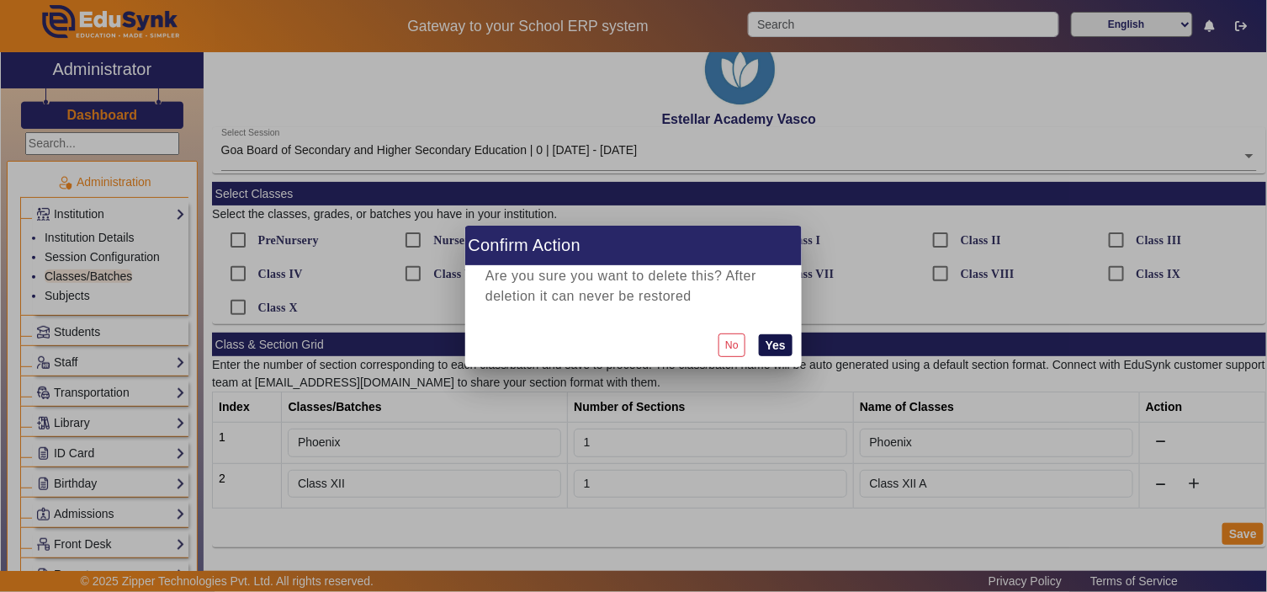
click at [783, 347] on button "Yes" at bounding box center [776, 345] width 34 height 22
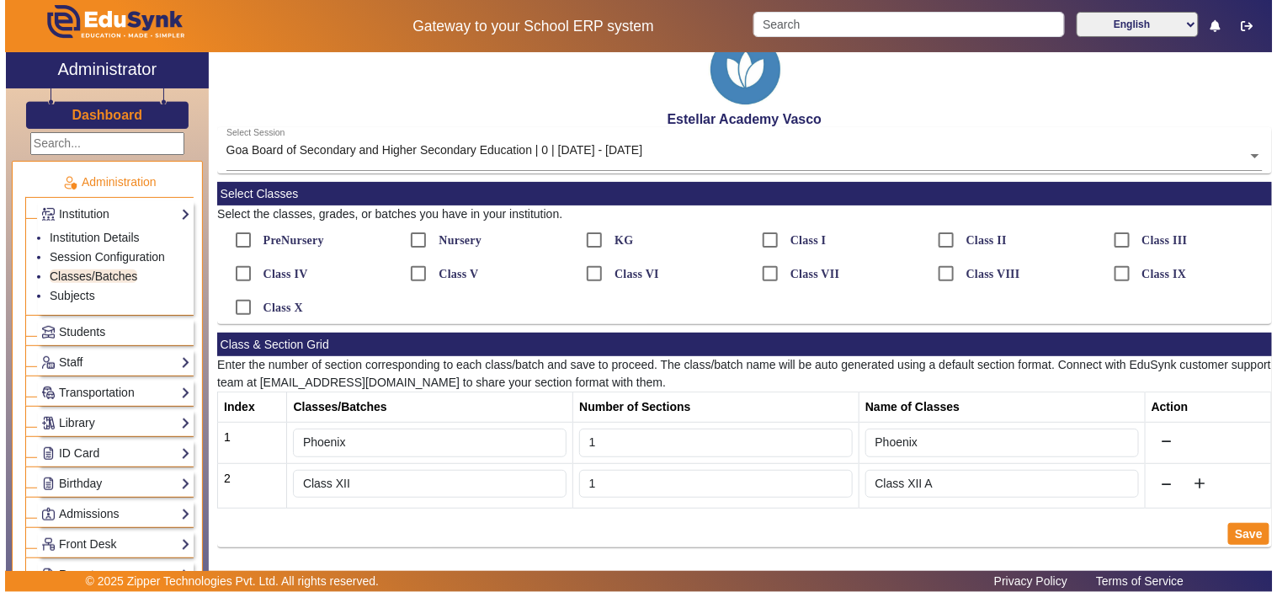
scroll to position [0, 0]
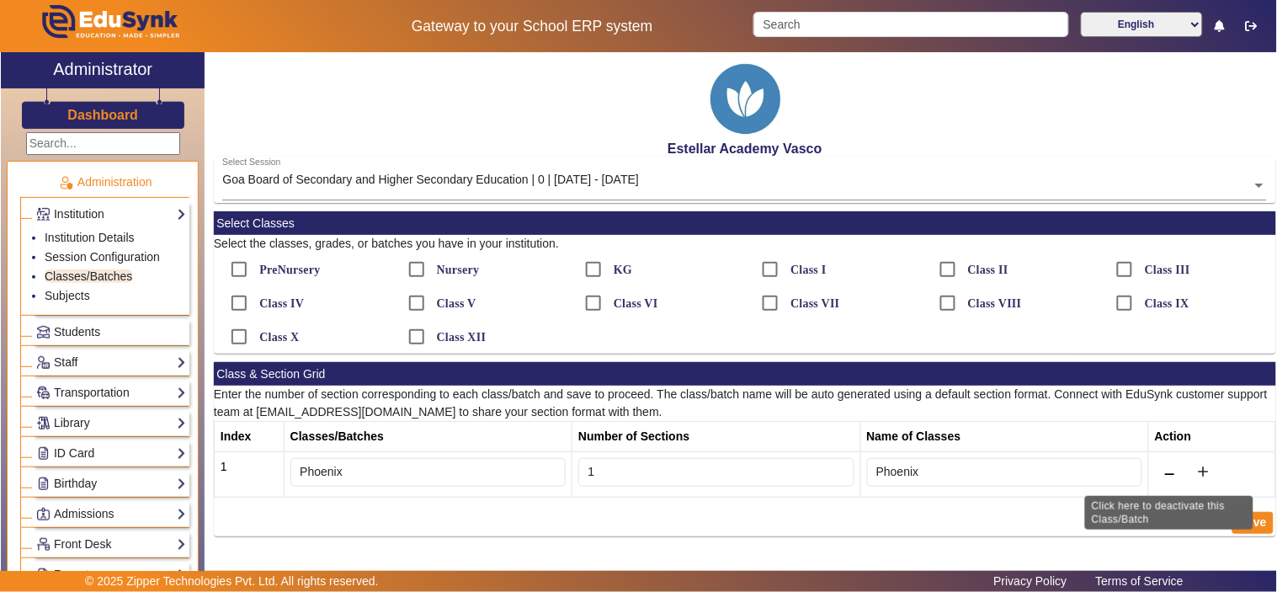
click at [1174, 472] on button at bounding box center [1169, 474] width 30 height 29
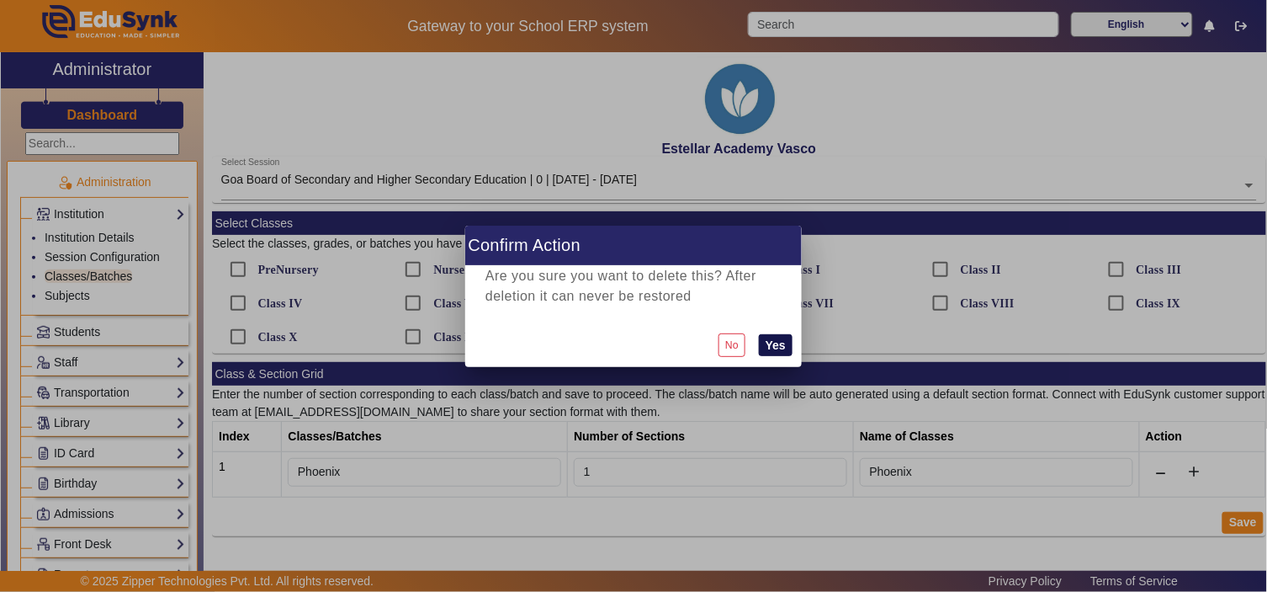
click at [771, 342] on button "Yes" at bounding box center [776, 345] width 34 height 22
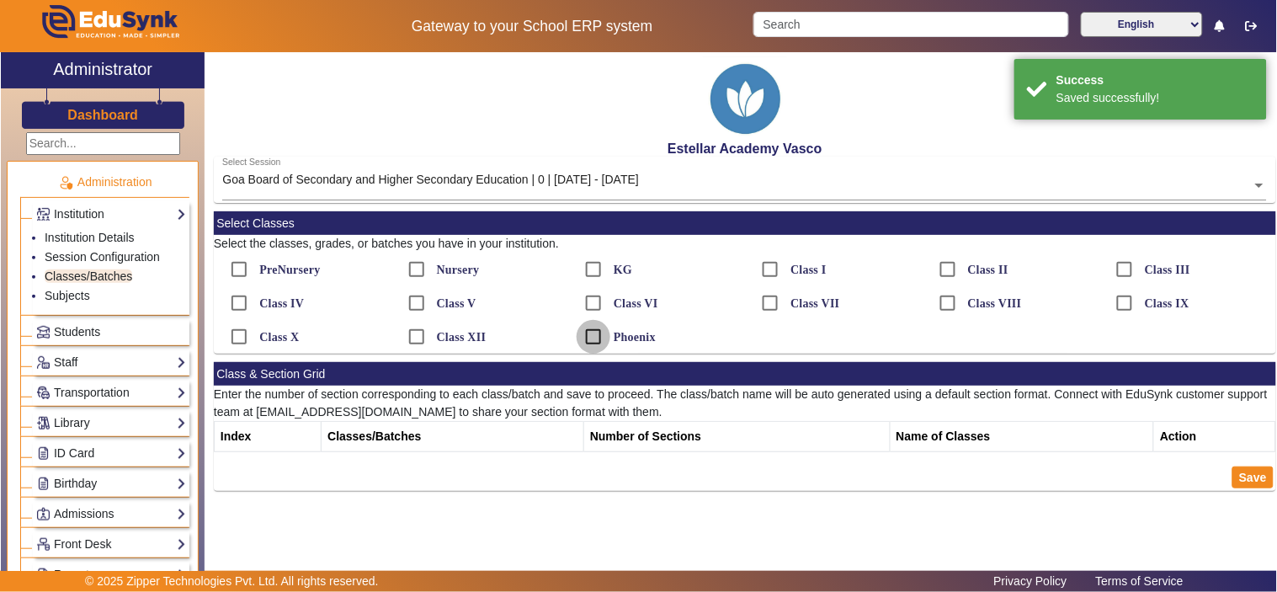
click at [598, 335] on input "Phoenix" at bounding box center [593, 337] width 34 height 34
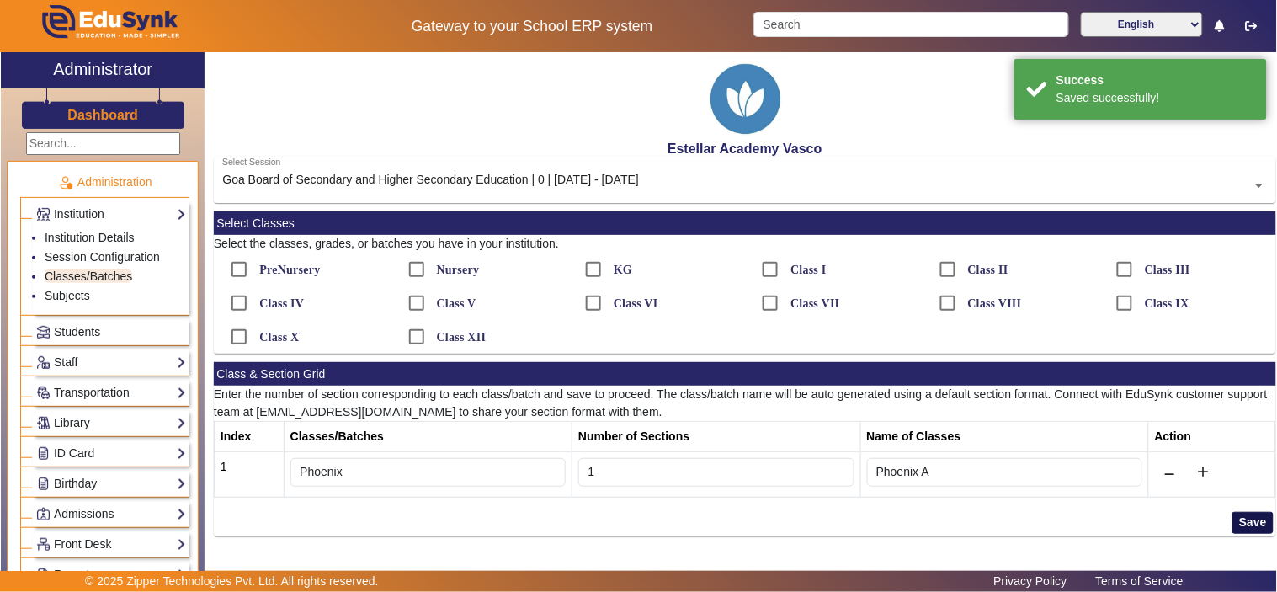
click at [1258, 526] on button "Save" at bounding box center [1252, 523] width 41 height 22
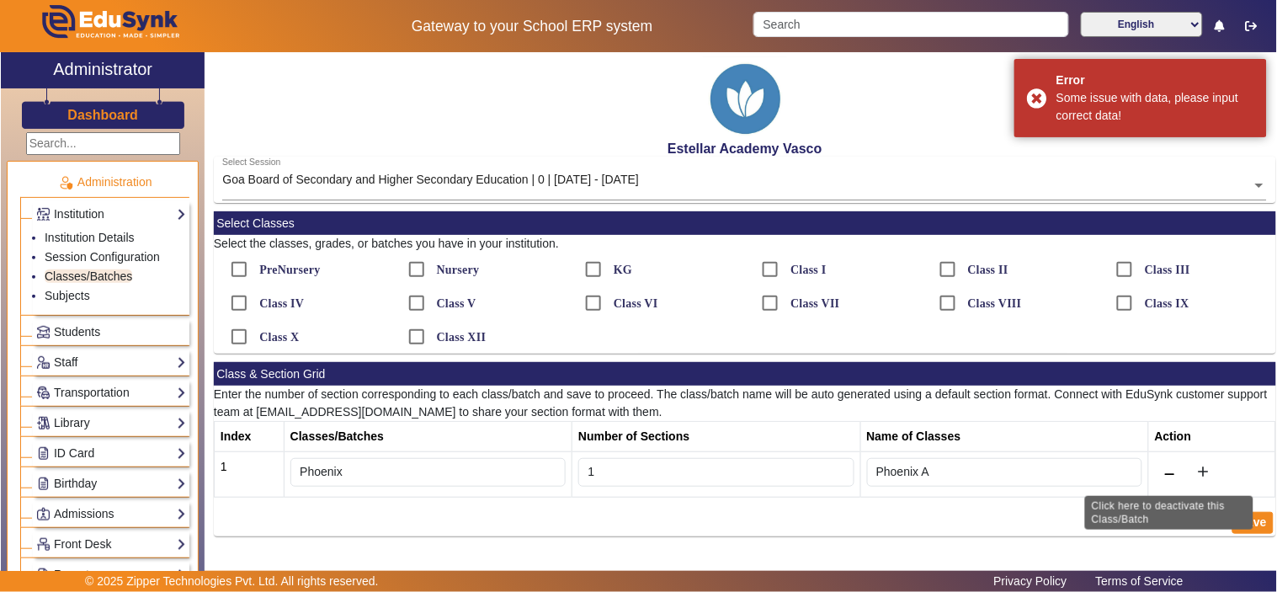
click at [1176, 475] on button at bounding box center [1169, 474] width 30 height 29
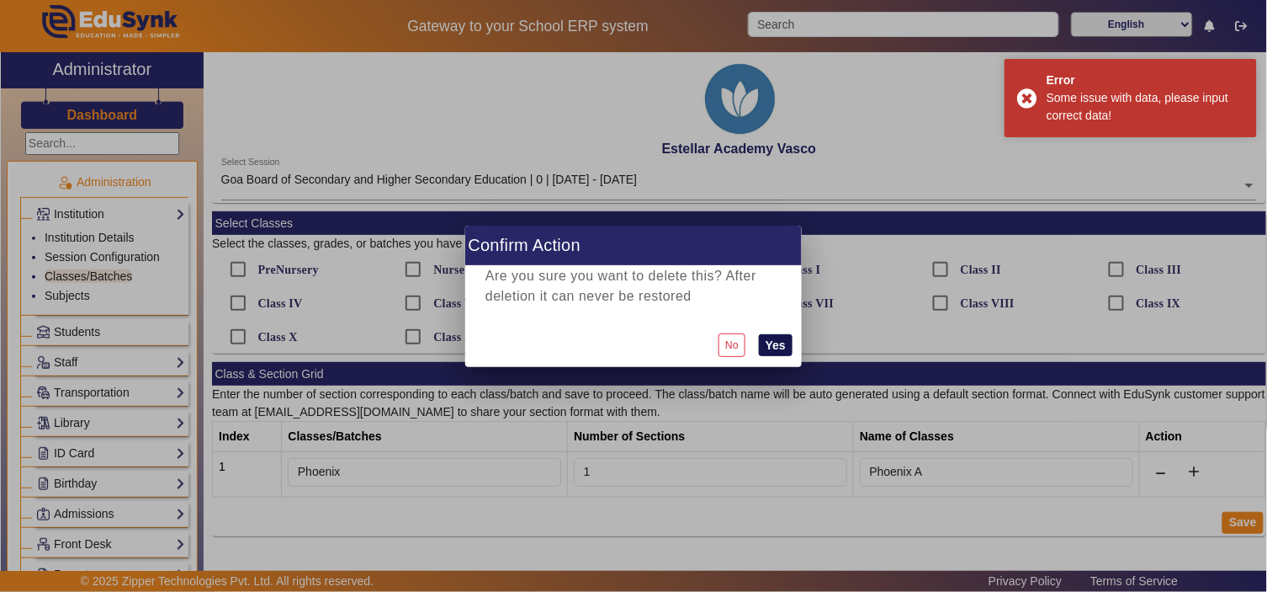
click at [776, 342] on button "Yes" at bounding box center [776, 345] width 34 height 22
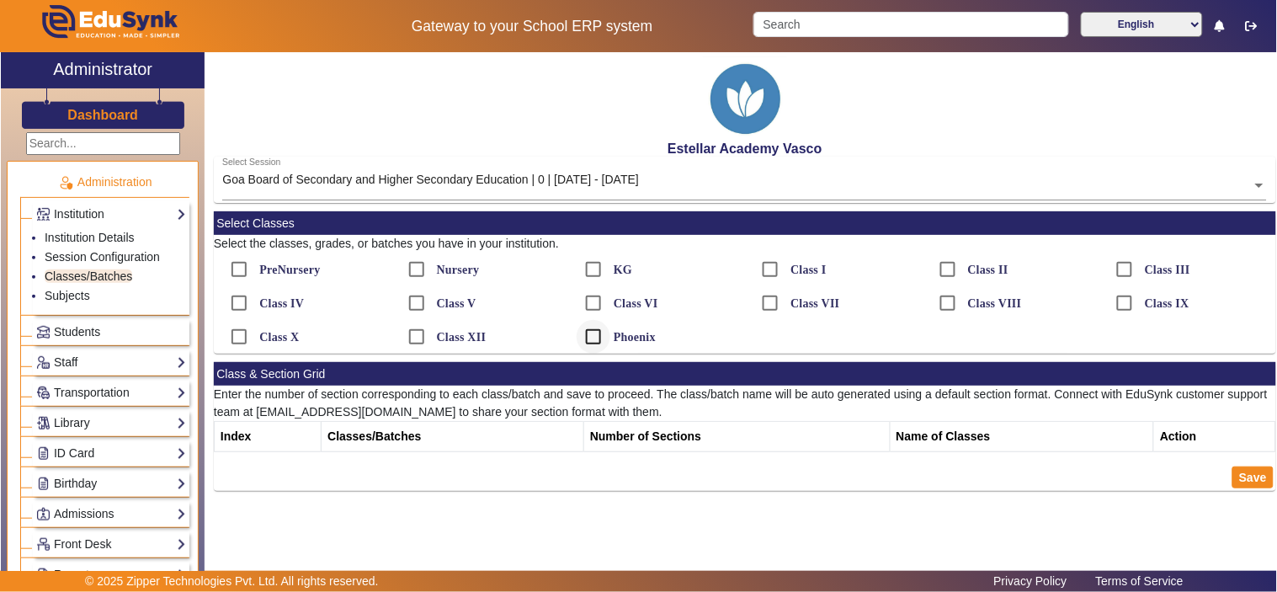
click at [613, 332] on div at bounding box center [593, 336] width 40 height 40
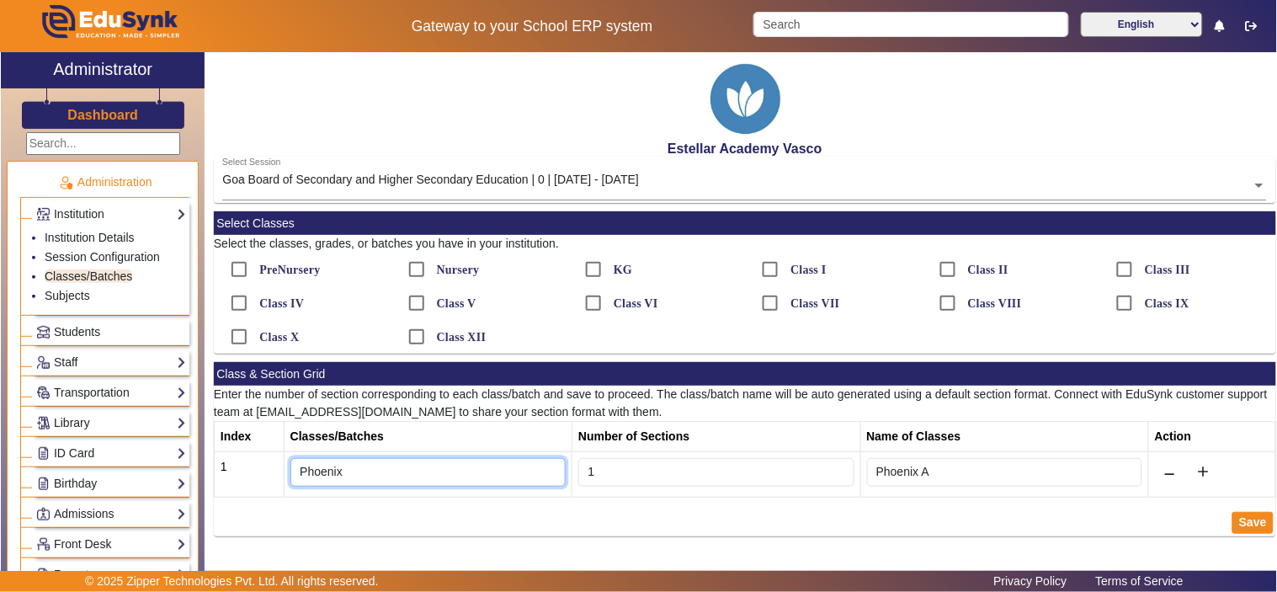
click at [321, 470] on input "Phoenix" at bounding box center [427, 472] width 275 height 29
click at [355, 466] on input "Phoenix" at bounding box center [427, 472] width 275 height 29
type input "P"
type input "Class XI"
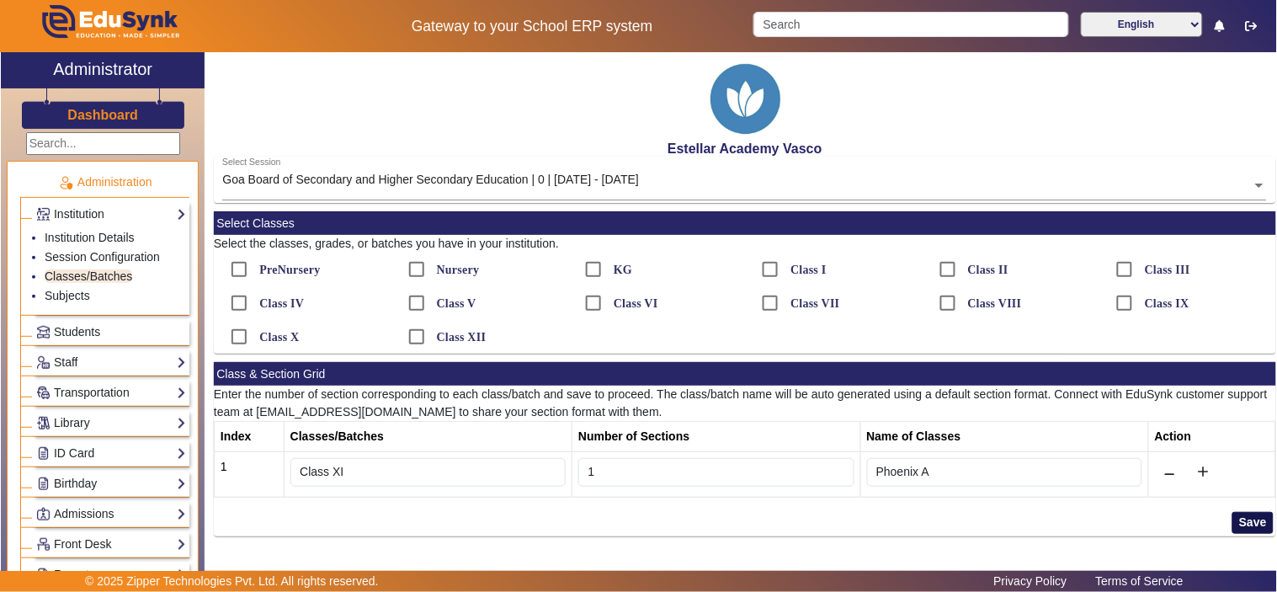
click at [1247, 518] on button "Save" at bounding box center [1252, 523] width 41 height 22
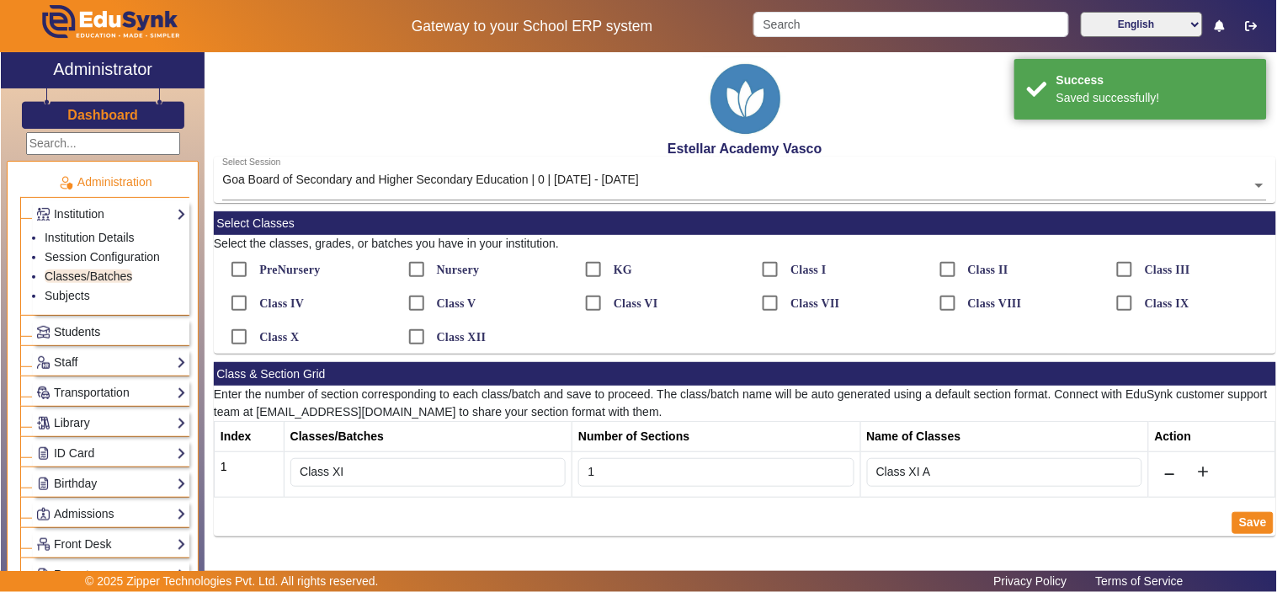
click at [96, 330] on span "Students" at bounding box center [77, 331] width 46 height 13
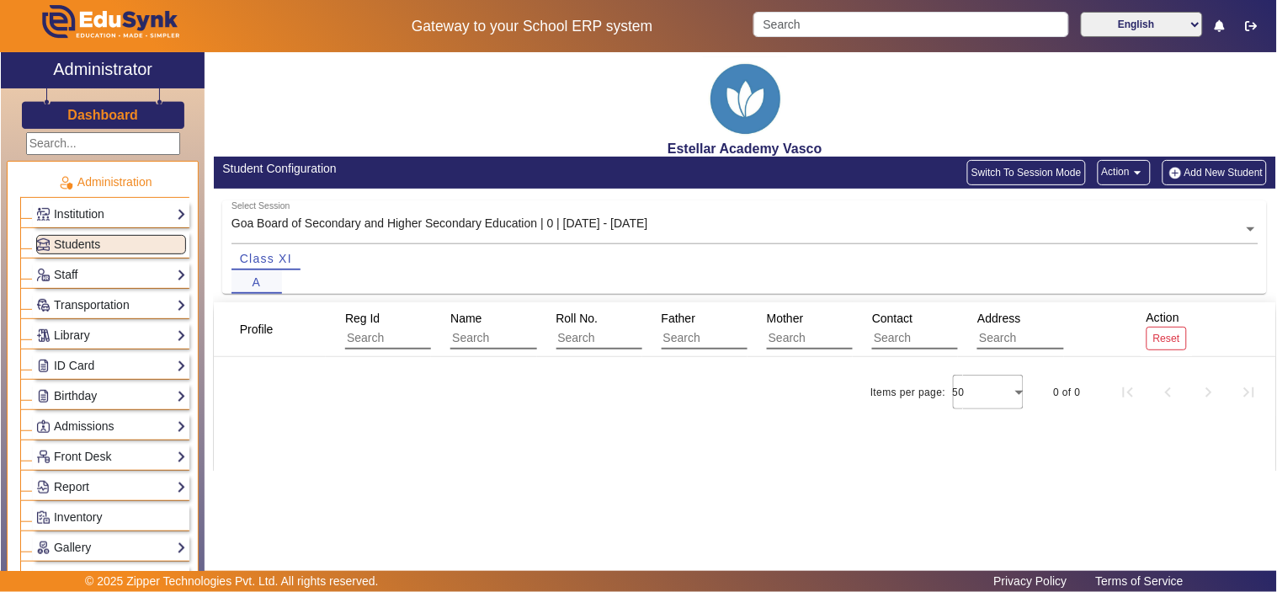
click at [258, 282] on span "A" at bounding box center [256, 282] width 9 height 12
click at [128, 215] on link "Institution" at bounding box center [111, 213] width 150 height 19
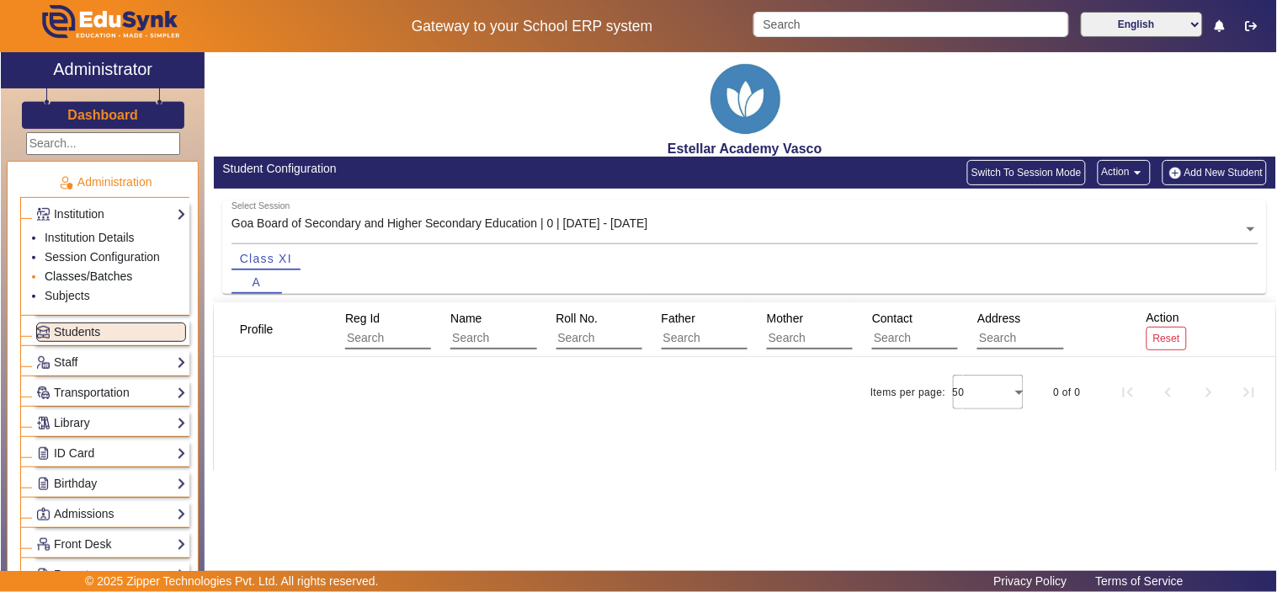
click at [93, 271] on link "Classes/Batches" at bounding box center [89, 275] width 88 height 13
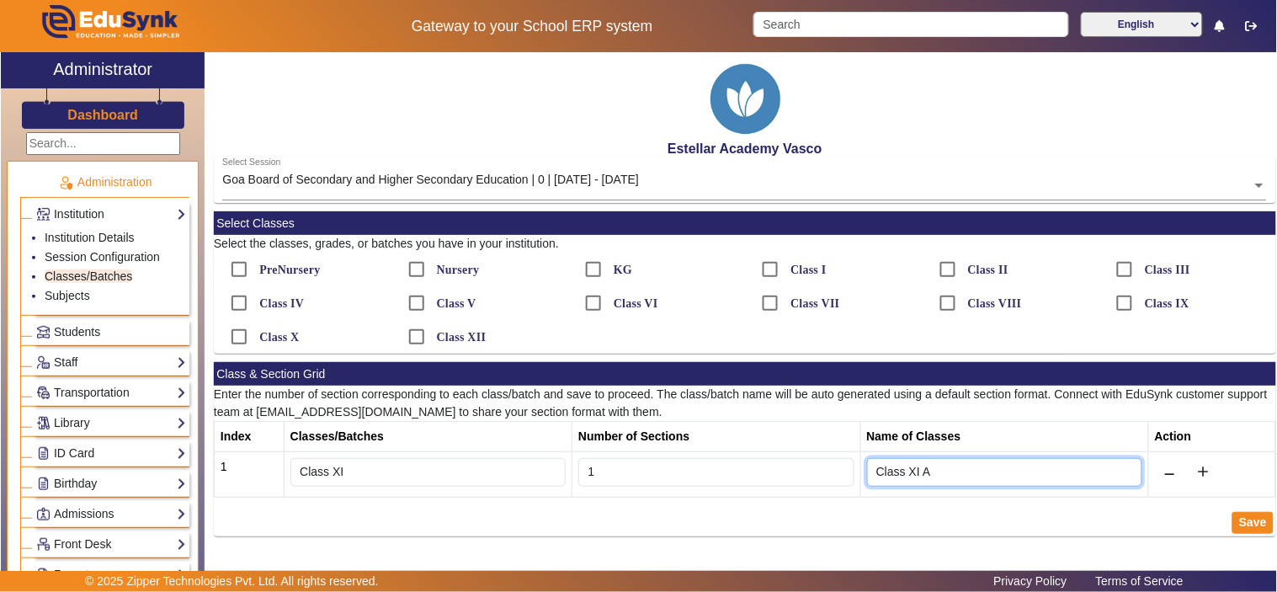
click at [947, 469] on input "Class XI A" at bounding box center [1004, 472] width 275 height 29
type input "C"
type input "Phoenix"
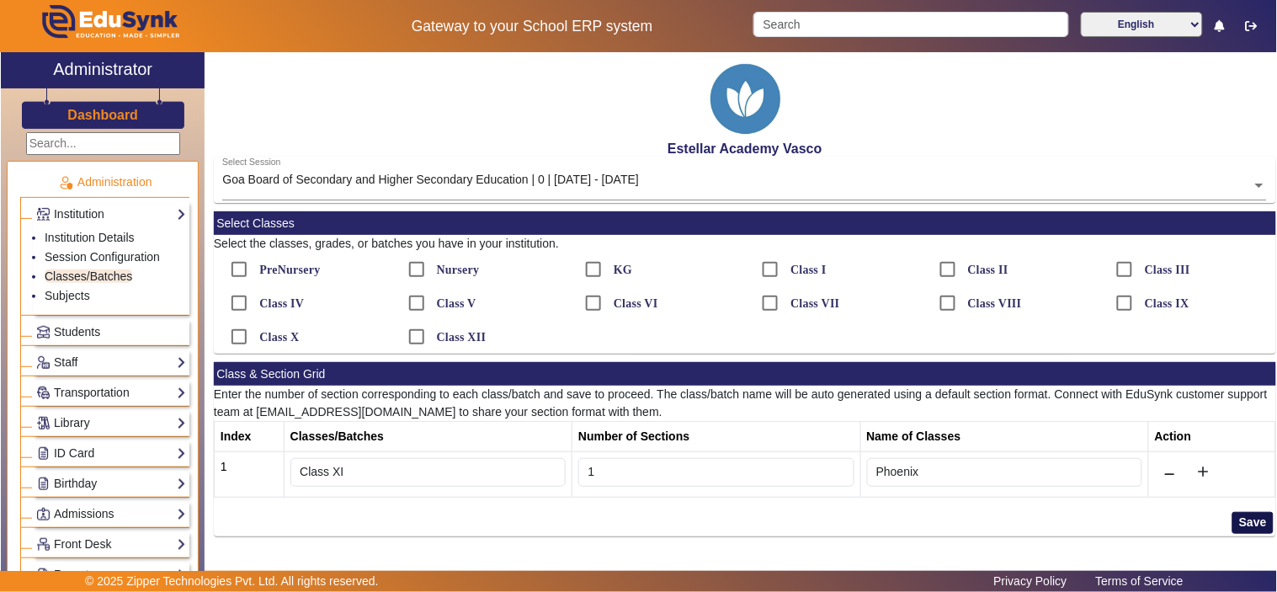
click at [1265, 523] on button "Save" at bounding box center [1252, 523] width 41 height 22
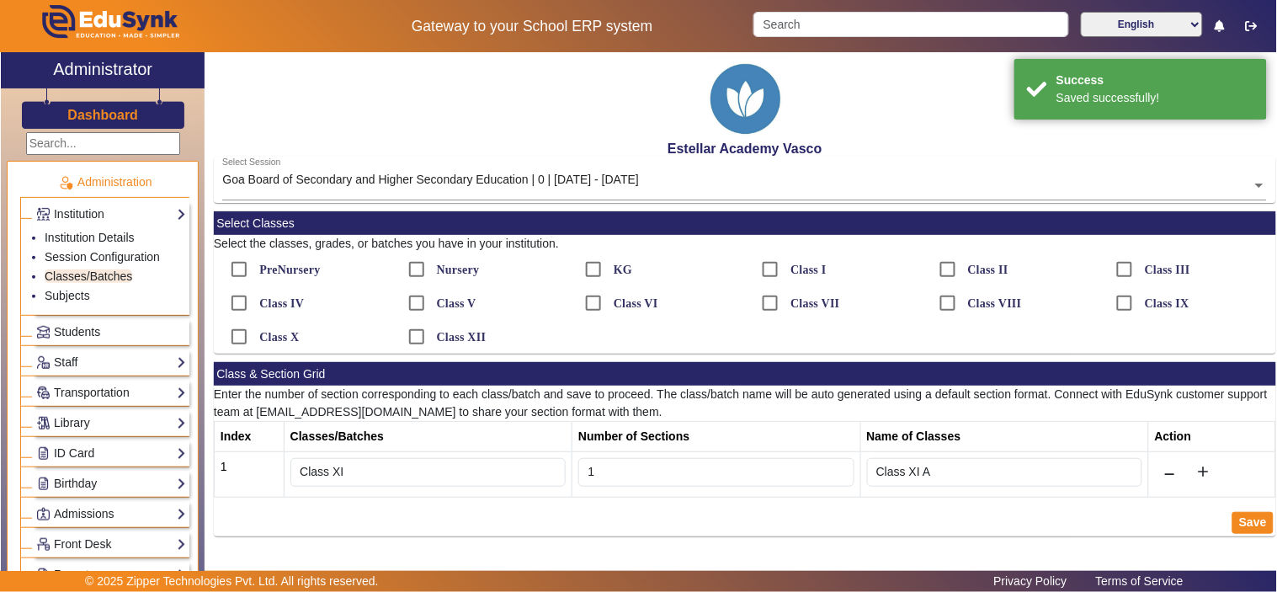
click at [578, 171] on div "Goa Board of Secondary and Higher Secondary Education | 0 | [DATE] - [DATE]" at bounding box center [430, 180] width 417 height 18
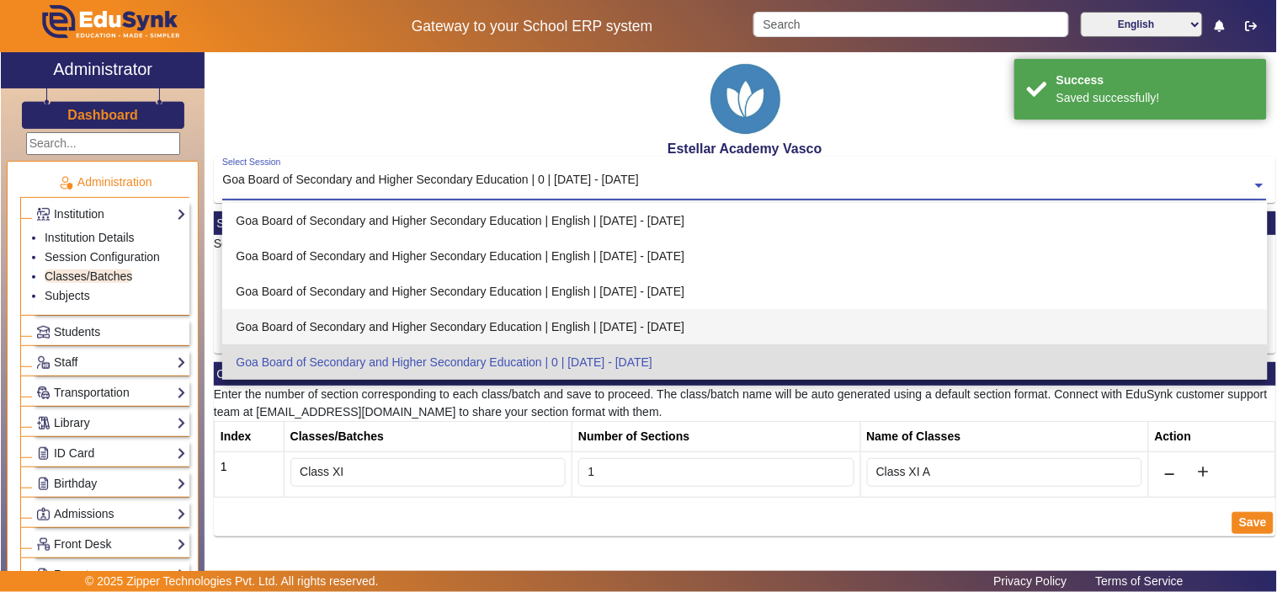
click at [621, 318] on div "Goa Board of Secondary and Higher Secondary Education | English | [DATE] - [DAT…" at bounding box center [744, 326] width 1045 height 35
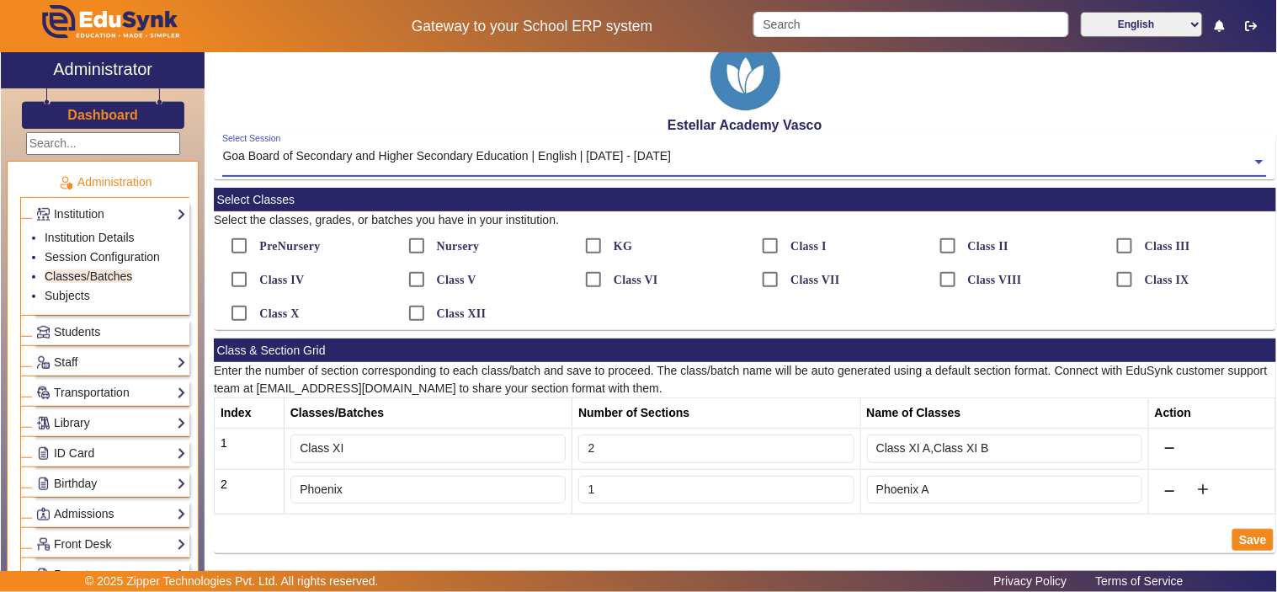
scroll to position [30, 0]
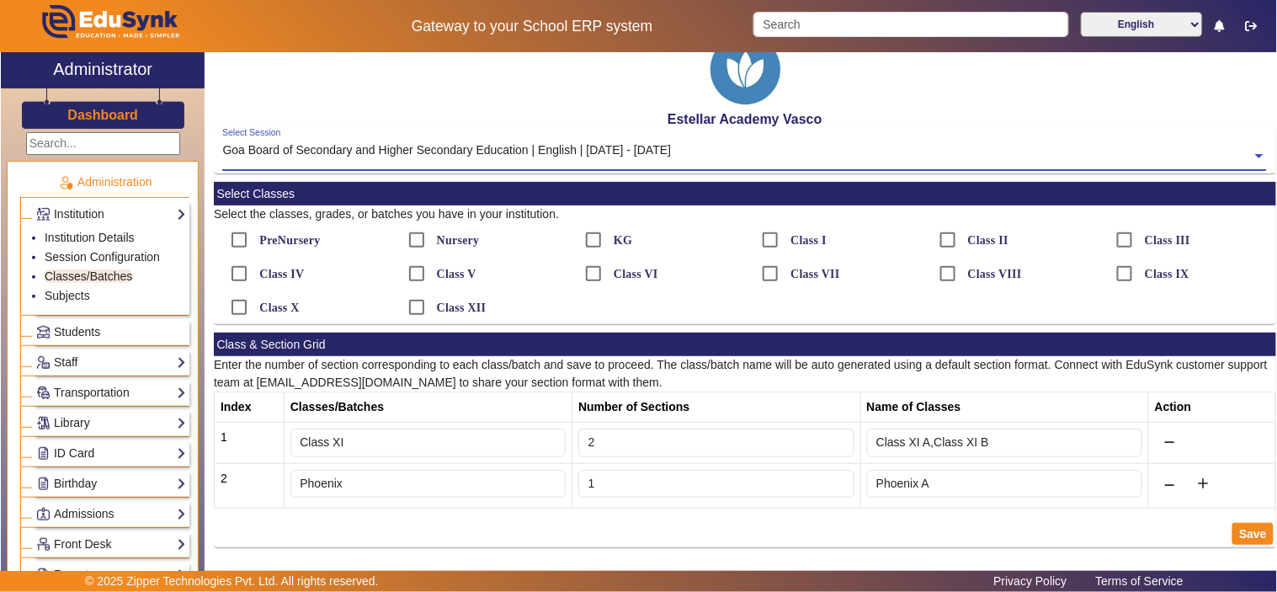
click at [661, 144] on div "Goa Board of Secondary and Higher Secondary Education | English | [DATE] - [DAT…" at bounding box center [446, 150] width 449 height 18
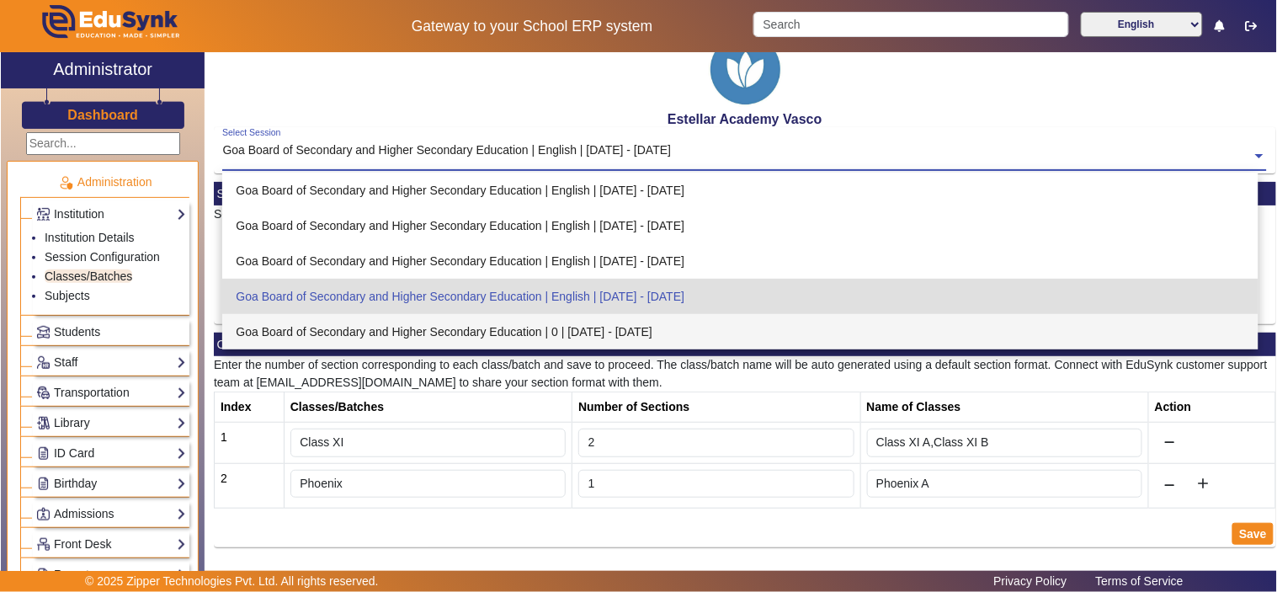
click at [592, 321] on div "Goa Board of Secondary and Higher Secondary Education | 0 | [DATE] - [DATE]" at bounding box center [740, 331] width 1036 height 35
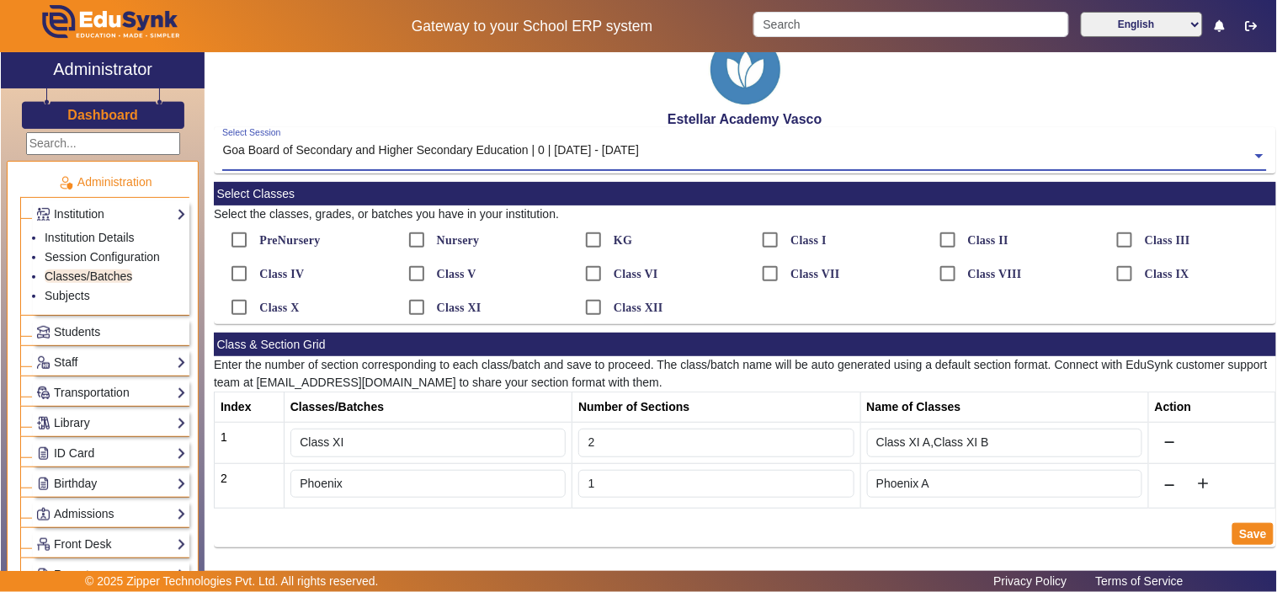
scroll to position [0, 0]
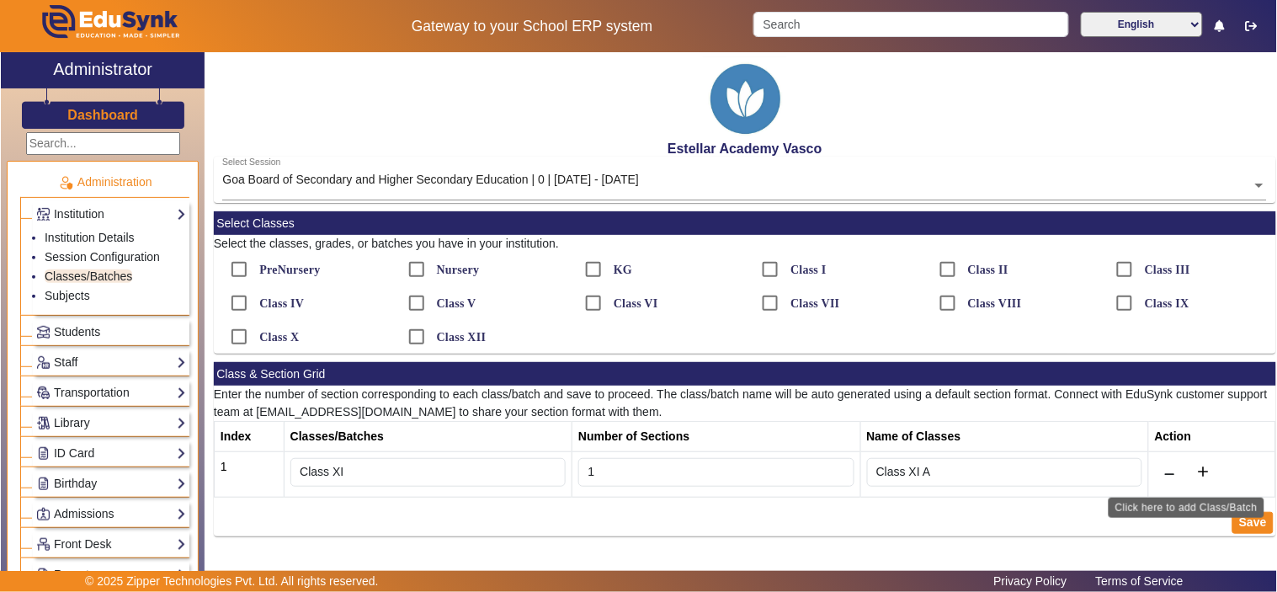
click at [1203, 472] on mat-icon "add" at bounding box center [1202, 471] width 17 height 17
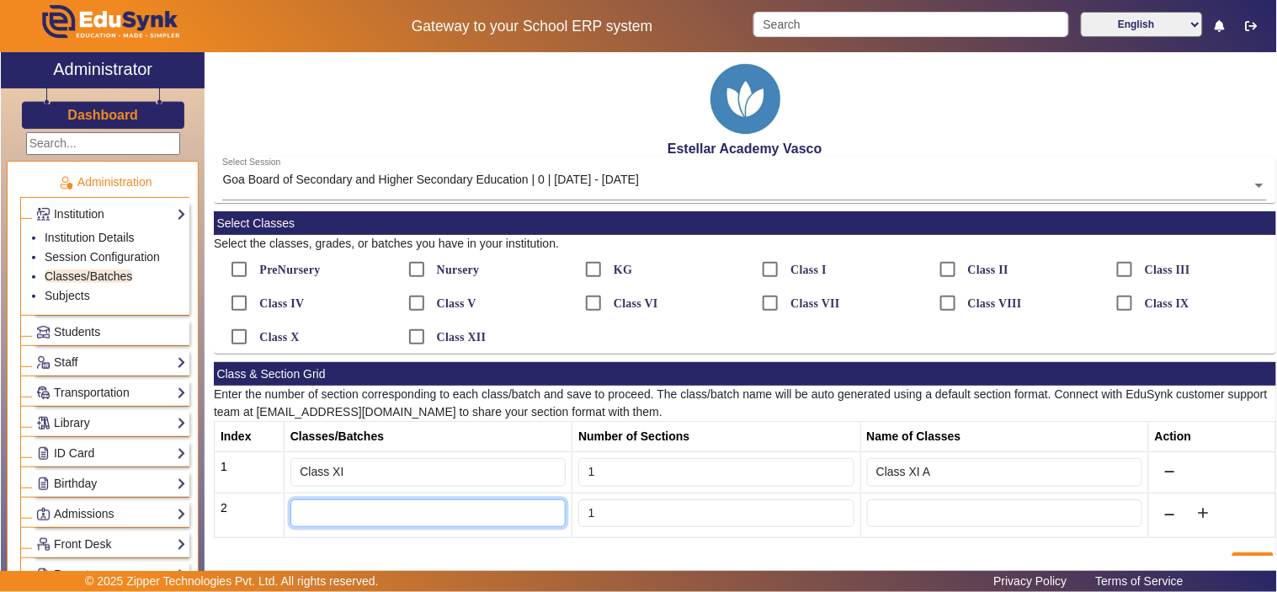
click at [392, 505] on input "text" at bounding box center [427, 513] width 275 height 29
type input "Phoenix"
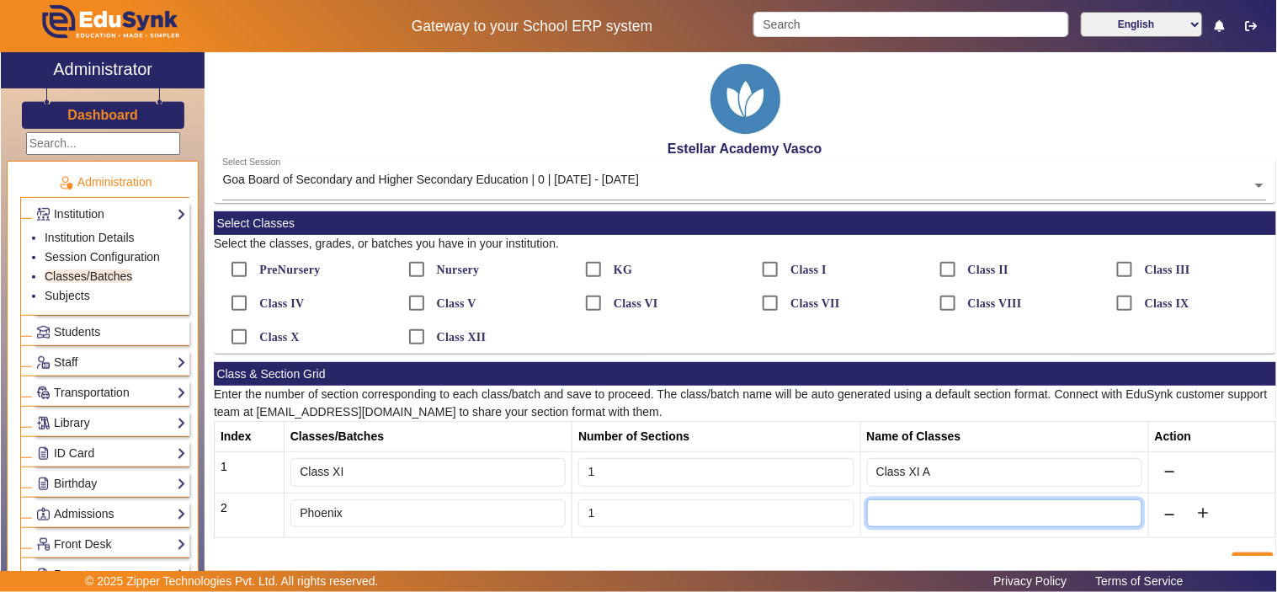
click at [913, 500] on input "text" at bounding box center [1004, 513] width 275 height 29
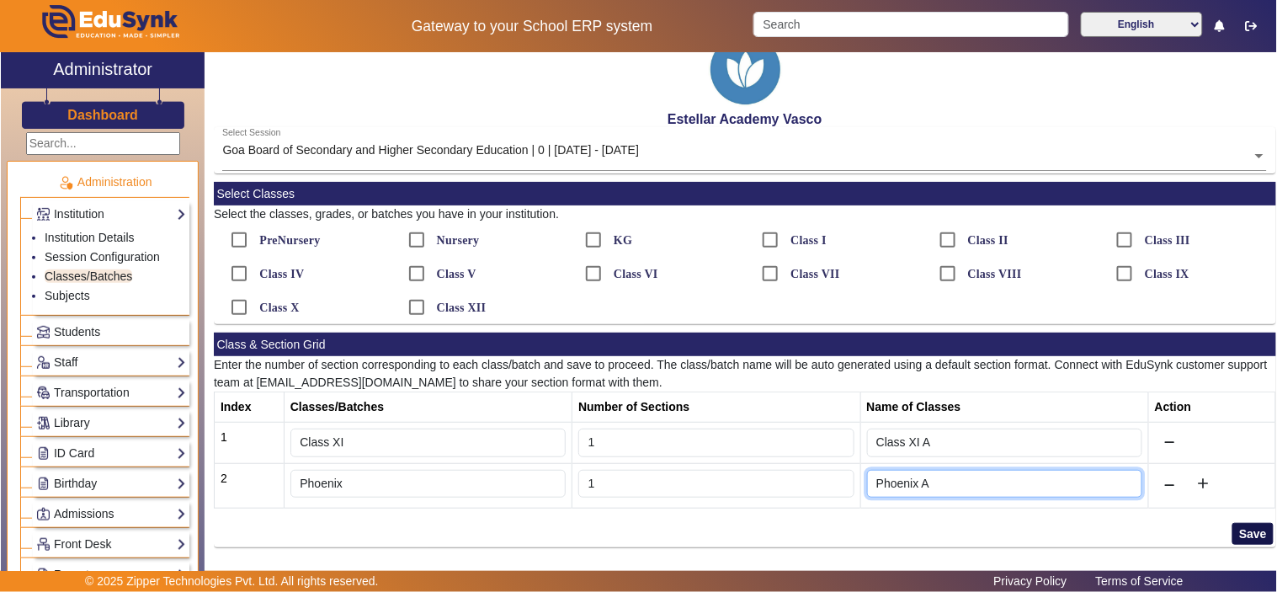
type input "Phoenix A"
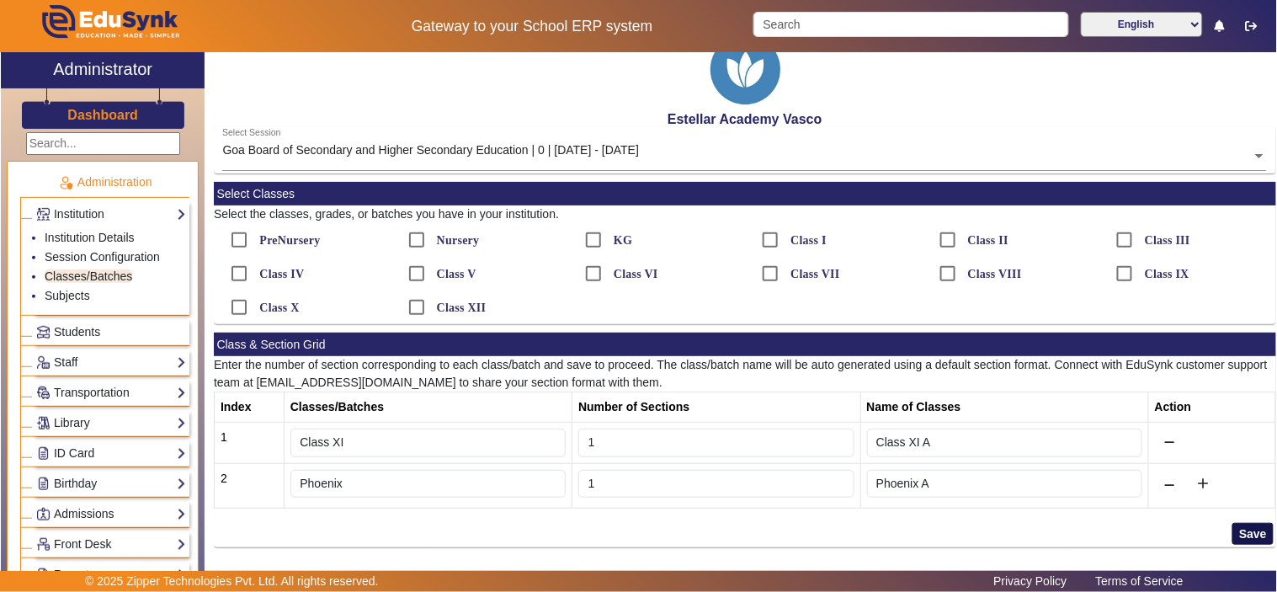
drag, startPoint x: 1226, startPoint y: 528, endPoint x: 1223, endPoint y: 519, distance: 8.8
click at [1232, 527] on button "Save" at bounding box center [1252, 534] width 41 height 22
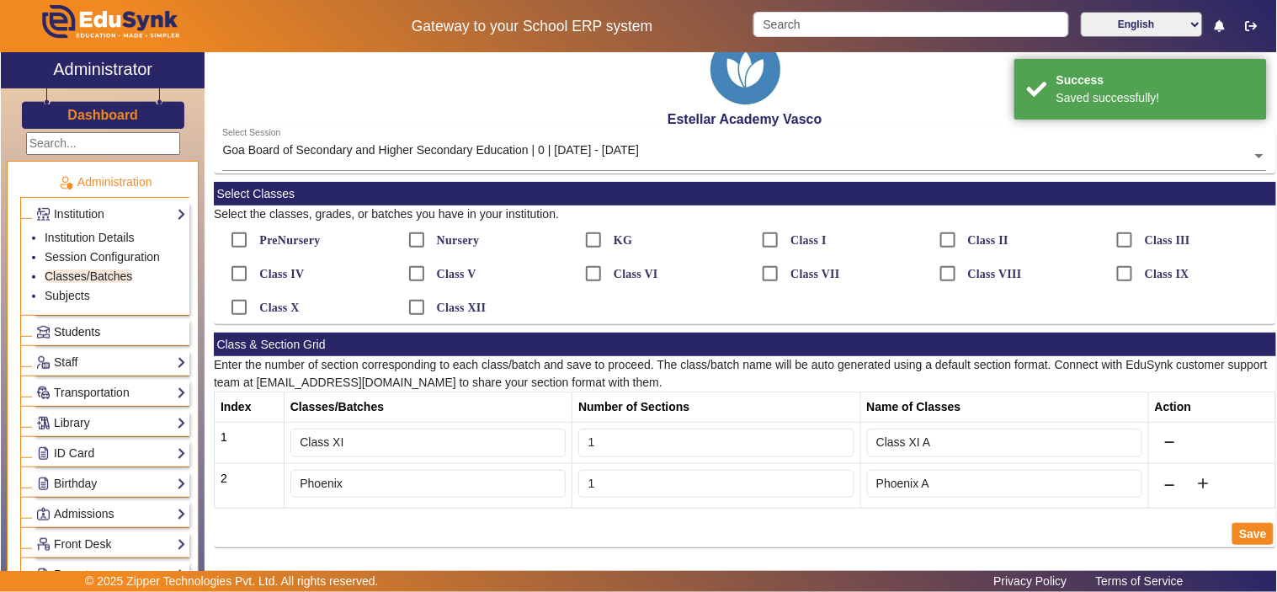
click at [93, 329] on span "Students" at bounding box center [77, 331] width 46 height 13
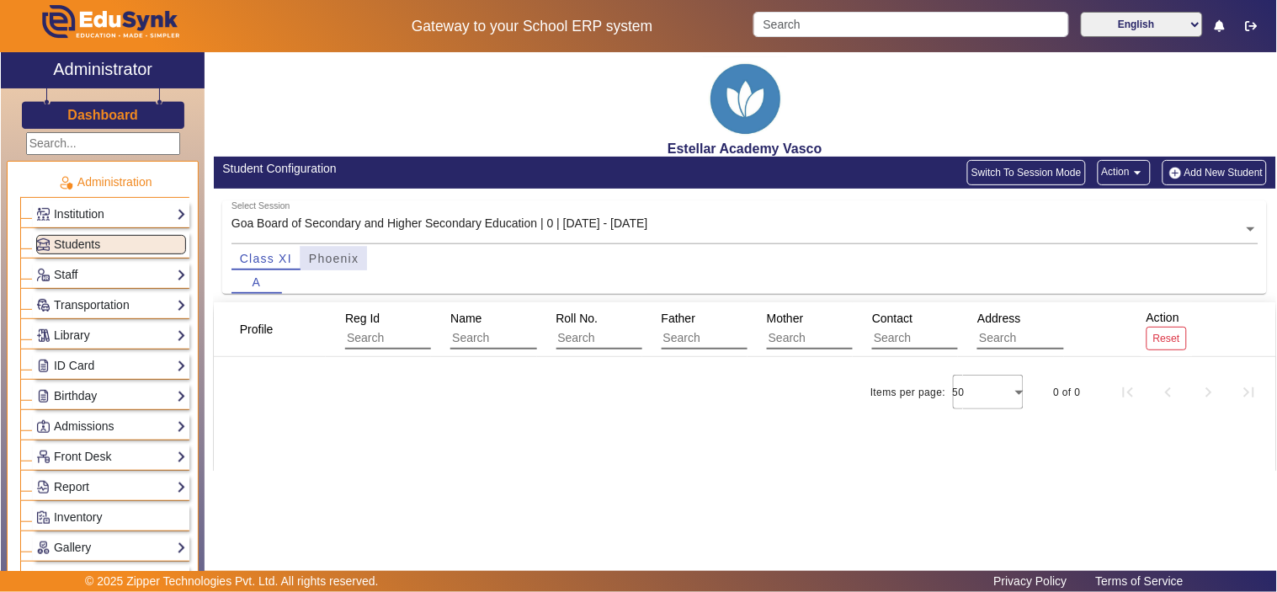
click at [330, 247] on span "Phoenix" at bounding box center [334, 259] width 50 height 24
click at [1214, 164] on button "Add New Student" at bounding box center [1214, 172] width 104 height 25
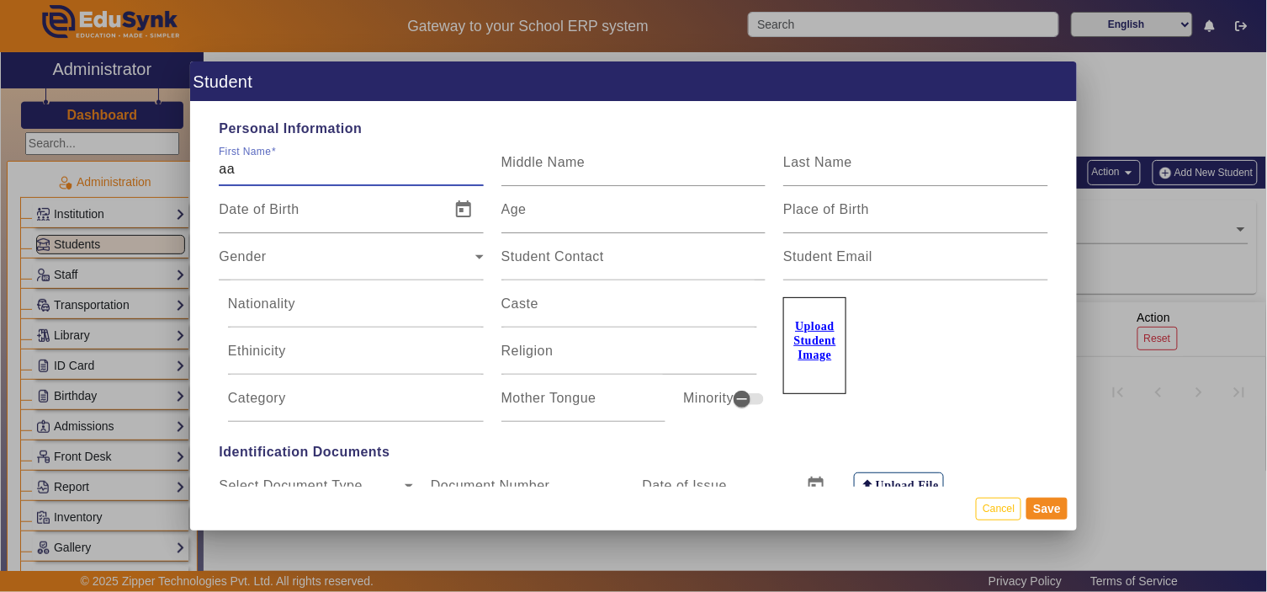
type input "[PERSON_NAME]"
click at [831, 339] on label "Upload Student Image" at bounding box center [814, 345] width 63 height 97
click at [0, 0] on input "Upload Student Image" at bounding box center [0, 0] width 0 height 0
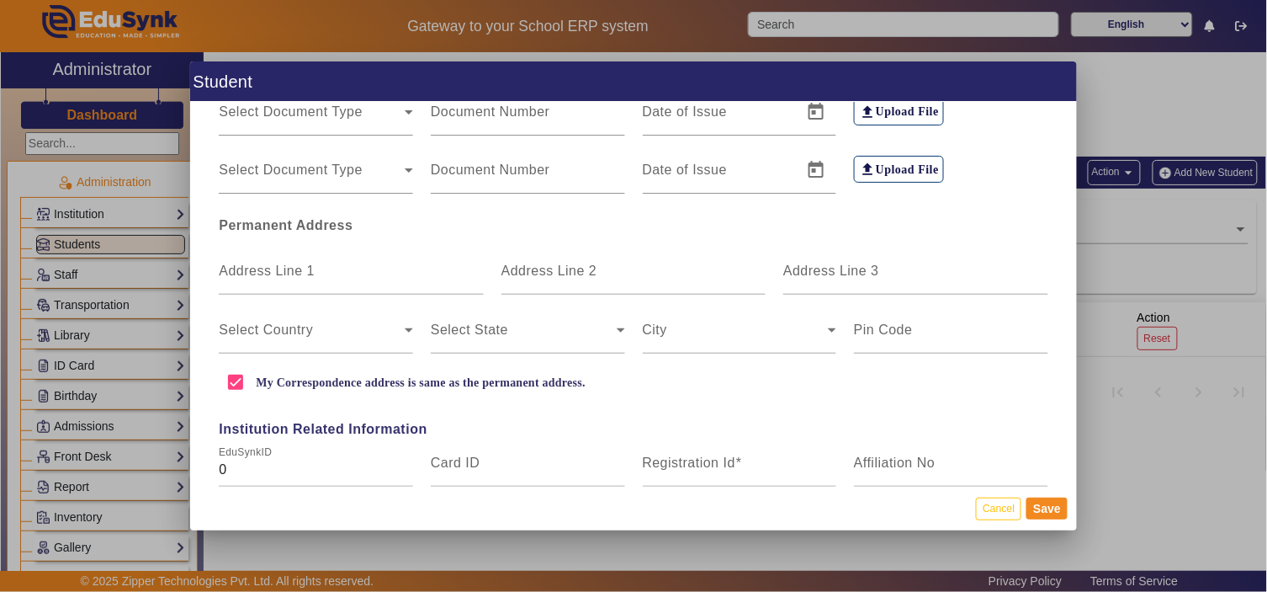
scroll to position [560, 0]
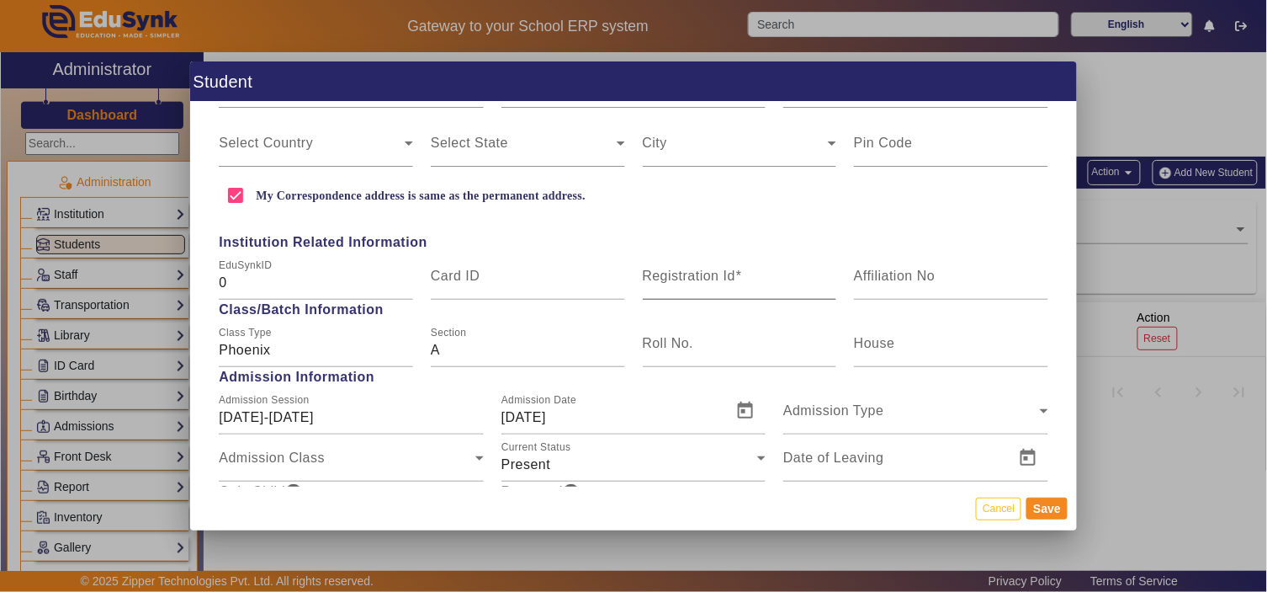
click at [656, 267] on div "Registration Id" at bounding box center [740, 275] width 194 height 47
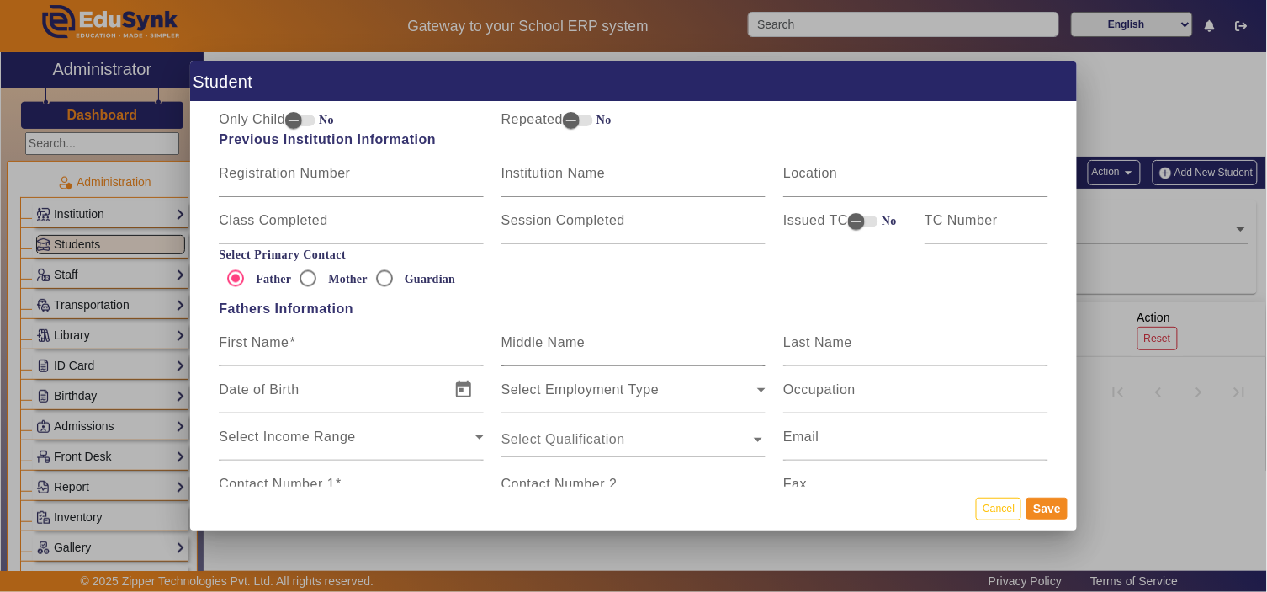
scroll to position [935, 0]
type input "Phnx001"
click at [298, 339] on input "First Name" at bounding box center [351, 347] width 264 height 20
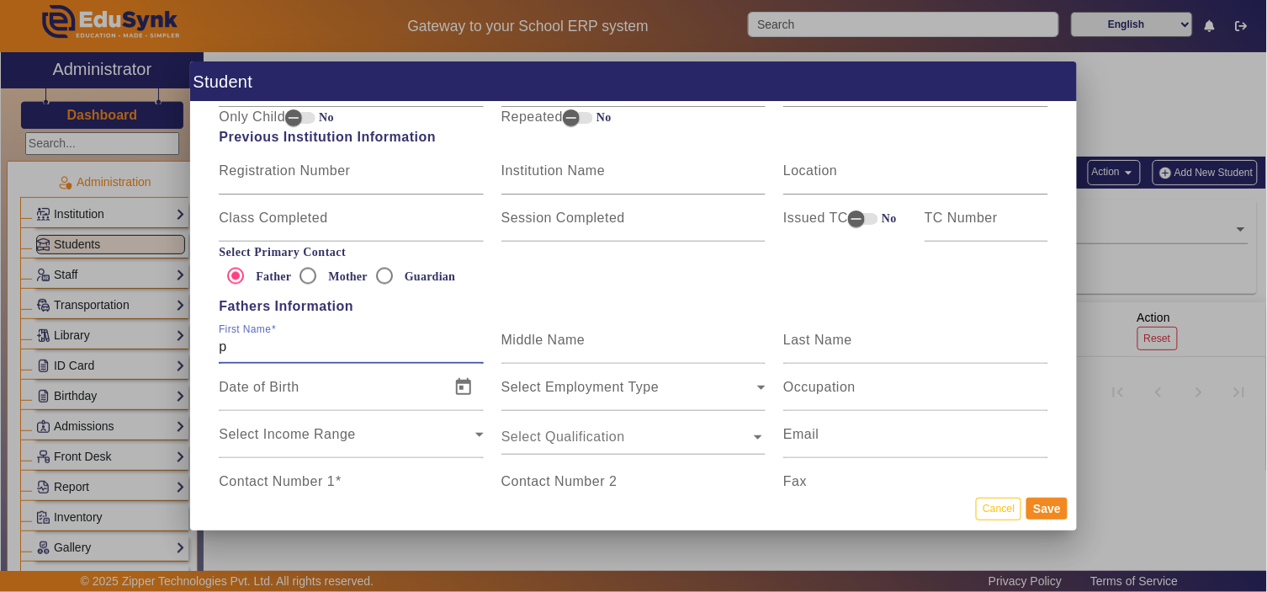
type input "Prasad Sawant"
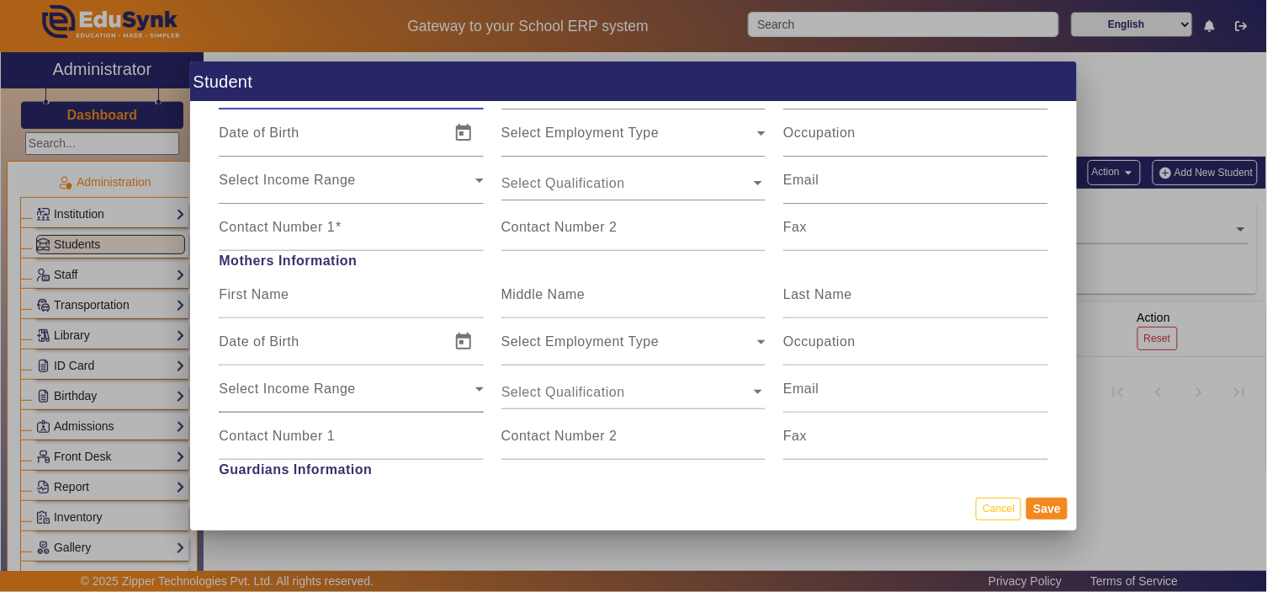
scroll to position [1215, 0]
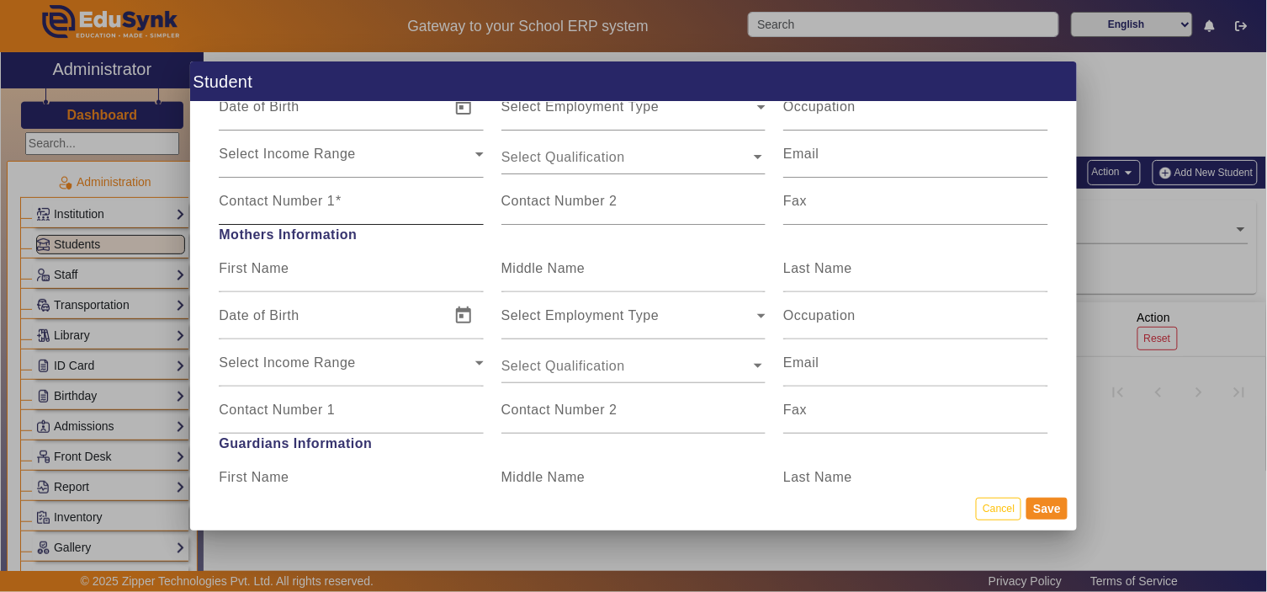
click at [321, 199] on mat-label "Contact Number 1" at bounding box center [277, 201] width 116 height 14
click at [321, 199] on input "Contact Number 1" at bounding box center [351, 208] width 264 height 20
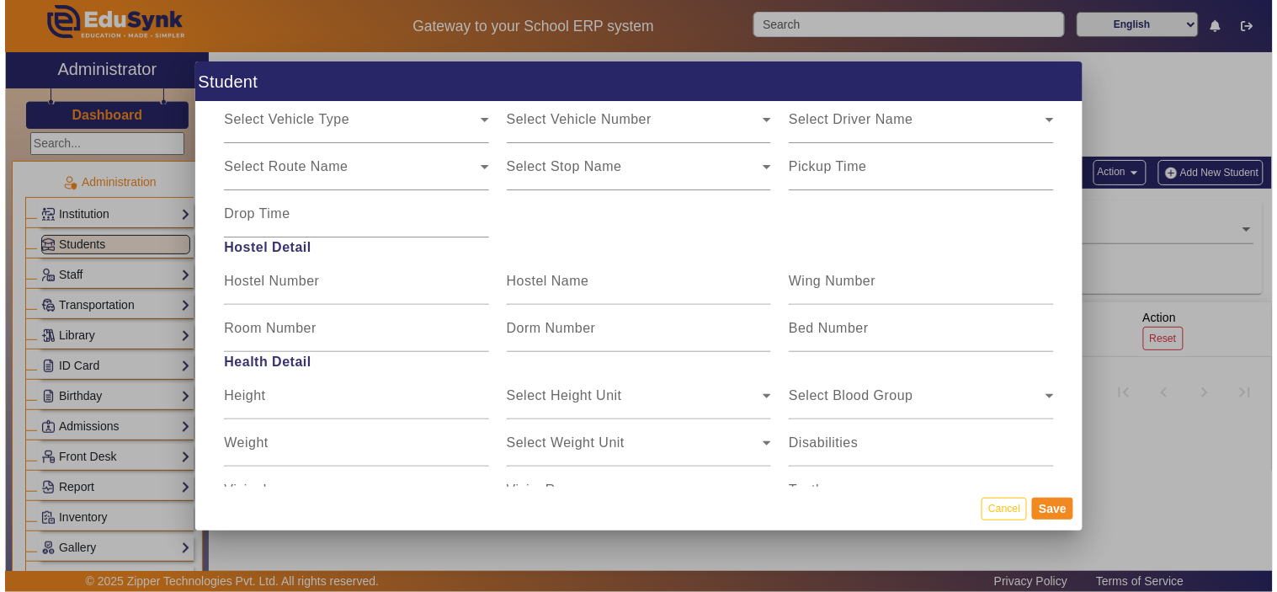
scroll to position [2101, 0]
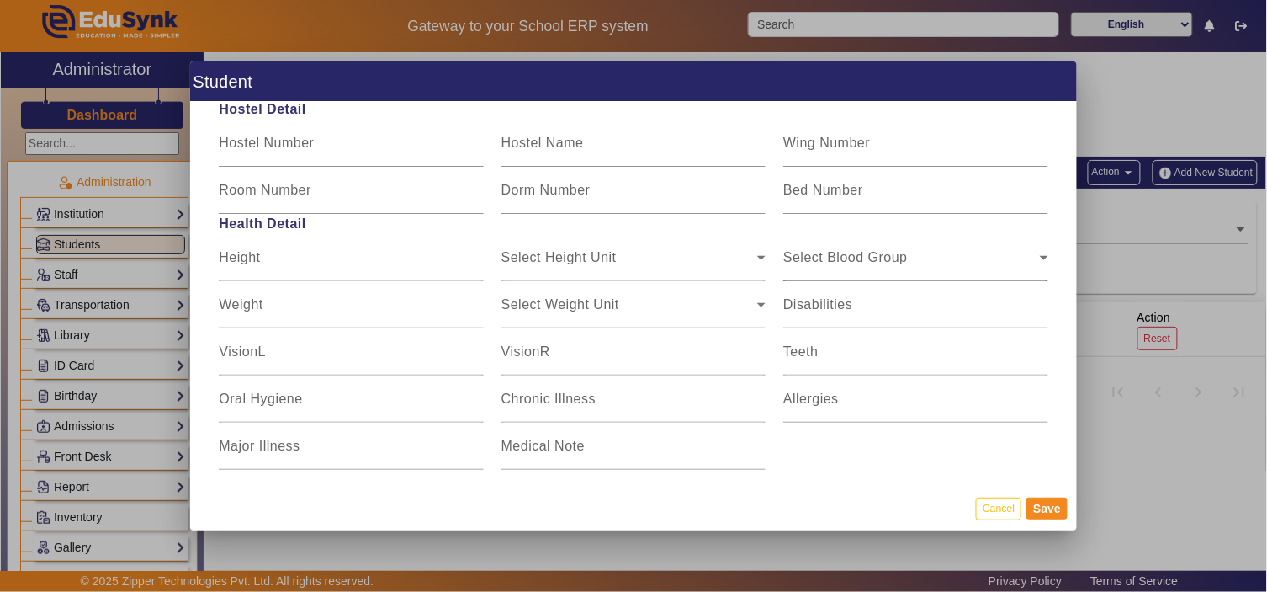
type input "9922233693"
click at [900, 257] on span "Select Blood Group" at bounding box center [911, 264] width 256 height 20
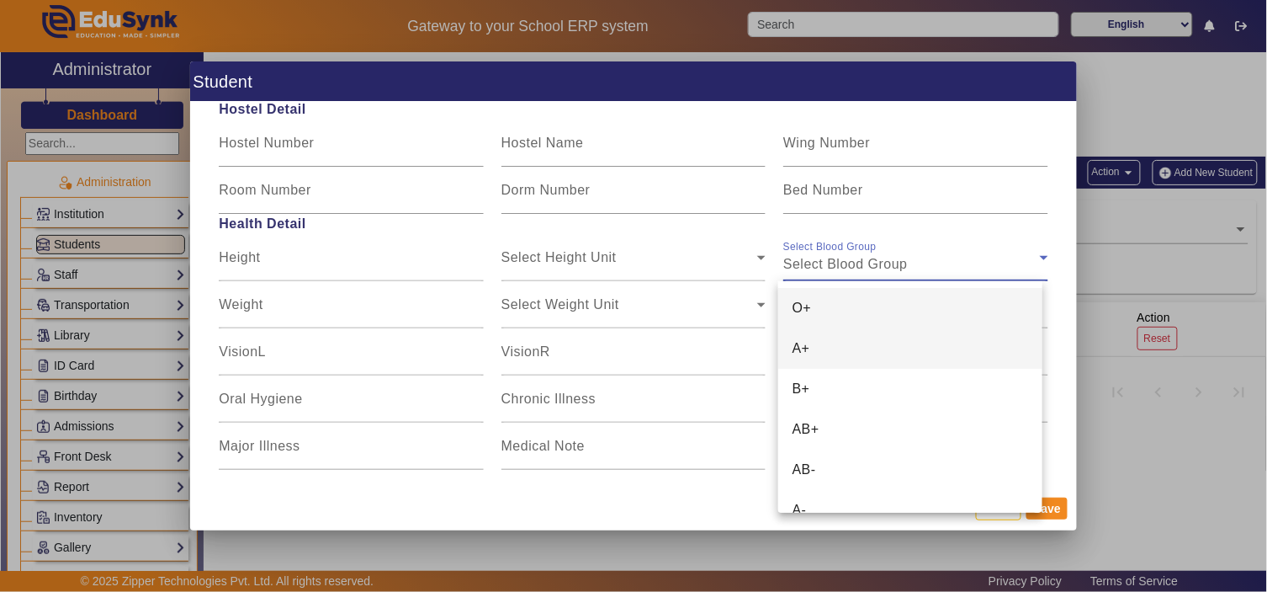
click at [823, 345] on mat-option "A+" at bounding box center [909, 348] width 263 height 40
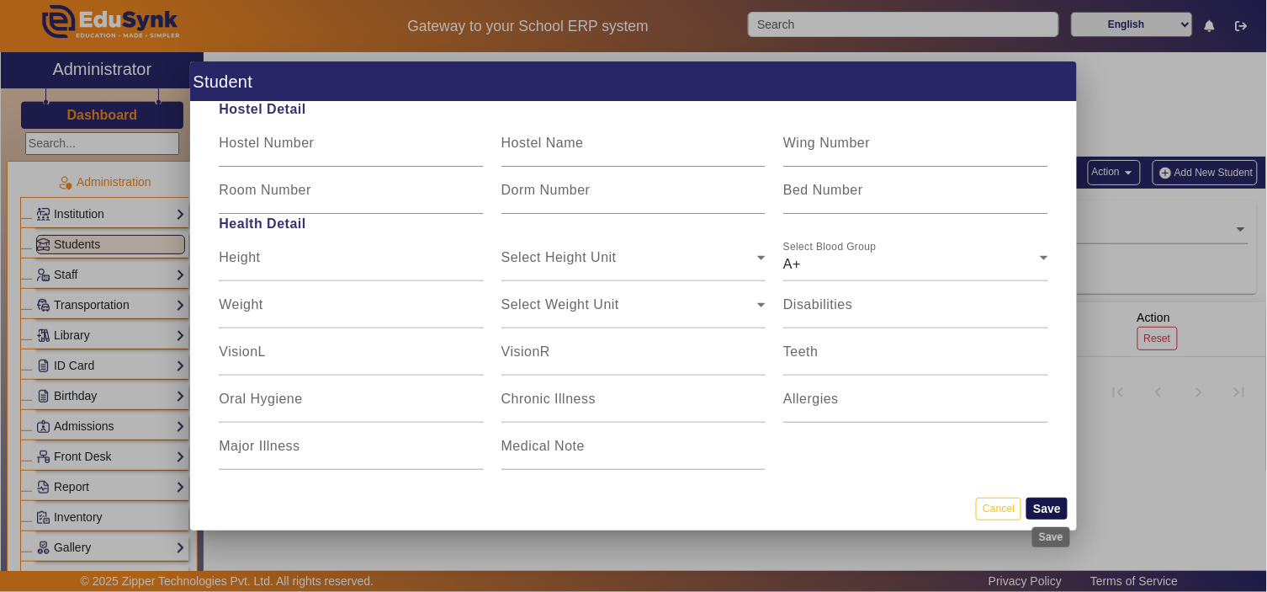
click at [1053, 510] on button "Save" at bounding box center [1047, 508] width 41 height 22
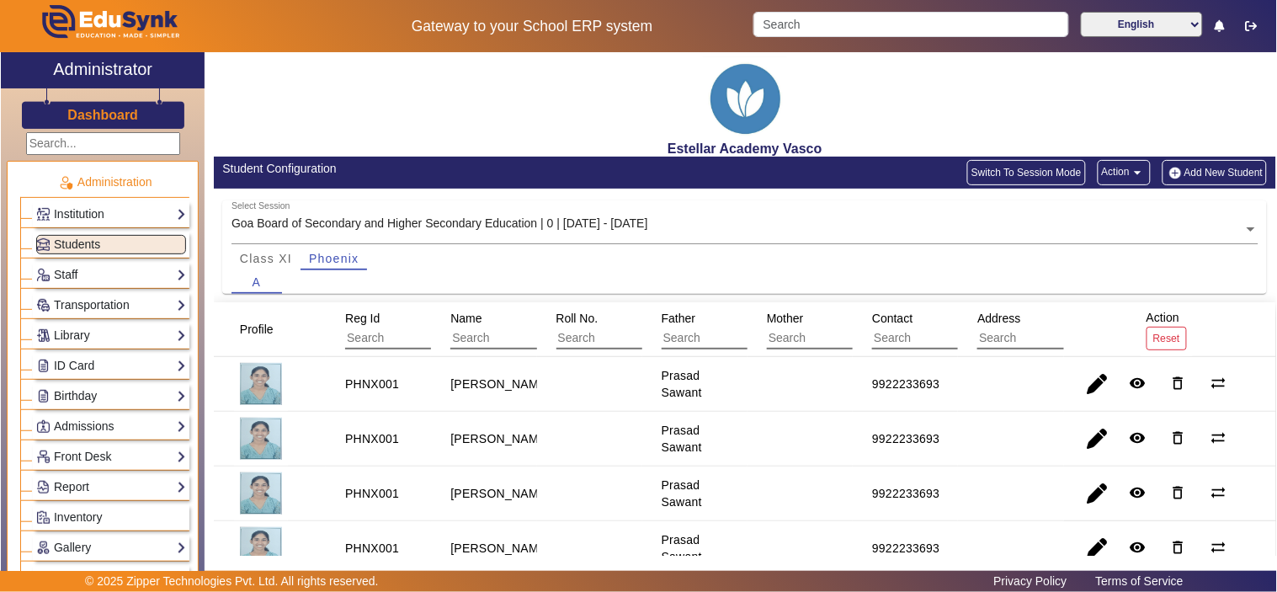
scroll to position [78, 0]
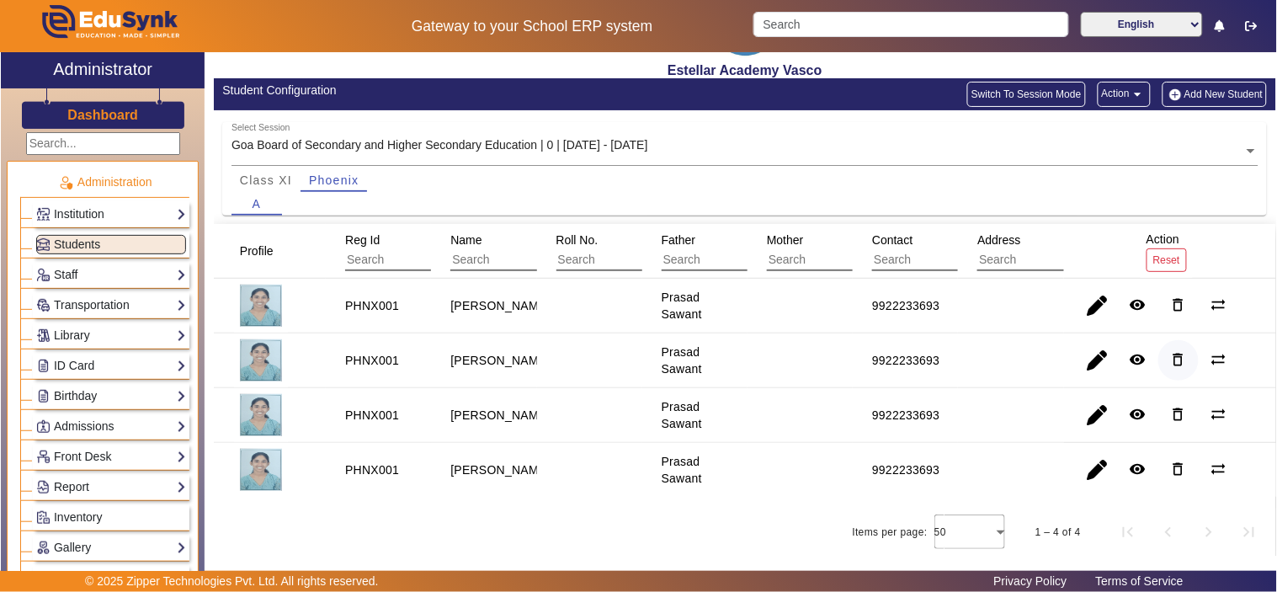
click at [1172, 359] on mat-icon "delete_outline" at bounding box center [1178, 359] width 17 height 17
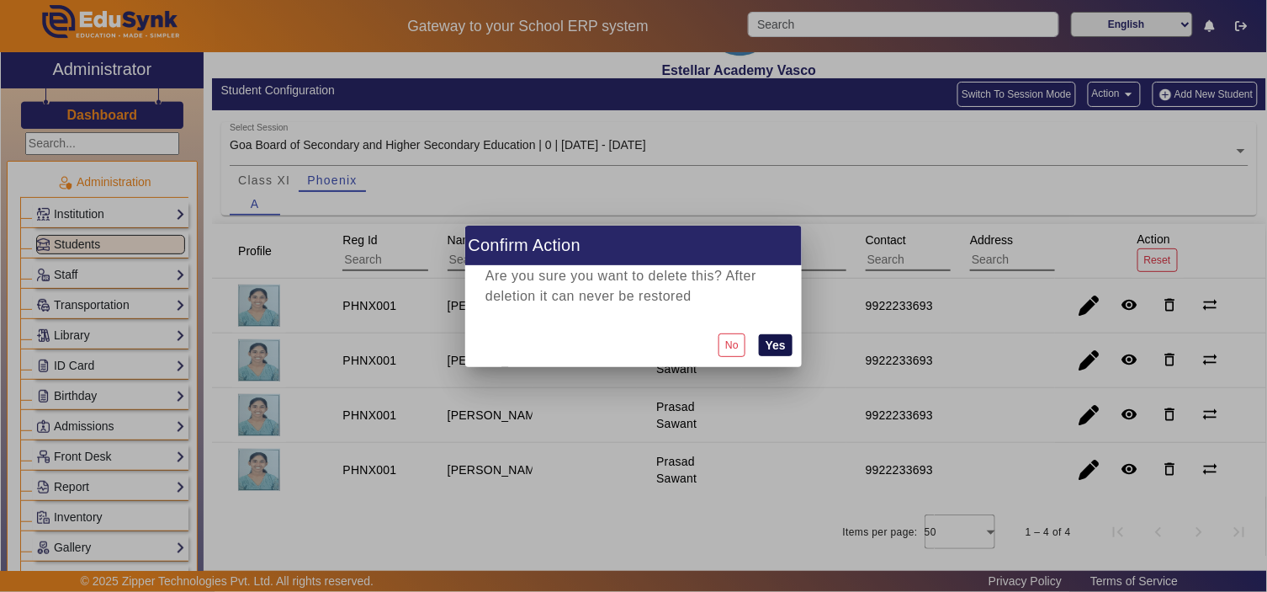
click at [759, 351] on button "Yes" at bounding box center [776, 345] width 34 height 22
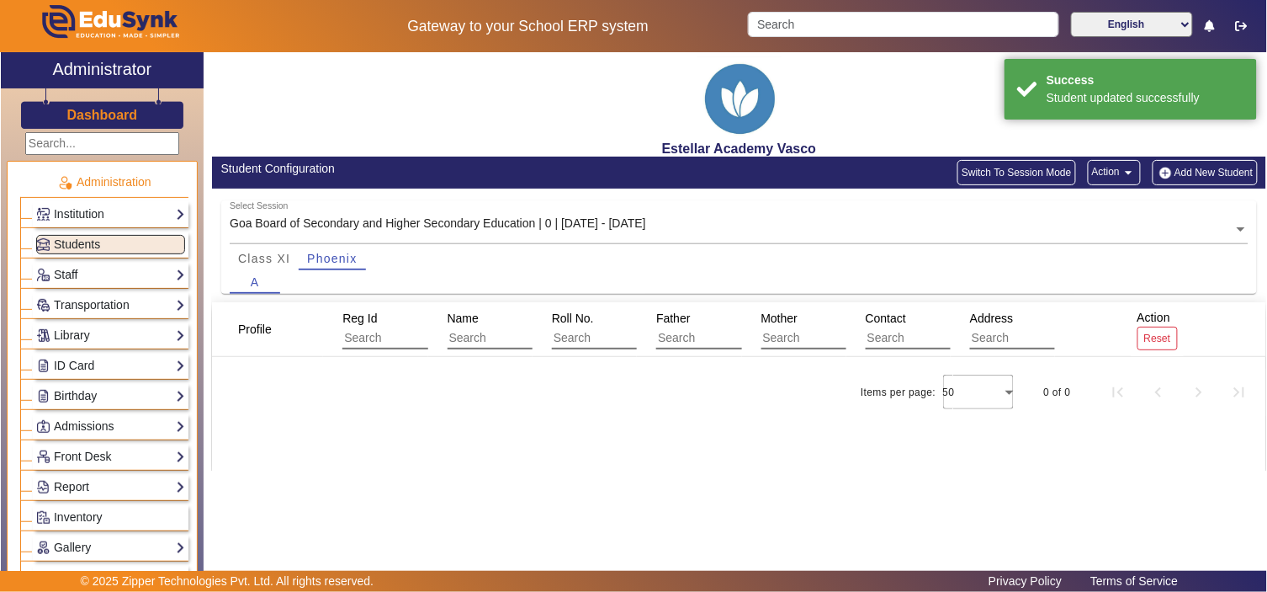
scroll to position [0, 0]
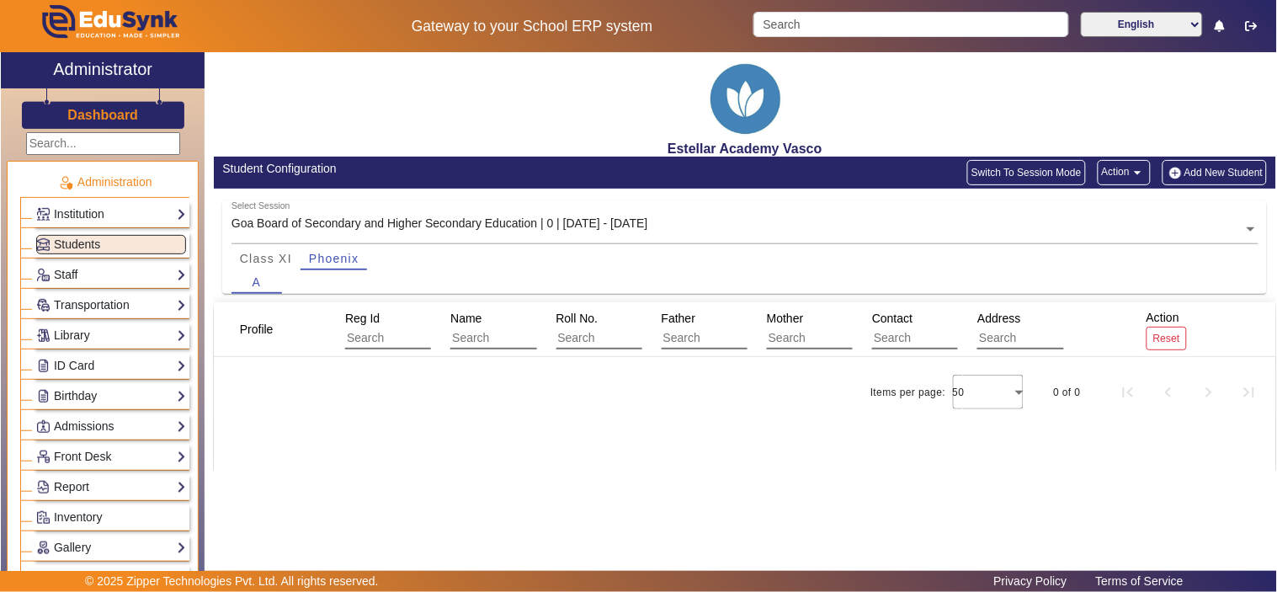
click at [1222, 177] on button "Add New Student" at bounding box center [1214, 172] width 104 height 25
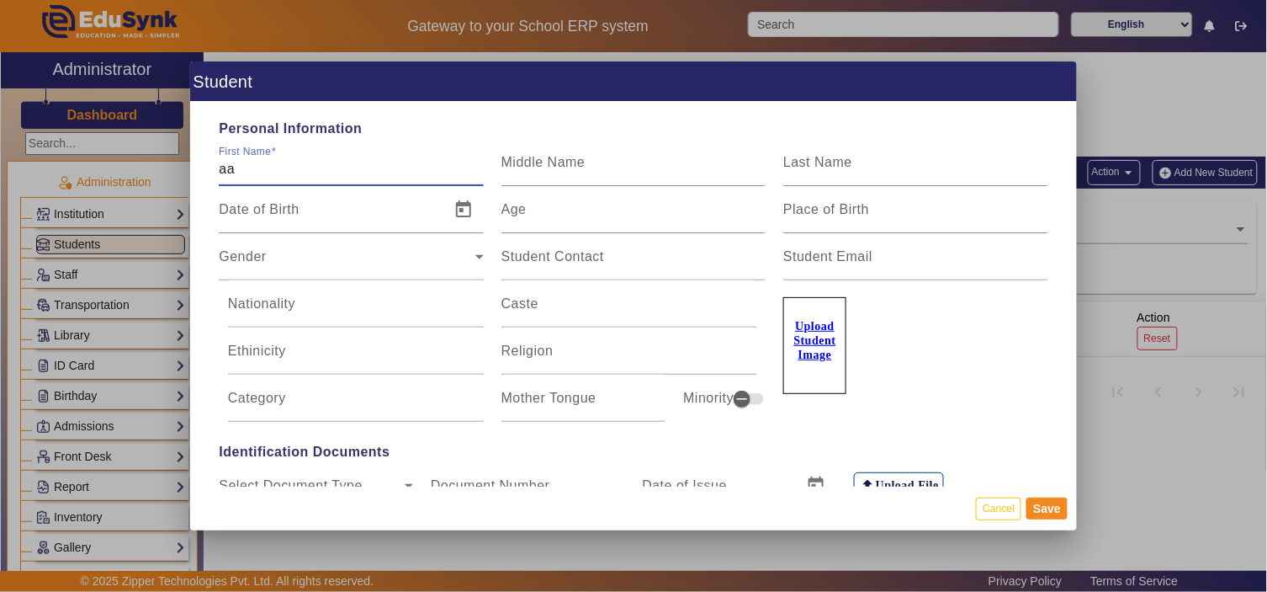
type input "[PERSON_NAME]"
click at [795, 348] on u "Upload Student Image" at bounding box center [815, 340] width 42 height 41
click at [0, 0] on input "Upload Student Image" at bounding box center [0, 0] width 0 height 0
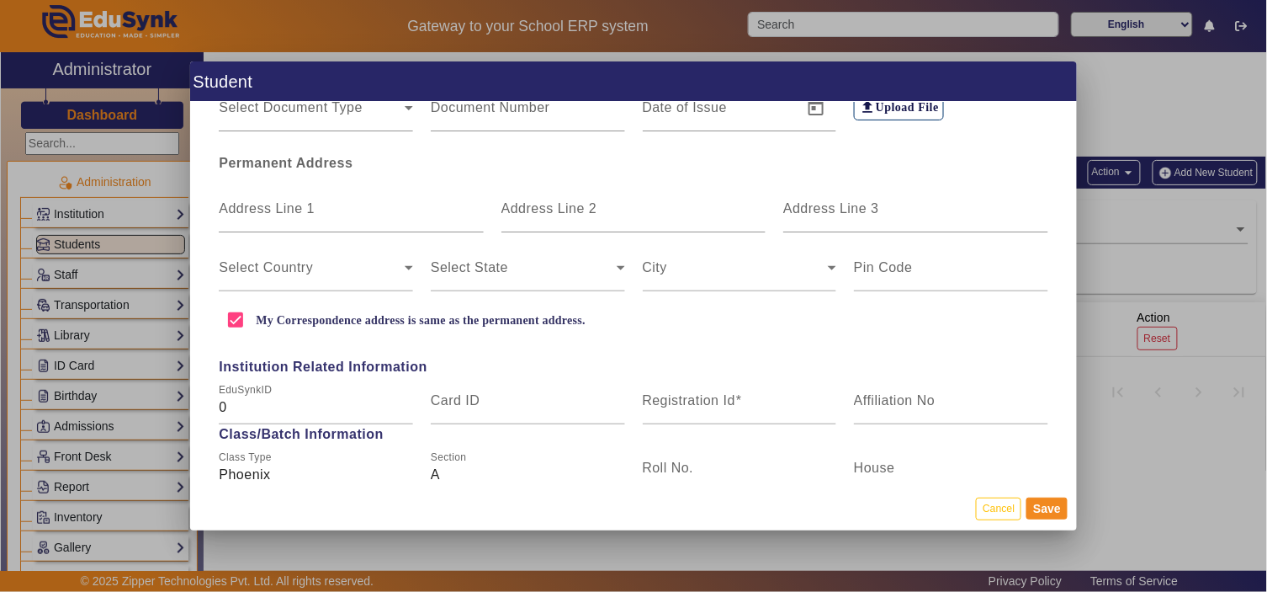
scroll to position [467, 0]
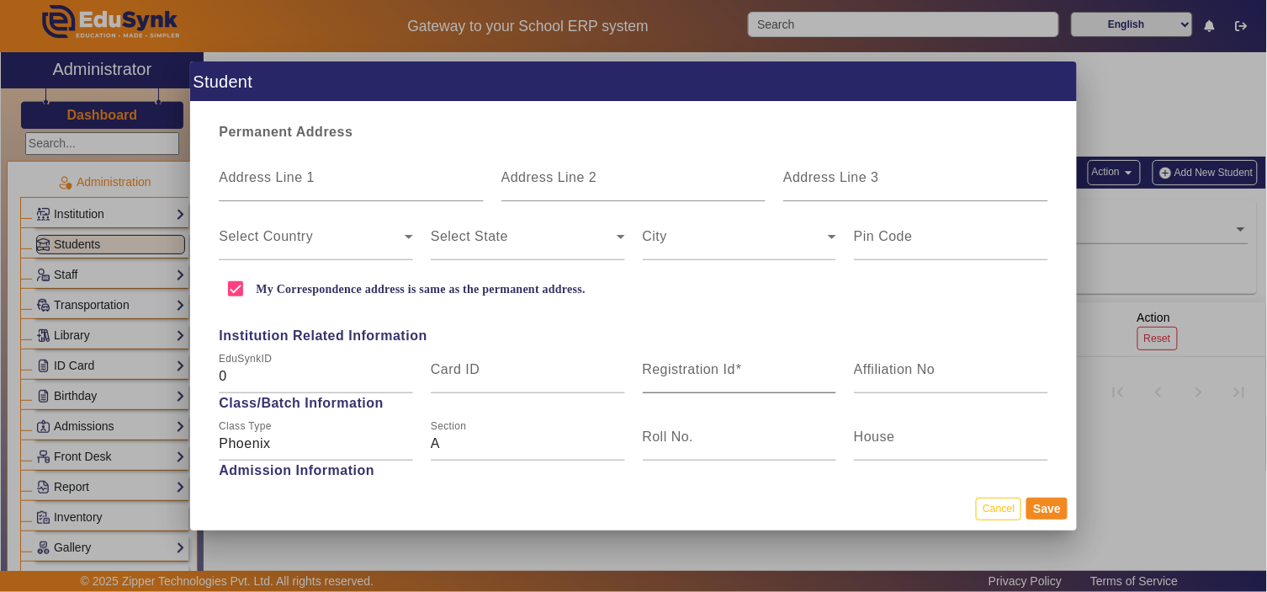
click at [673, 371] on mat-label "Registration Id" at bounding box center [689, 369] width 93 height 14
click at [673, 371] on input "Registration Id" at bounding box center [740, 376] width 194 height 20
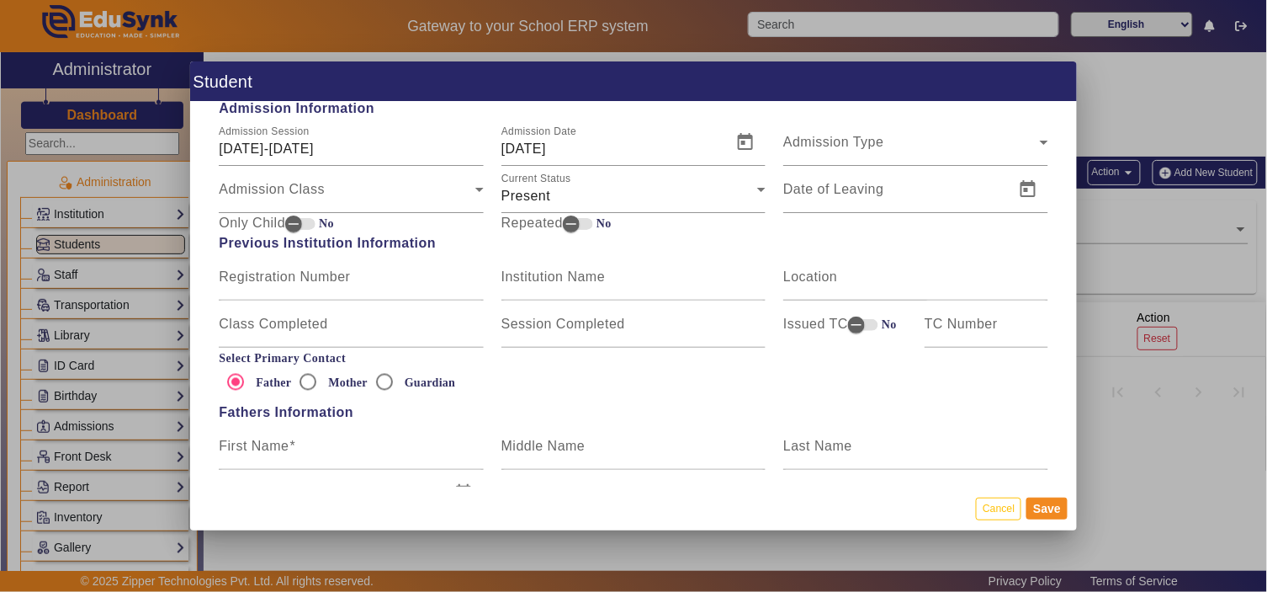
scroll to position [935, 0]
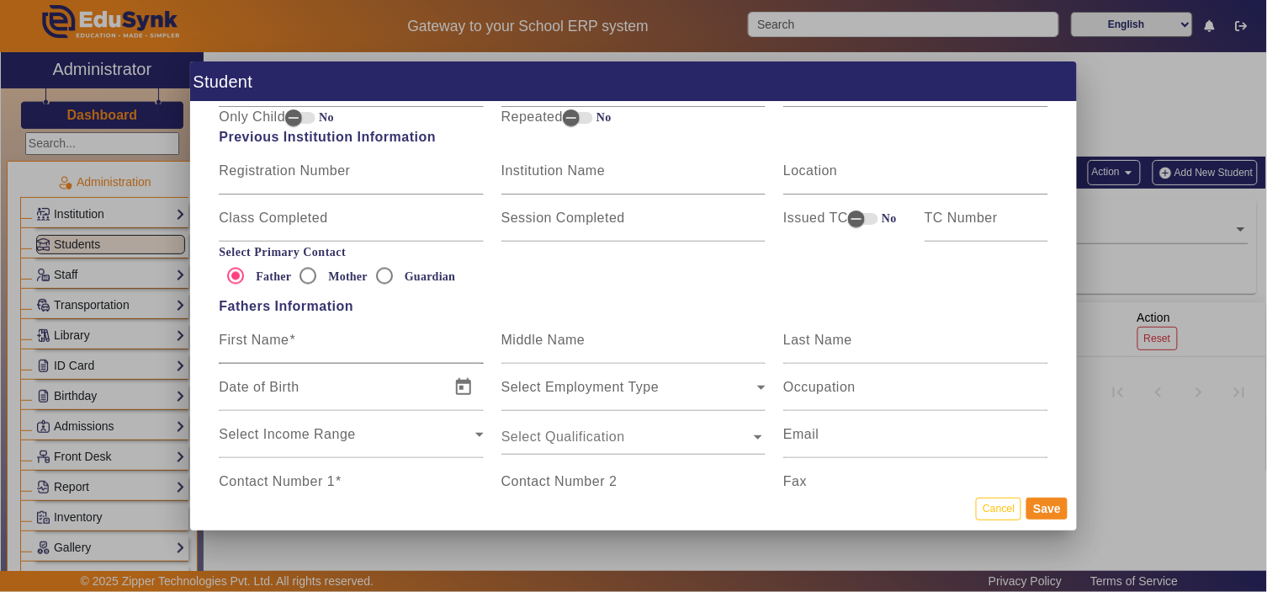
type input "Phnx001"
click at [307, 345] on input "First Name" at bounding box center [351, 347] width 264 height 20
type input "Prasad Sawant"
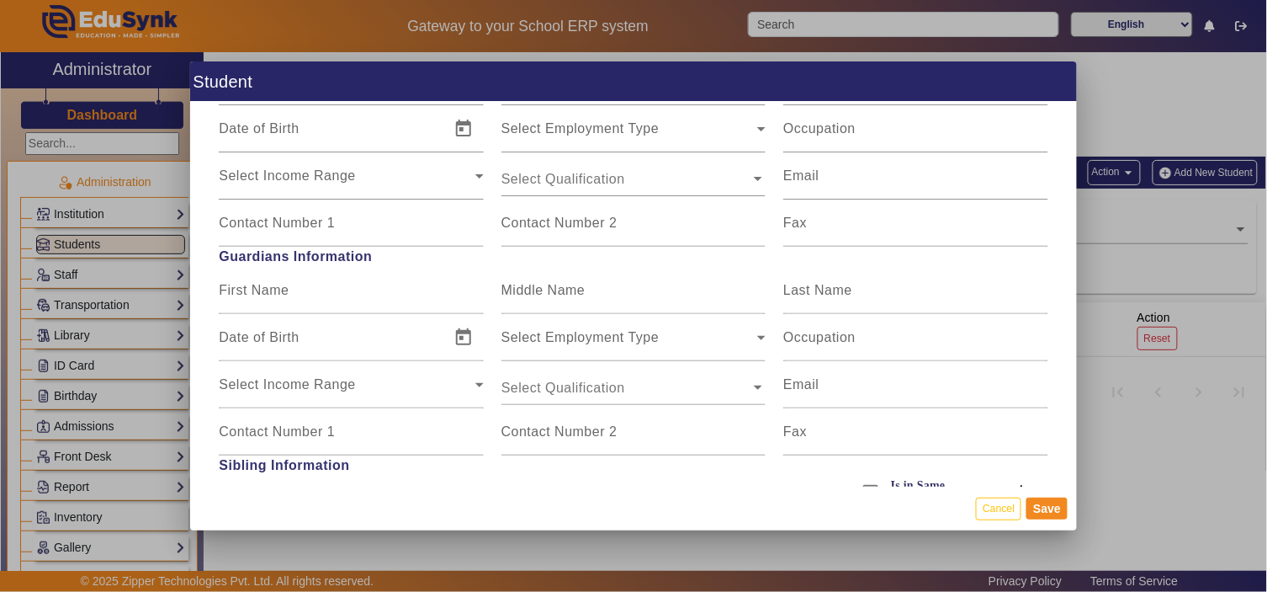
scroll to position [1122, 0]
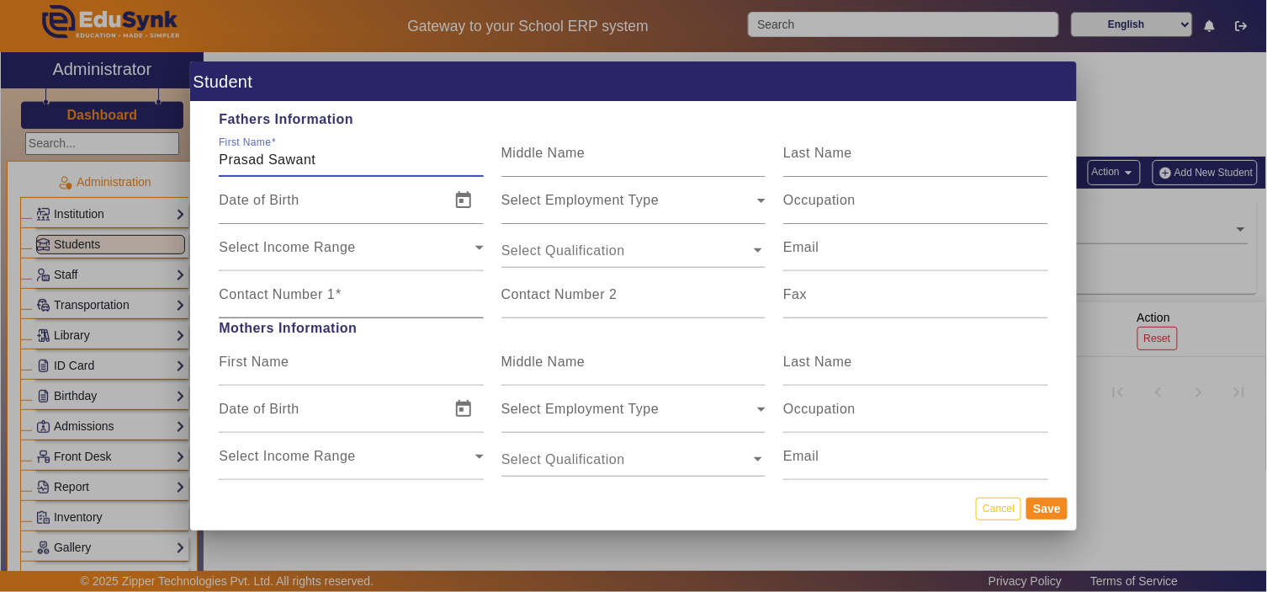
click at [342, 283] on div "Contact Number 1" at bounding box center [351, 294] width 264 height 47
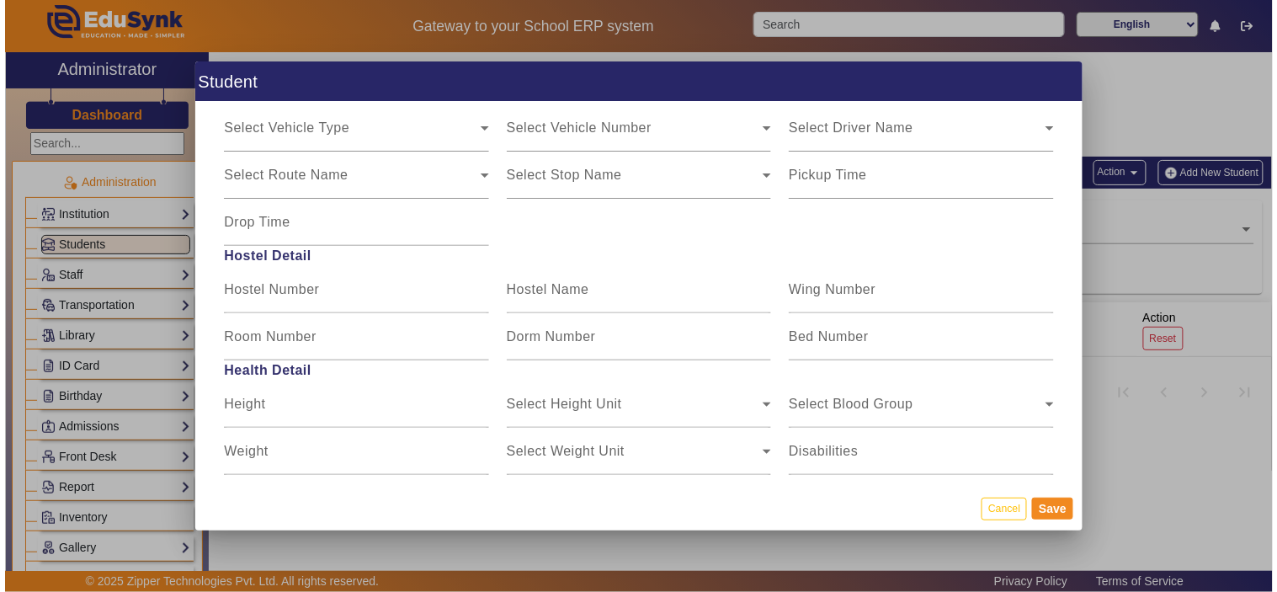
scroll to position [2101, 0]
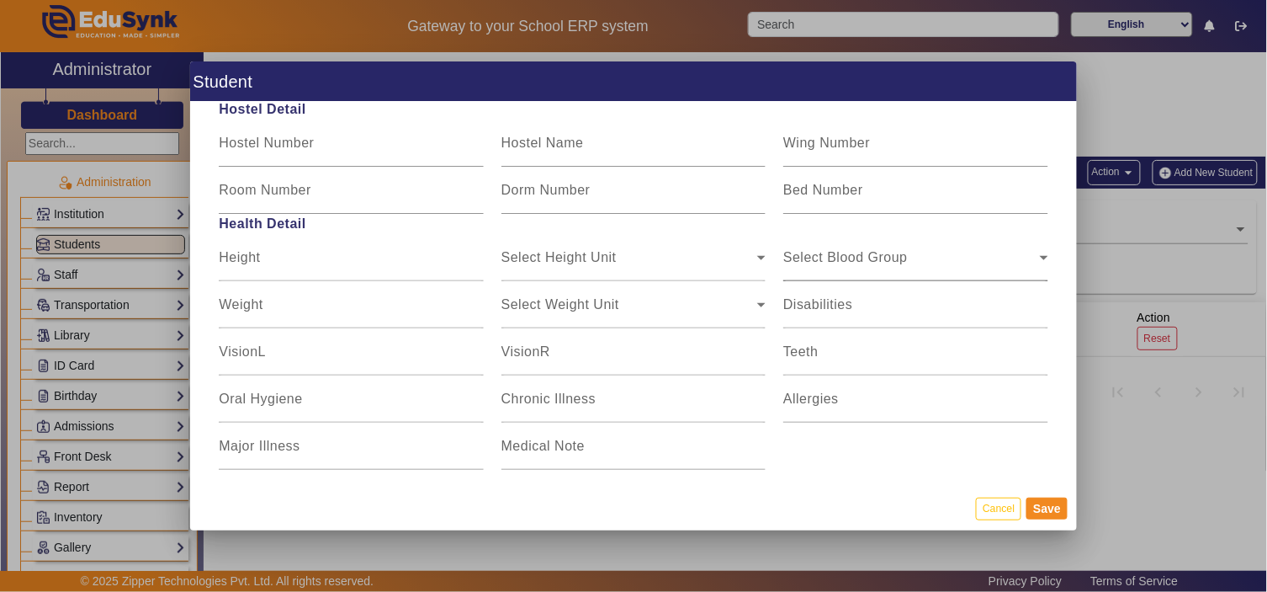
type input "9922233693"
click at [898, 247] on div "Select Blood Group Select Blood Group" at bounding box center [915, 257] width 264 height 47
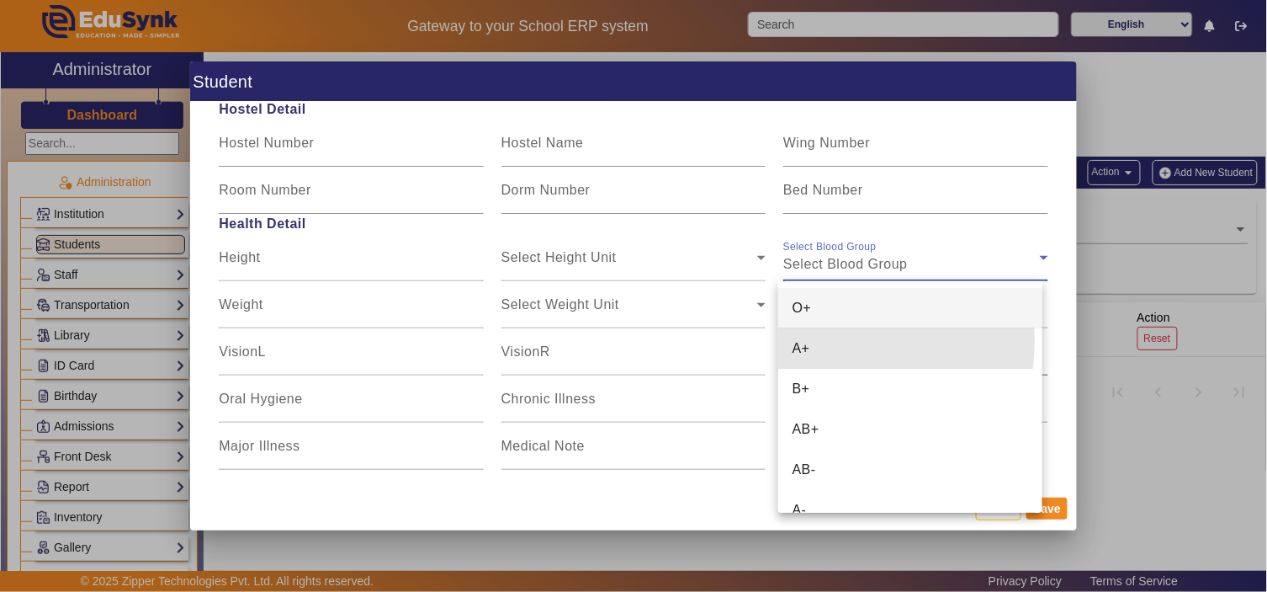
click at [827, 341] on mat-option "A+" at bounding box center [909, 348] width 263 height 40
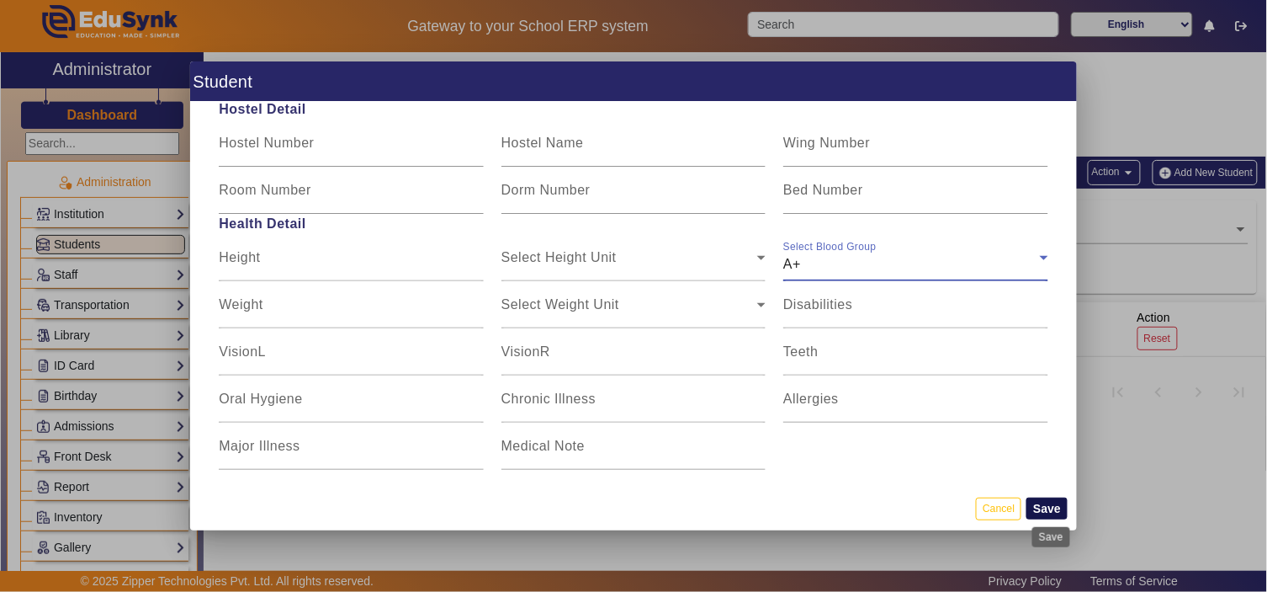
click at [1059, 500] on button "Save" at bounding box center [1047, 508] width 41 height 22
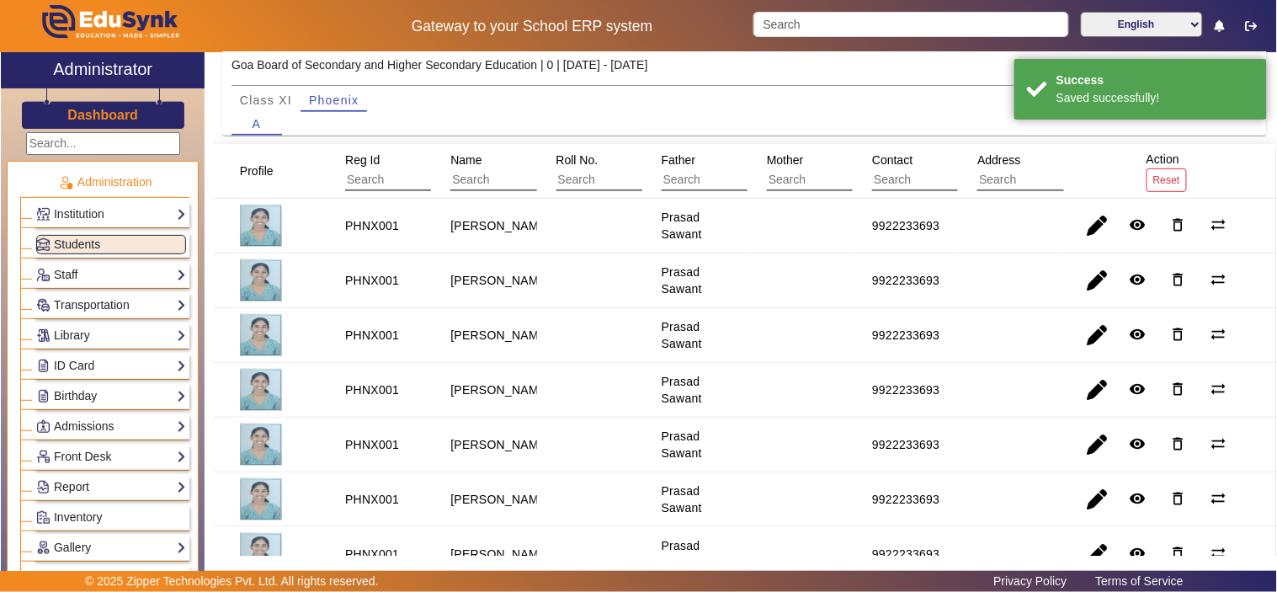
scroll to position [0, 0]
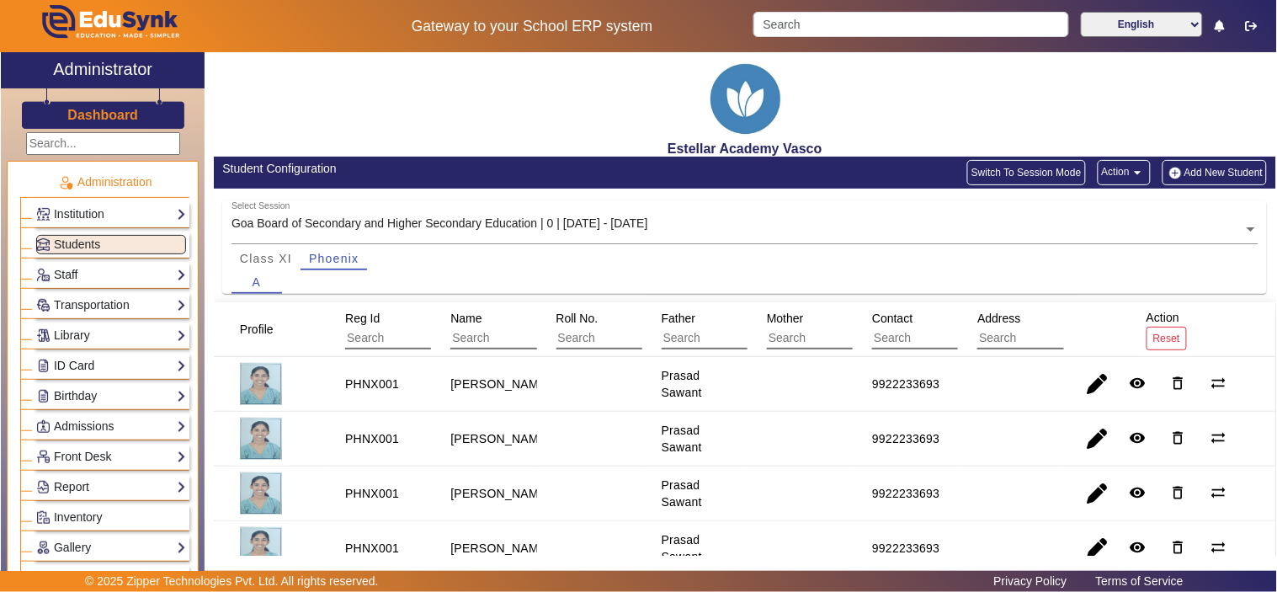
click at [93, 358] on link "ID Card" at bounding box center [111, 365] width 150 height 19
click at [90, 382] on link "Students" at bounding box center [68, 388] width 46 height 13
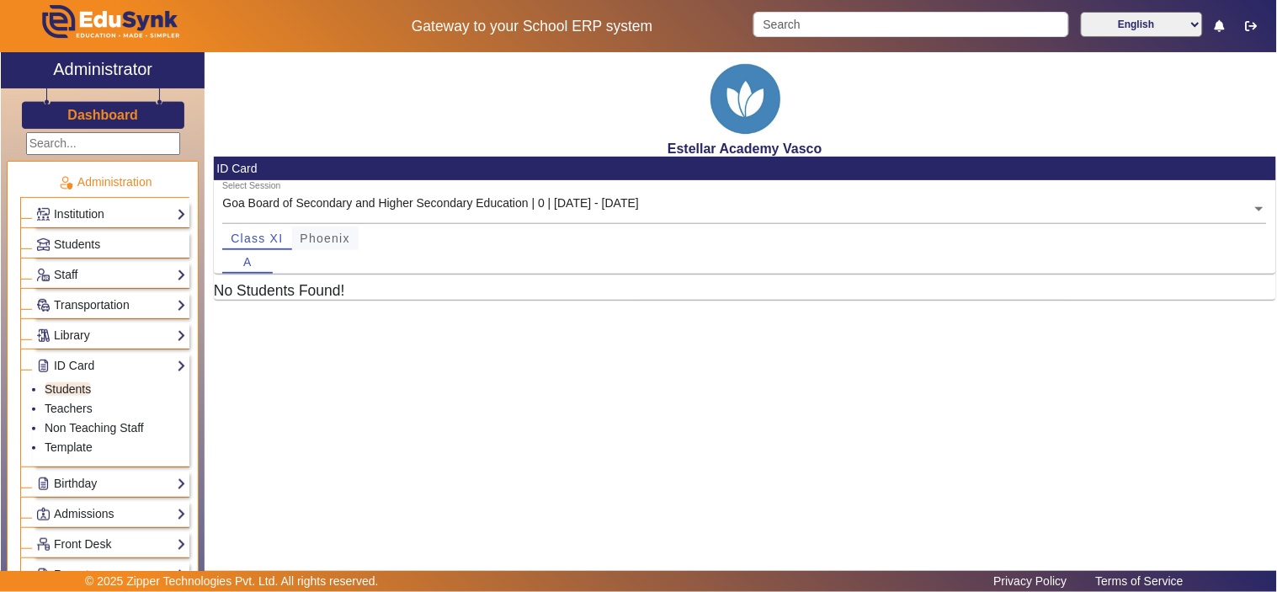
click at [337, 242] on span "Phoenix" at bounding box center [325, 238] width 50 height 12
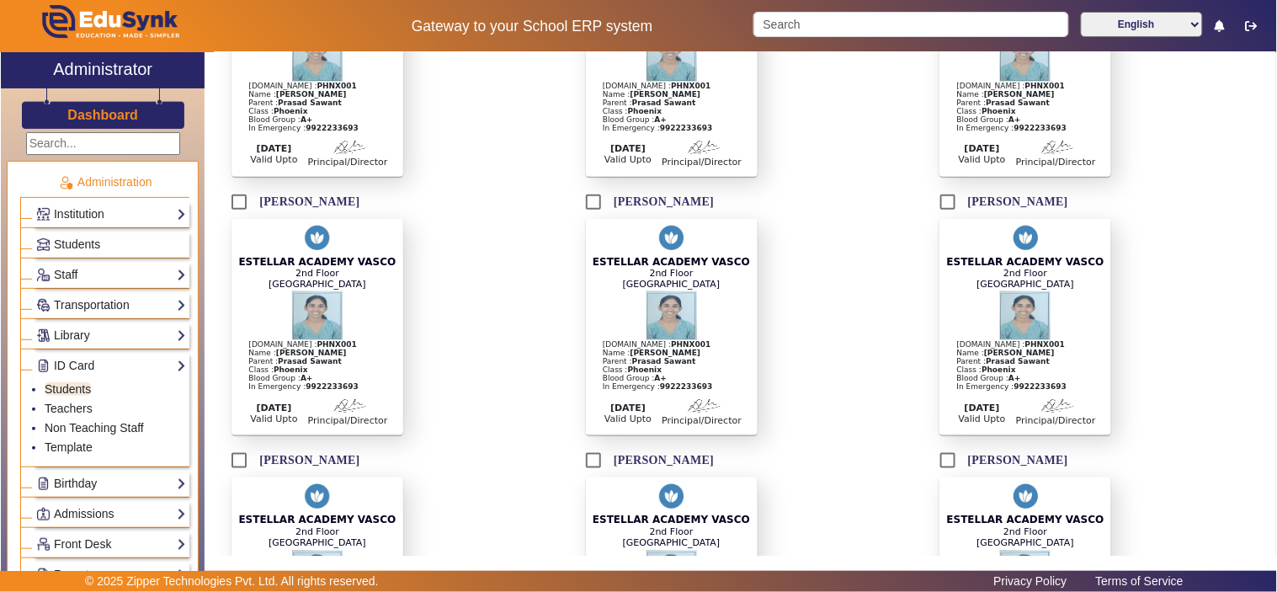
scroll to position [259, 0]
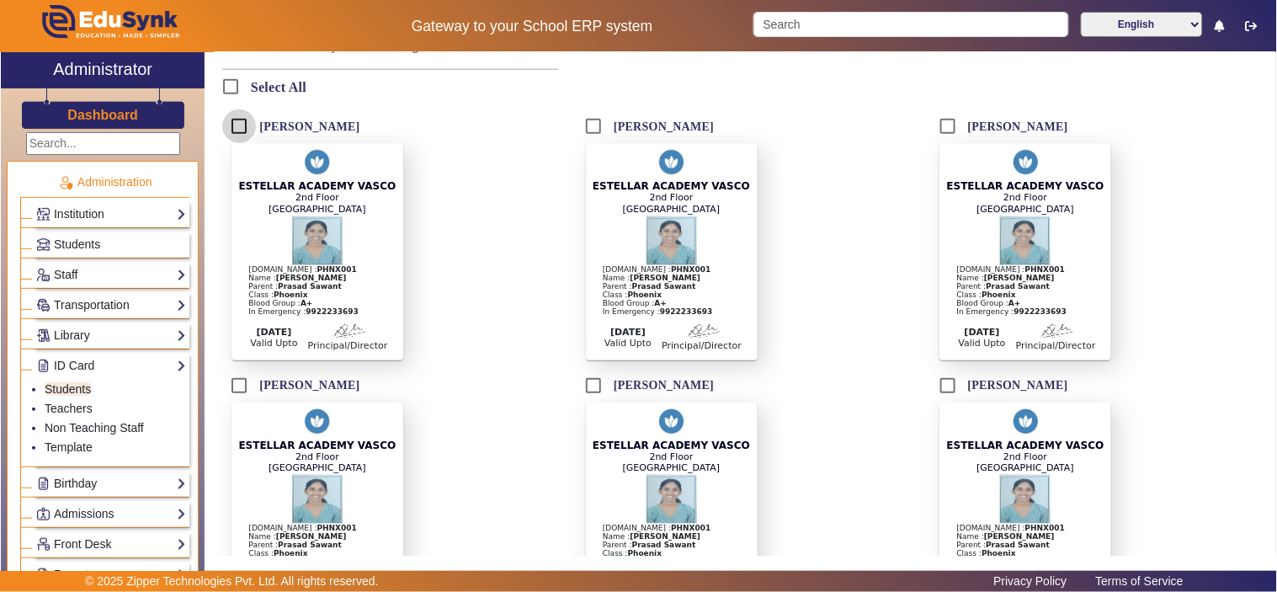
click at [237, 124] on input "[PERSON_NAME]" at bounding box center [239, 126] width 34 height 34
checkbox input "true"
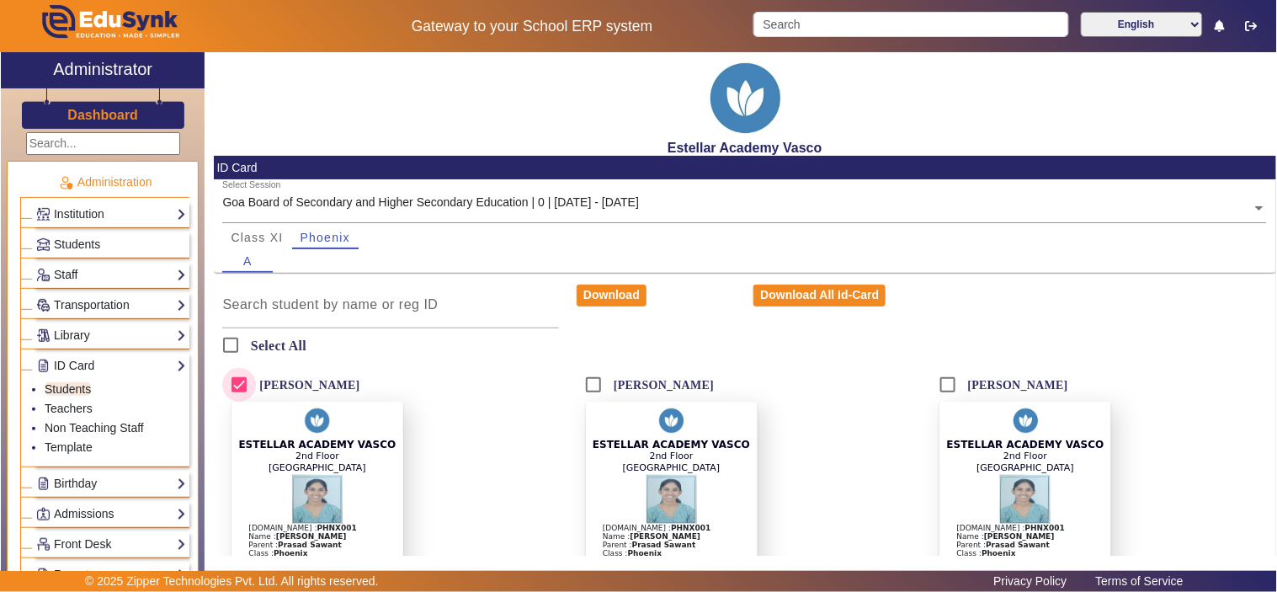
scroll to position [0, 0]
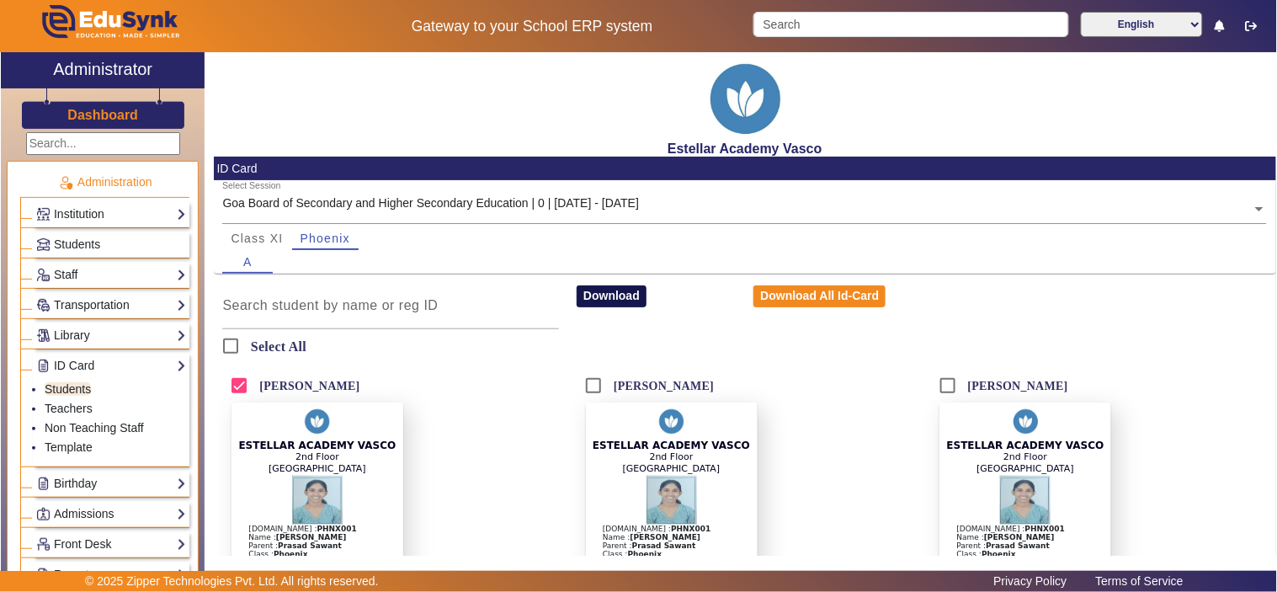
click at [600, 292] on button "Download" at bounding box center [611, 296] width 70 height 22
